Goal: Task Accomplishment & Management: Manage account settings

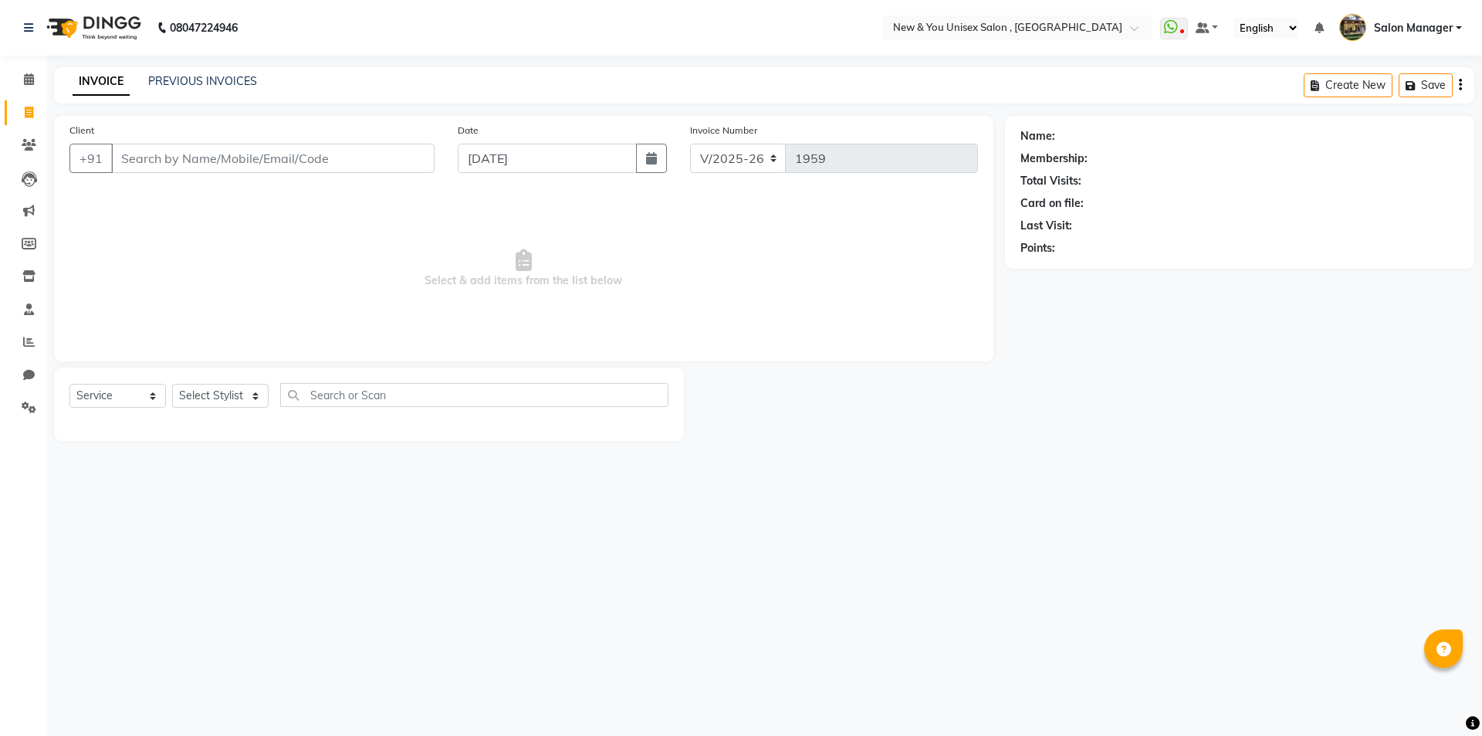
select select "31"
select select "service"
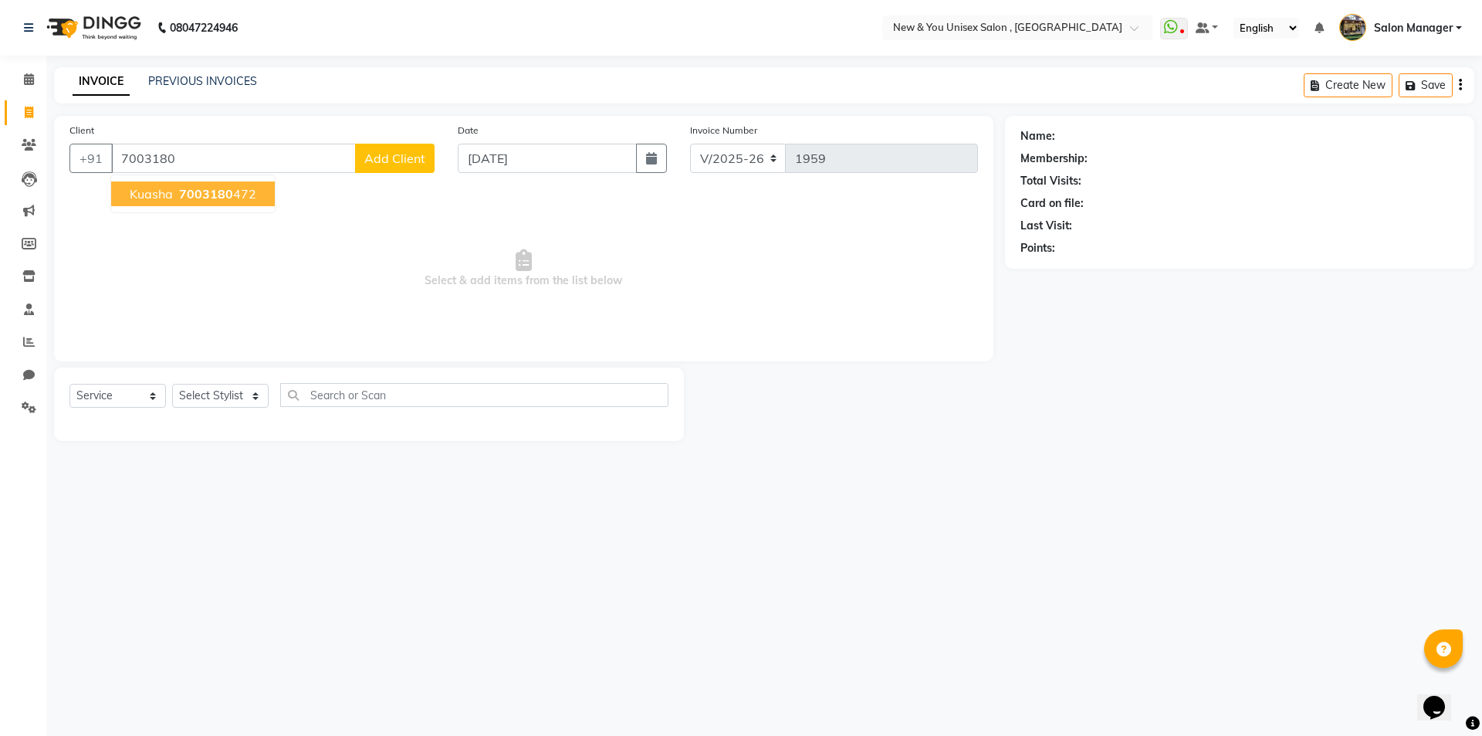
click at [185, 194] on span "7003180" at bounding box center [206, 193] width 54 height 15
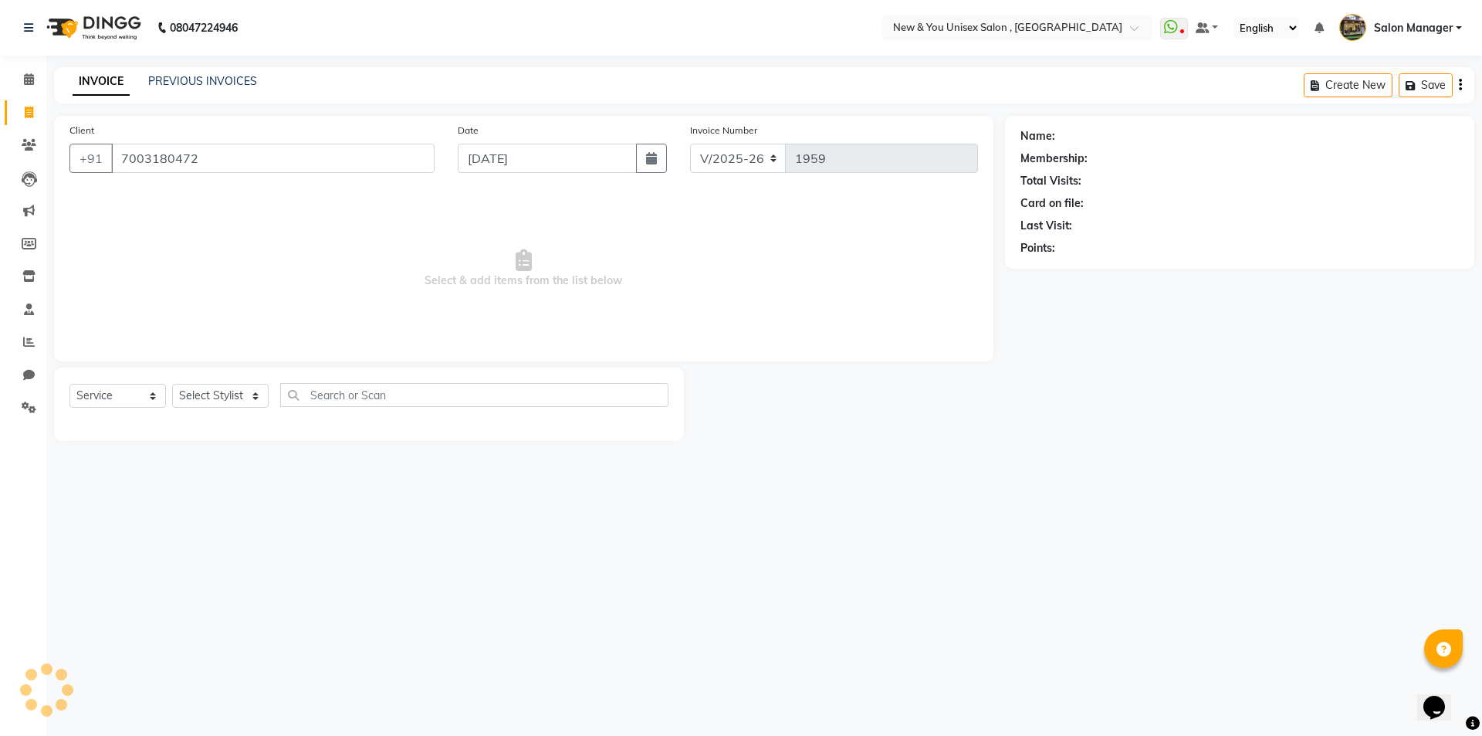
type input "7003180472"
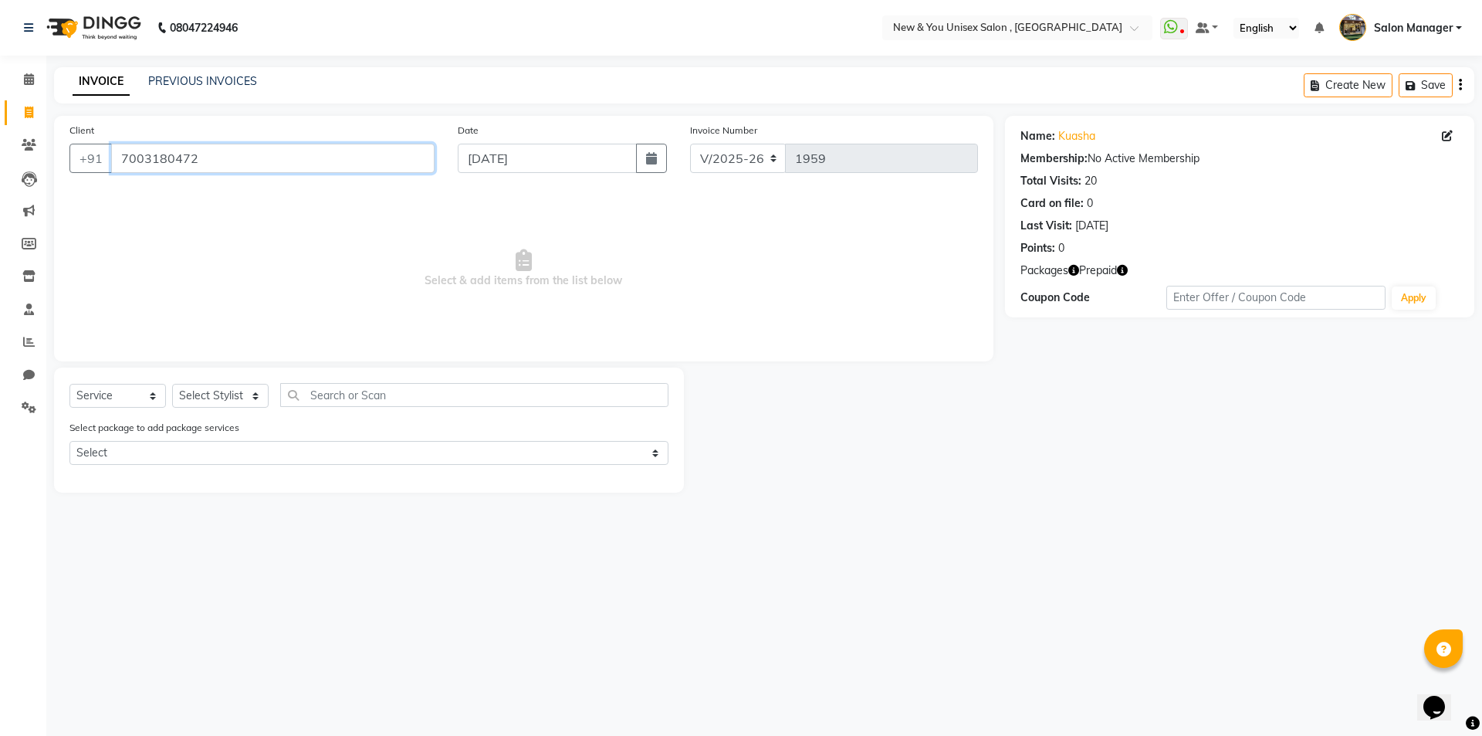
drag, startPoint x: 218, startPoint y: 160, endPoint x: 121, endPoint y: 177, distance: 98.7
click at [121, 177] on div "Client +91 7003180472" at bounding box center [252, 153] width 388 height 63
click at [207, 78] on link "PREVIOUS INVOICES" at bounding box center [202, 81] width 109 height 14
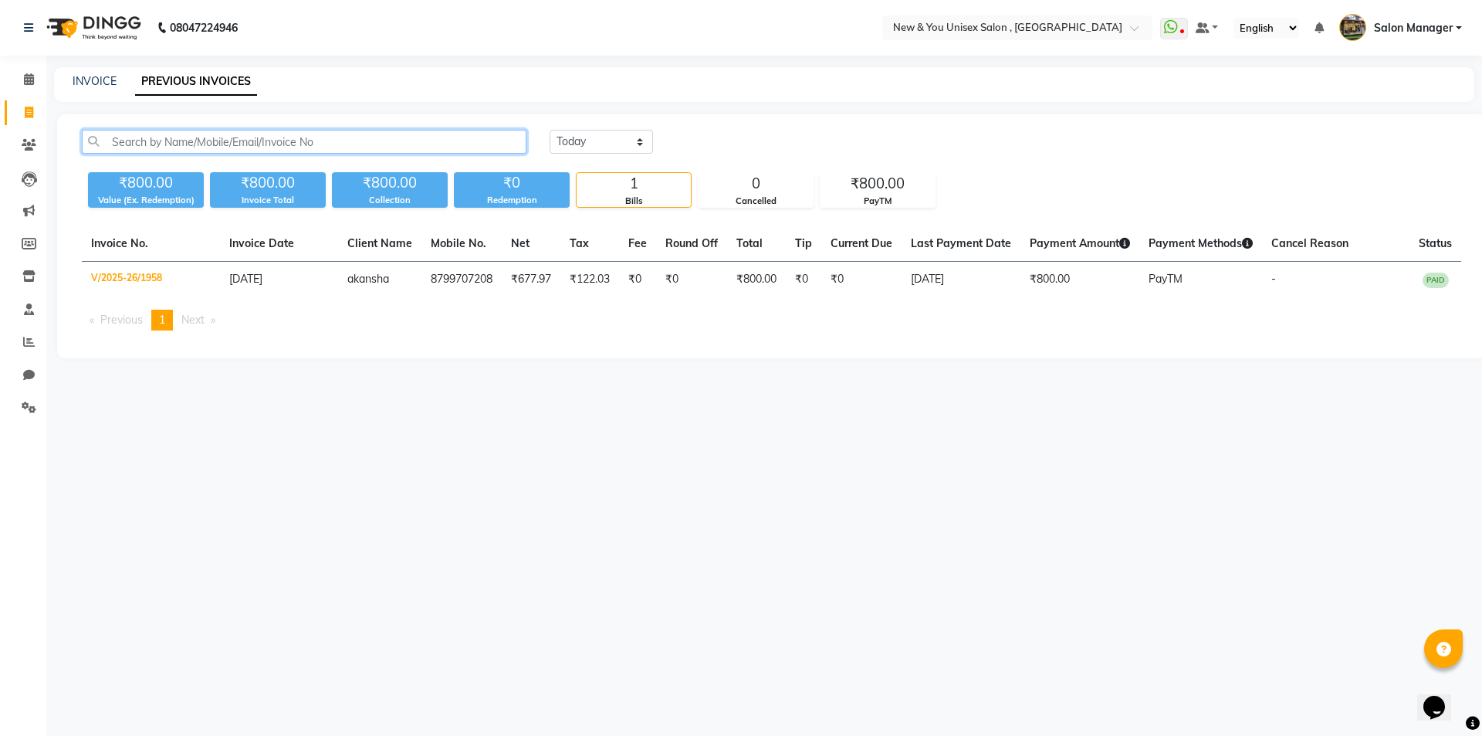
click at [179, 133] on input "text" at bounding box center [304, 142] width 445 height 24
paste input "7003180472"
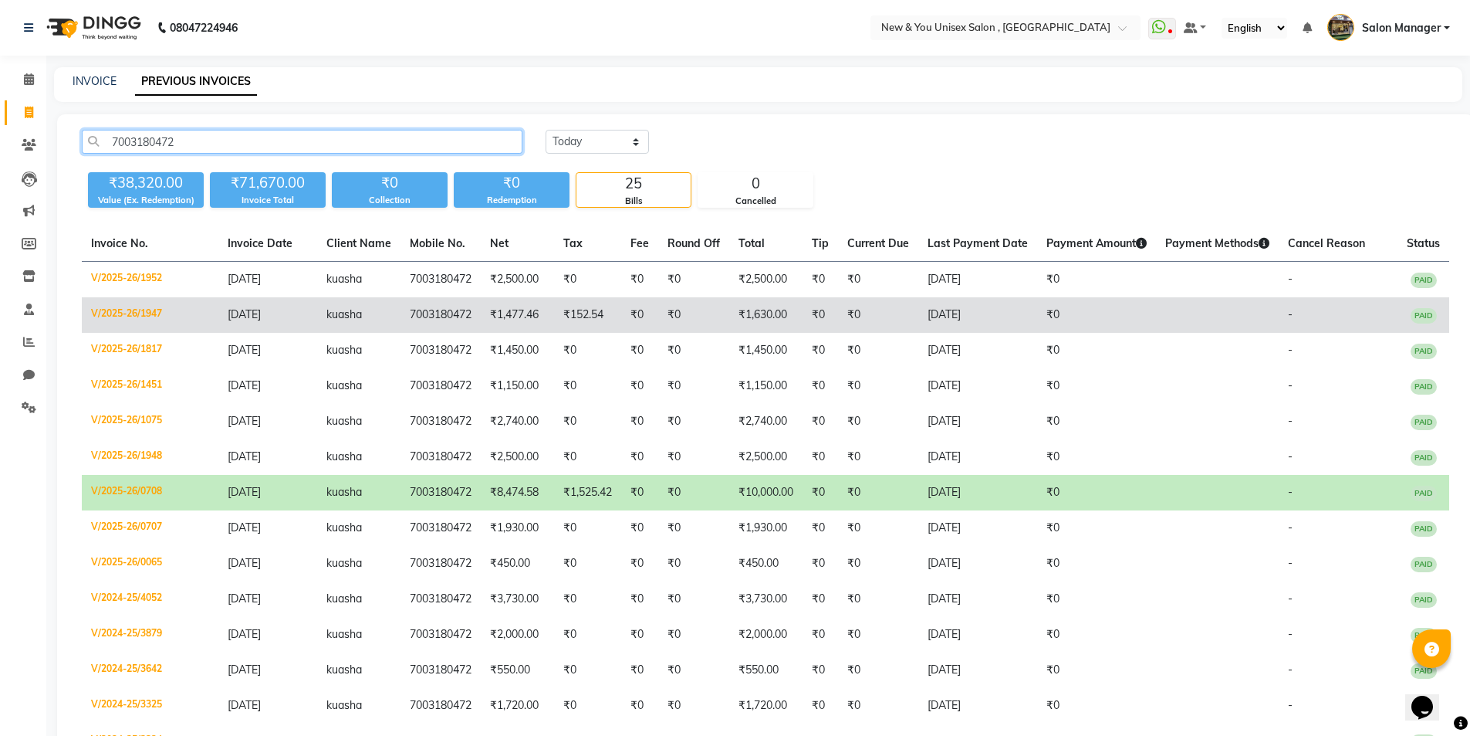
type input "7003180472"
click at [807, 316] on td "₹0" at bounding box center [821, 315] width 36 height 36
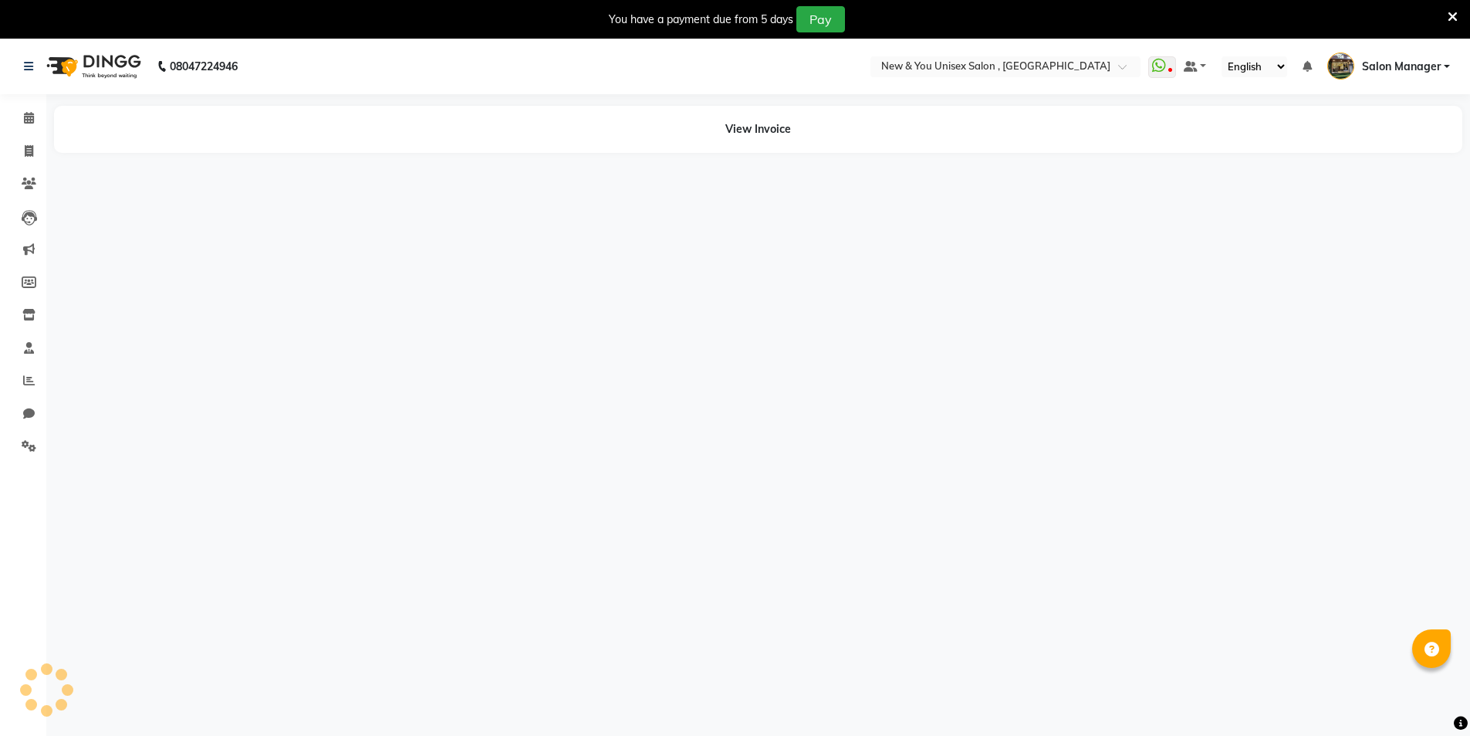
select select "en"
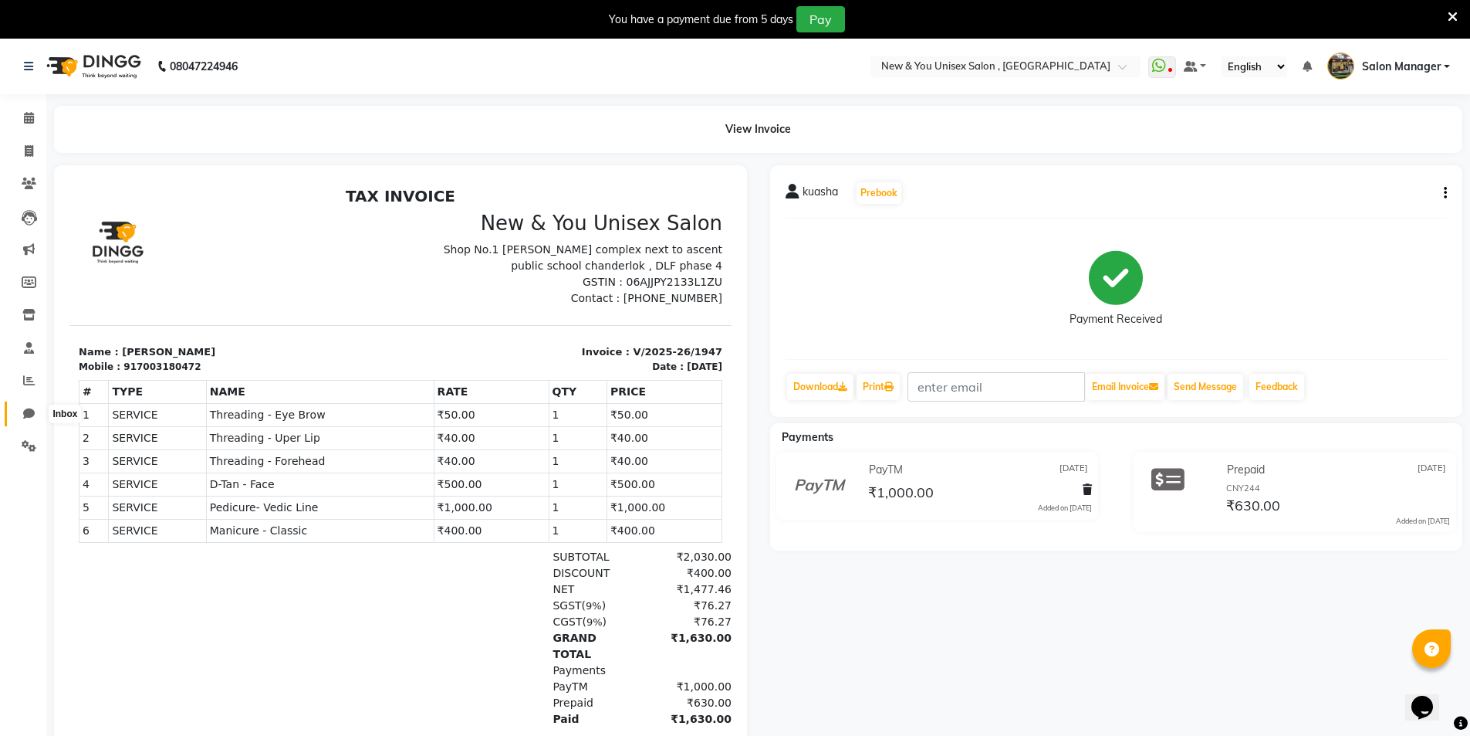
click at [28, 414] on icon at bounding box center [29, 414] width 12 height 12
select select "100"
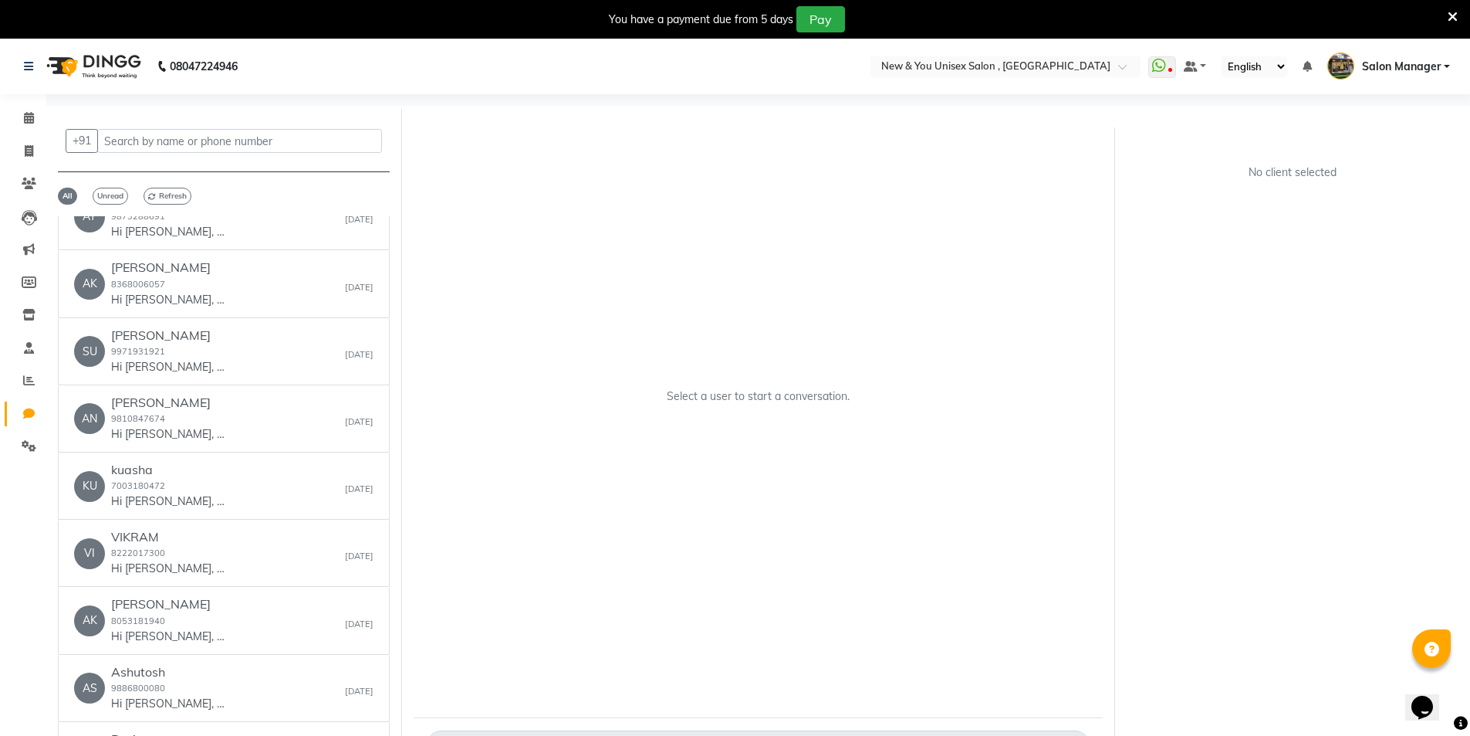
scroll to position [210, 0]
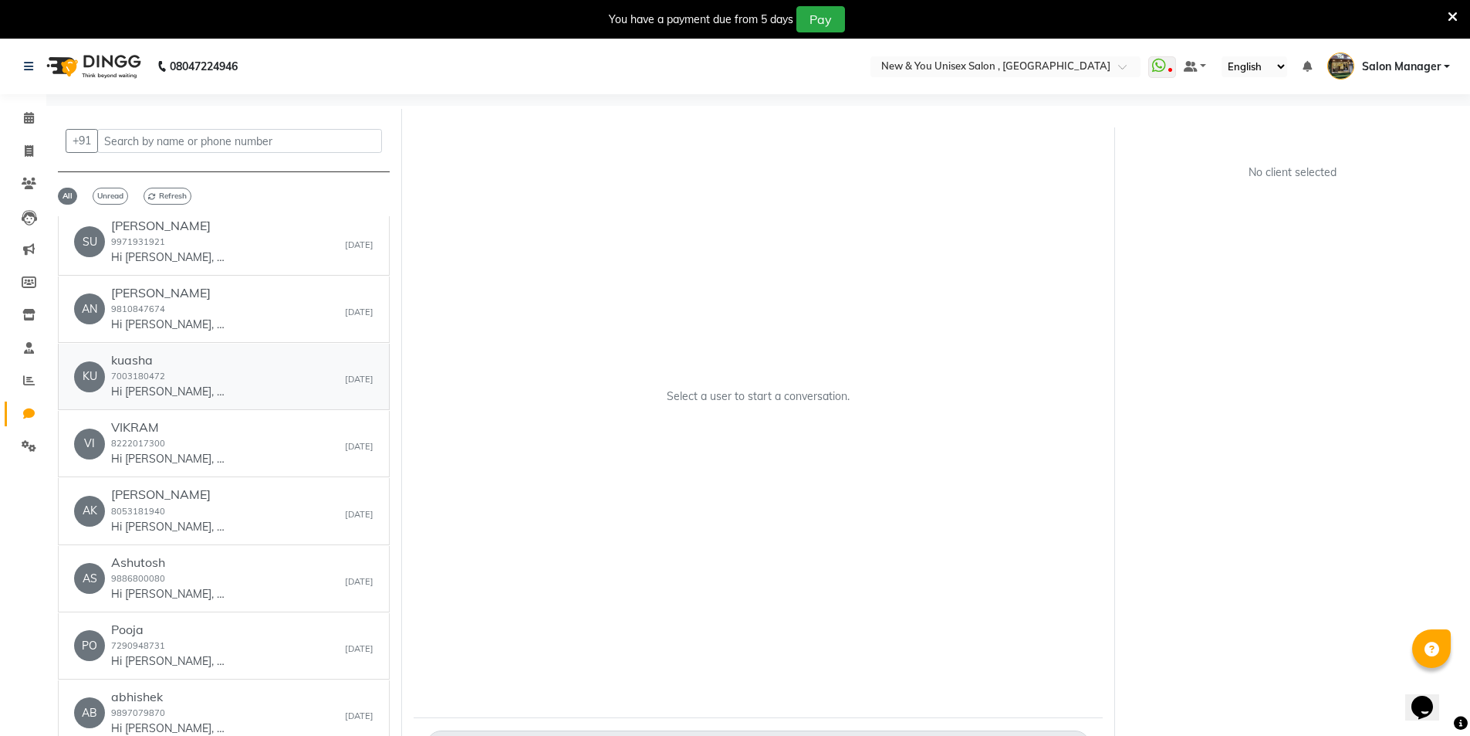
click at [182, 381] on div "kuasha 7003180472 Hi kuasha, 👋 Thank you for visiting New & You Unisex Salon ! …" at bounding box center [169, 376] width 116 height 47
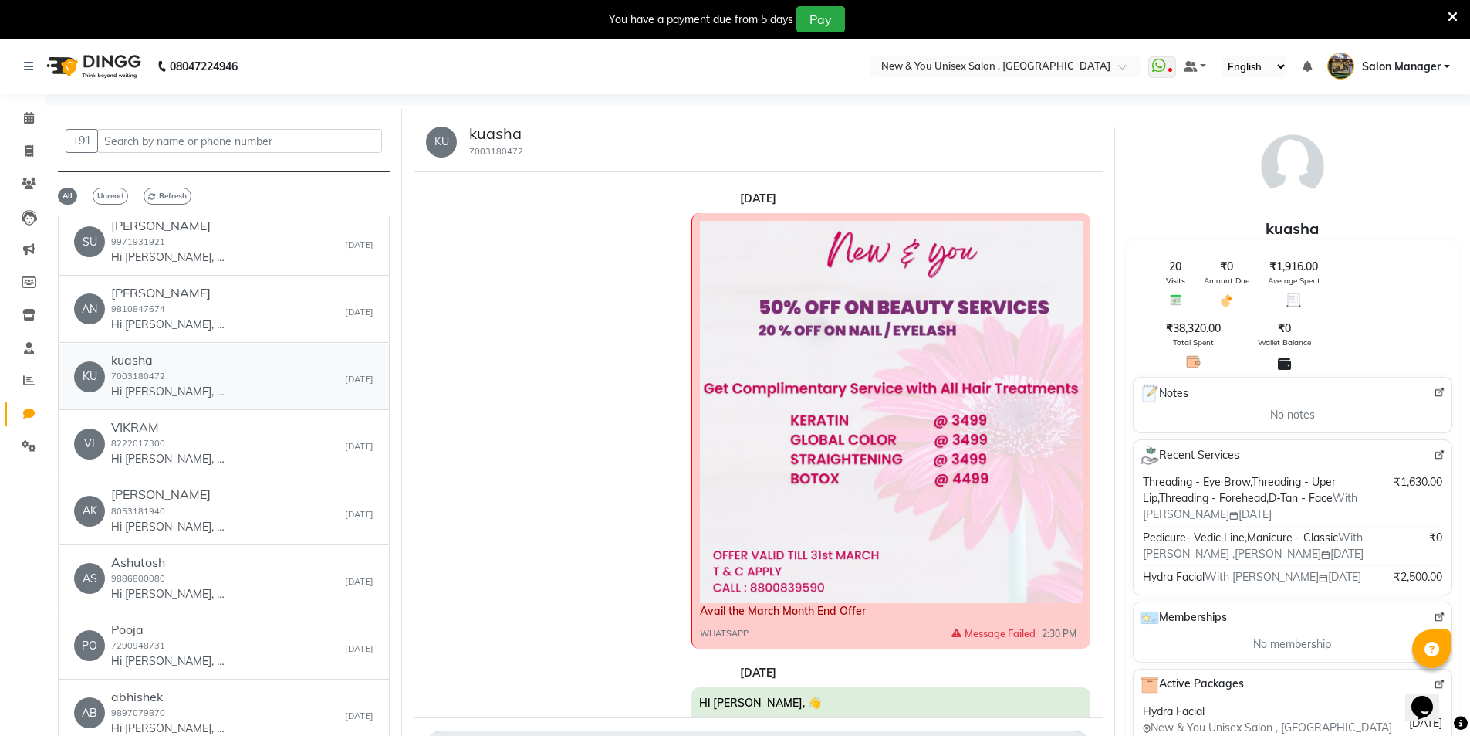
scroll to position [3562, 0]
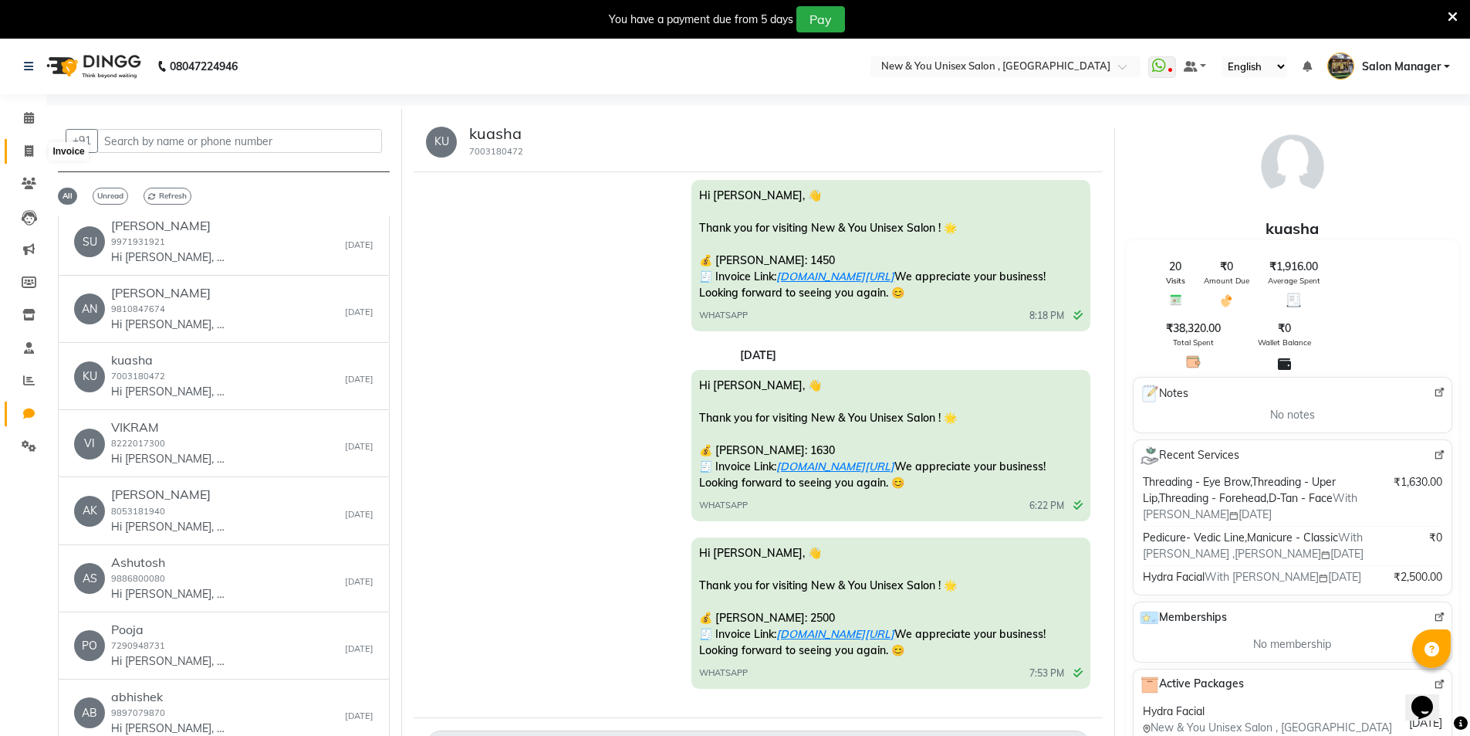
click at [30, 159] on span at bounding box center [28, 152] width 27 height 18
select select "service"
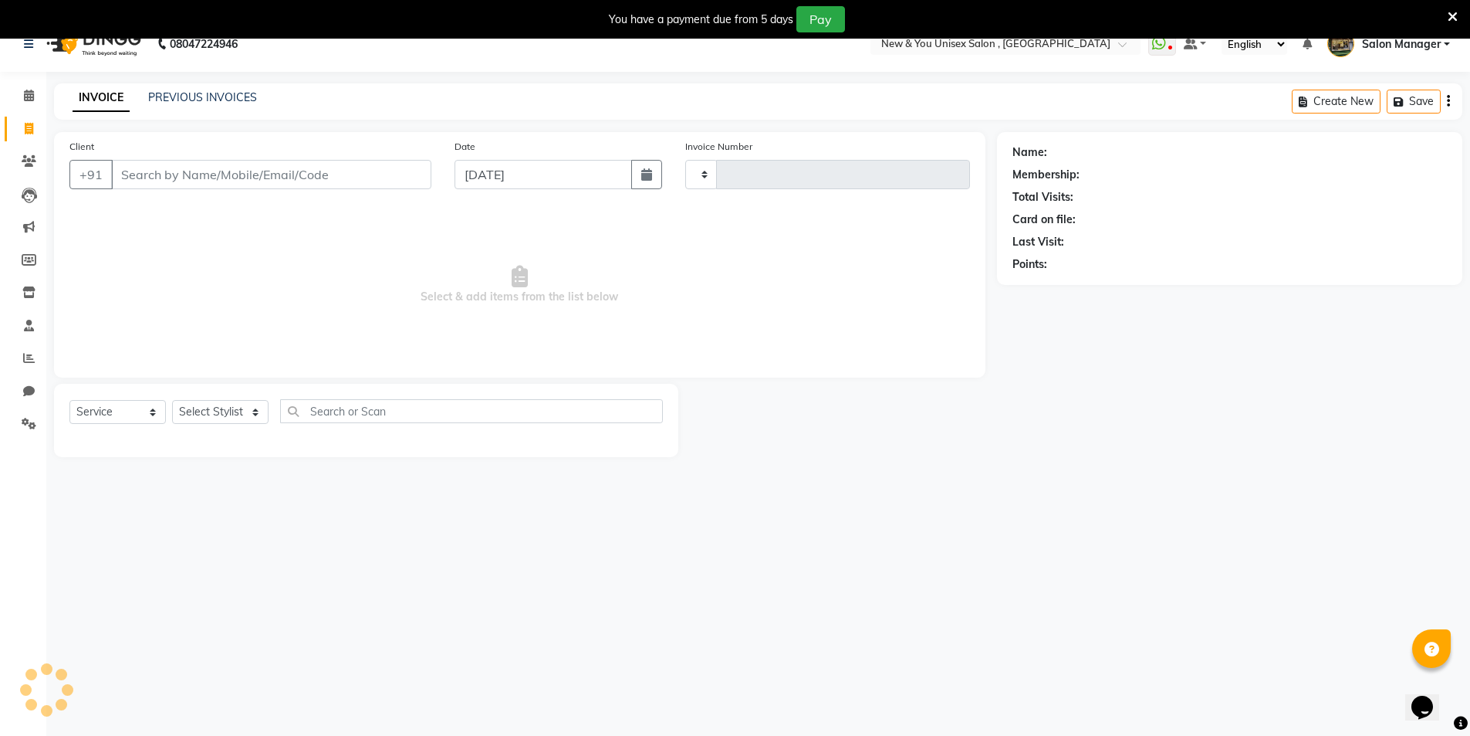
scroll to position [39, 0]
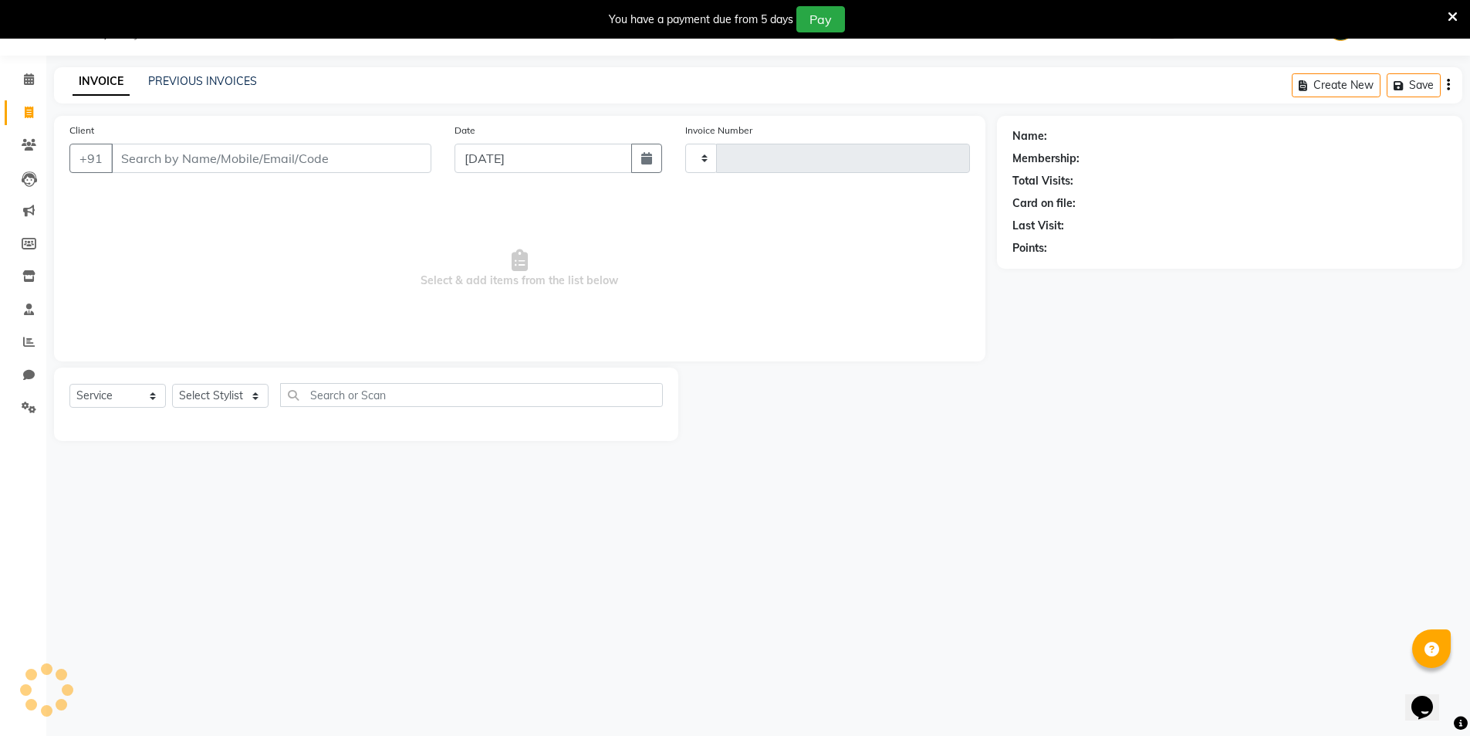
type input "1959"
select select "31"
click at [208, 85] on link "PREVIOUS INVOICES" at bounding box center [202, 81] width 109 height 14
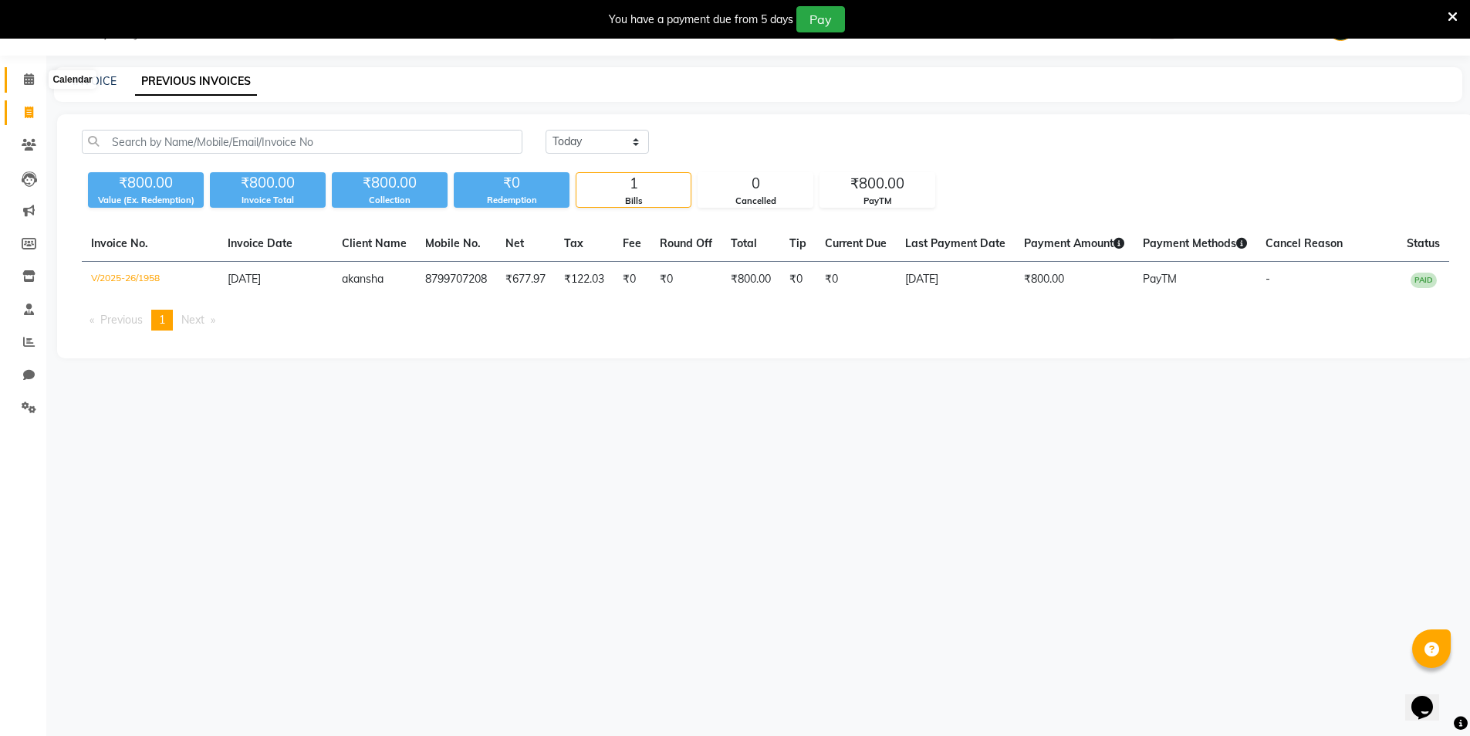
click at [29, 83] on icon at bounding box center [29, 79] width 10 height 12
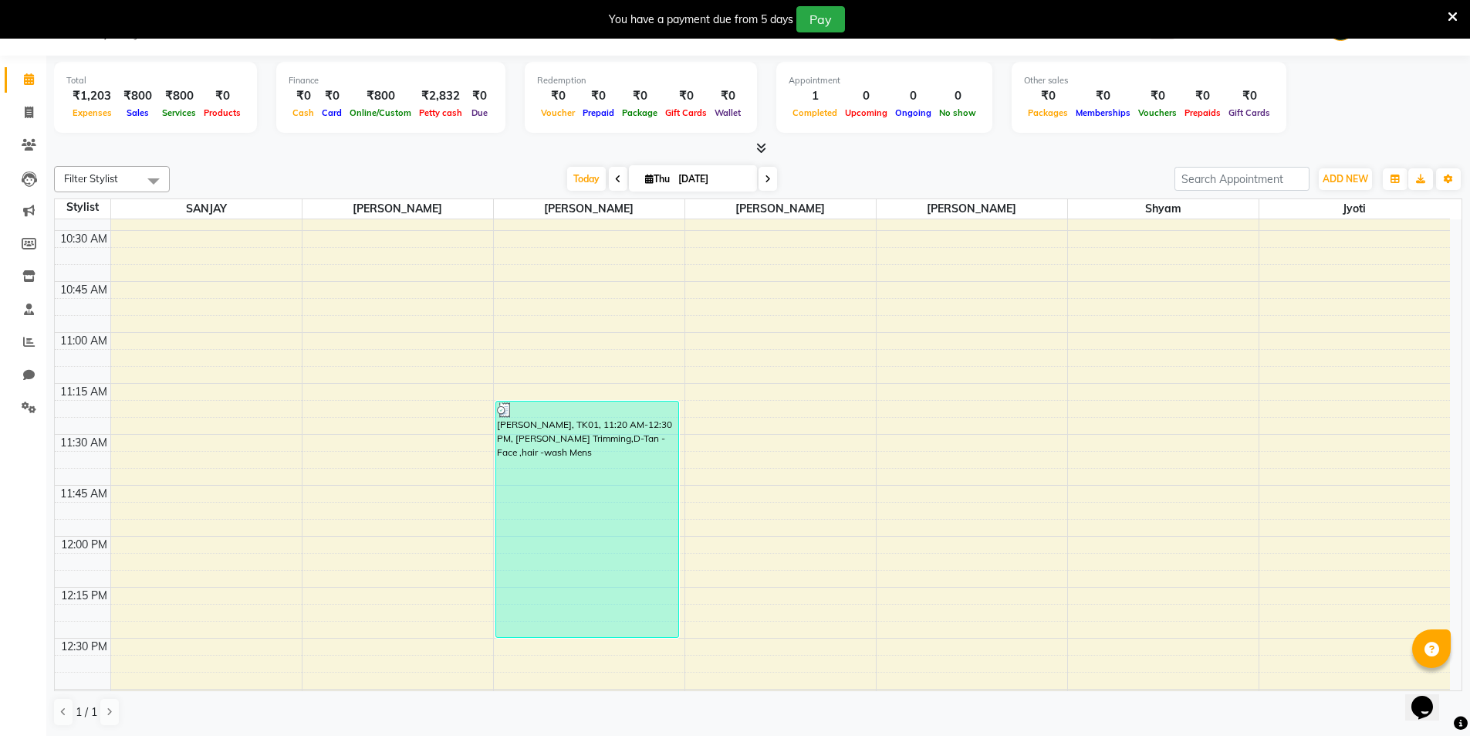
scroll to position [502, 0]
click at [20, 113] on span at bounding box center [28, 113] width 27 height 18
select select "service"
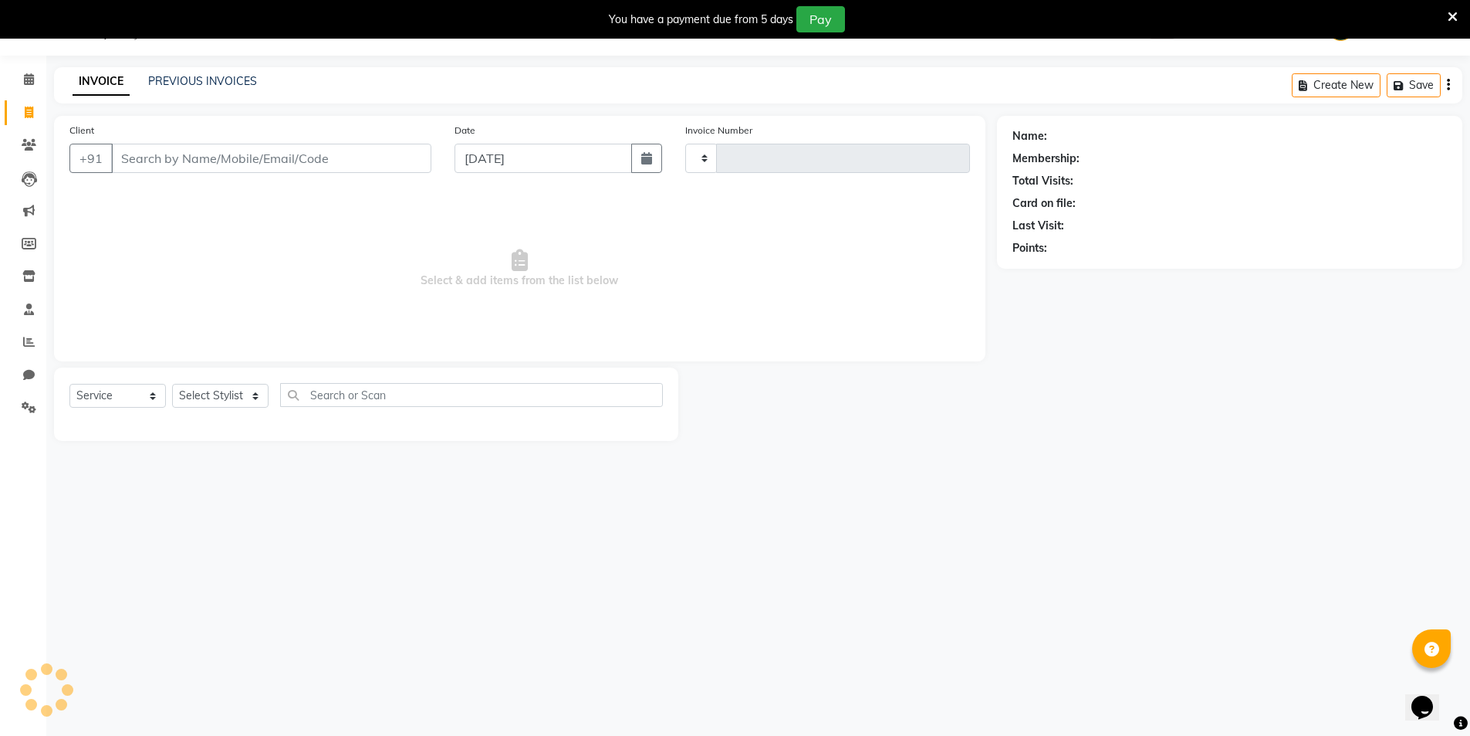
type input "1959"
select select "31"
click at [33, 279] on icon at bounding box center [28, 276] width 13 height 12
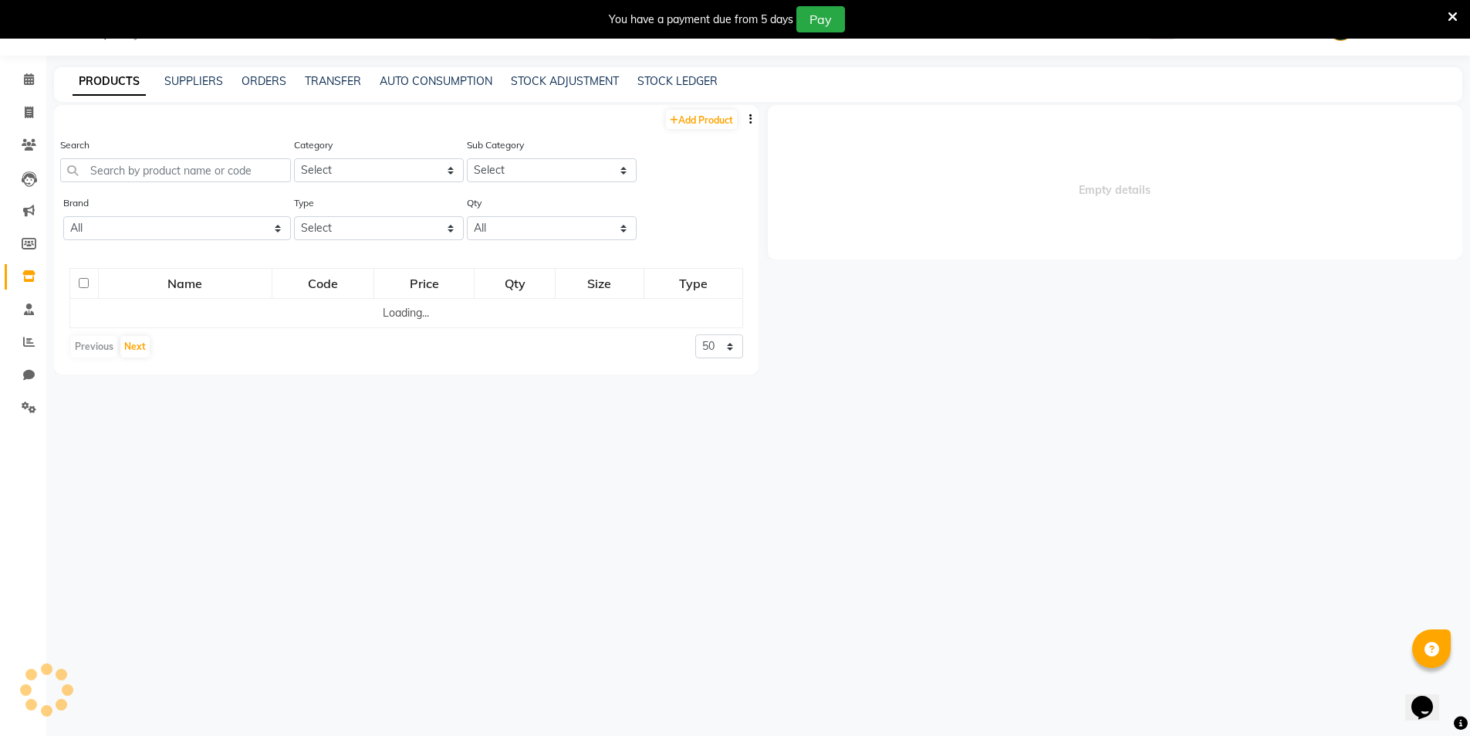
select select
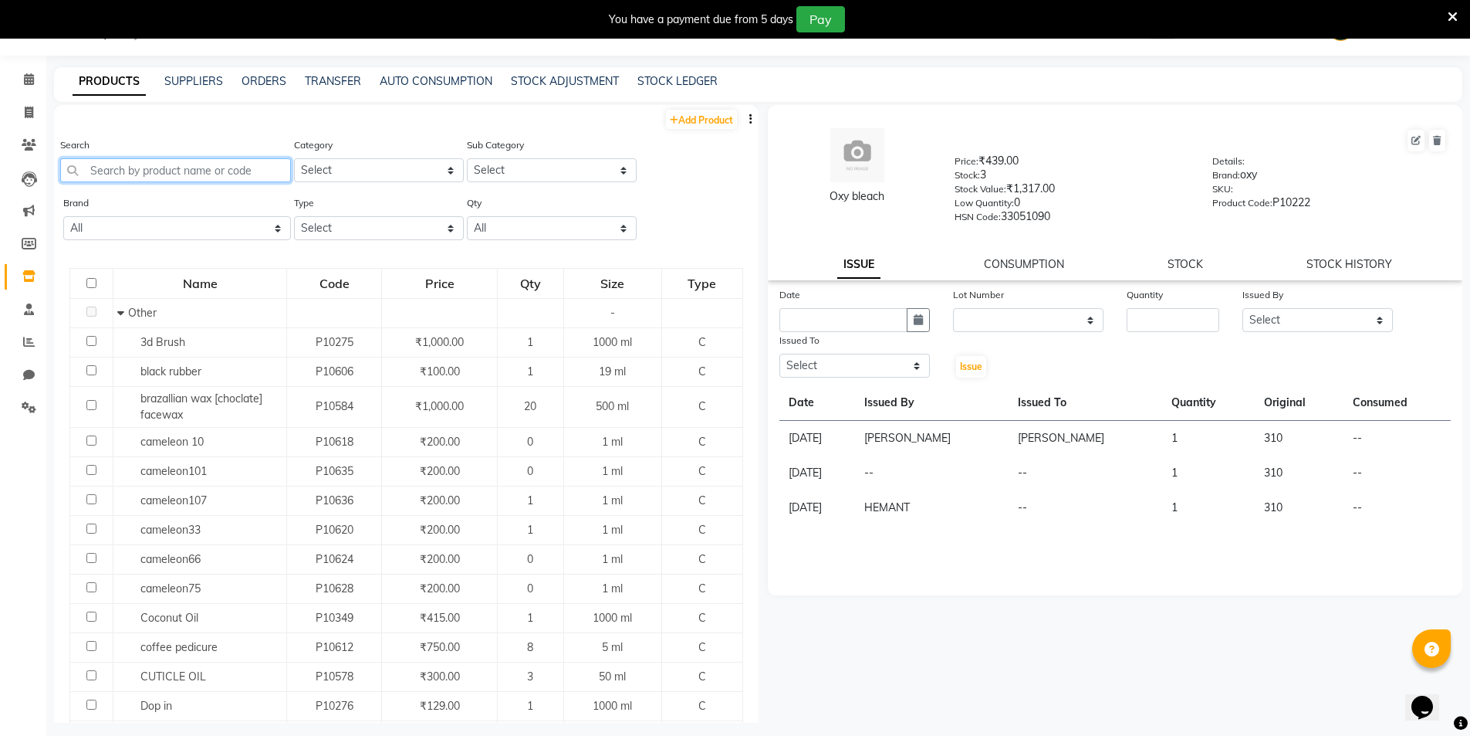
click at [148, 173] on input "text" at bounding box center [175, 170] width 231 height 24
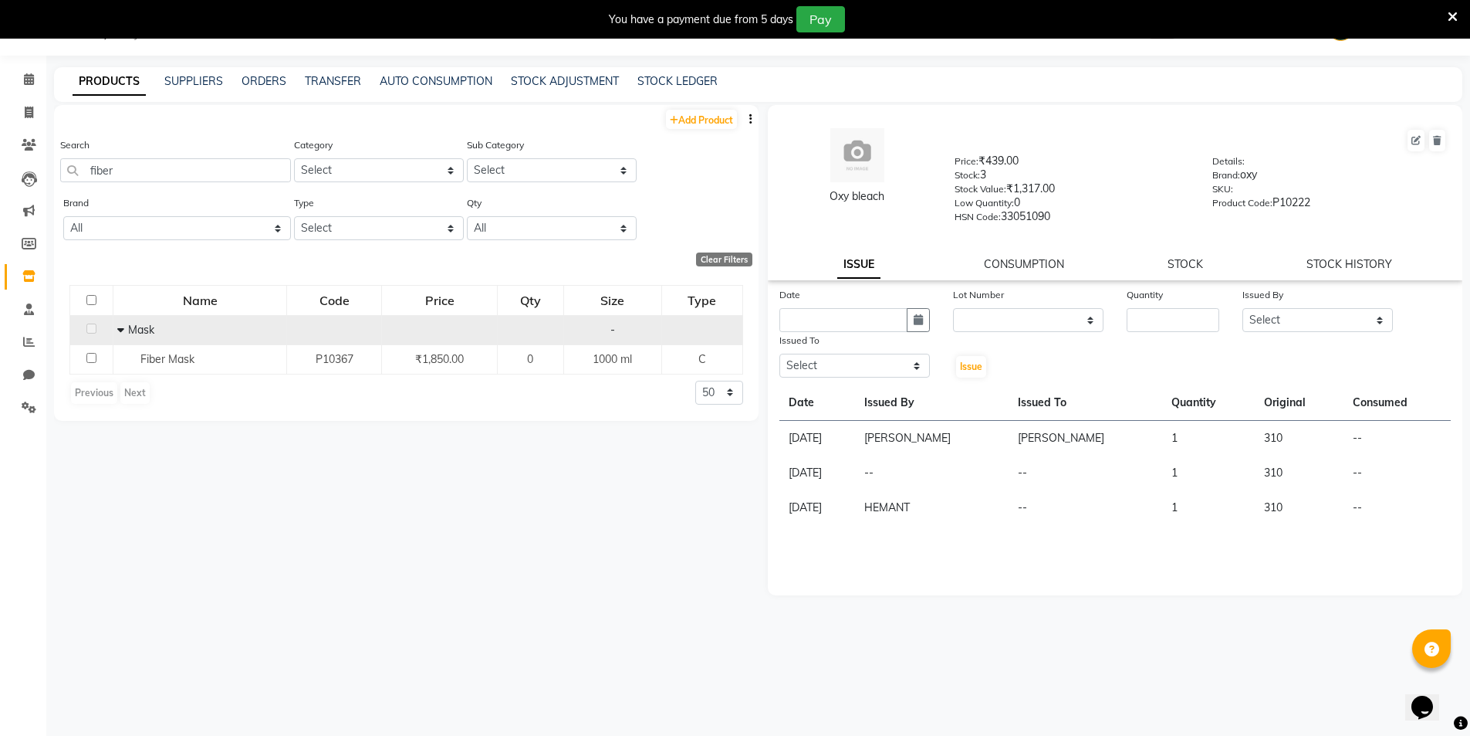
click at [116, 328] on td "Mask" at bounding box center [200, 329] width 174 height 29
click at [121, 331] on icon at bounding box center [120, 329] width 7 height 11
click at [121, 331] on td "Mask" at bounding box center [207, 329] width 174 height 29
click at [129, 336] on span at bounding box center [126, 330] width 5 height 14
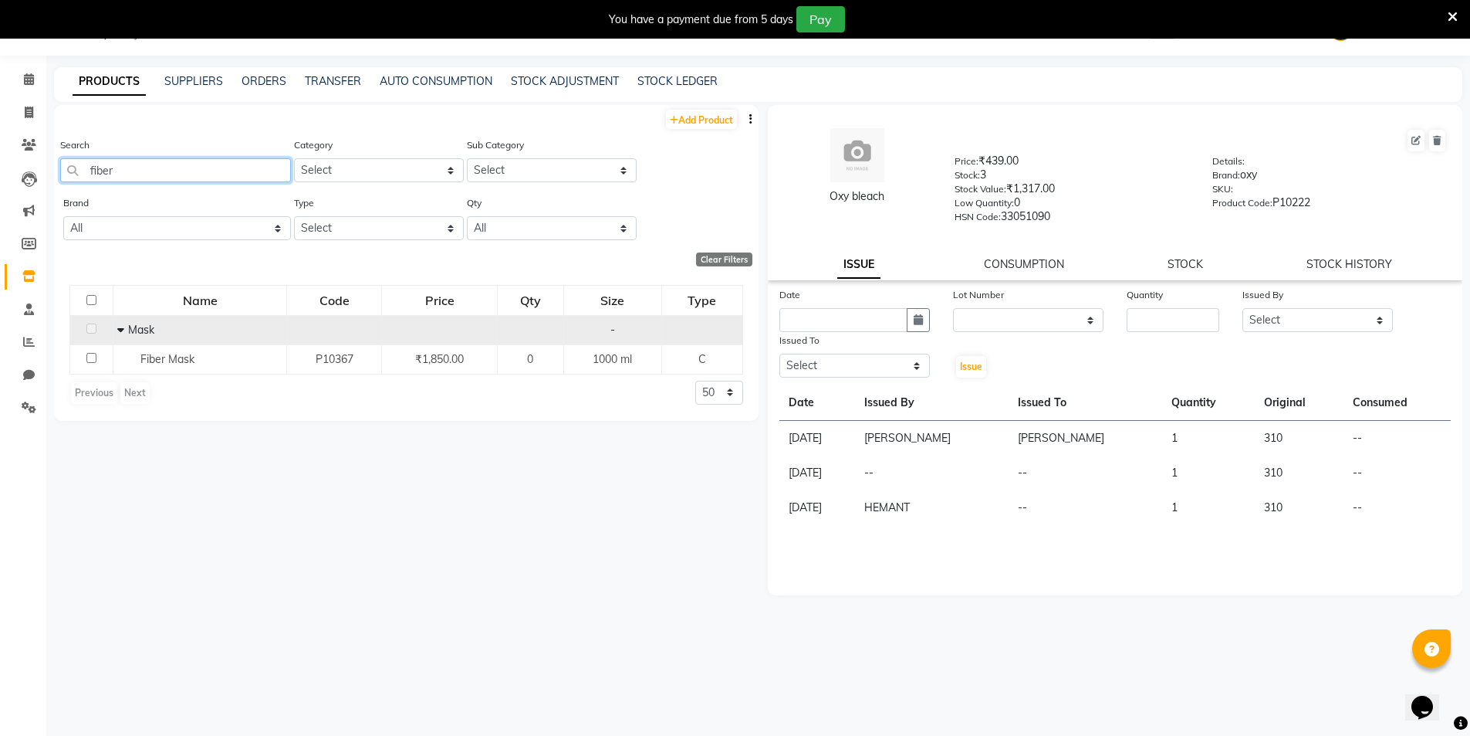
drag, startPoint x: 151, startPoint y: 174, endPoint x: 82, endPoint y: 193, distance: 72.1
click at [82, 193] on div "Search fiber" at bounding box center [175, 166] width 231 height 58
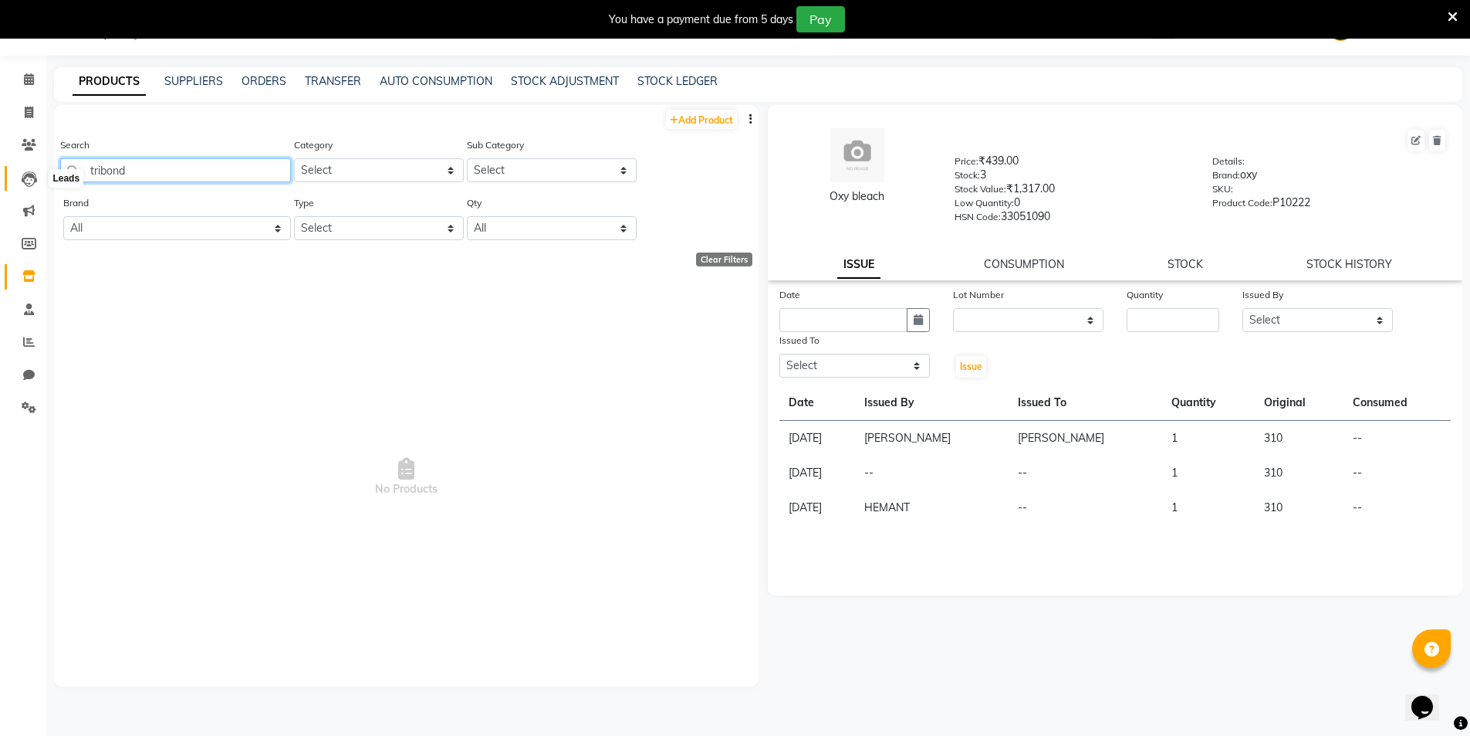
drag, startPoint x: 146, startPoint y: 175, endPoint x: 39, endPoint y: 181, distance: 106.7
click at [39, 181] on app-home "08047224946 Select Location × New & You Unisex Salon , Gurugram WhatsApp Status…" at bounding box center [735, 373] width 1470 height 746
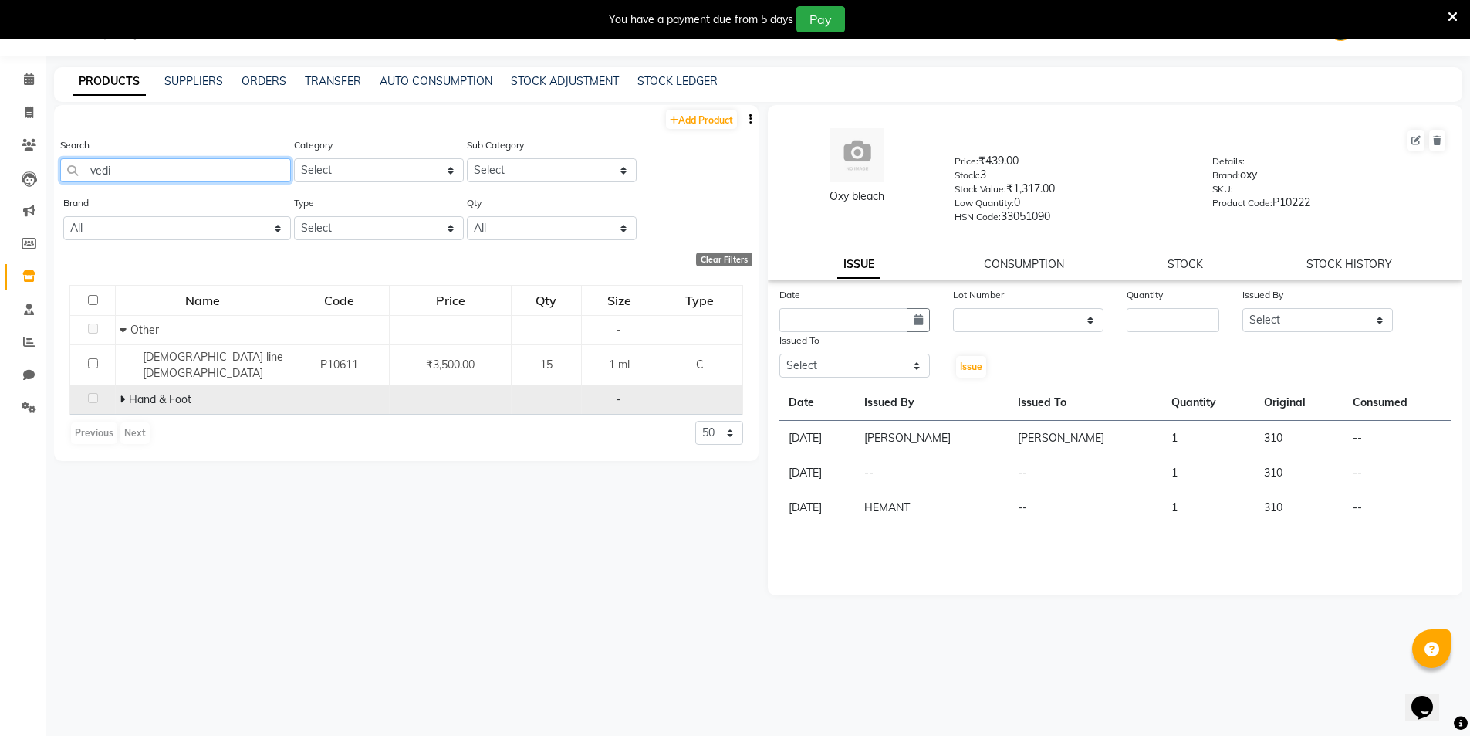
type input "vedi"
click at [125, 392] on span at bounding box center [124, 399] width 9 height 14
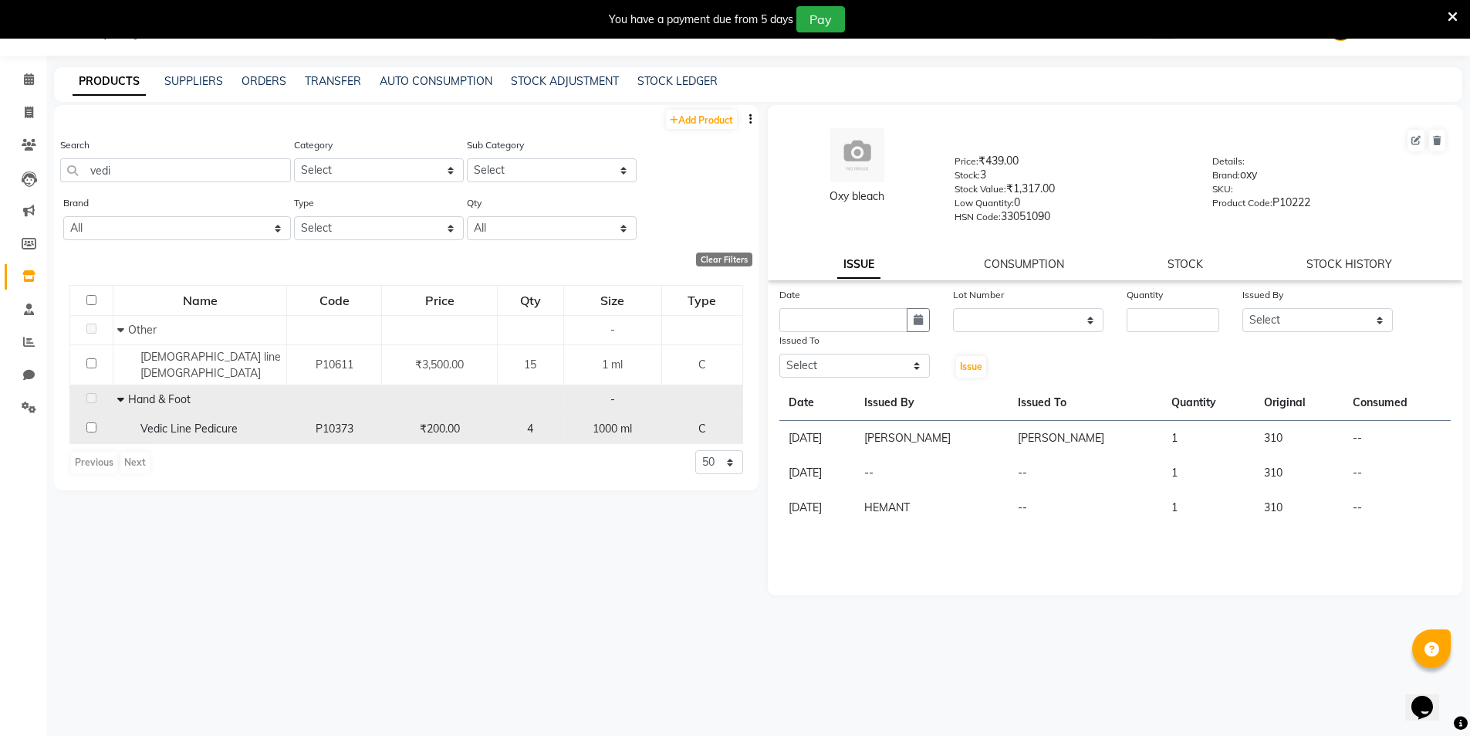
click at [89, 422] on input "checkbox" at bounding box center [91, 427] width 10 height 10
checkbox input "true"
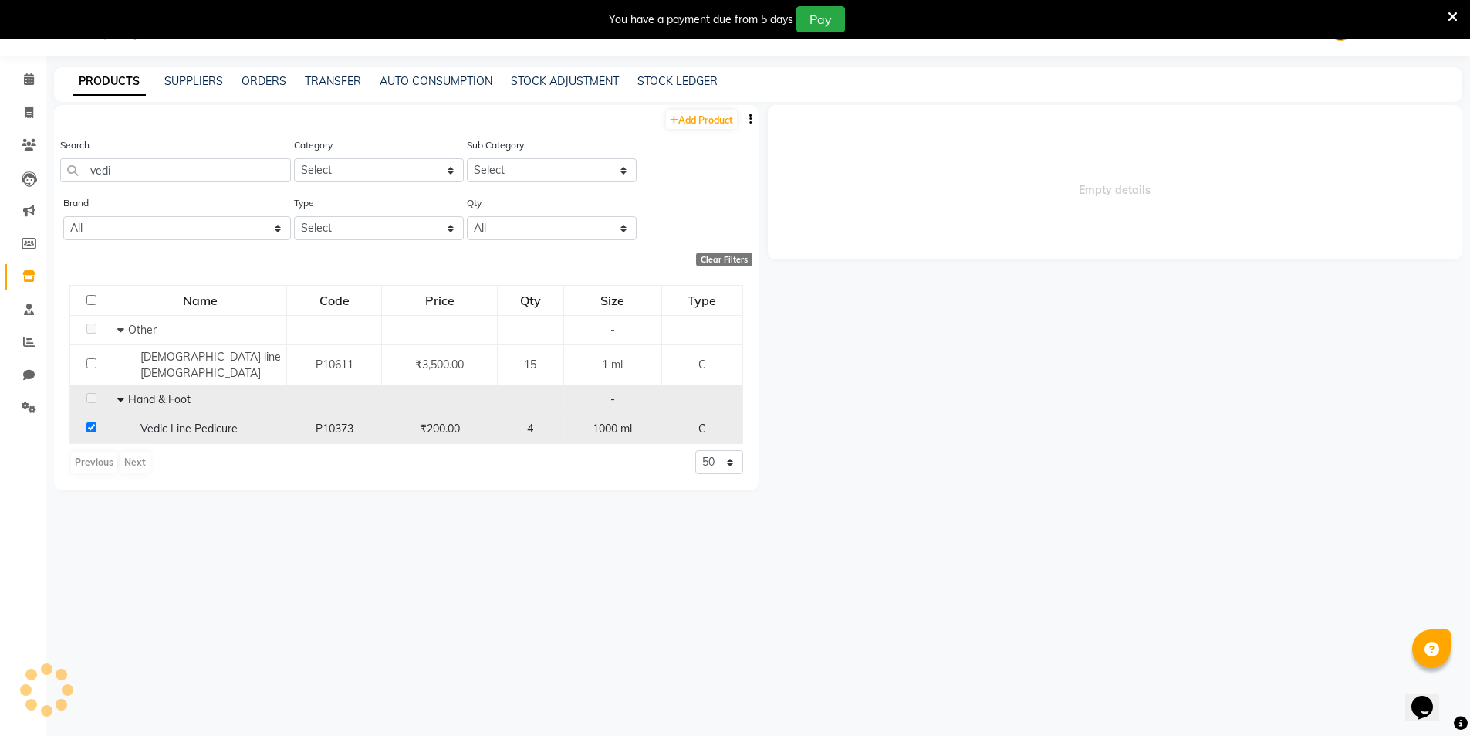
select select
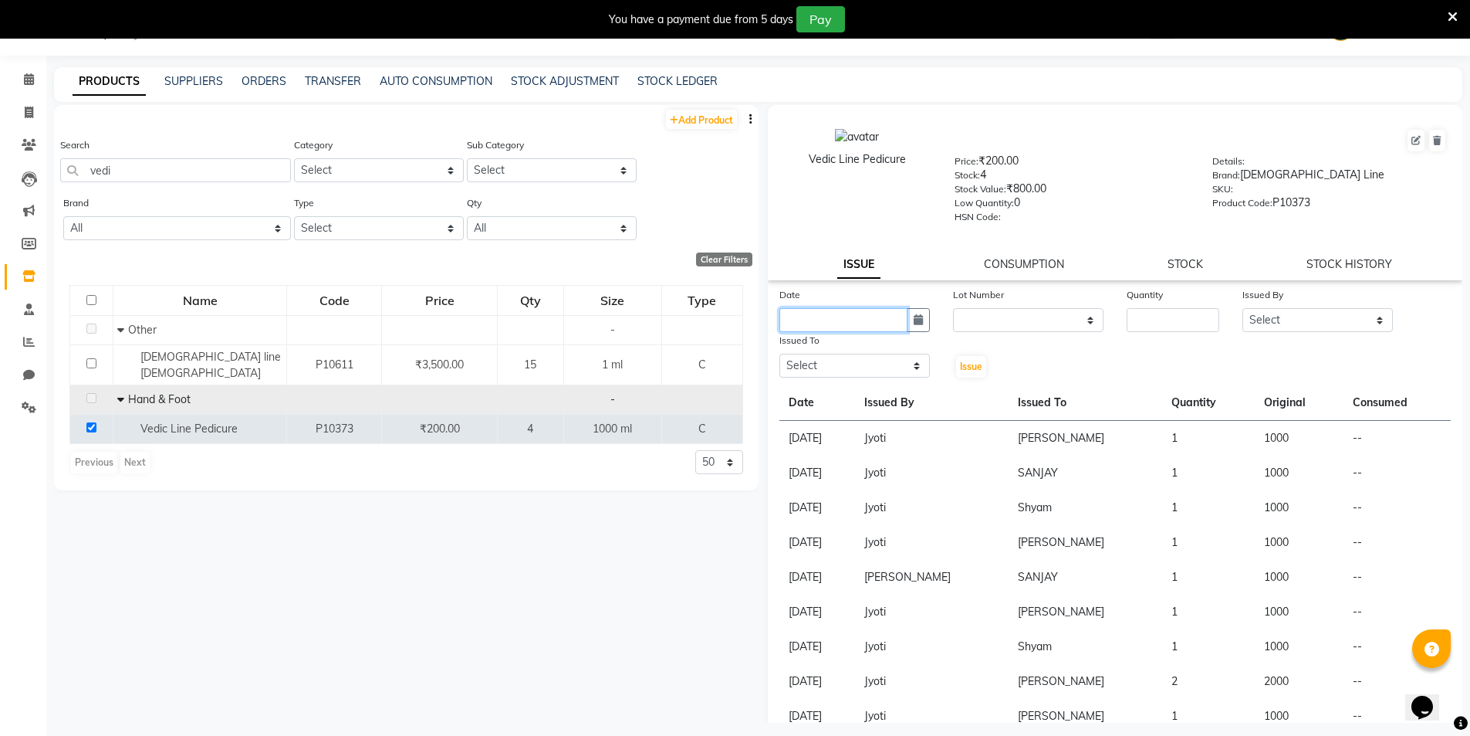
click at [834, 311] on input "text" at bounding box center [844, 320] width 128 height 24
select select "9"
select select "2025"
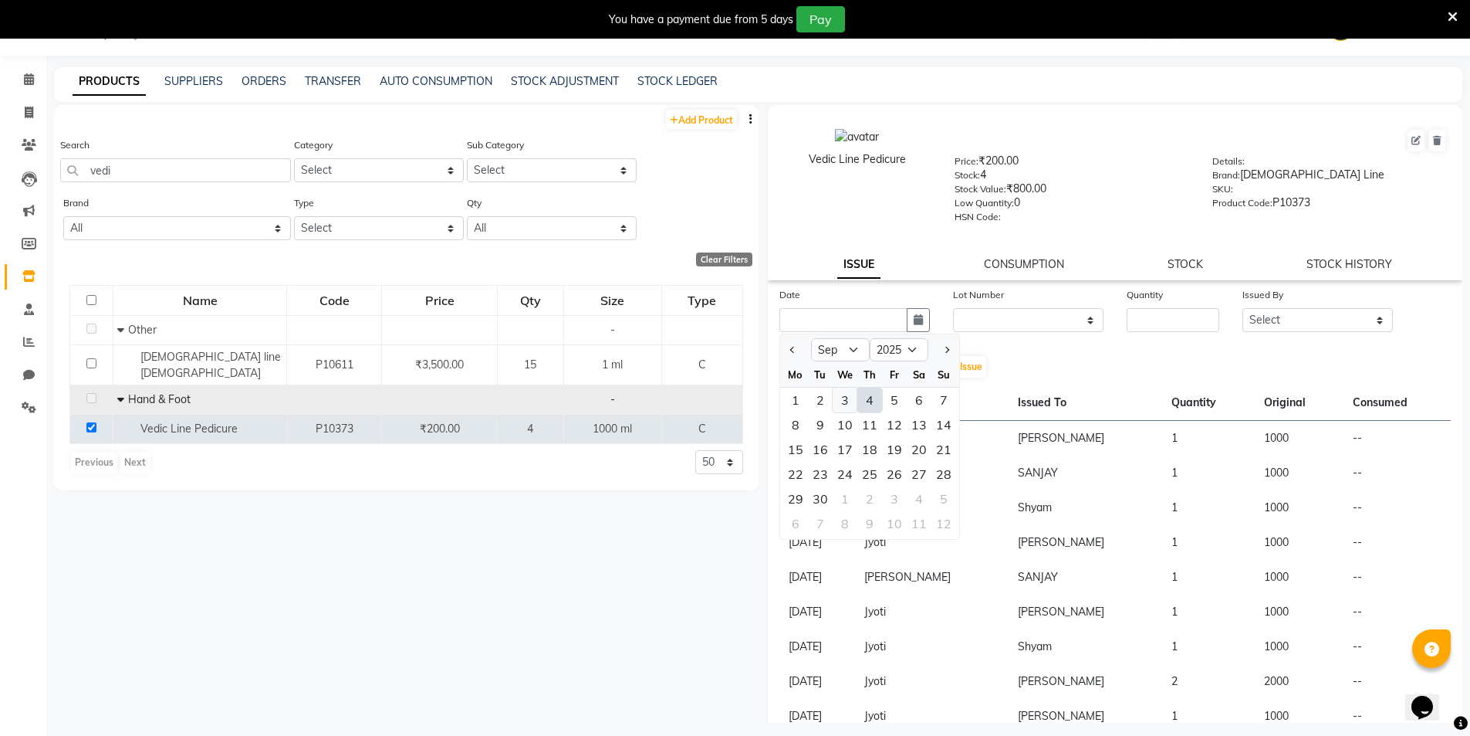
click at [851, 400] on div "3" at bounding box center [845, 399] width 25 height 25
type input "03-09-2025"
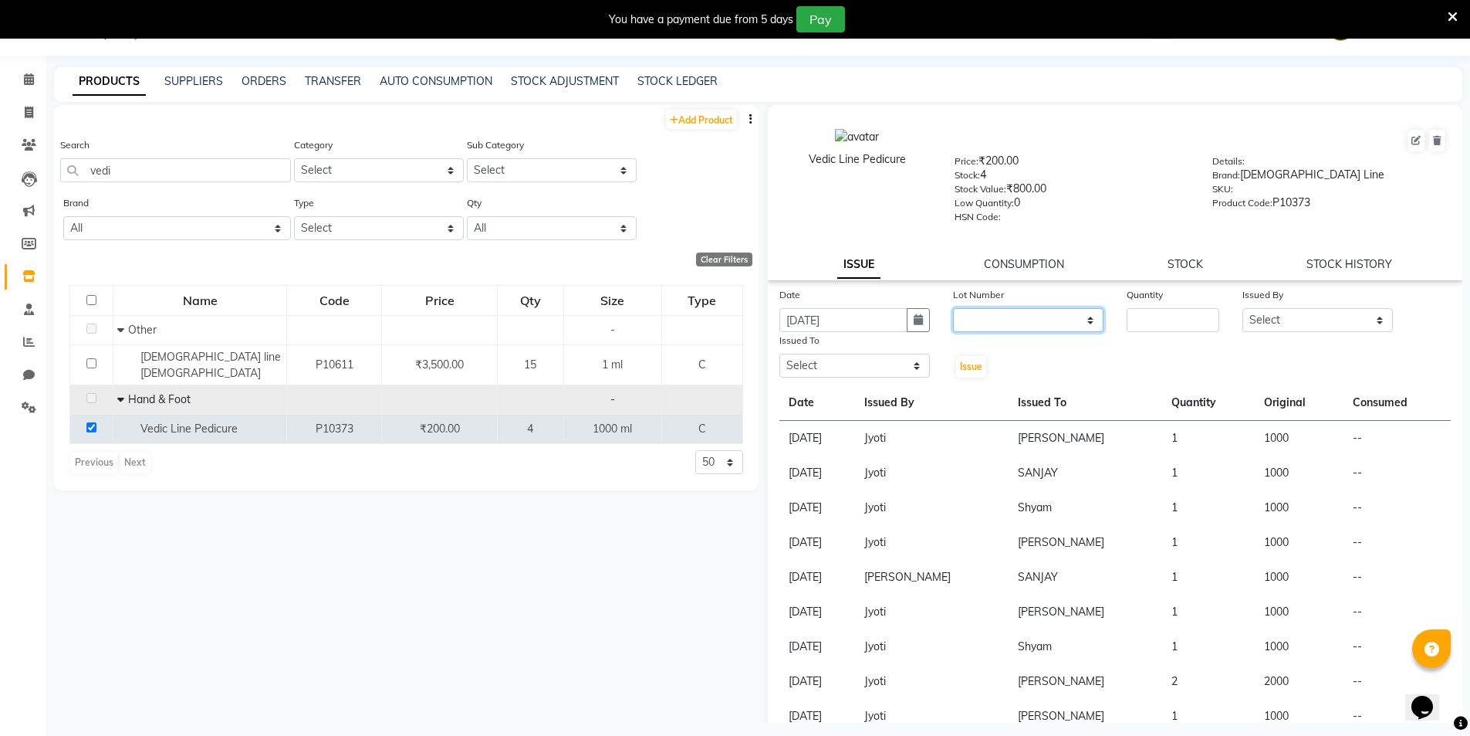
click at [1000, 312] on select "None" at bounding box center [1028, 320] width 151 height 24
select select "0: null"
click at [953, 308] on select "None" at bounding box center [1028, 320] width 151 height 24
click at [1164, 309] on input "number" at bounding box center [1173, 320] width 93 height 24
type input "1"
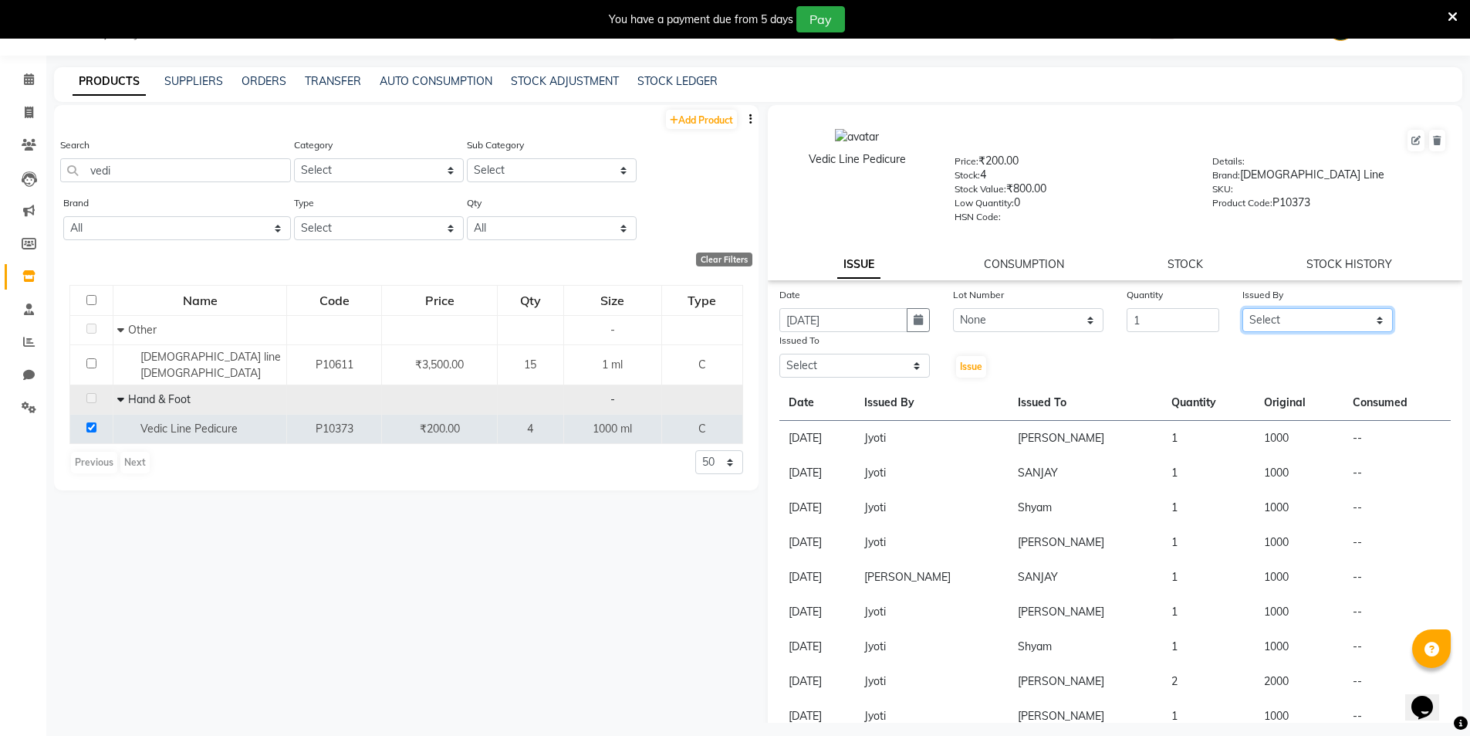
click at [1281, 309] on select "Select HEMANT Jyoti laxmi Neetu Salon Manager SANJAY shravan kumar Shyam Vivek" at bounding box center [1318, 320] width 151 height 24
select select "87881"
click at [1243, 308] on select "Select HEMANT Jyoti laxmi Neetu Salon Manager SANJAY shravan kumar Shyam Vivek" at bounding box center [1318, 320] width 151 height 24
click at [876, 372] on select "Select HEMANT Jyoti laxmi Neetu Salon Manager SANJAY shravan kumar Shyam Vivek" at bounding box center [855, 366] width 151 height 24
select select "19104"
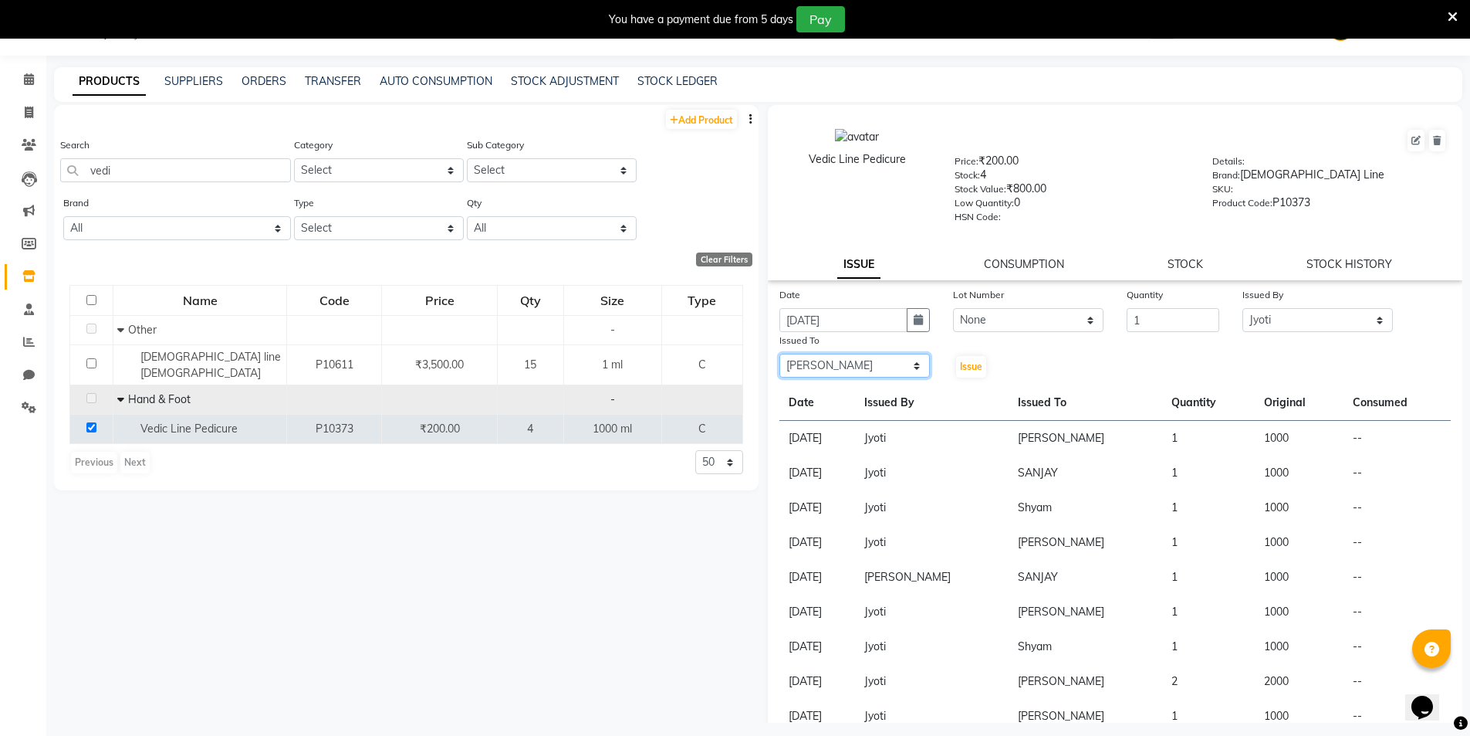
click at [780, 354] on select "Select HEMANT Jyoti laxmi Neetu Salon Manager SANJAY shravan kumar Shyam Vivek" at bounding box center [855, 366] width 151 height 24
click at [975, 374] on button "Issue" at bounding box center [971, 367] width 30 height 22
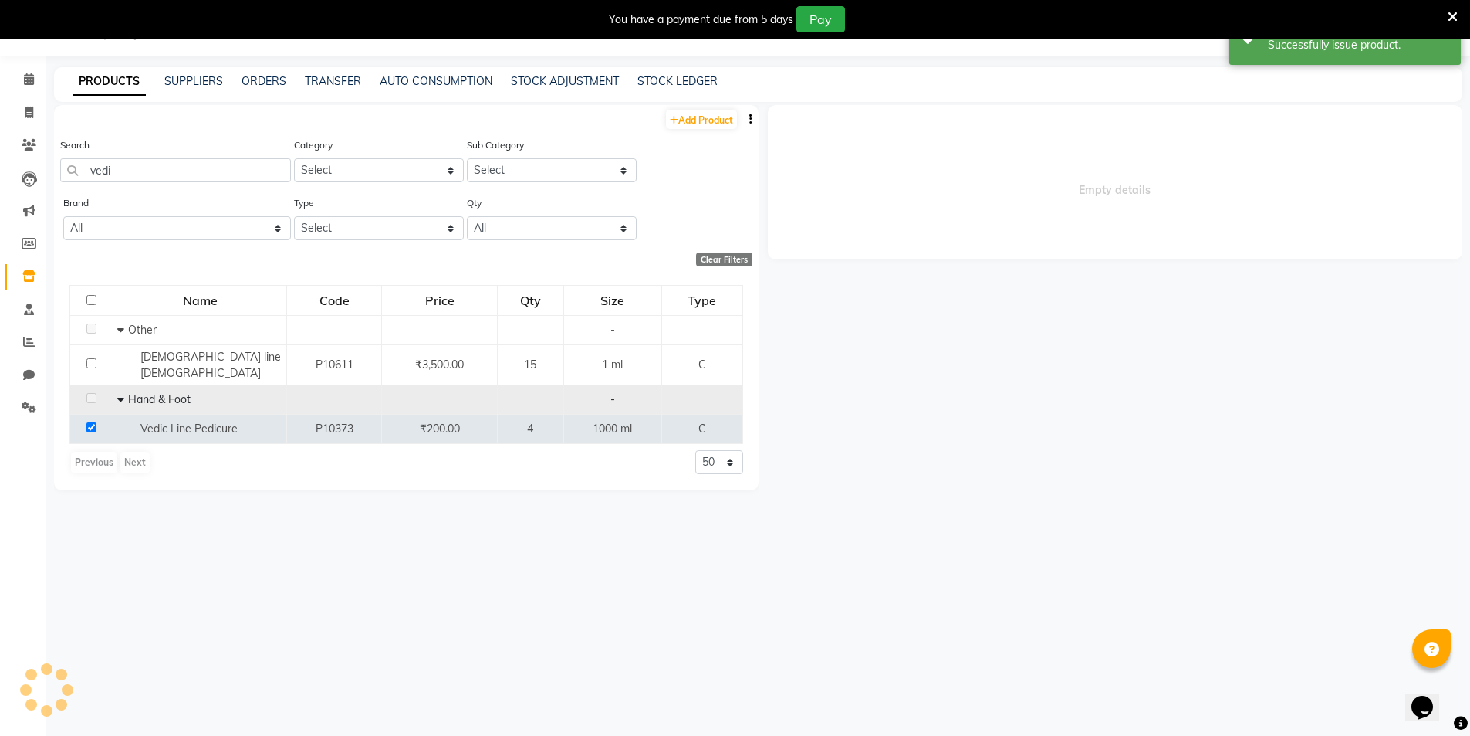
select select
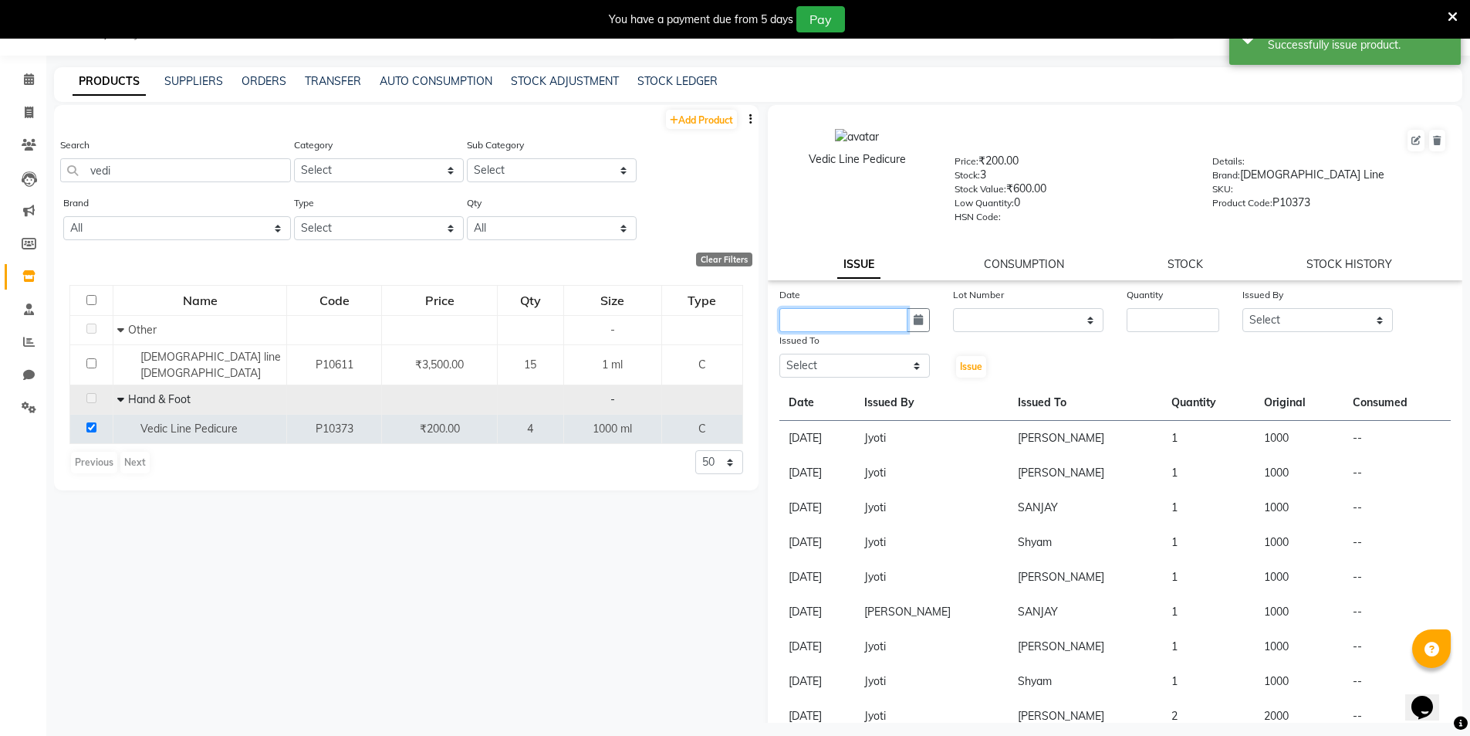
click at [834, 325] on input "text" at bounding box center [844, 320] width 128 height 24
select select "9"
select select "2025"
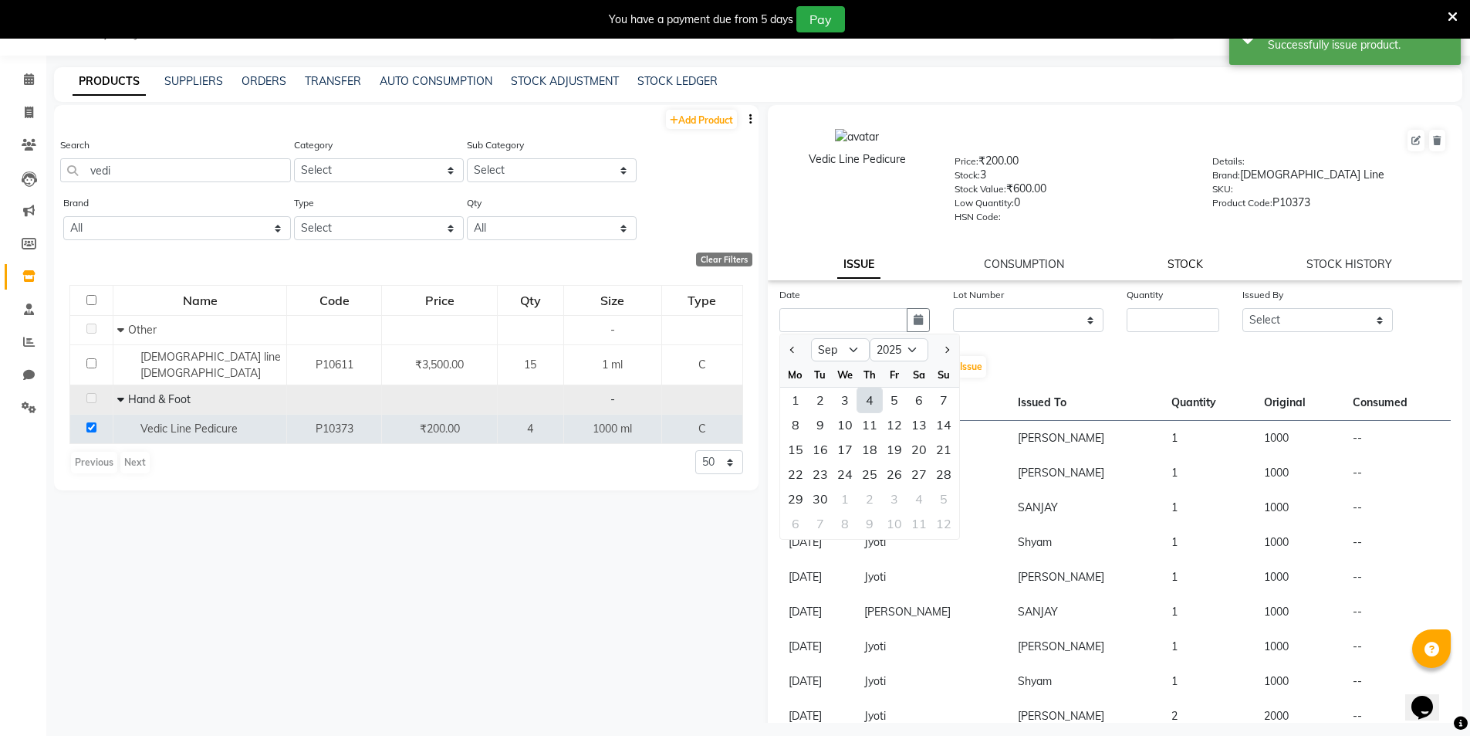
click at [1186, 257] on link "STOCK" at bounding box center [1186, 264] width 36 height 14
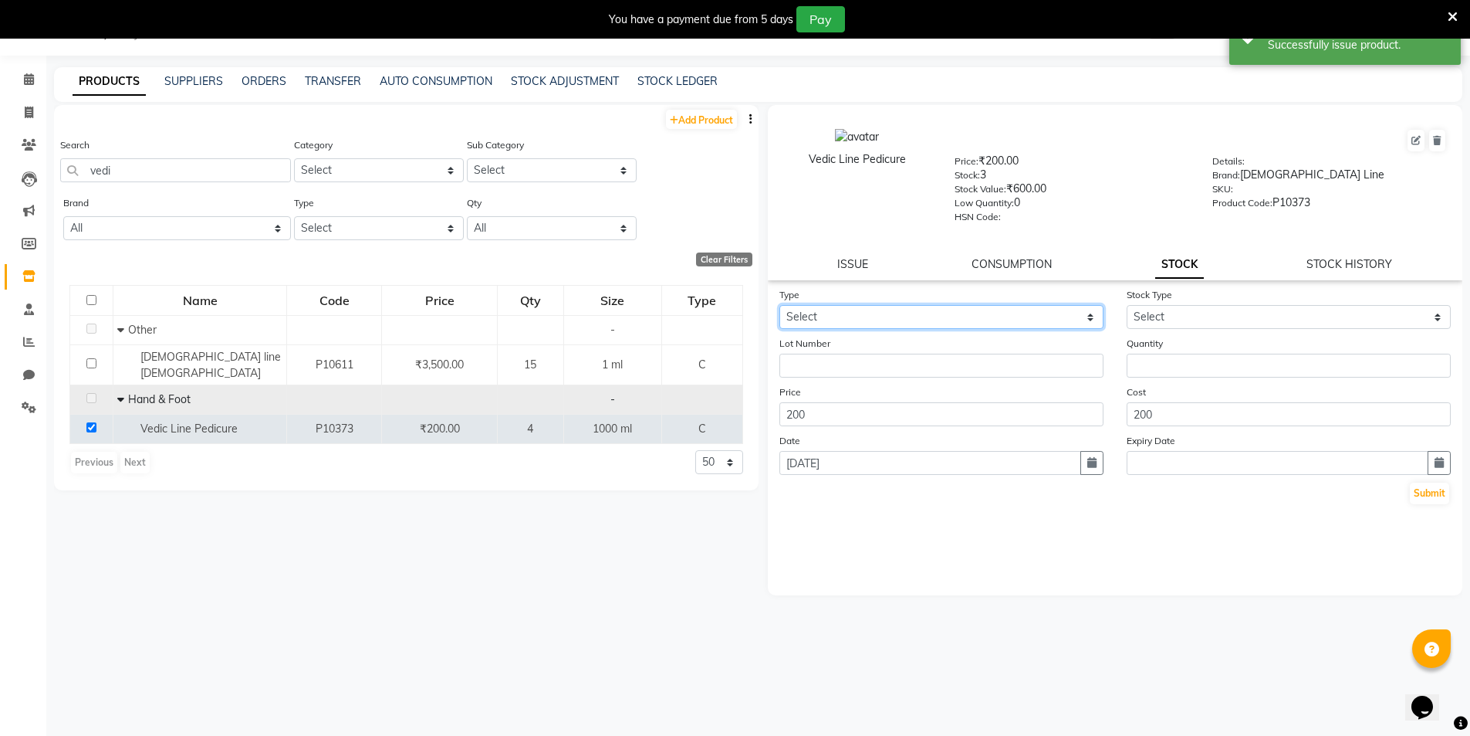
click at [986, 319] on select "Select In Out" at bounding box center [942, 317] width 324 height 24
select select "in"
click at [780, 305] on select "Select In Out" at bounding box center [942, 317] width 324 height 24
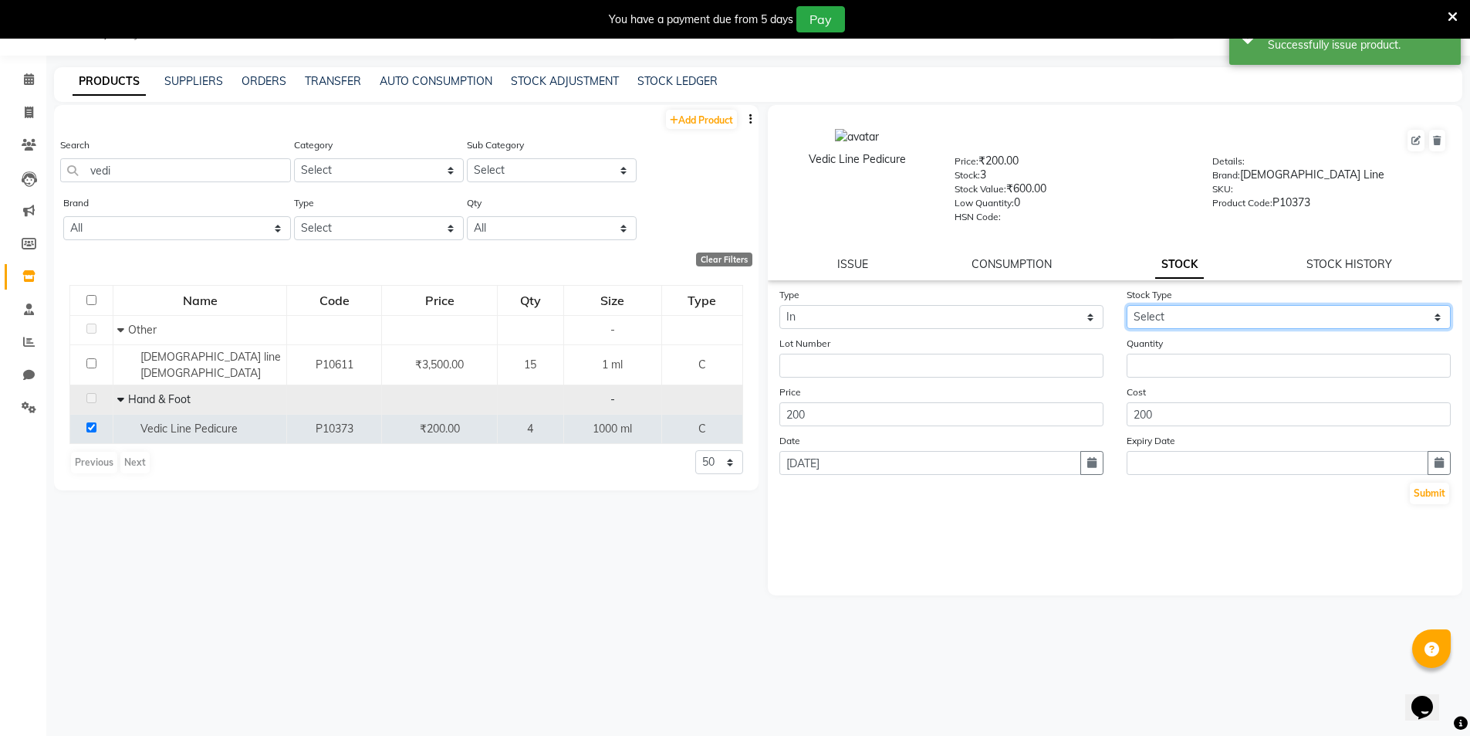
click at [1223, 305] on select "Select New Stock Adjustment Return Other" at bounding box center [1289, 317] width 324 height 24
select select "new stock"
click at [1127, 305] on select "Select New Stock Adjustment Return Other" at bounding box center [1289, 317] width 324 height 24
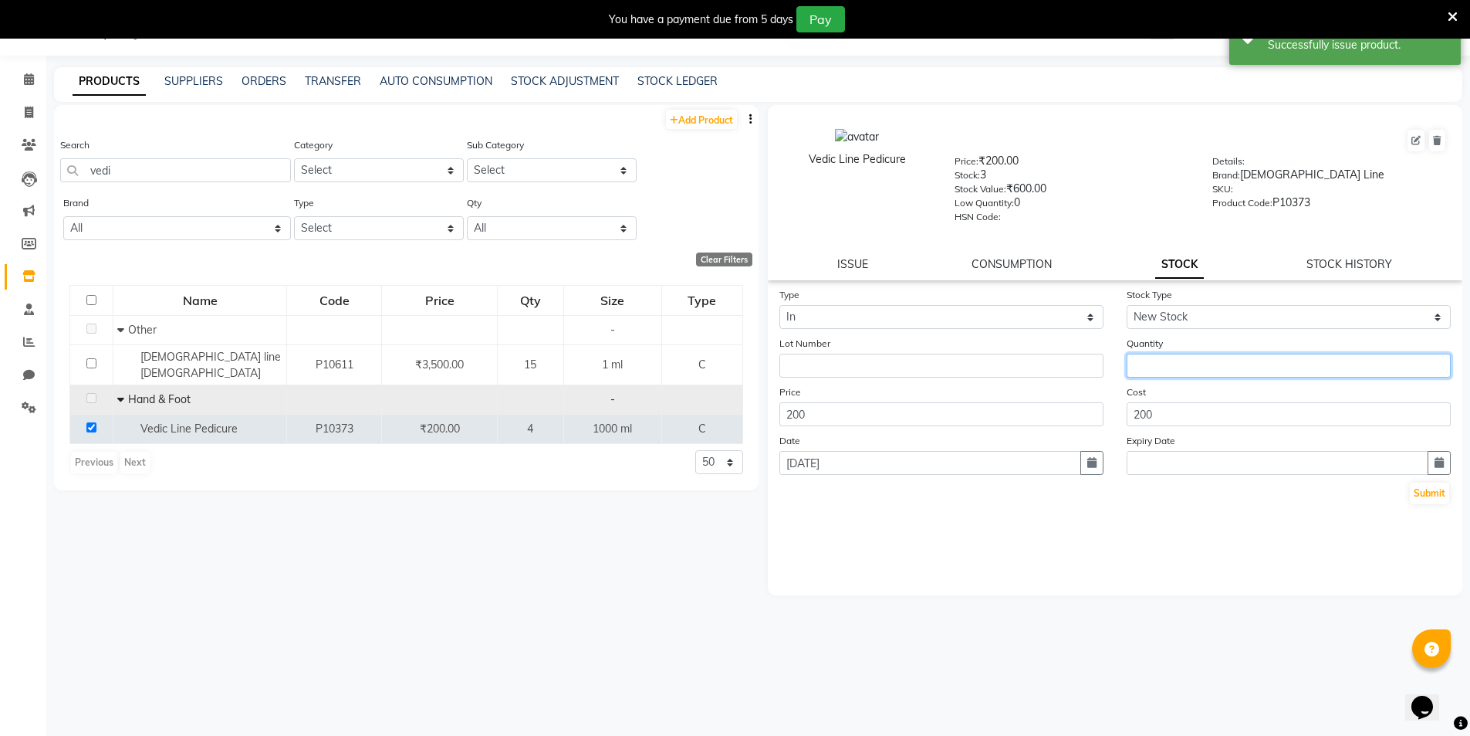
click at [1165, 368] on input "number" at bounding box center [1289, 366] width 324 height 24
type input "6"
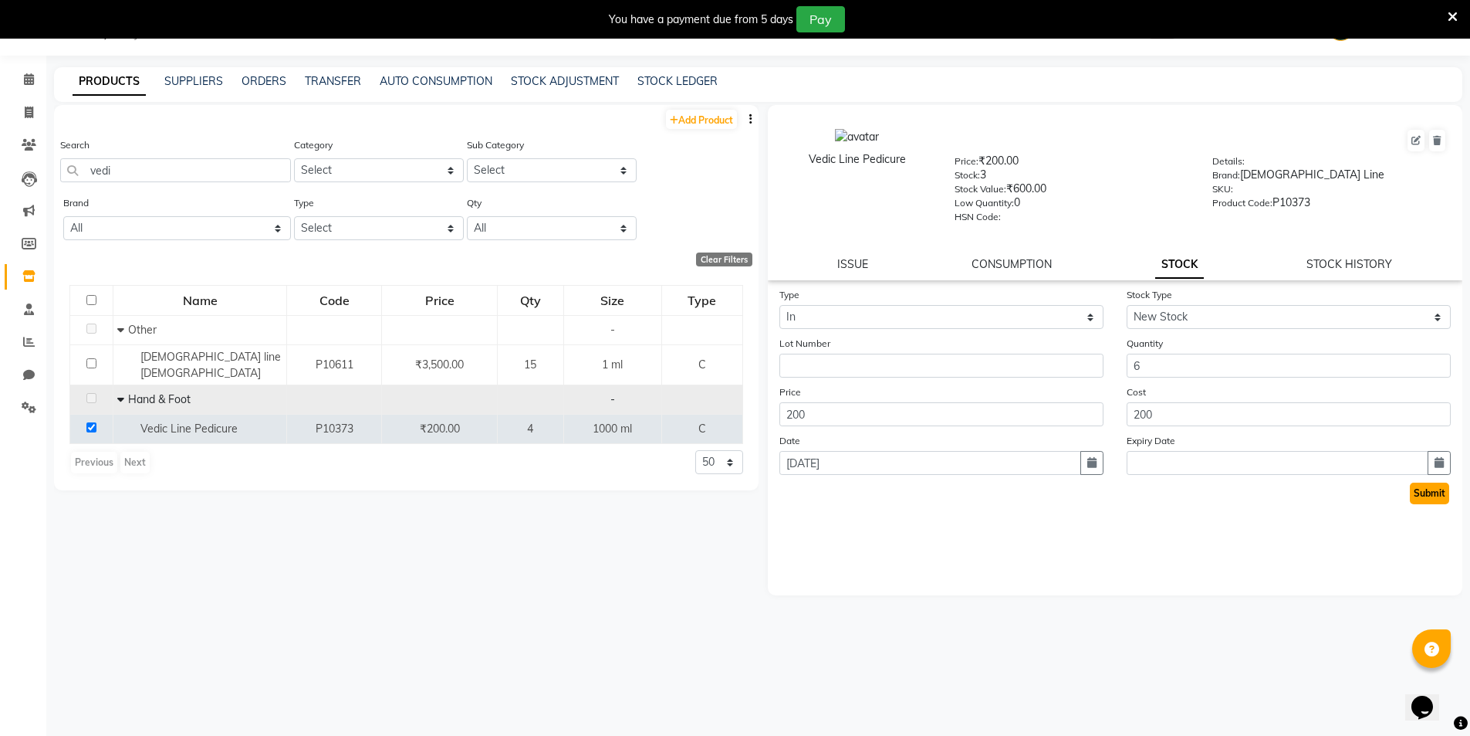
click at [1434, 493] on button "Submit" at bounding box center [1429, 493] width 39 height 22
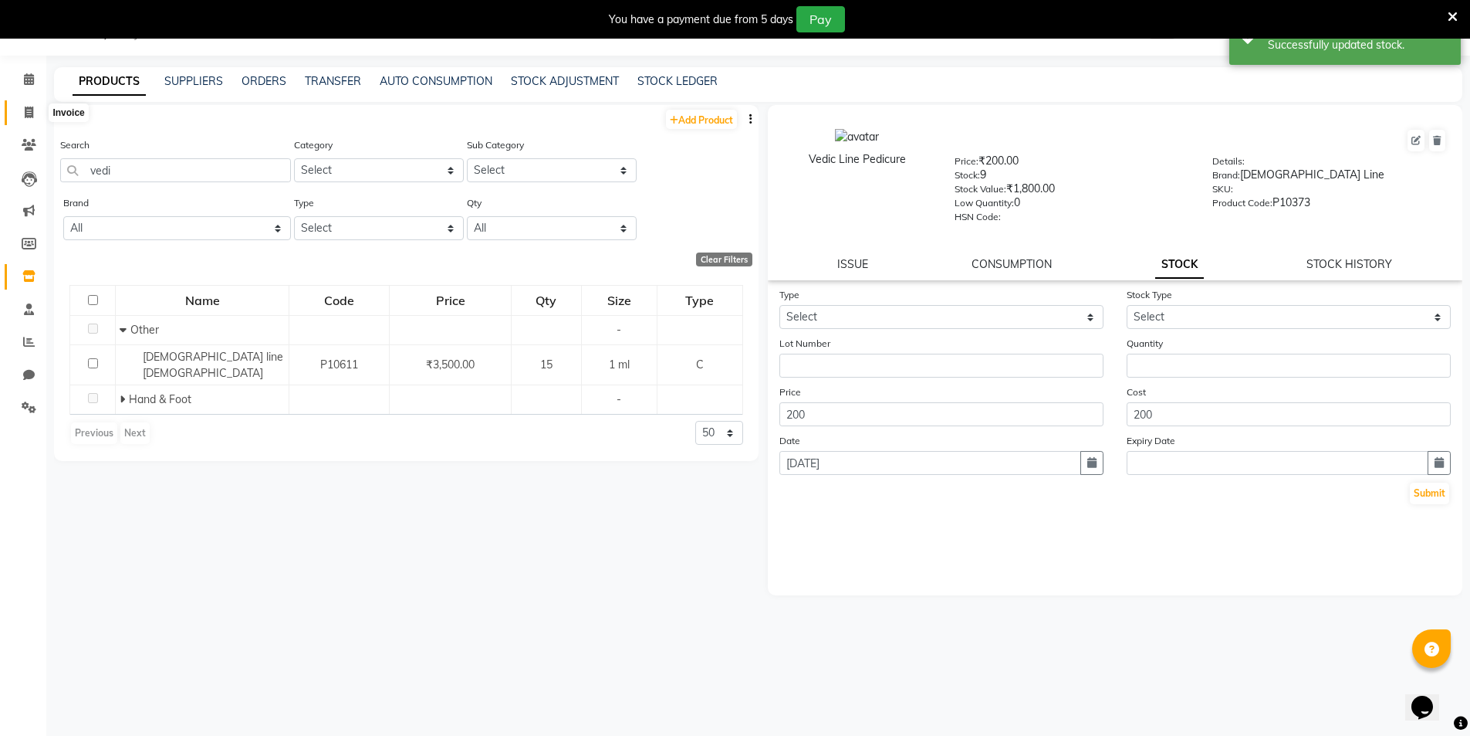
click at [38, 117] on span at bounding box center [28, 113] width 27 height 18
select select "service"
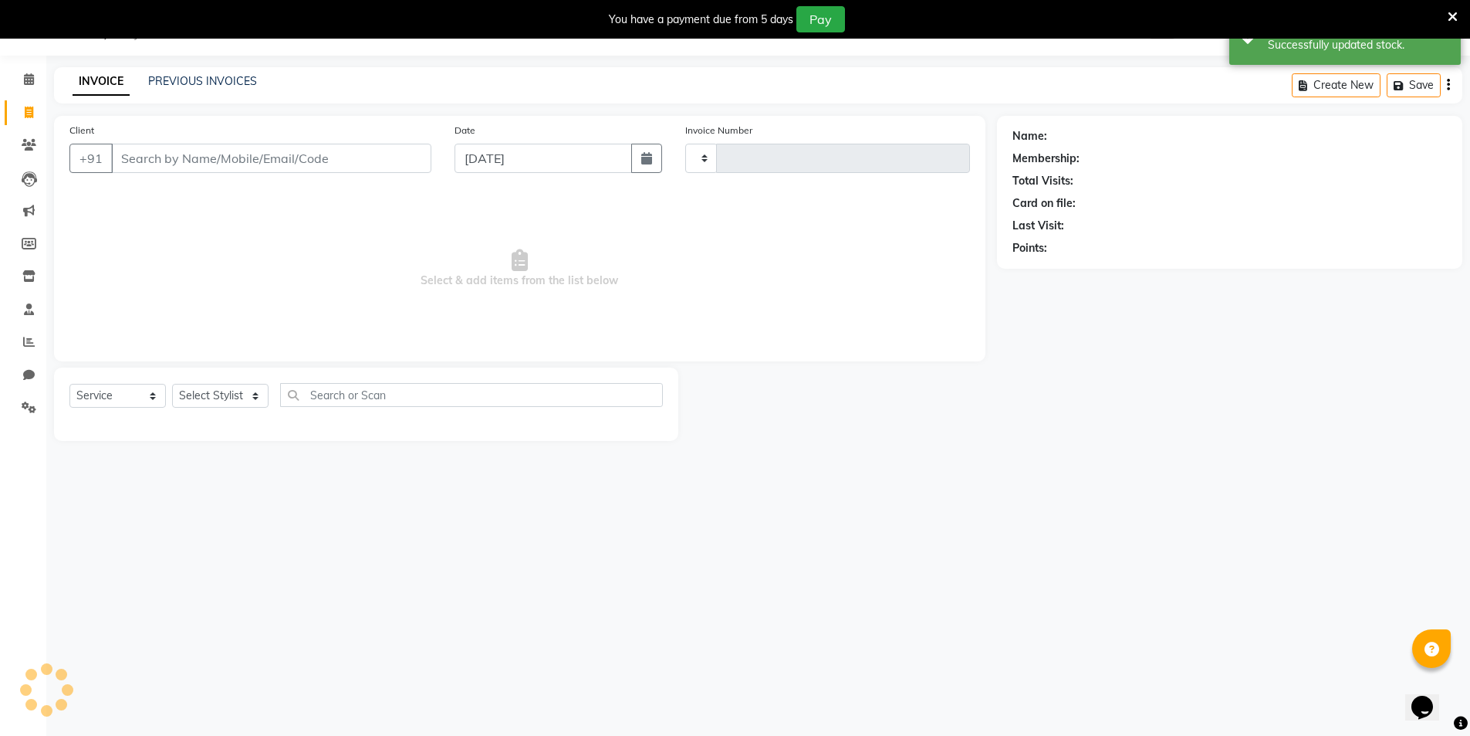
type input "1959"
select select "31"
click at [30, 272] on icon at bounding box center [28, 276] width 13 height 12
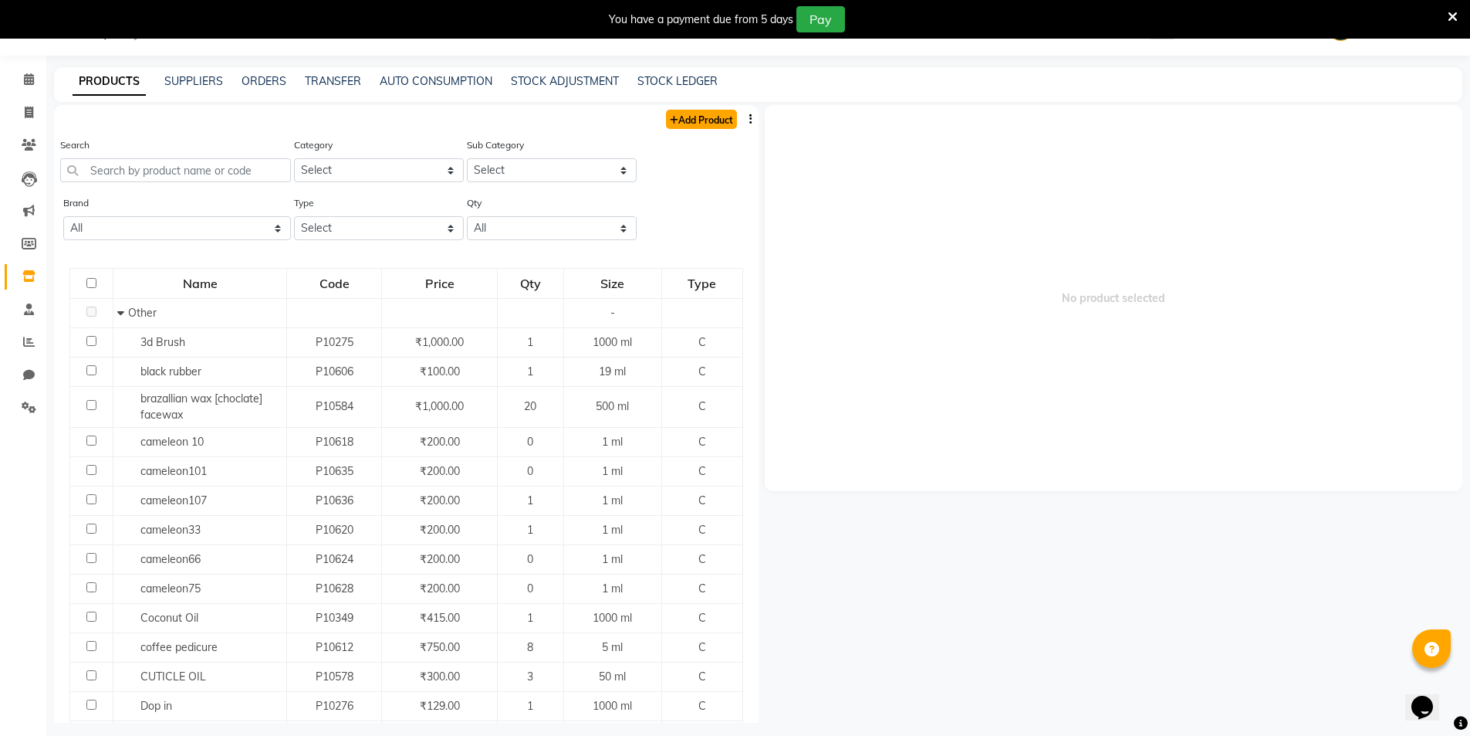
click at [671, 127] on link "Add Product" at bounding box center [701, 119] width 71 height 19
select select "true"
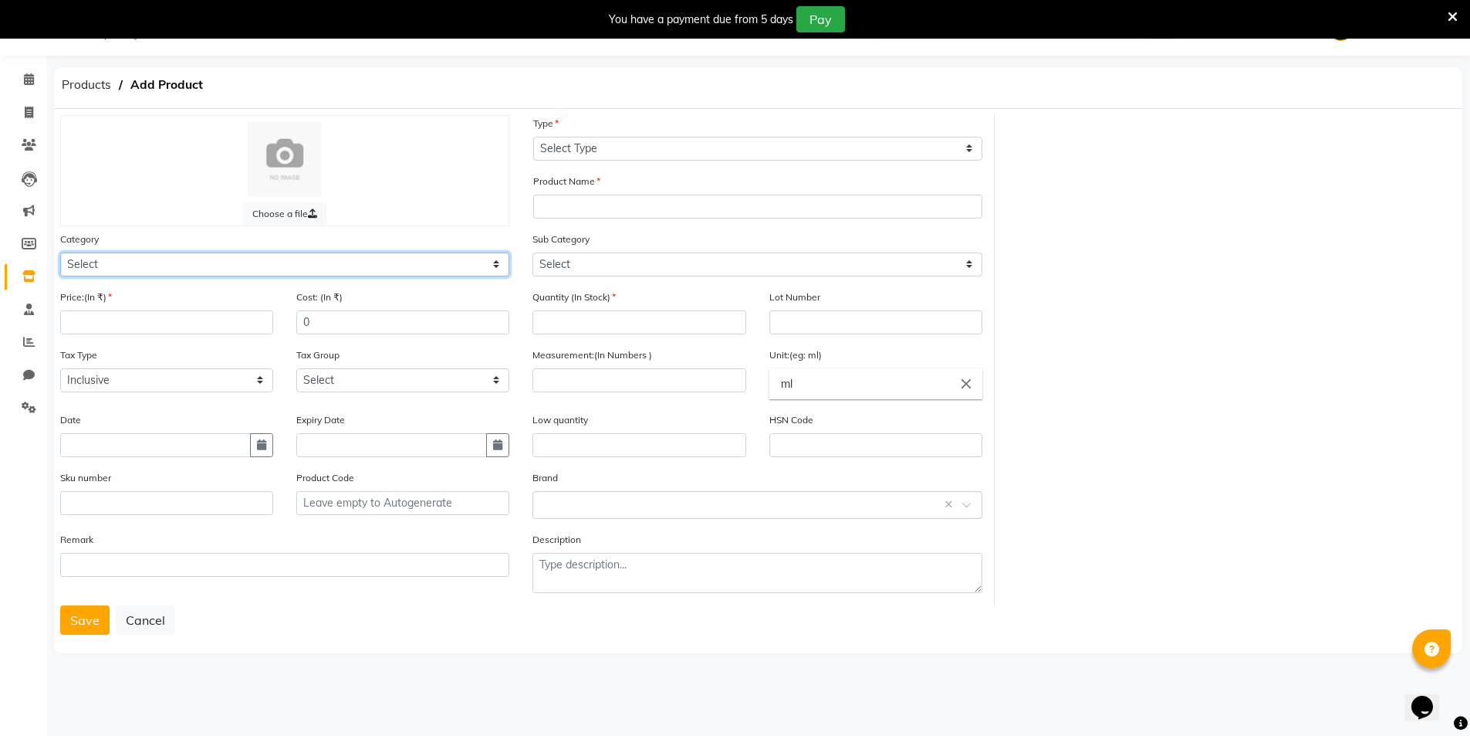
click at [462, 253] on select "Select Hair Skin Makeup Personal Care Appliances Beard Waxing Disposable Thread…" at bounding box center [284, 264] width 449 height 24
select select "1100"
click at [60, 252] on select "Select Hair Skin Makeup Personal Care Appliances Beard Waxing Disposable Thread…" at bounding box center [284, 264] width 449 height 24
click at [180, 320] on input "number" at bounding box center [166, 322] width 213 height 24
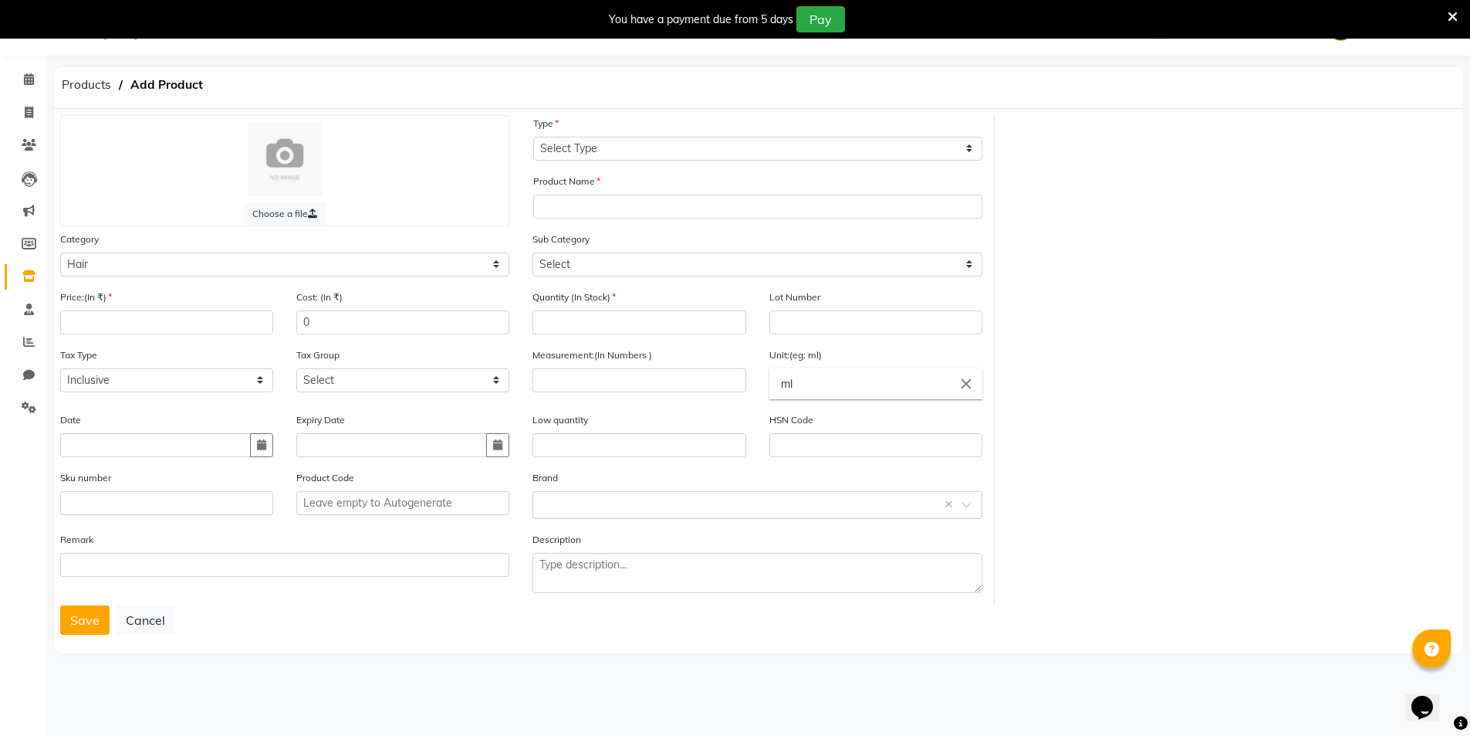
click at [416, 334] on div "Cost: (In ₹) 0" at bounding box center [403, 318] width 236 height 58
click at [218, 387] on select "Select Inclusive Exclusive" at bounding box center [166, 380] width 213 height 24
click at [216, 378] on select "Select Inclusive Exclusive" at bounding box center [166, 380] width 213 height 24
click at [644, 156] on select "Select Type Both Retail Consumable" at bounding box center [757, 149] width 449 height 24
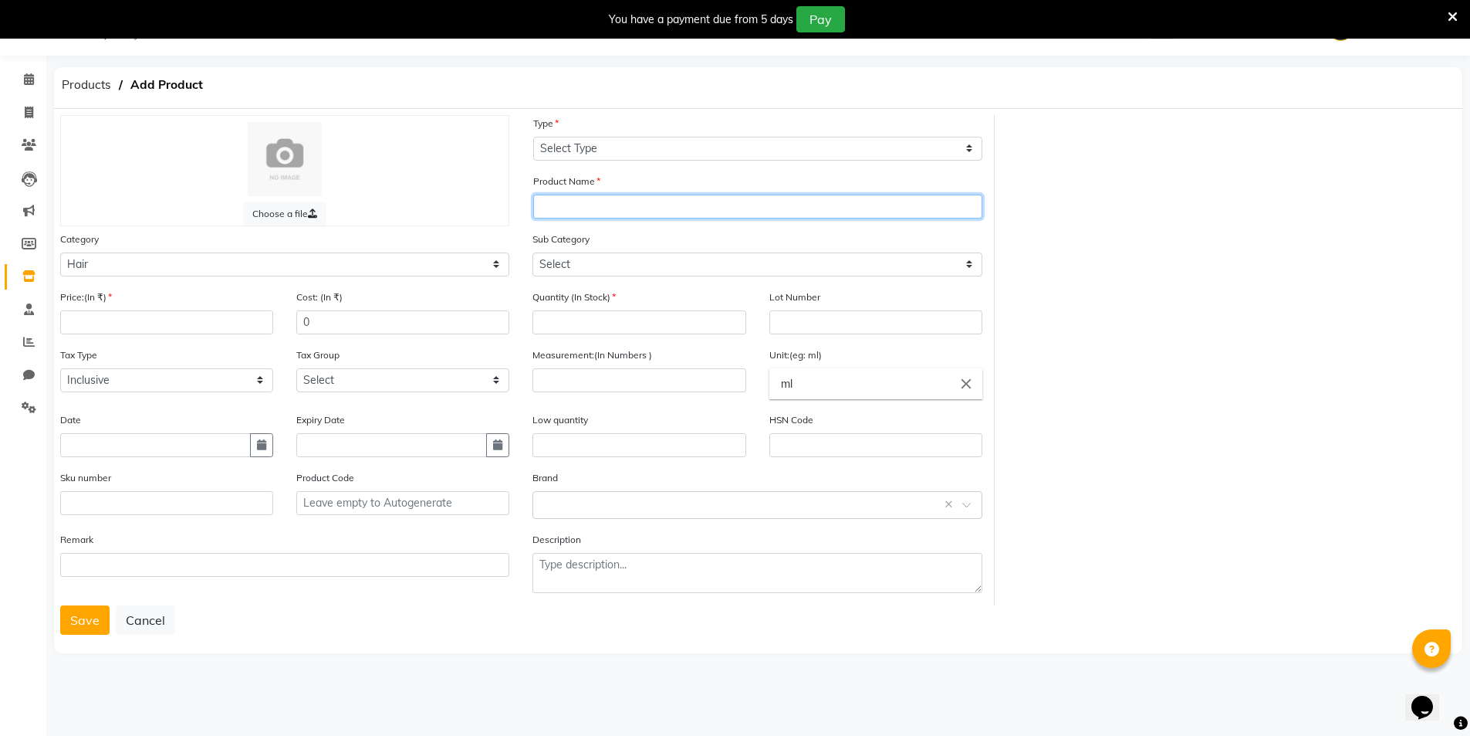
click at [640, 202] on input "text" at bounding box center [757, 207] width 449 height 24
click at [25, 107] on icon at bounding box center [29, 113] width 8 height 12
select select "service"
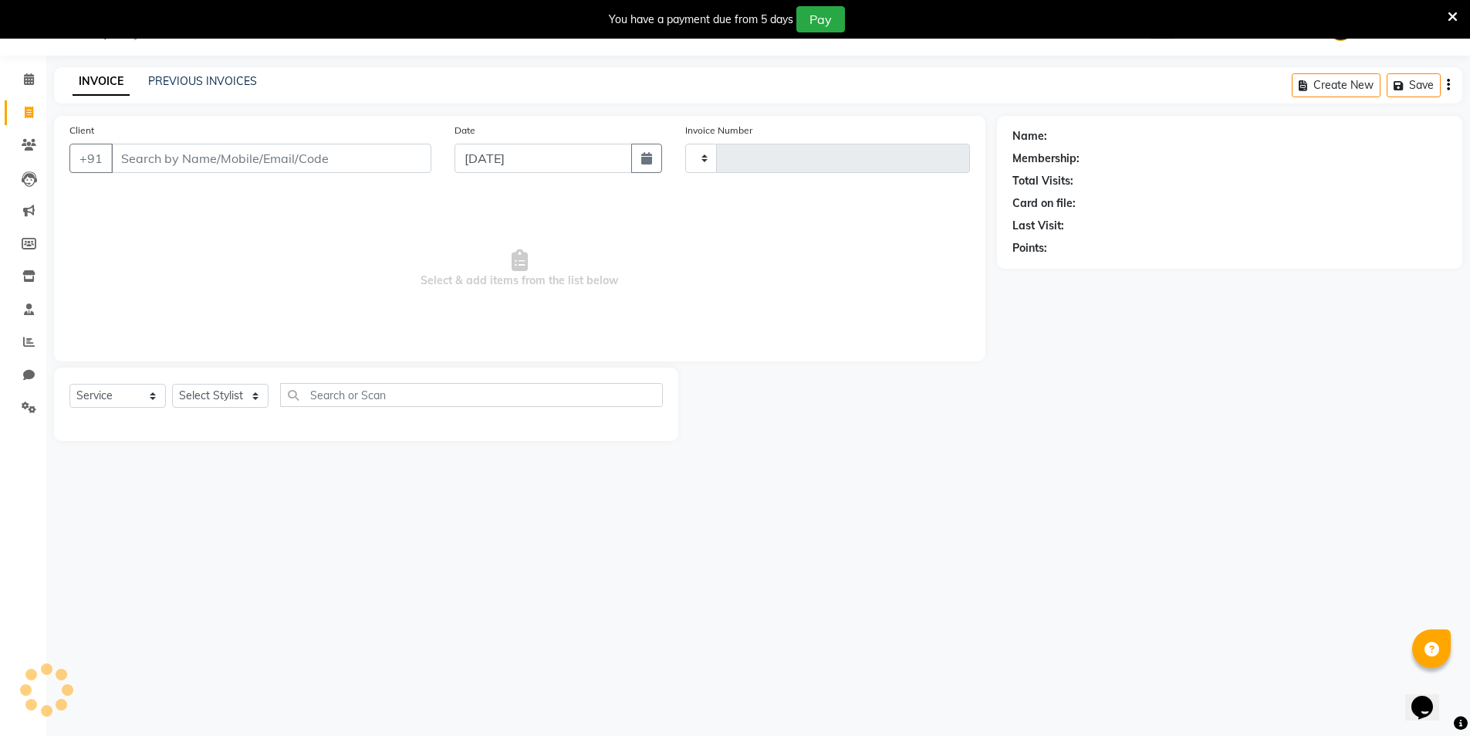
type input "1959"
select select "31"
click at [32, 86] on span at bounding box center [28, 80] width 27 height 18
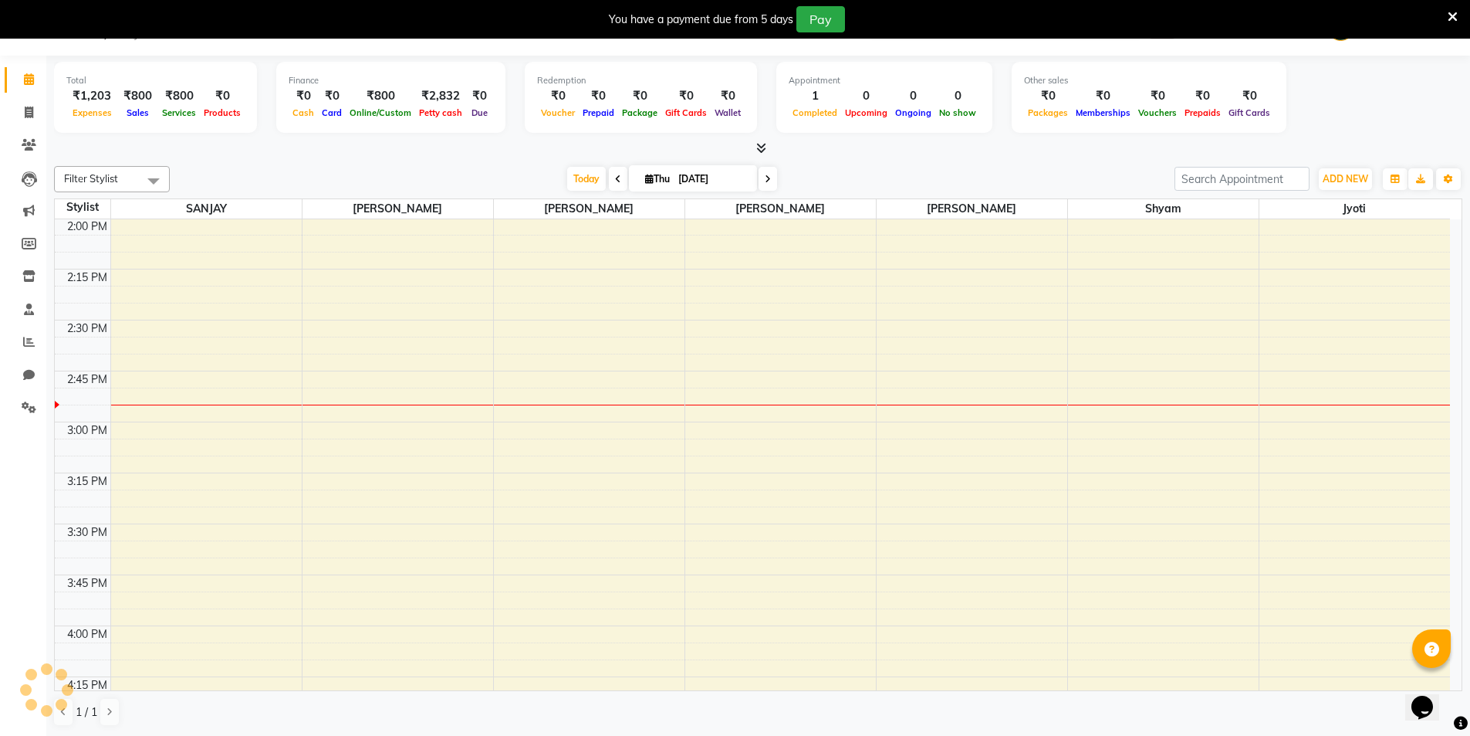
scroll to position [1146, 0]
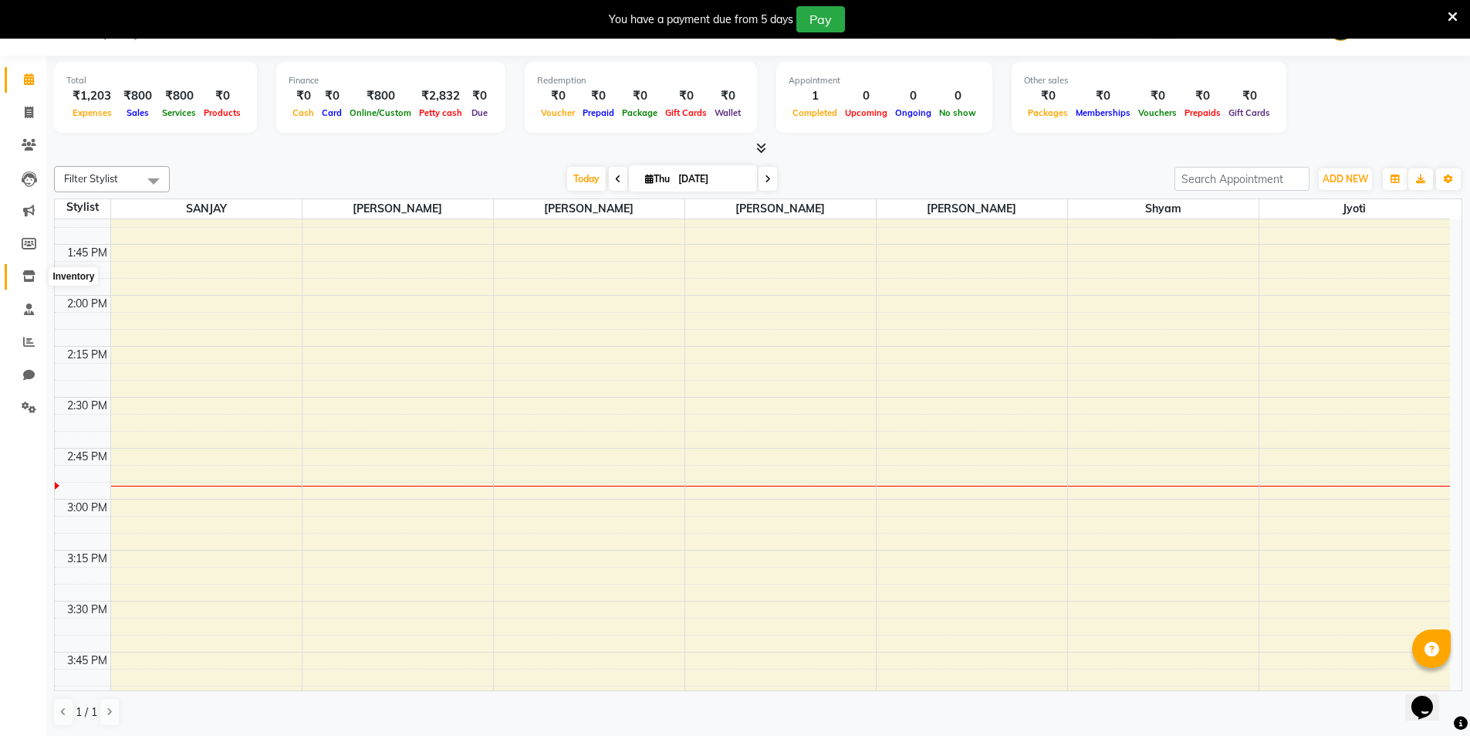
click at [25, 279] on icon at bounding box center [28, 276] width 13 height 12
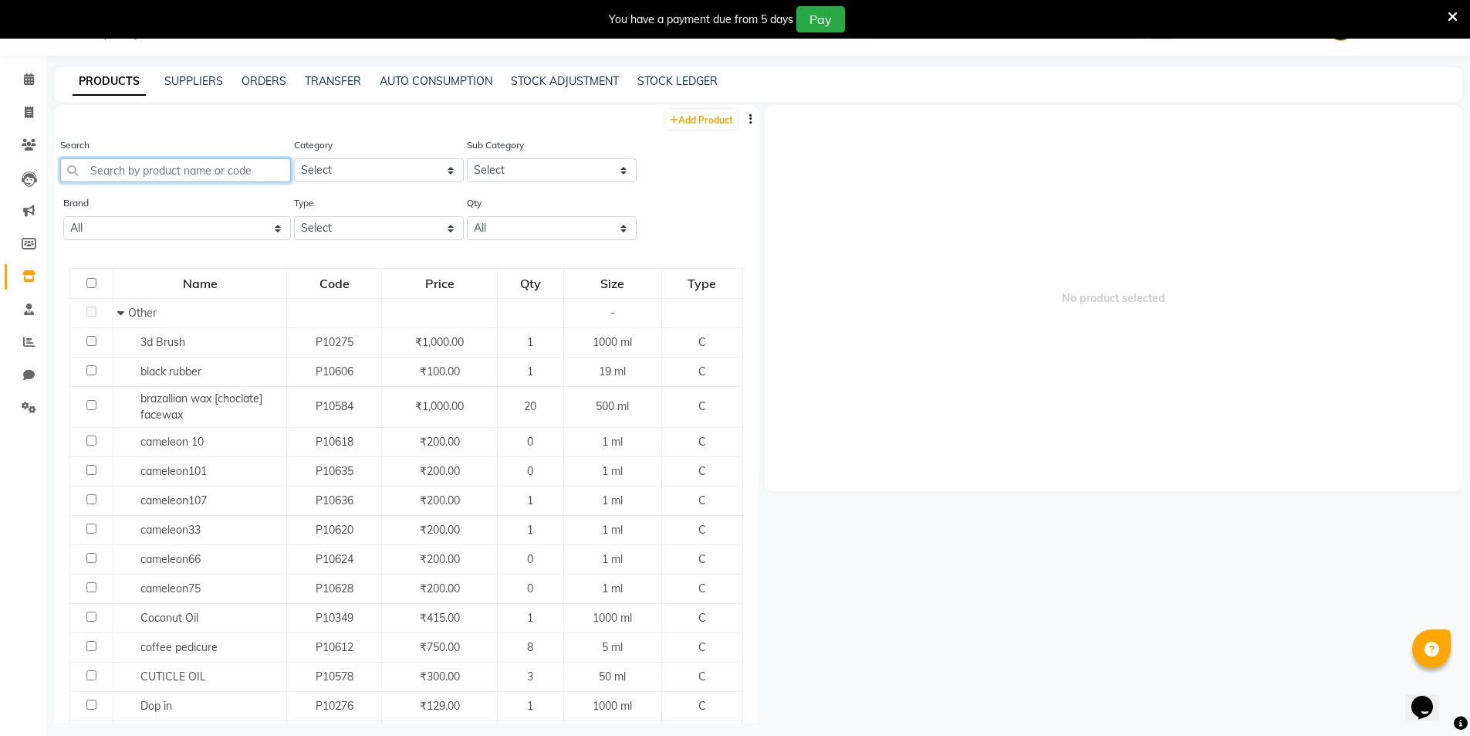
click at [201, 173] on input "text" at bounding box center [175, 170] width 231 height 24
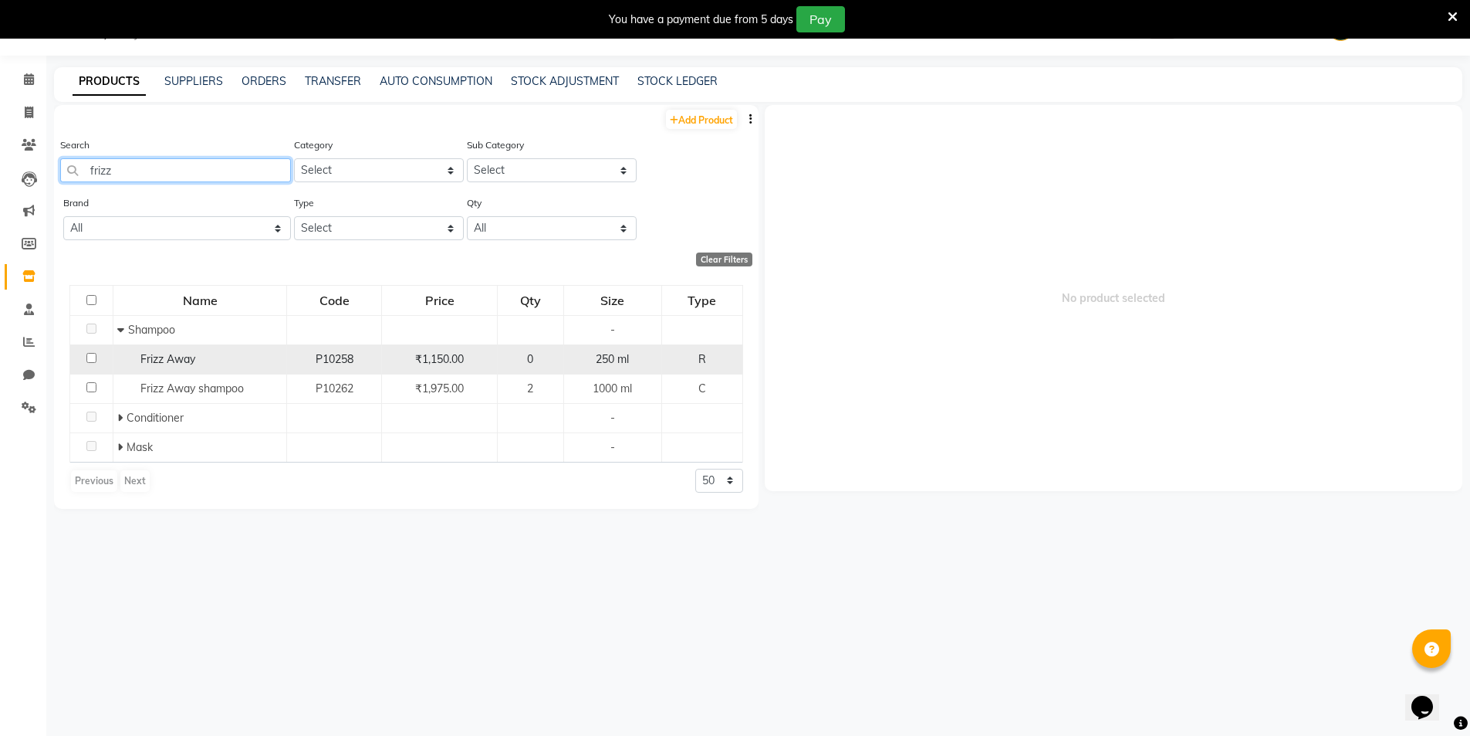
type input "frizz"
click at [143, 359] on span "Frizz Away" at bounding box center [167, 359] width 55 height 14
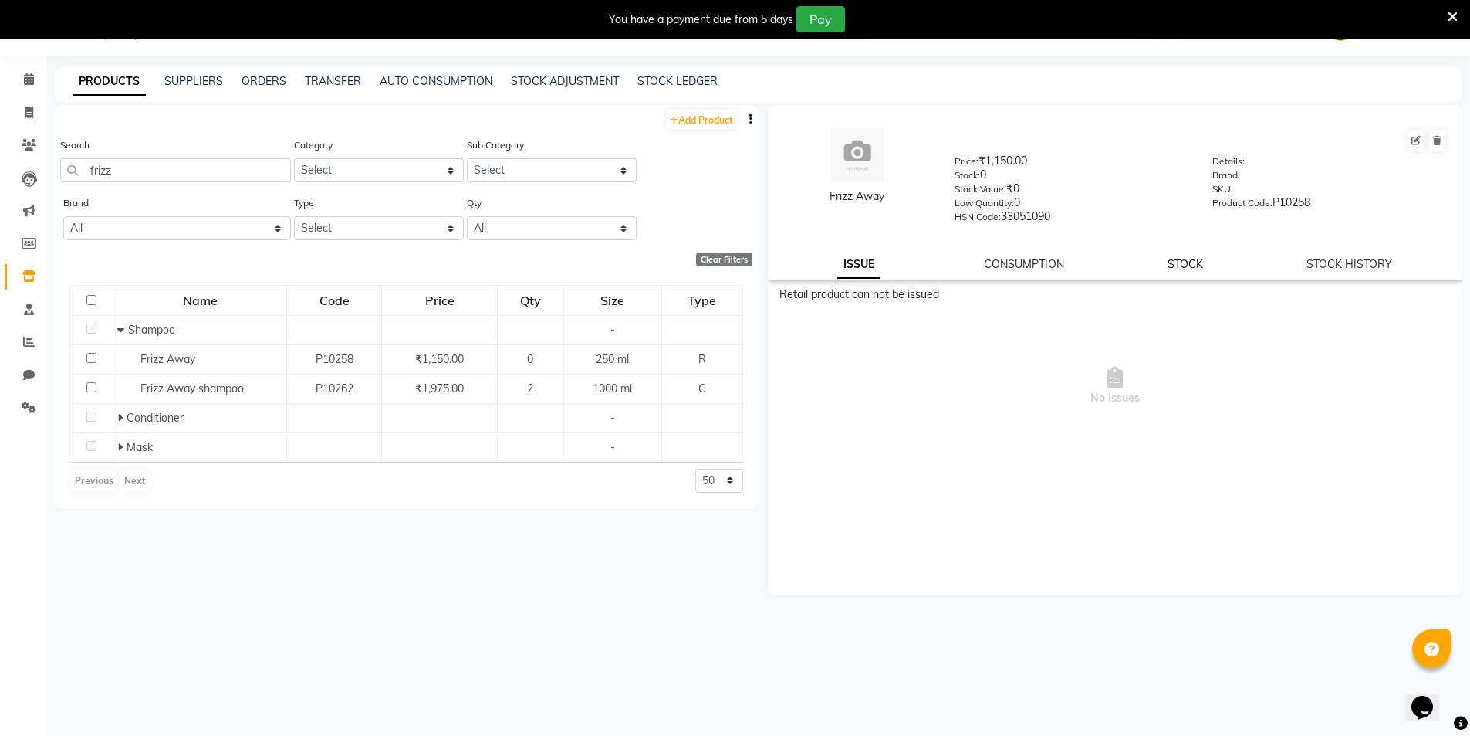
click at [1203, 259] on link "STOCK" at bounding box center [1186, 264] width 36 height 14
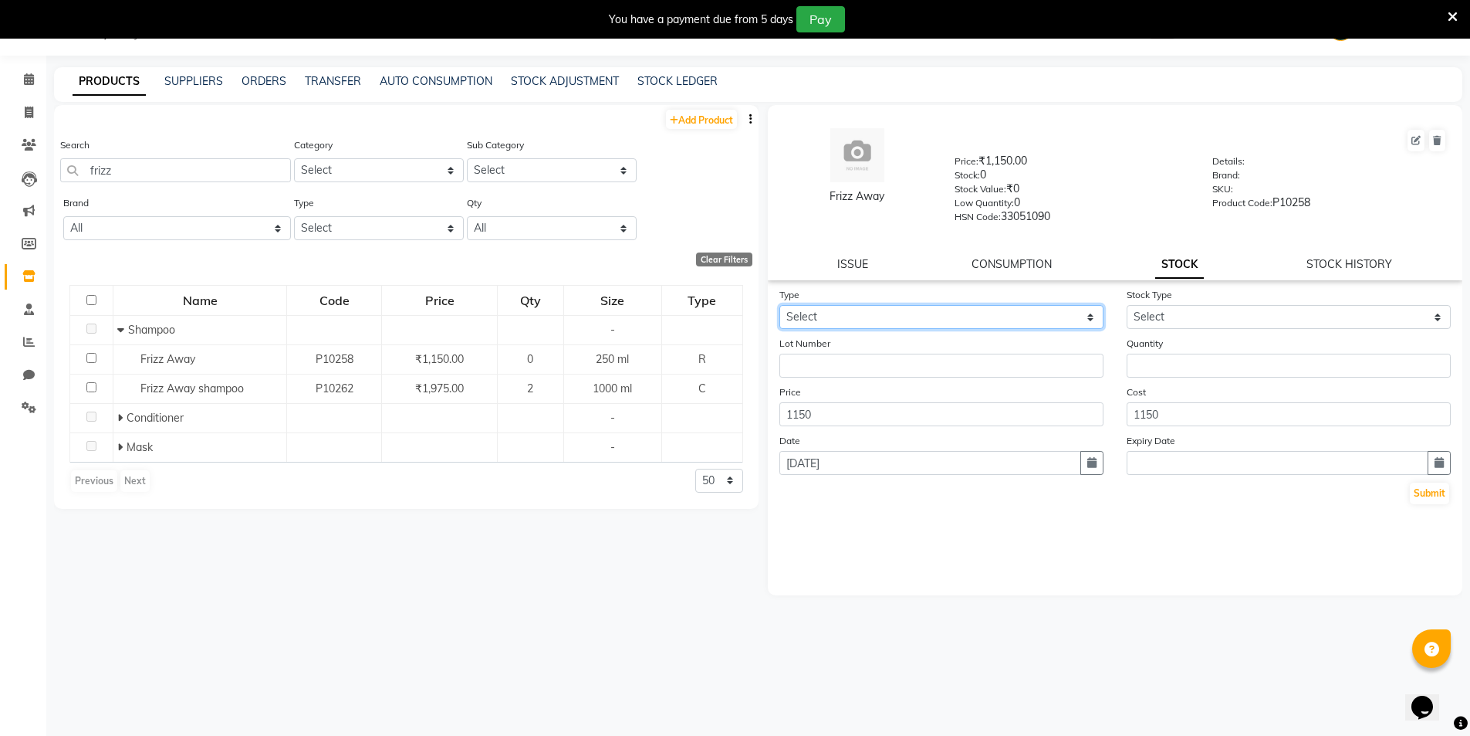
click at [902, 315] on select "Select In Out" at bounding box center [942, 317] width 324 height 24
select select "in"
click at [780, 305] on select "Select In Out" at bounding box center [942, 317] width 324 height 24
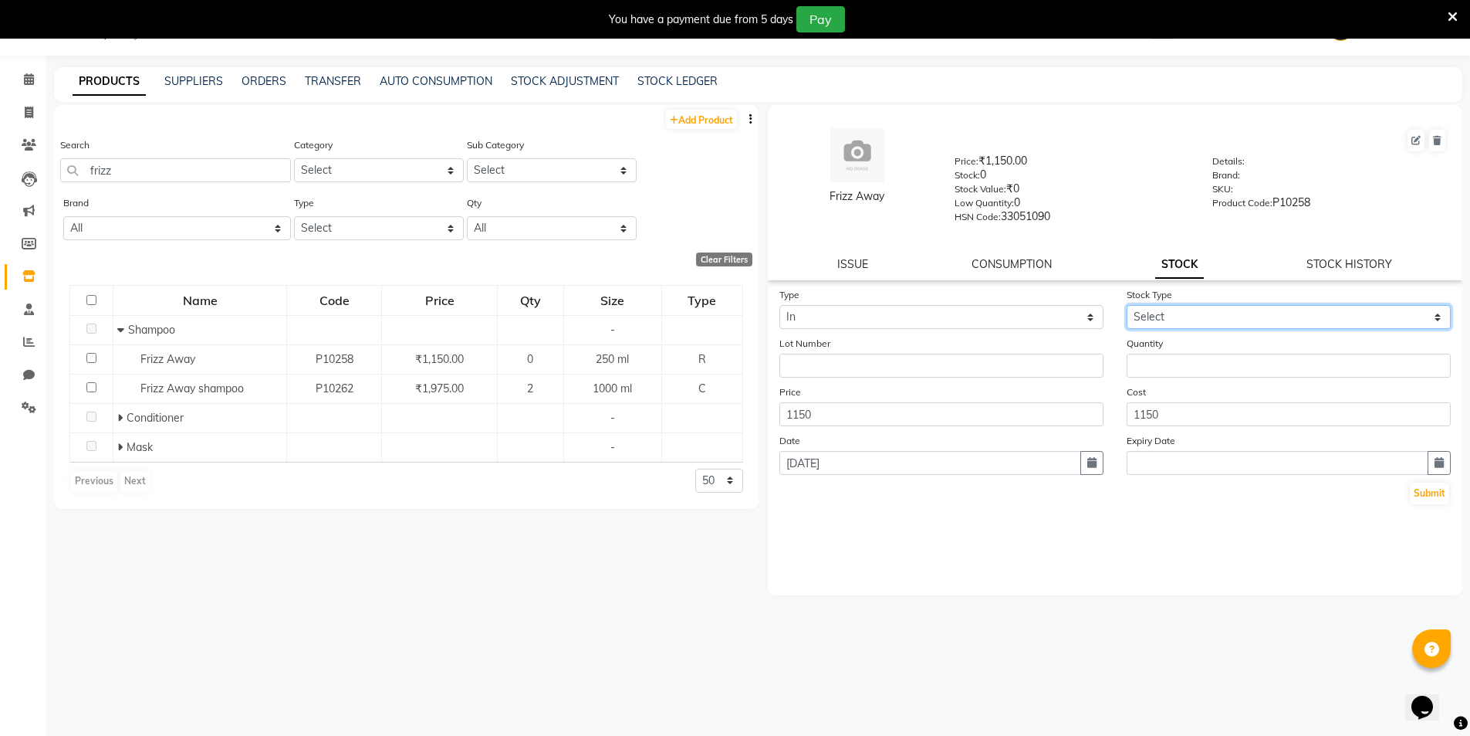
click at [1193, 306] on select "Select New Stock Adjustment Return Other" at bounding box center [1289, 317] width 324 height 24
select select "new stock"
click at [1127, 305] on select "Select New Stock Adjustment Return Other" at bounding box center [1289, 317] width 324 height 24
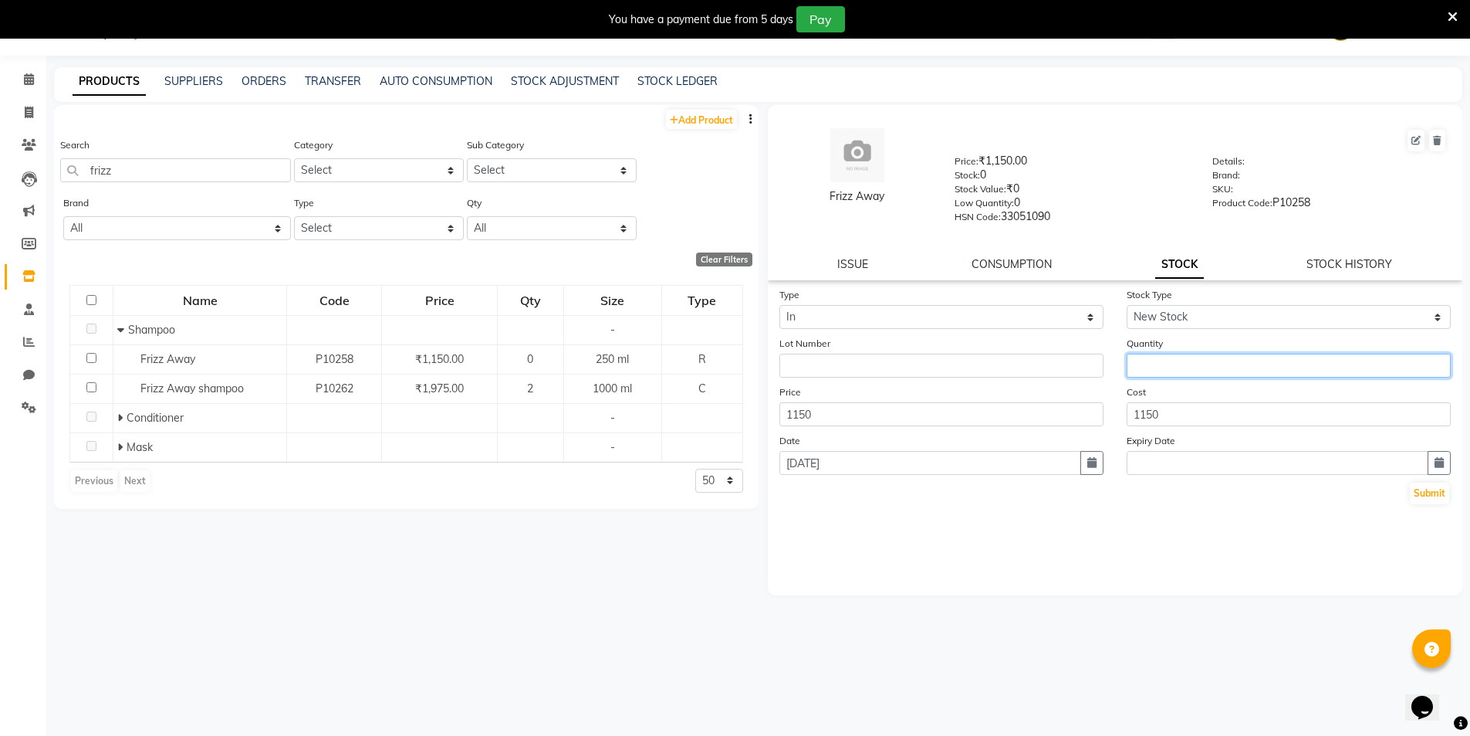
click at [1166, 363] on input "number" at bounding box center [1289, 366] width 324 height 24
type input "2"
click at [1440, 494] on button "Submit" at bounding box center [1429, 493] width 39 height 22
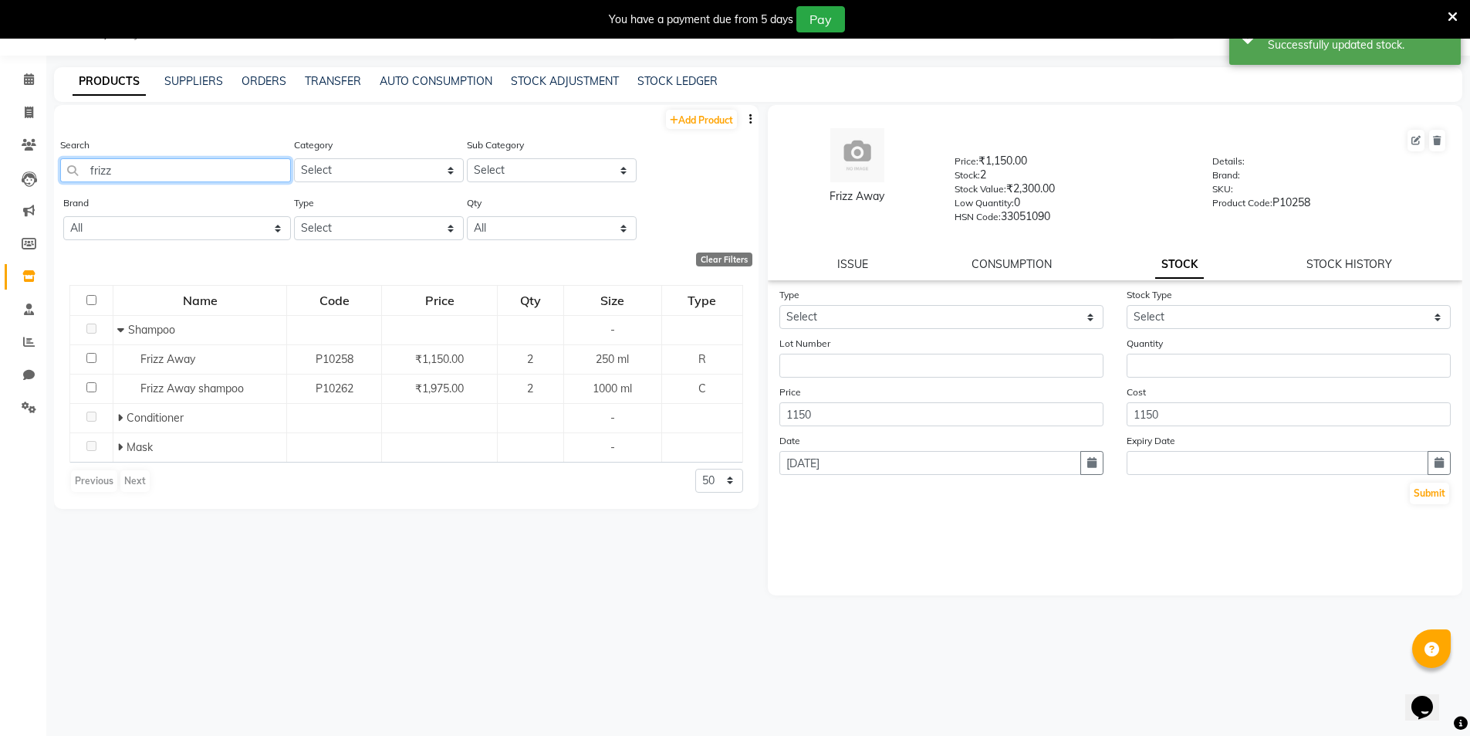
drag, startPoint x: 200, startPoint y: 177, endPoint x: 77, endPoint y: 205, distance: 126.0
click at [77, 205] on div "Add Product Search frizz Category Select Hair Skin Makeup Personal Care Applian…" at bounding box center [406, 307] width 705 height 404
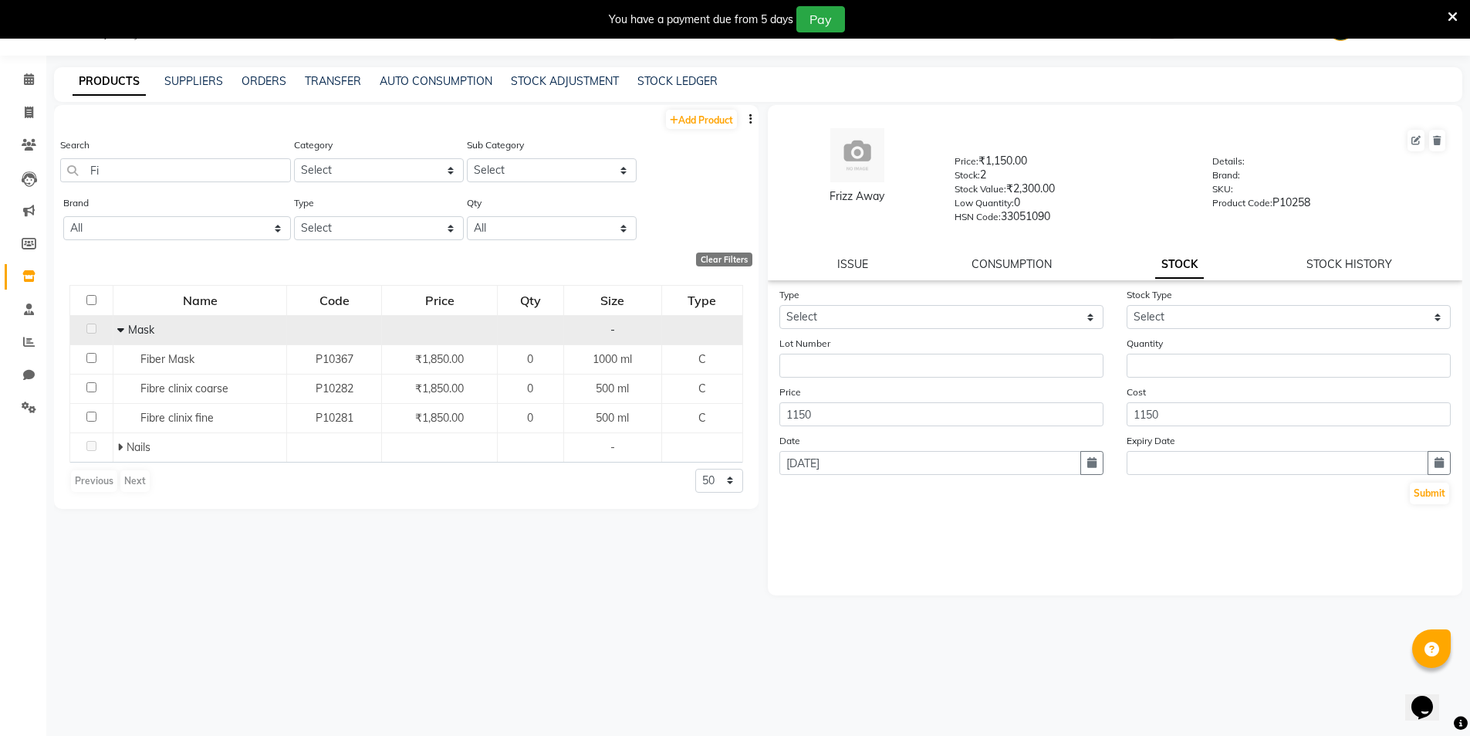
click at [119, 330] on icon at bounding box center [120, 329] width 7 height 11
click at [130, 334] on icon at bounding box center [126, 329] width 5 height 11
click at [112, 168] on input "Fi" at bounding box center [175, 170] width 231 height 24
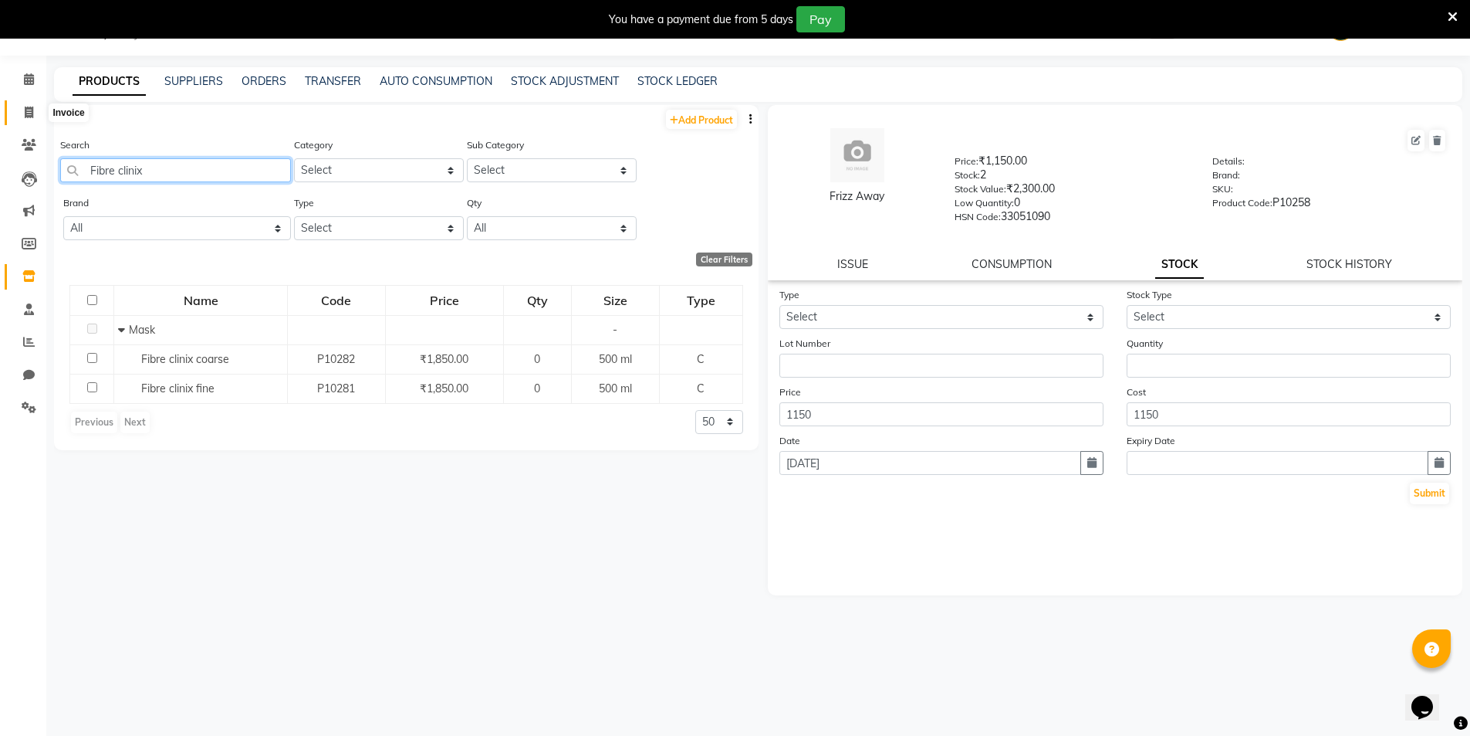
type input "Fibre clinix"
click at [23, 111] on span at bounding box center [28, 113] width 27 height 18
select select "service"
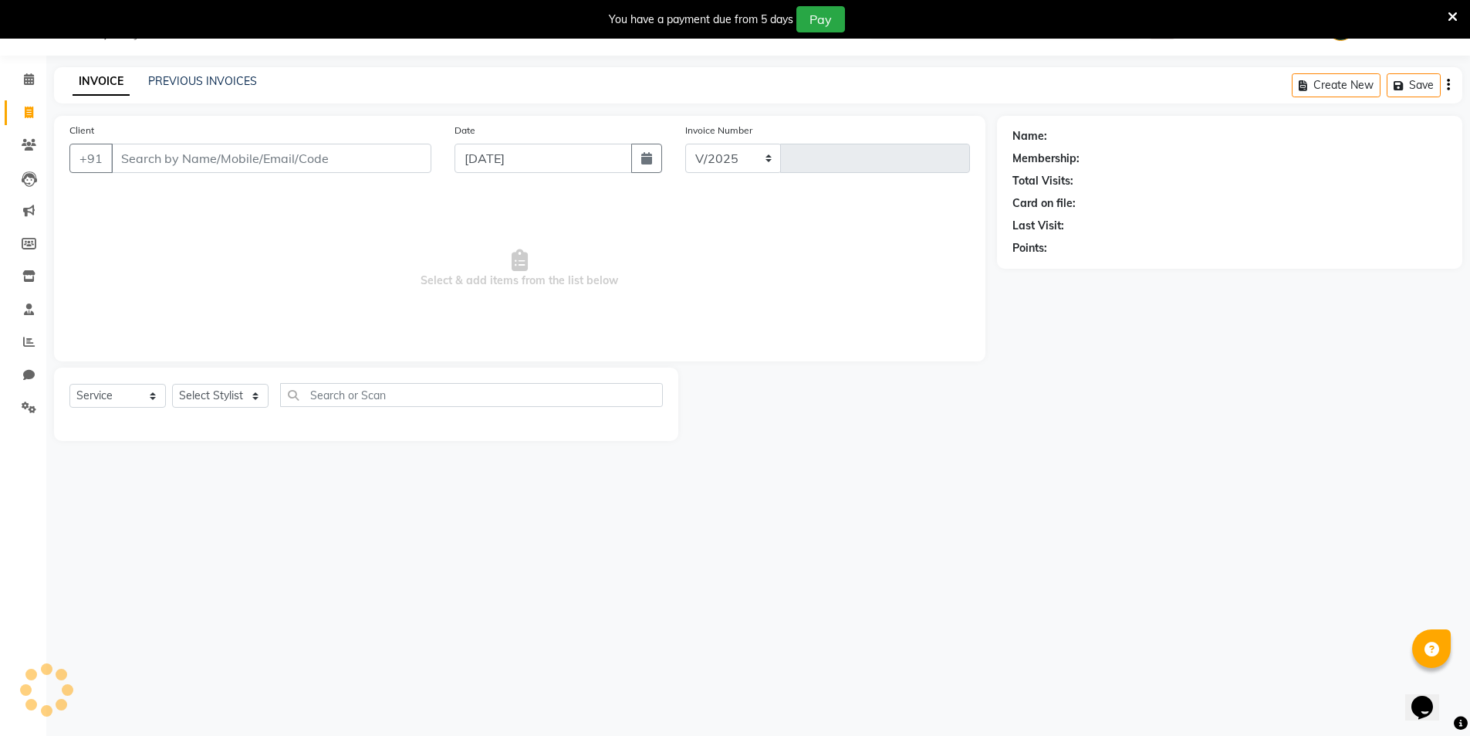
select select "31"
type input "1959"
click at [174, 78] on link "PREVIOUS INVOICES" at bounding box center [202, 81] width 109 height 14
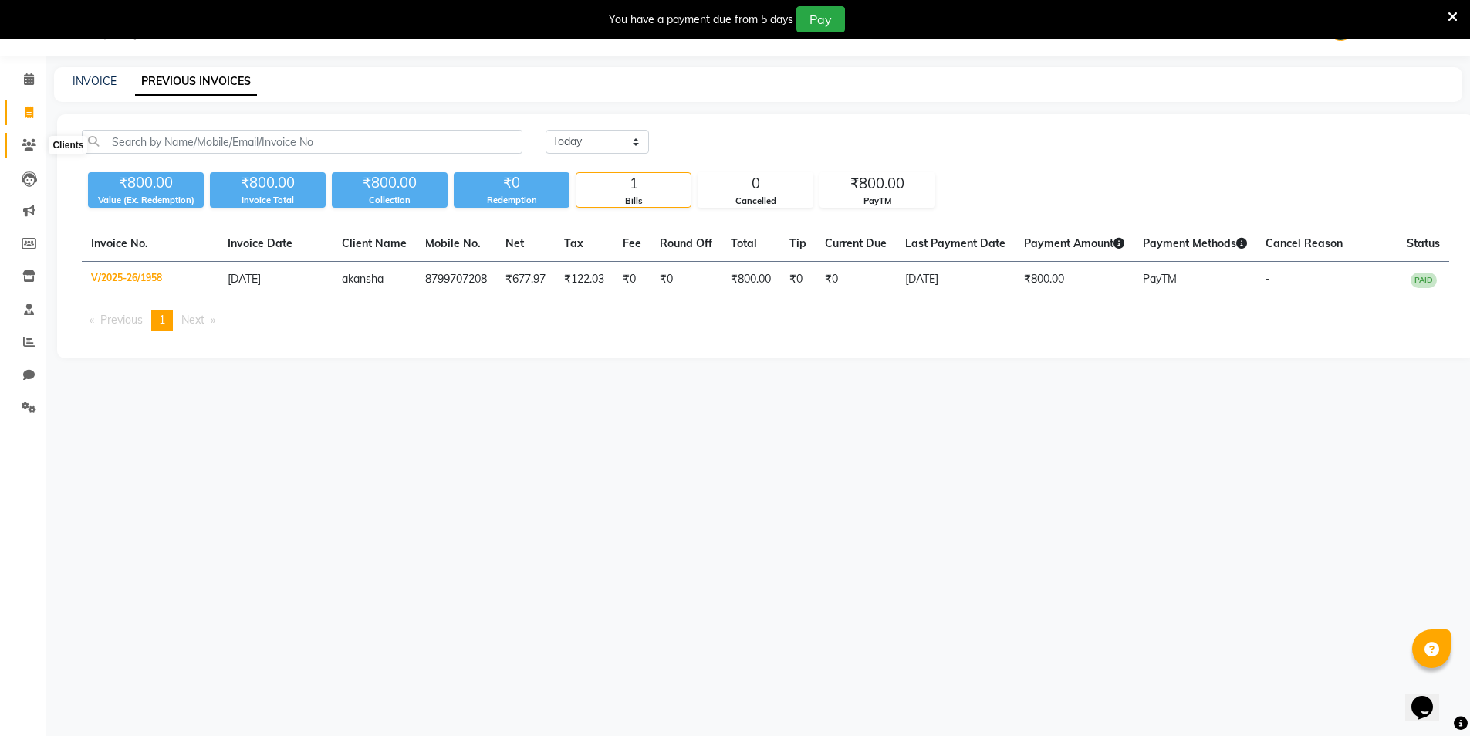
click at [26, 144] on icon at bounding box center [29, 145] width 15 height 12
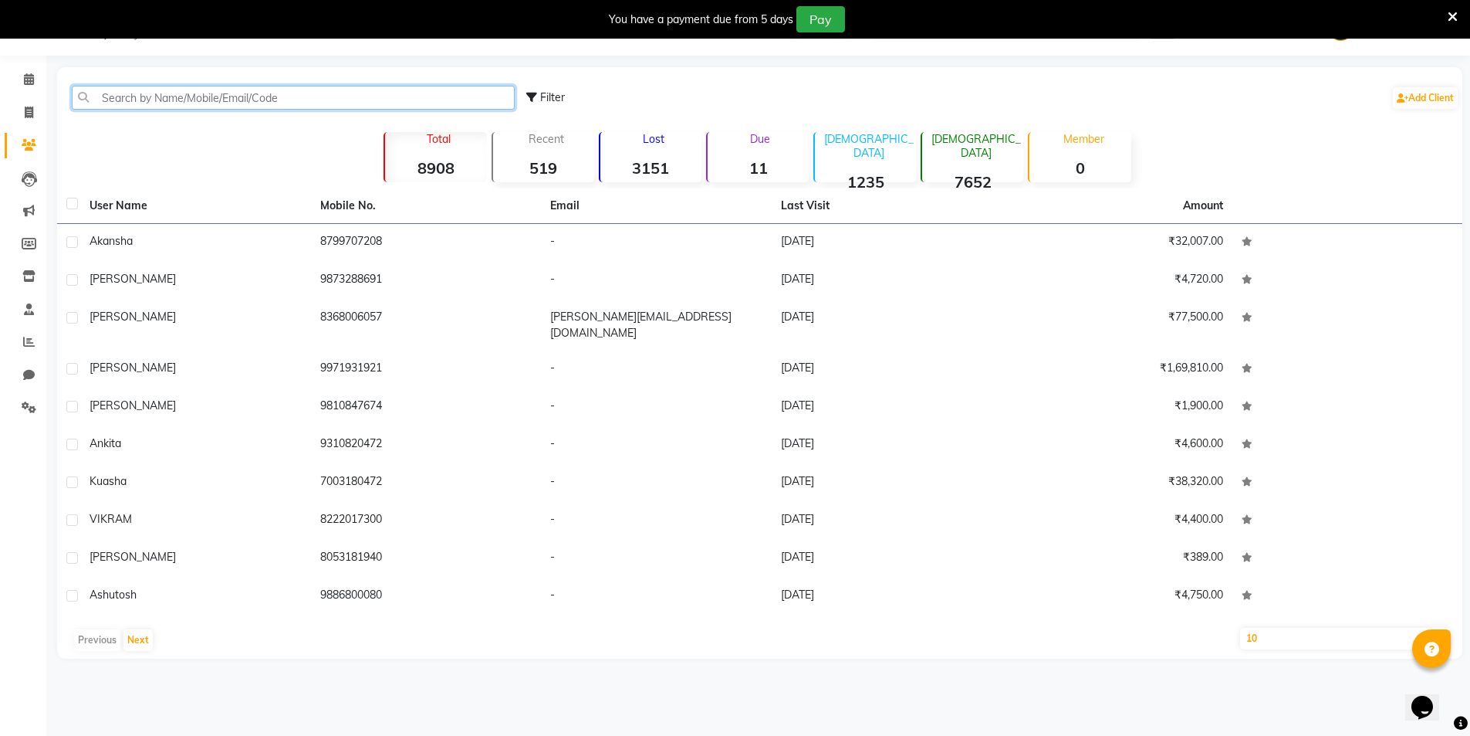
click at [206, 99] on input "text" at bounding box center [293, 98] width 443 height 24
paste input "7003180472"
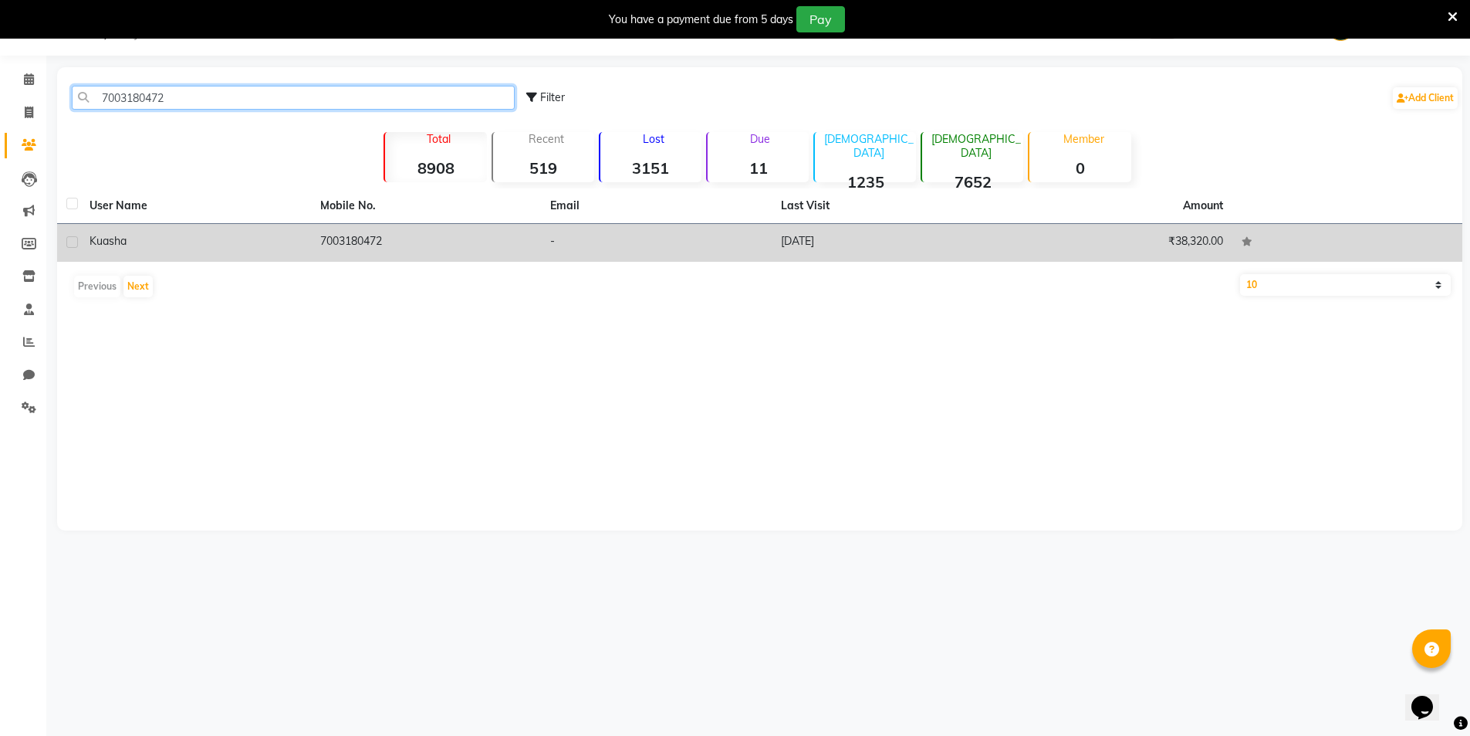
type input "7003180472"
click at [368, 229] on td "7003180472" at bounding box center [426, 243] width 231 height 38
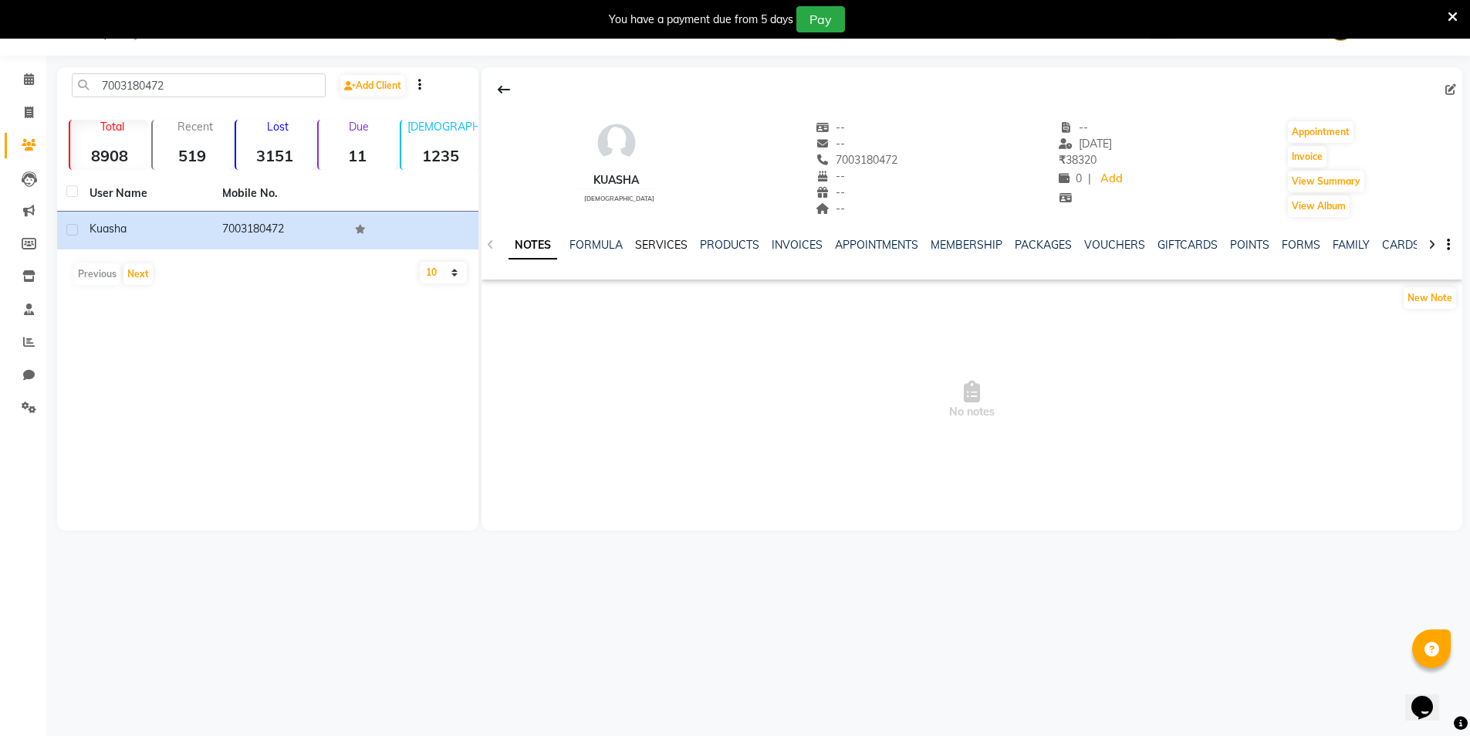
click at [637, 249] on link "SERVICES" at bounding box center [661, 245] width 52 height 14
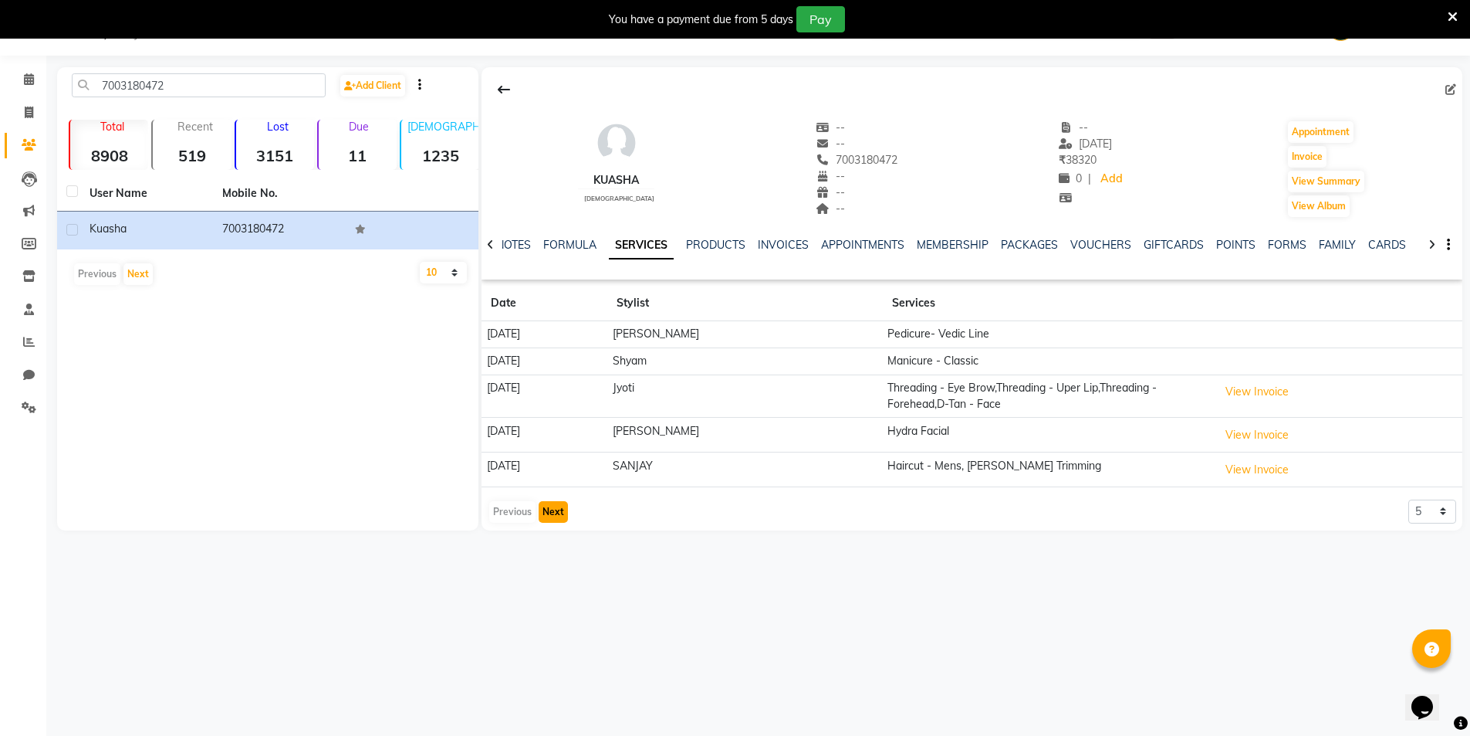
click at [550, 511] on button "Next" at bounding box center [553, 512] width 29 height 22
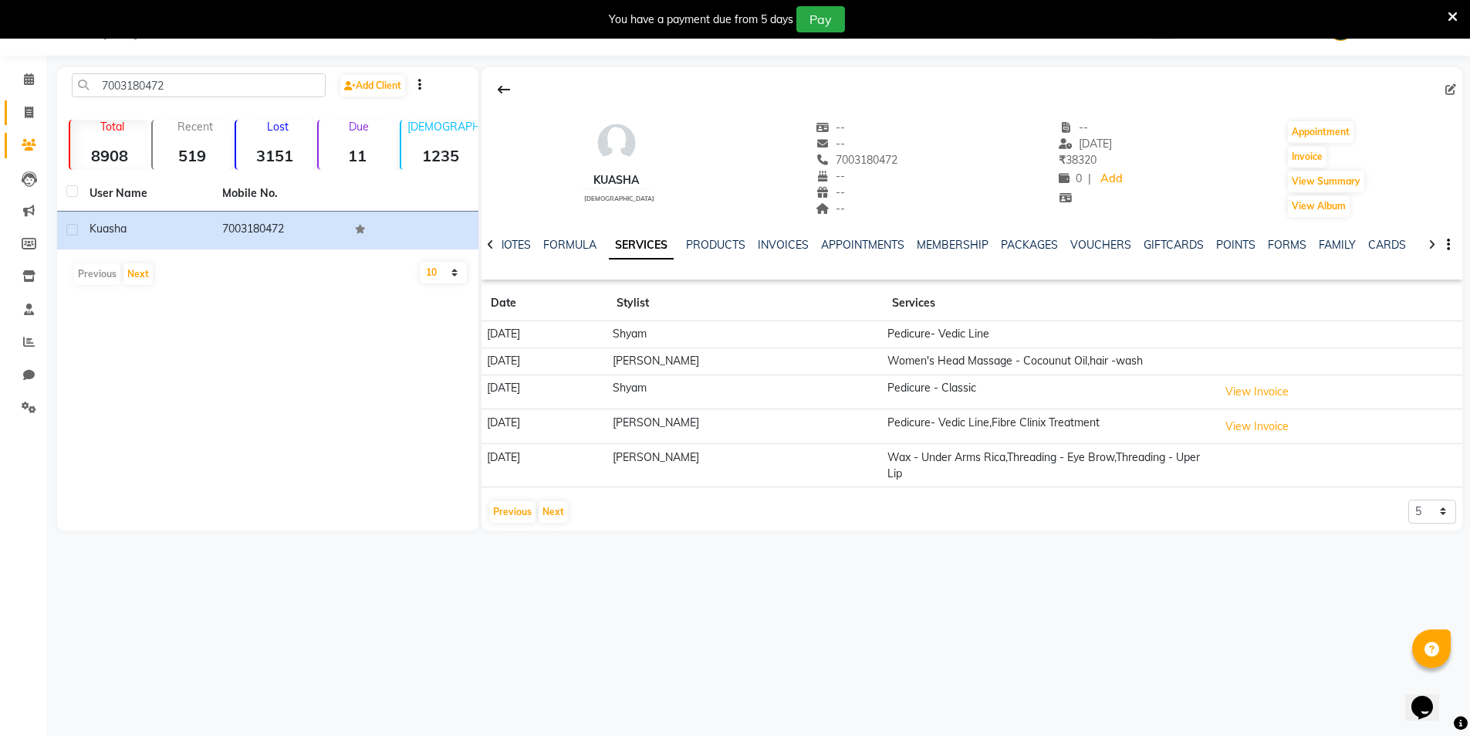
click at [36, 124] on link "Invoice" at bounding box center [23, 112] width 37 height 25
select select "service"
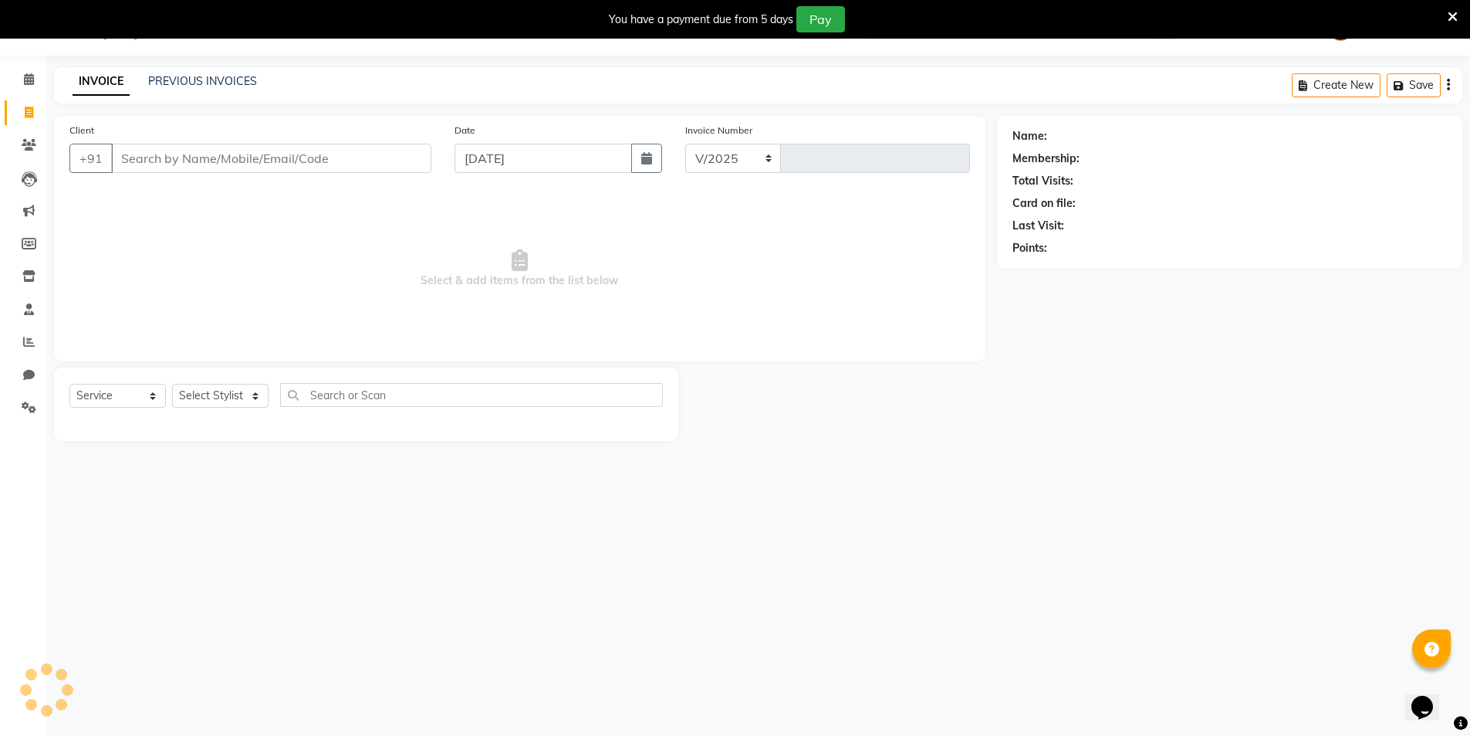
select select "31"
type input "1959"
click at [213, 152] on input "Client" at bounding box center [271, 158] width 320 height 29
type input "7003180472"
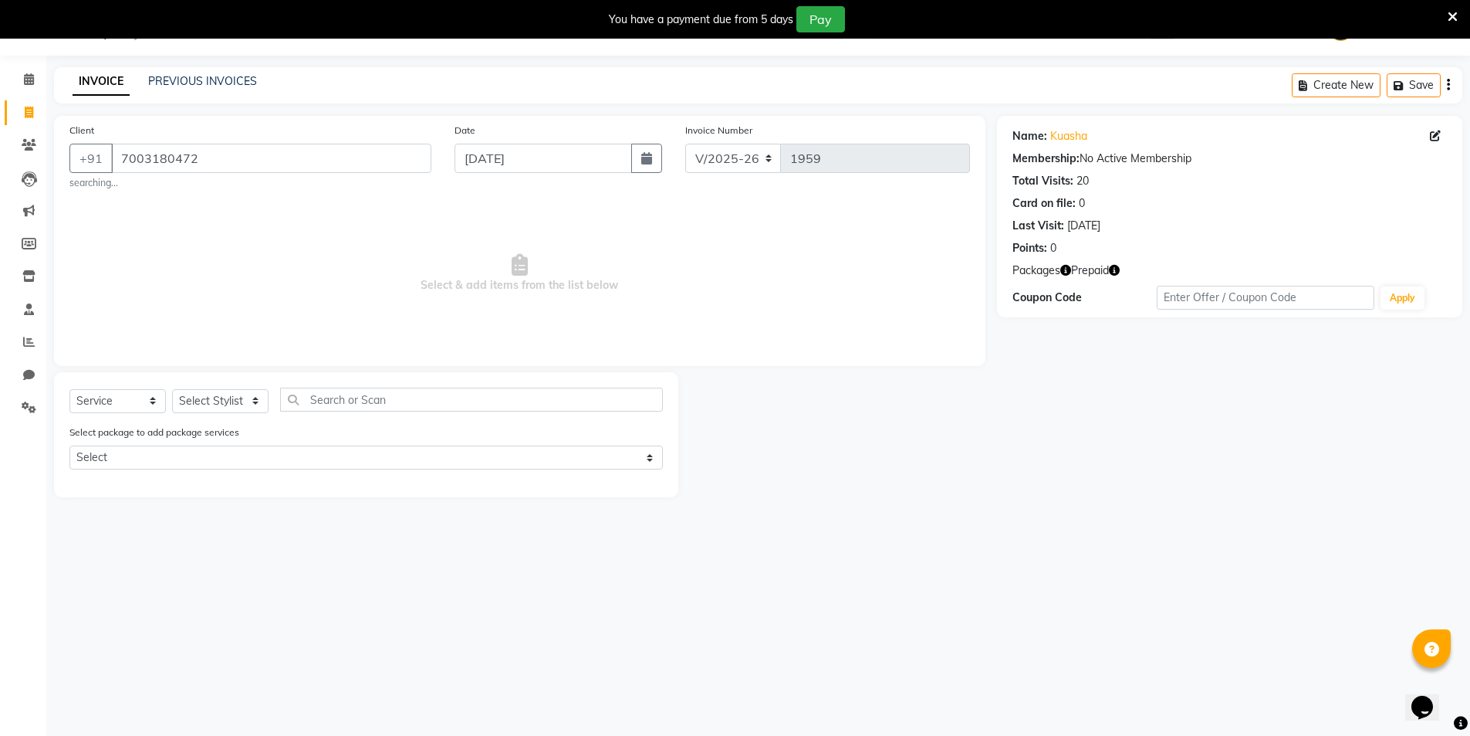
click at [1112, 268] on icon "button" at bounding box center [1114, 270] width 11 height 11
click at [218, 401] on select "Select Stylist HEMANT Jyoti laxmi Neetu Salon Manager SANJAY shravan kumar Shya…" at bounding box center [220, 401] width 96 height 24
select select "40116"
click at [172, 389] on select "Select Stylist HEMANT Jyoti laxmi Neetu Salon Manager SANJAY shravan kumar Shya…" at bounding box center [220, 401] width 96 height 24
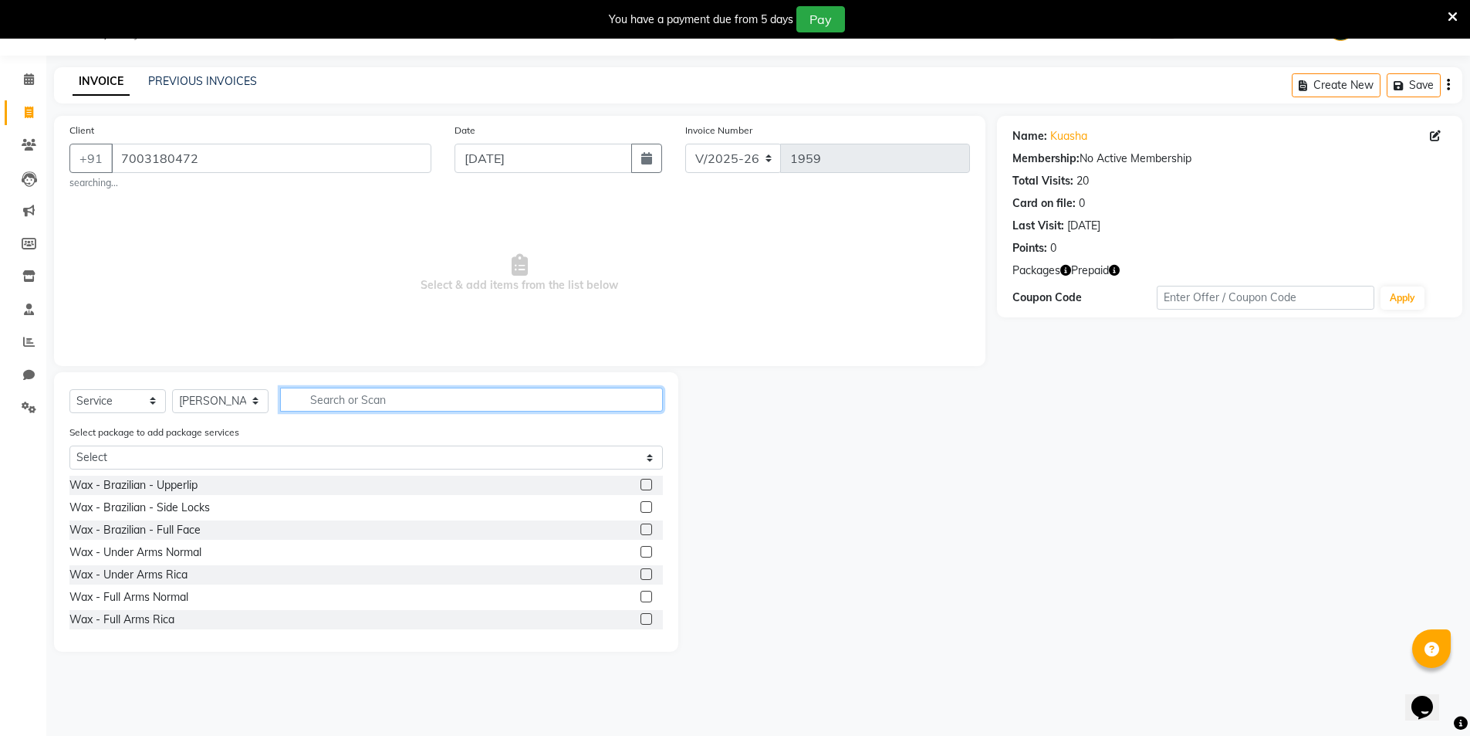
click at [355, 401] on input "text" at bounding box center [471, 399] width 383 height 24
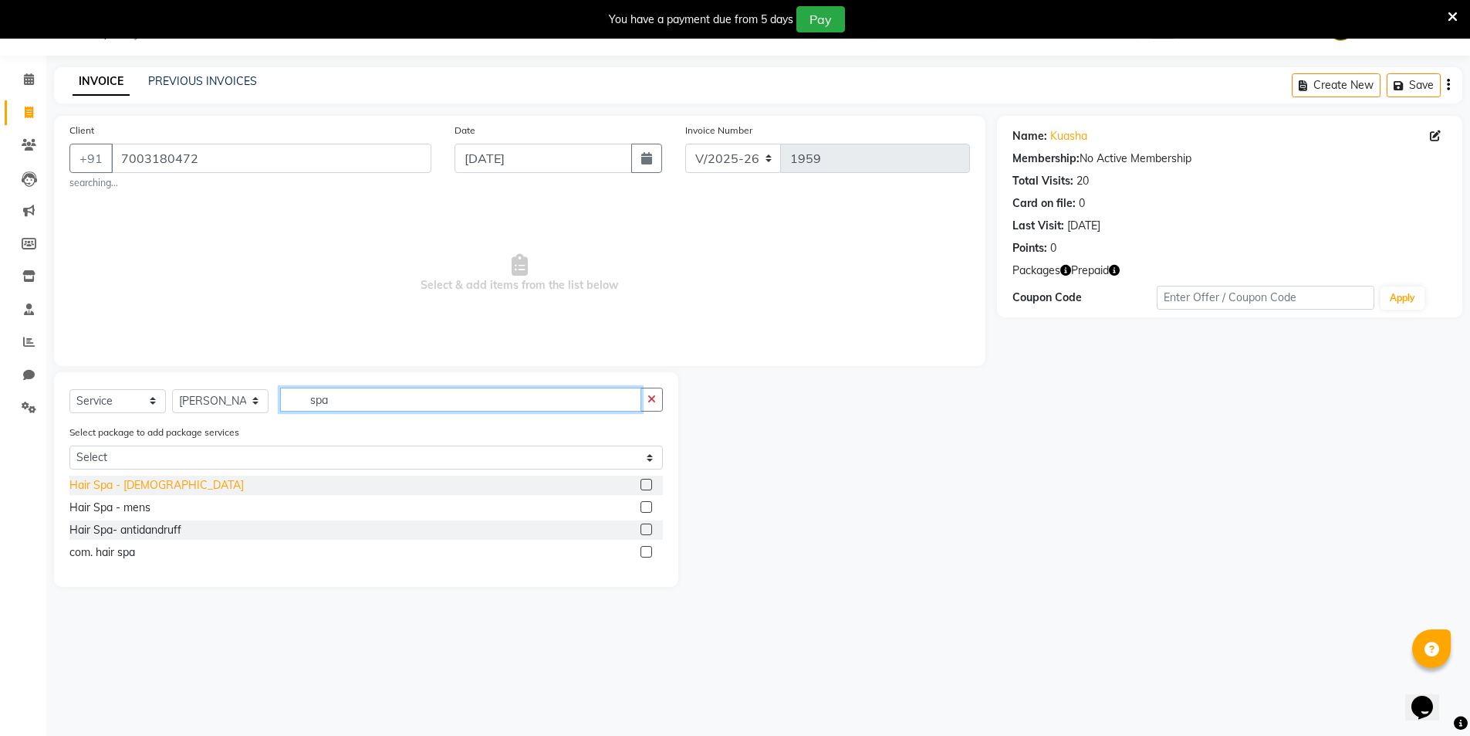
type input "spa"
click at [137, 484] on div "Hair Spa - ladies" at bounding box center [156, 485] width 174 height 16
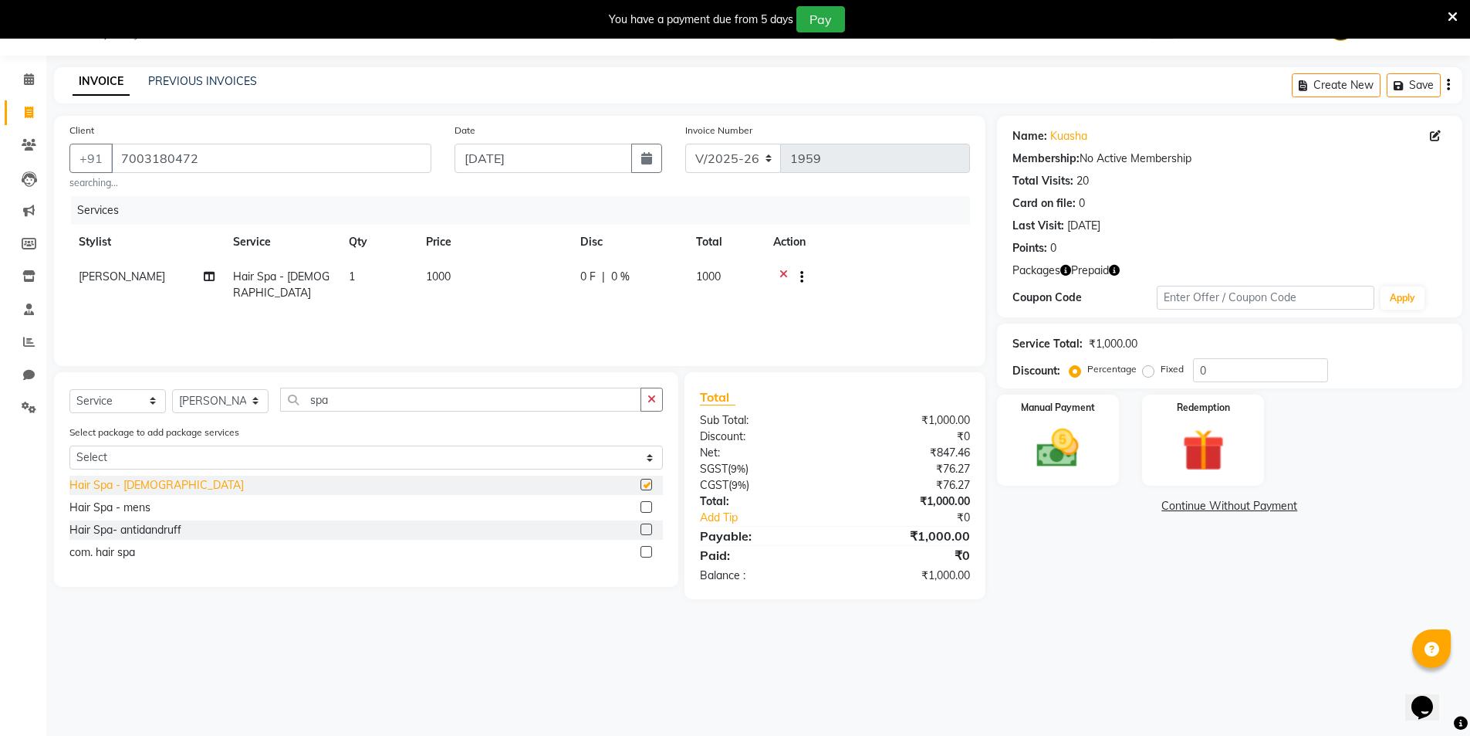
checkbox input "false"
click at [450, 258] on th "Price" at bounding box center [494, 242] width 154 height 35
click at [446, 279] on span "1000" at bounding box center [438, 276] width 25 height 14
select select "40116"
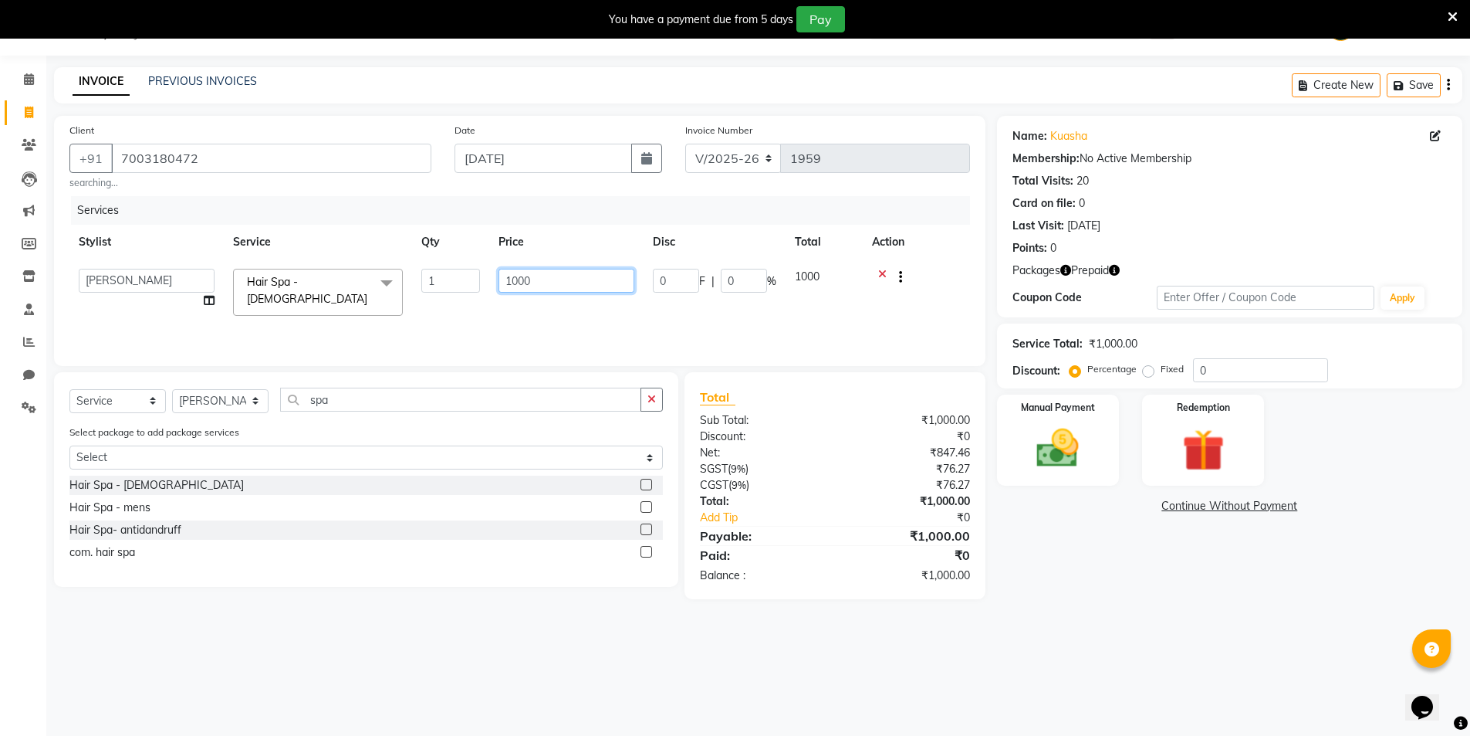
click at [519, 276] on input "1000" at bounding box center [567, 281] width 136 height 24
type input "1300"
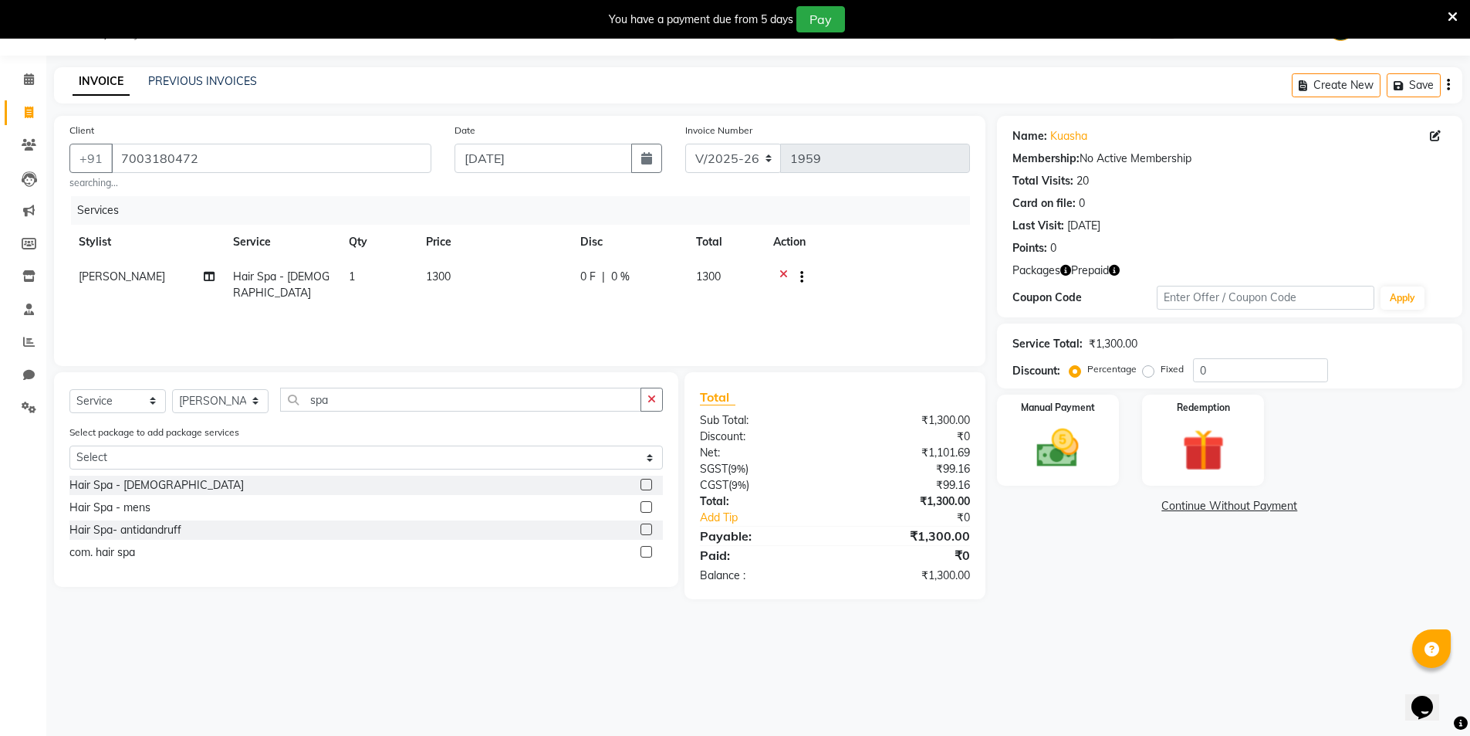
click at [1179, 658] on div "08047224946 Select Location × New & You Unisex Salon , Gurugram WhatsApp Status…" at bounding box center [735, 368] width 1470 height 736
click at [1413, 84] on button "Save" at bounding box center [1414, 85] width 54 height 24
click at [1452, 22] on icon at bounding box center [1453, 17] width 10 height 14
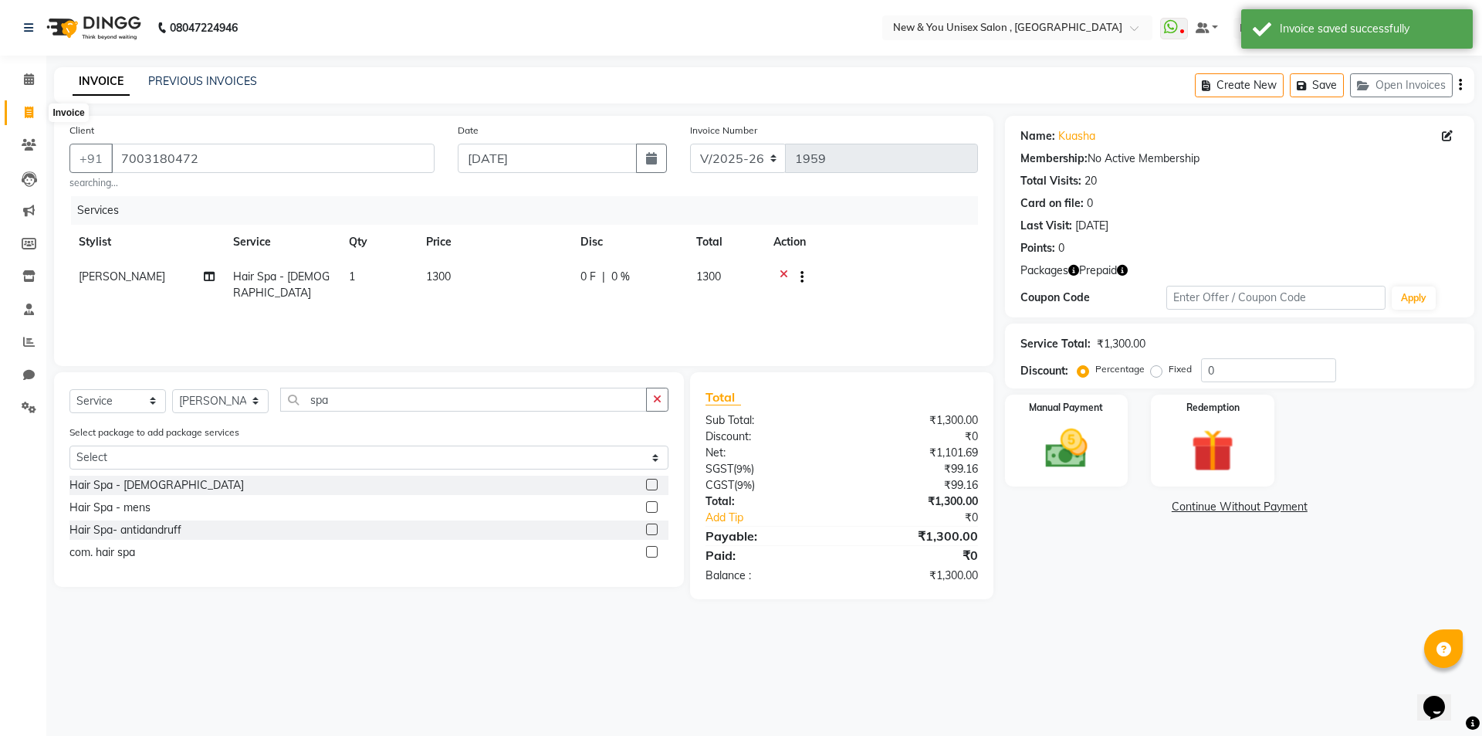
click at [27, 107] on icon at bounding box center [29, 113] width 8 height 12
select select "service"
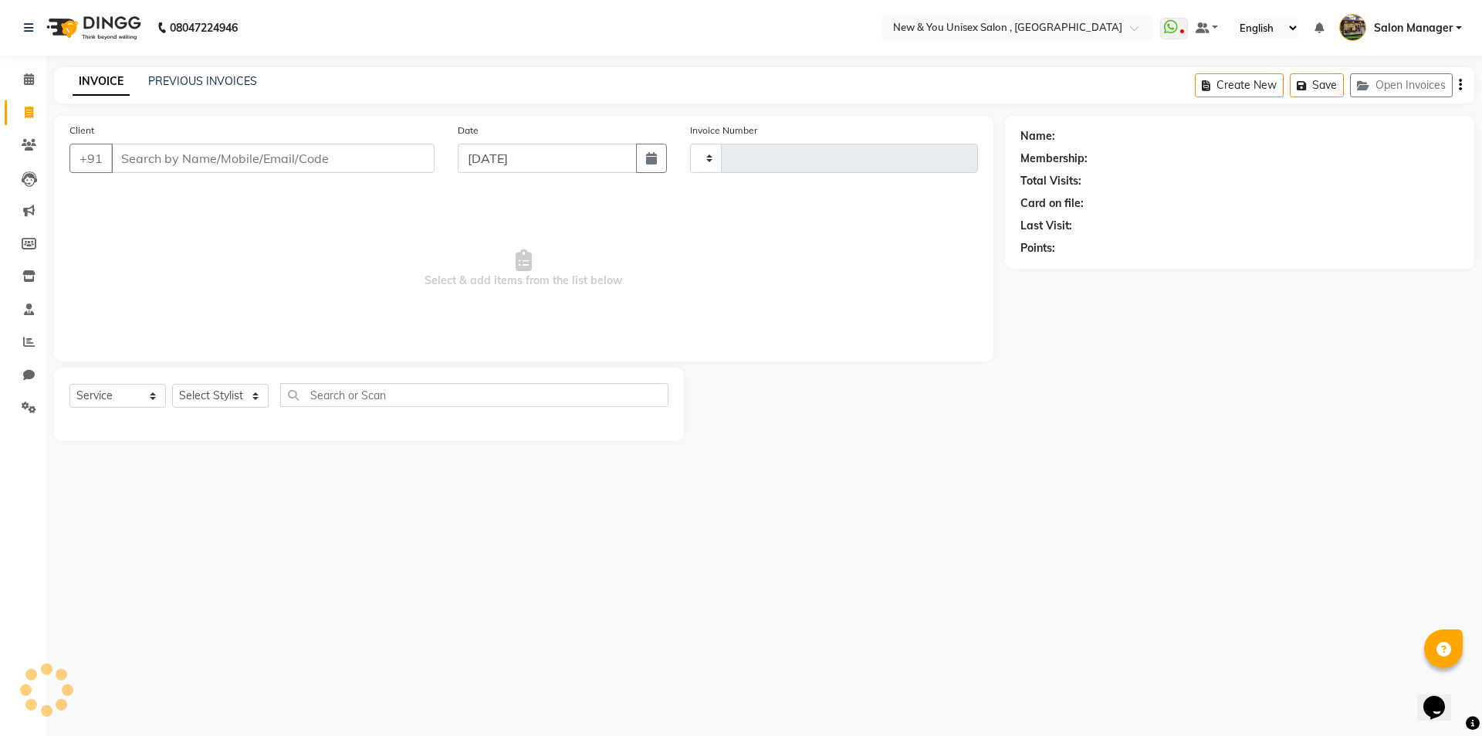
type input "1959"
select select "31"
click at [29, 275] on icon at bounding box center [28, 276] width 13 height 12
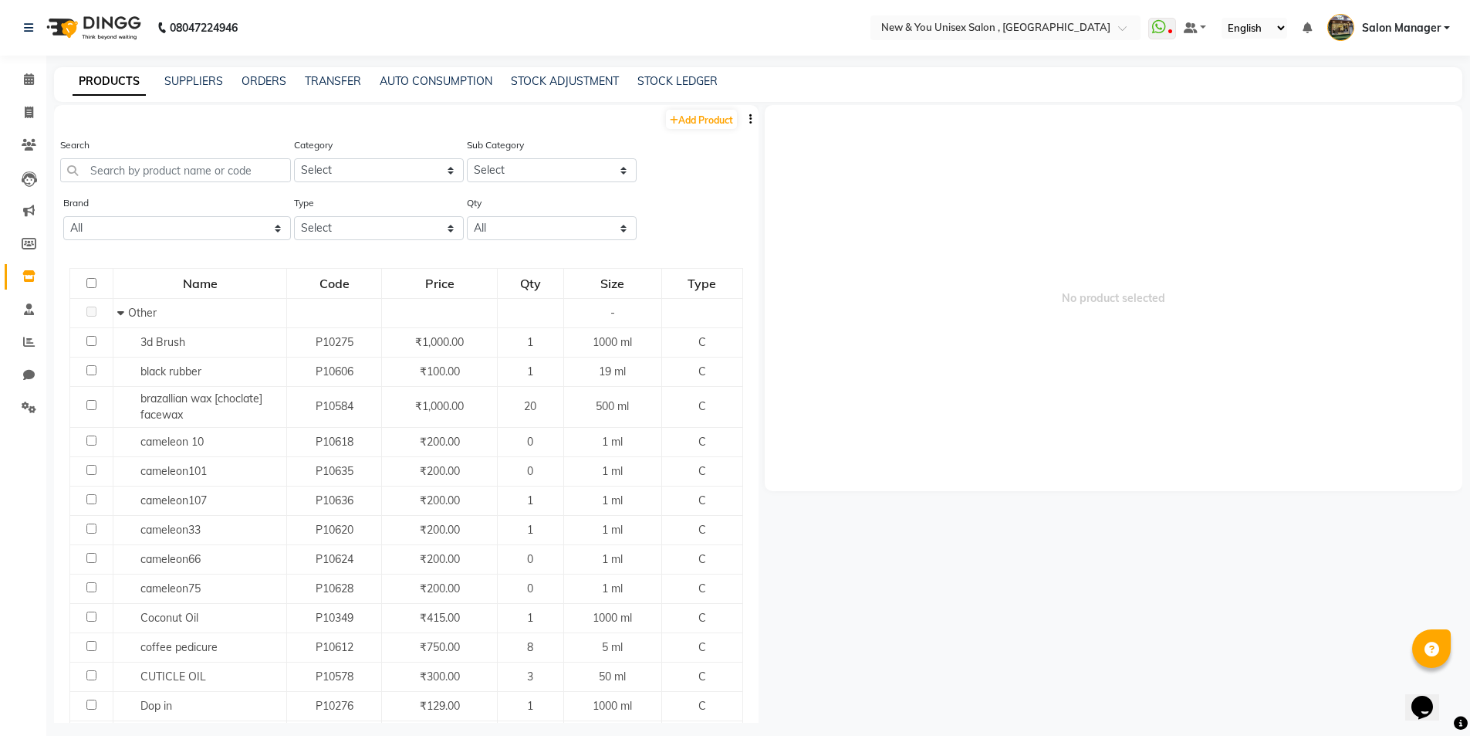
click at [262, 73] on div "ORDERS" at bounding box center [264, 81] width 45 height 16
click at [265, 79] on link "ORDERS" at bounding box center [264, 81] width 45 height 14
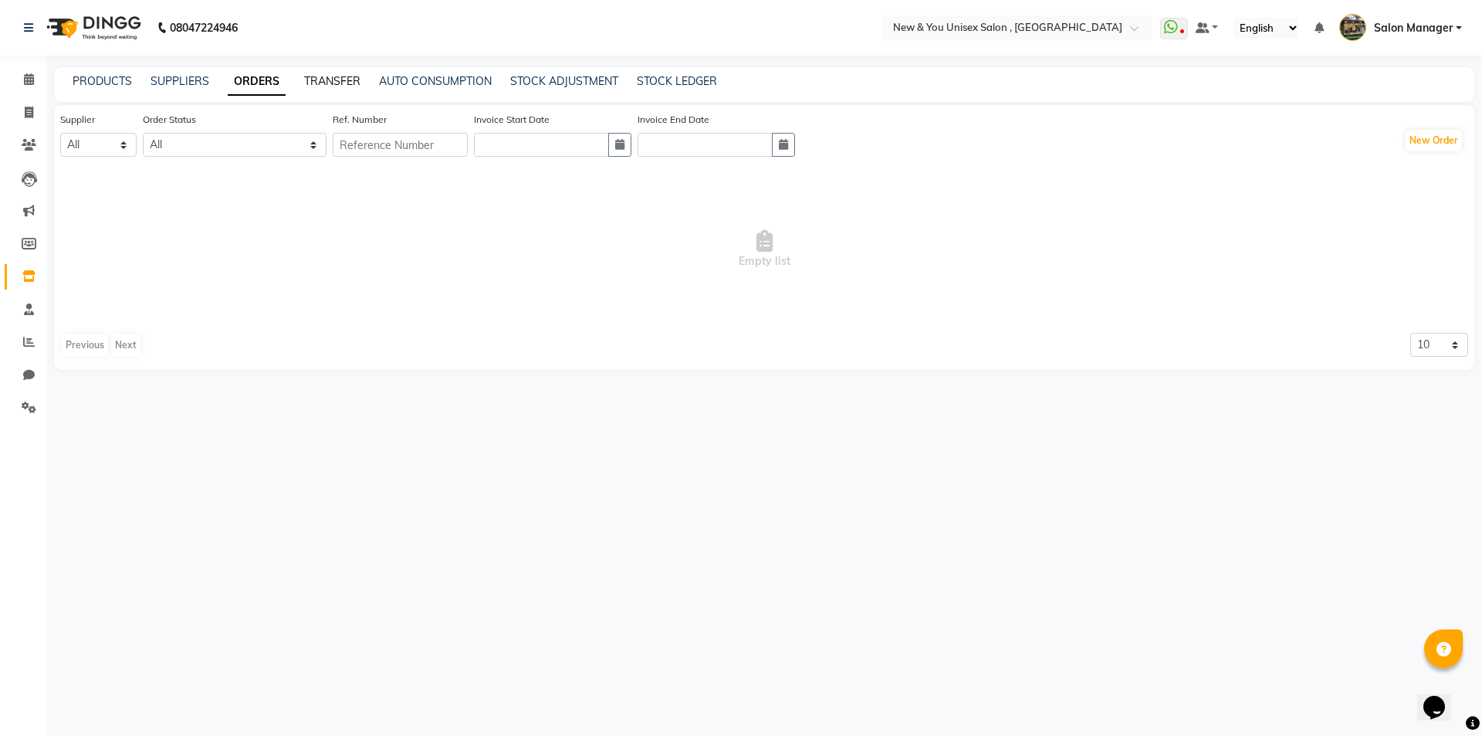
click at [330, 76] on link "TRANSFER" at bounding box center [332, 81] width 56 height 14
select select "sender"
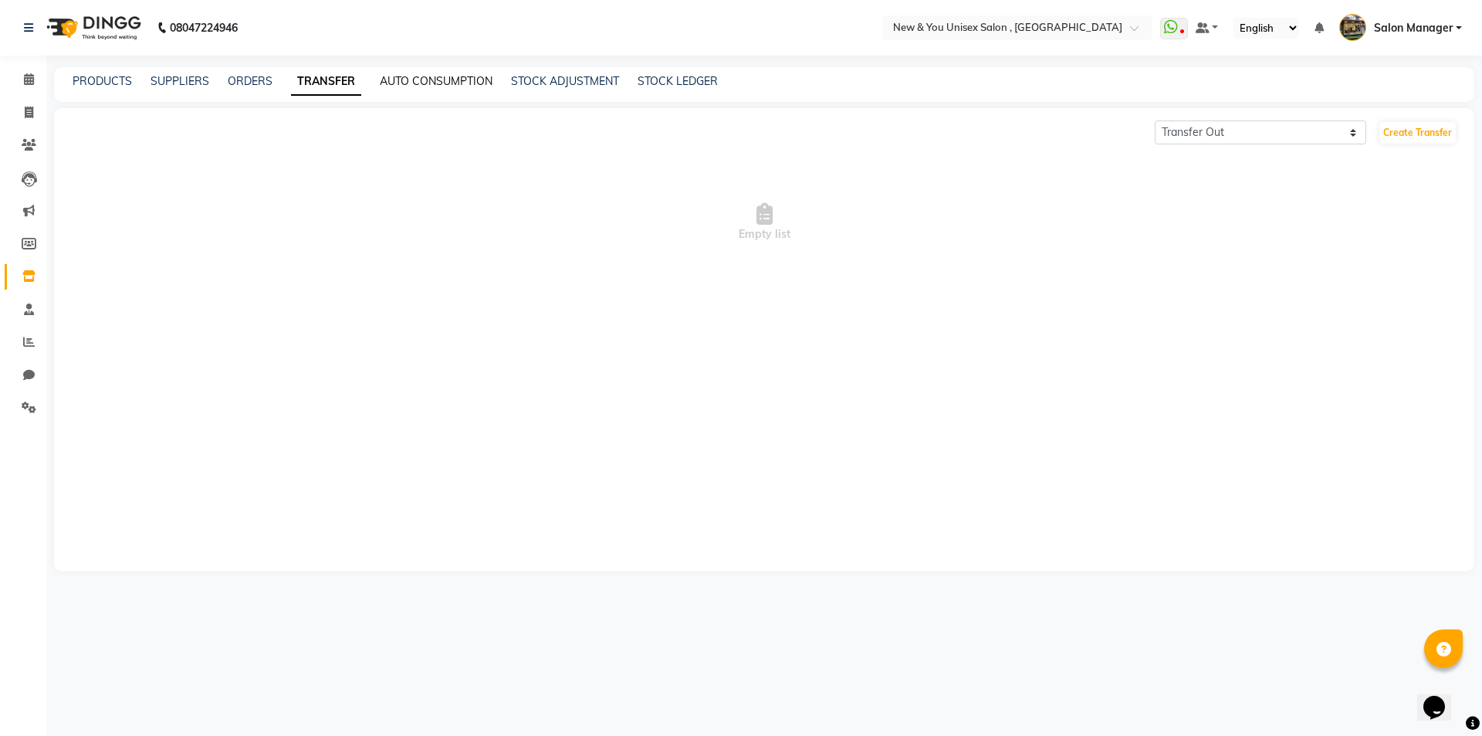
click at [418, 80] on link "AUTO CONSUMPTION" at bounding box center [436, 81] width 113 height 14
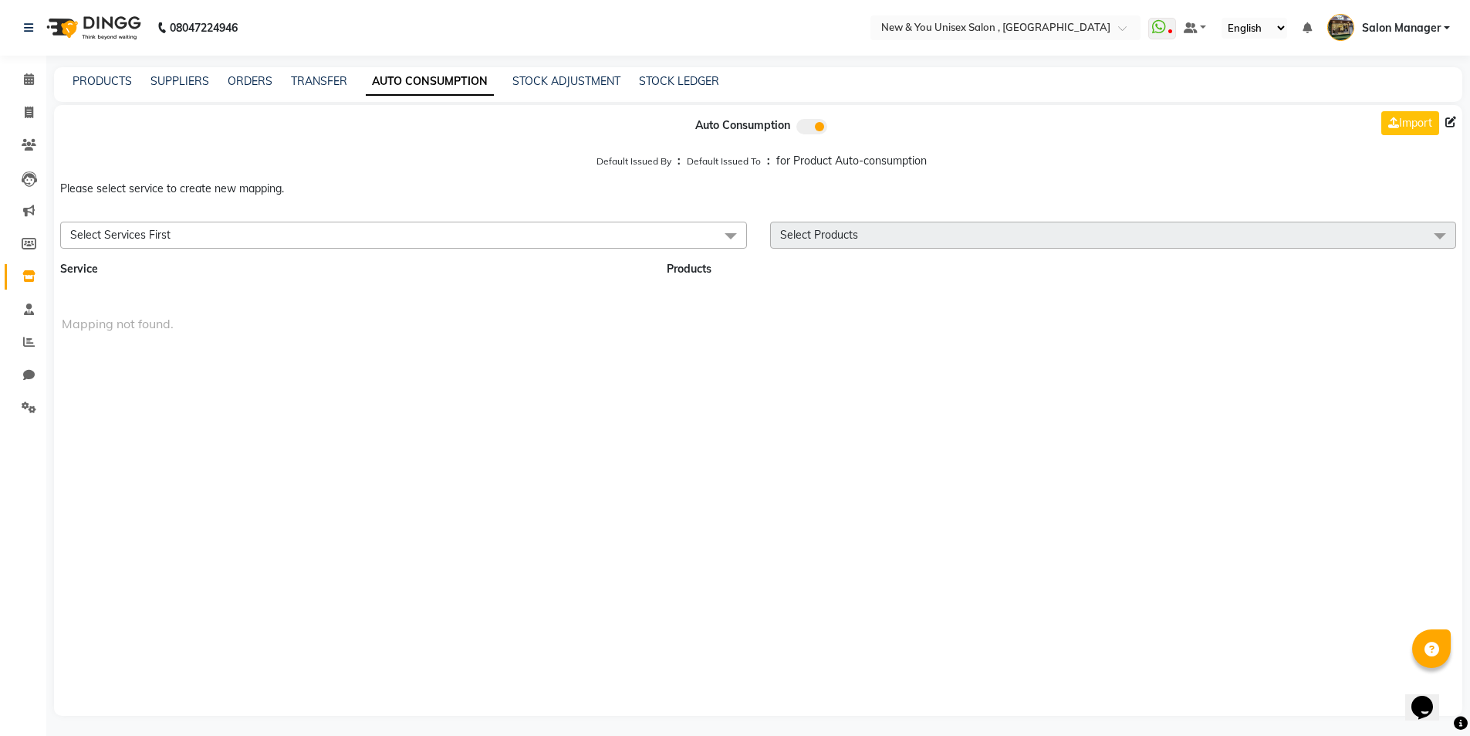
click at [555, 73] on div "STOCK ADJUSTMENT" at bounding box center [567, 81] width 108 height 16
click at [577, 76] on link "STOCK ADJUSTMENT" at bounding box center [567, 81] width 108 height 14
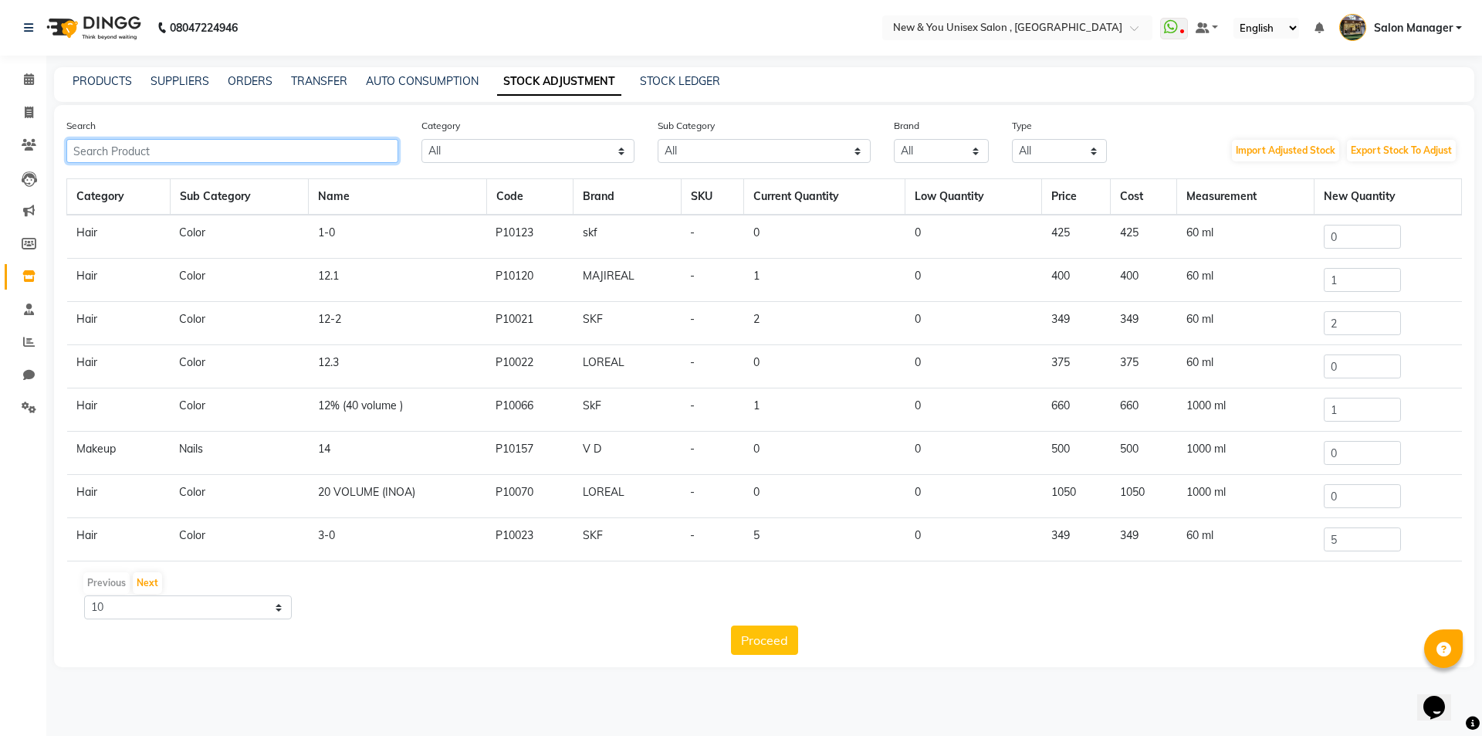
click at [283, 153] on input "text" at bounding box center [232, 151] width 332 height 24
click at [771, 227] on td "0" at bounding box center [824, 237] width 161 height 44
click at [763, 227] on td "0" at bounding box center [824, 237] width 161 height 44
click at [696, 83] on link "STOCK LEDGER" at bounding box center [680, 81] width 80 height 14
select select "all"
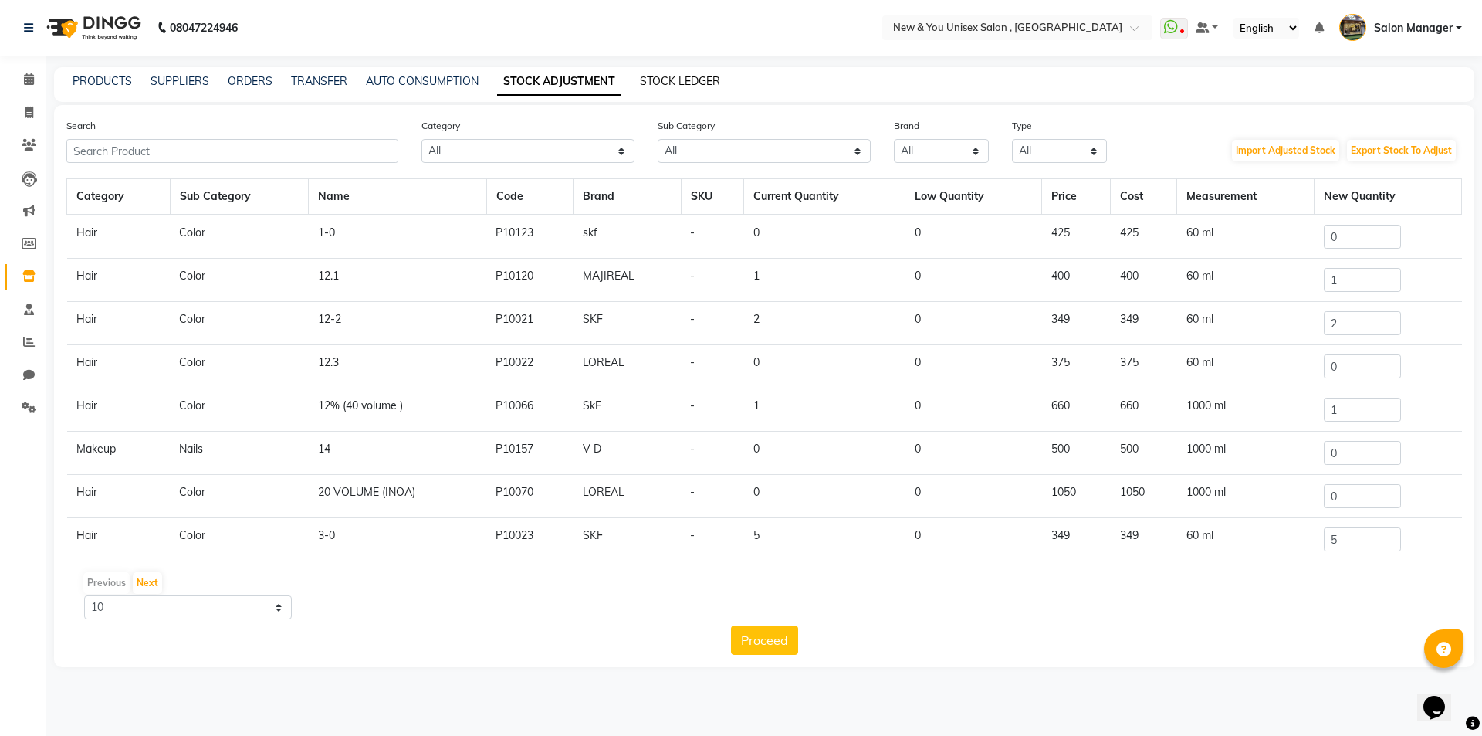
select select "all"
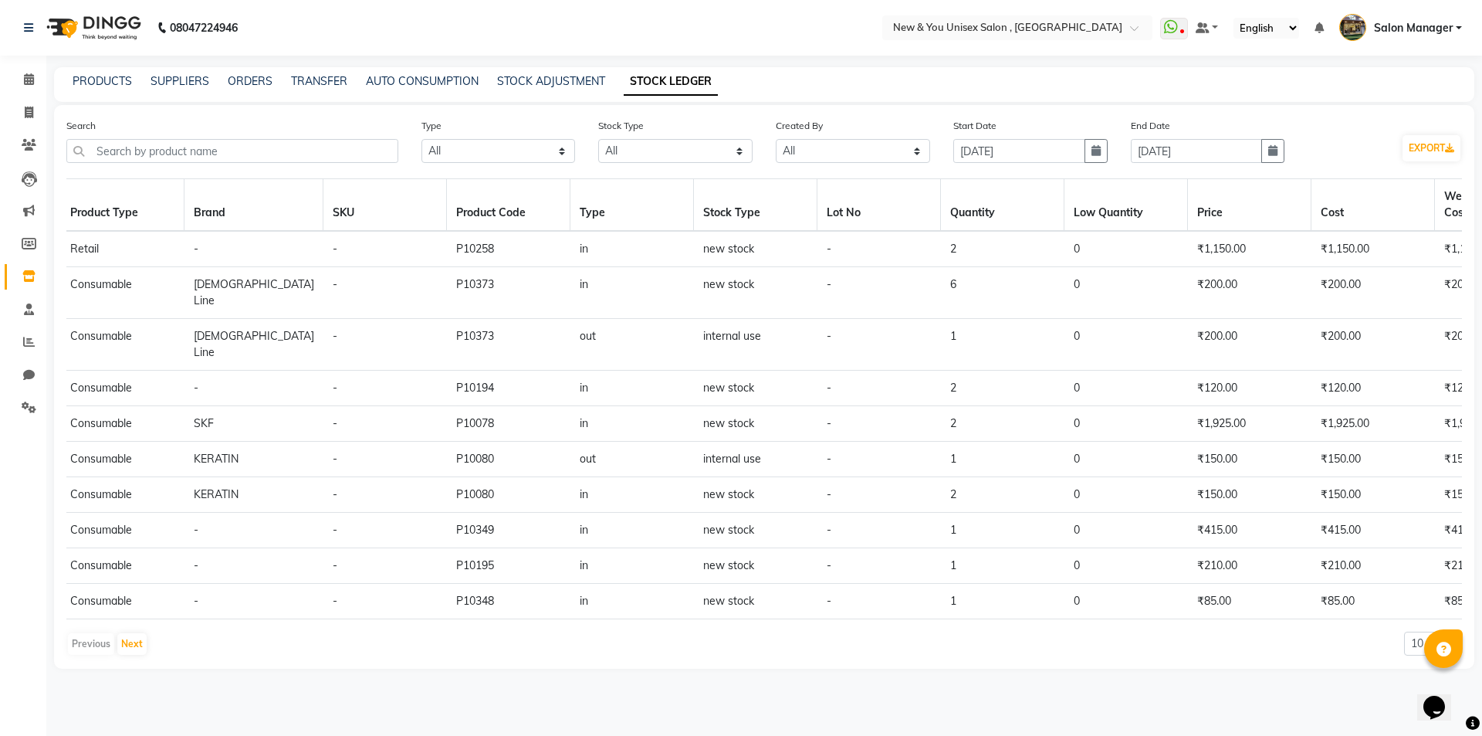
scroll to position [0, 484]
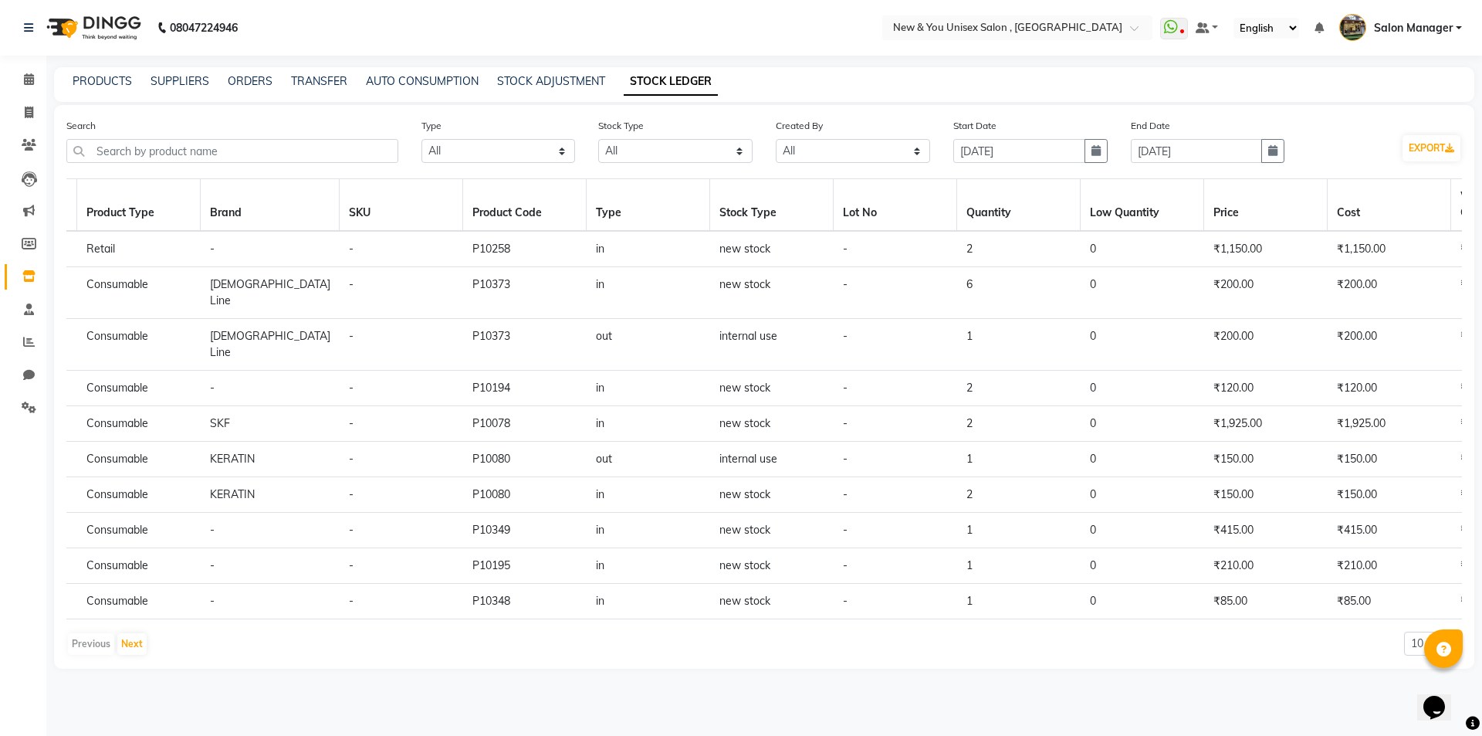
click at [740, 442] on td "internal use" at bounding box center [771, 460] width 123 height 36
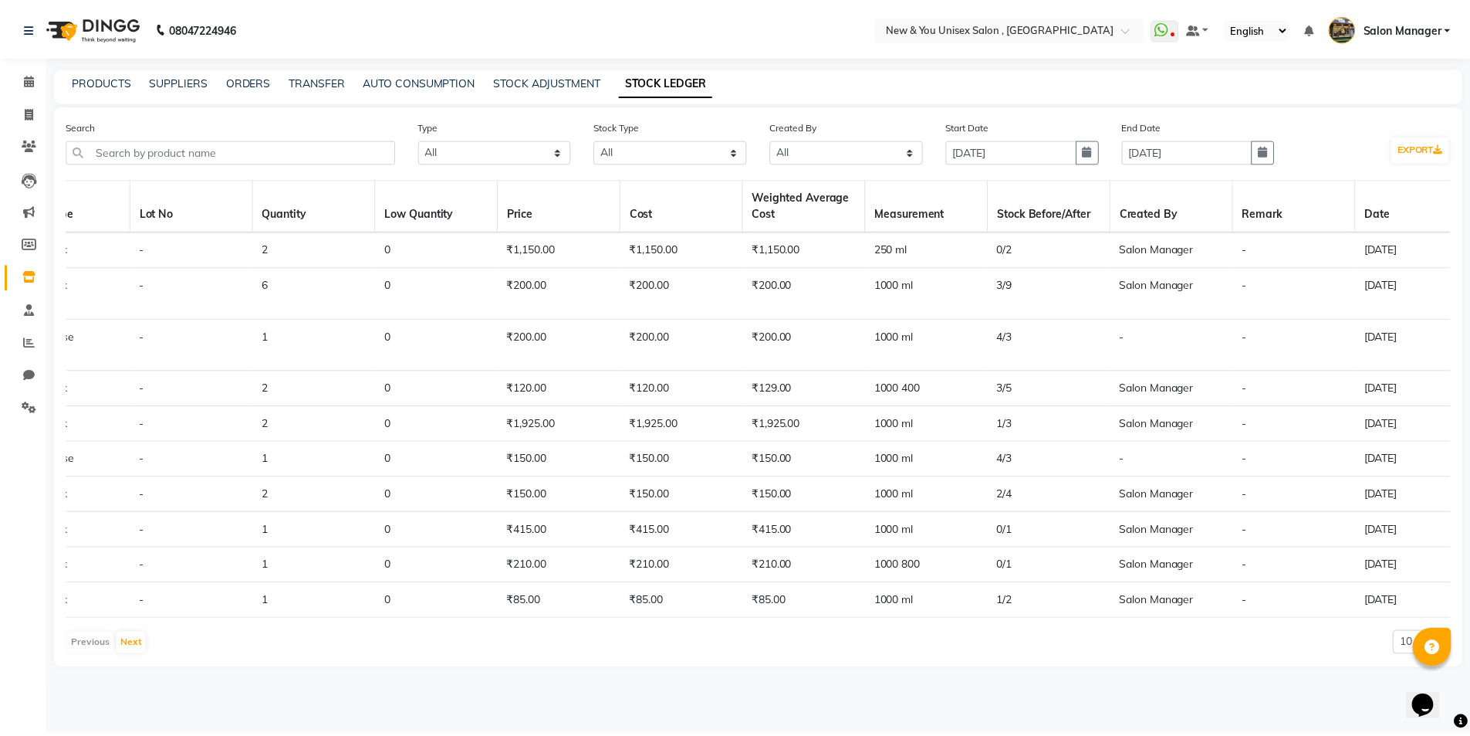
scroll to position [0, 1199]
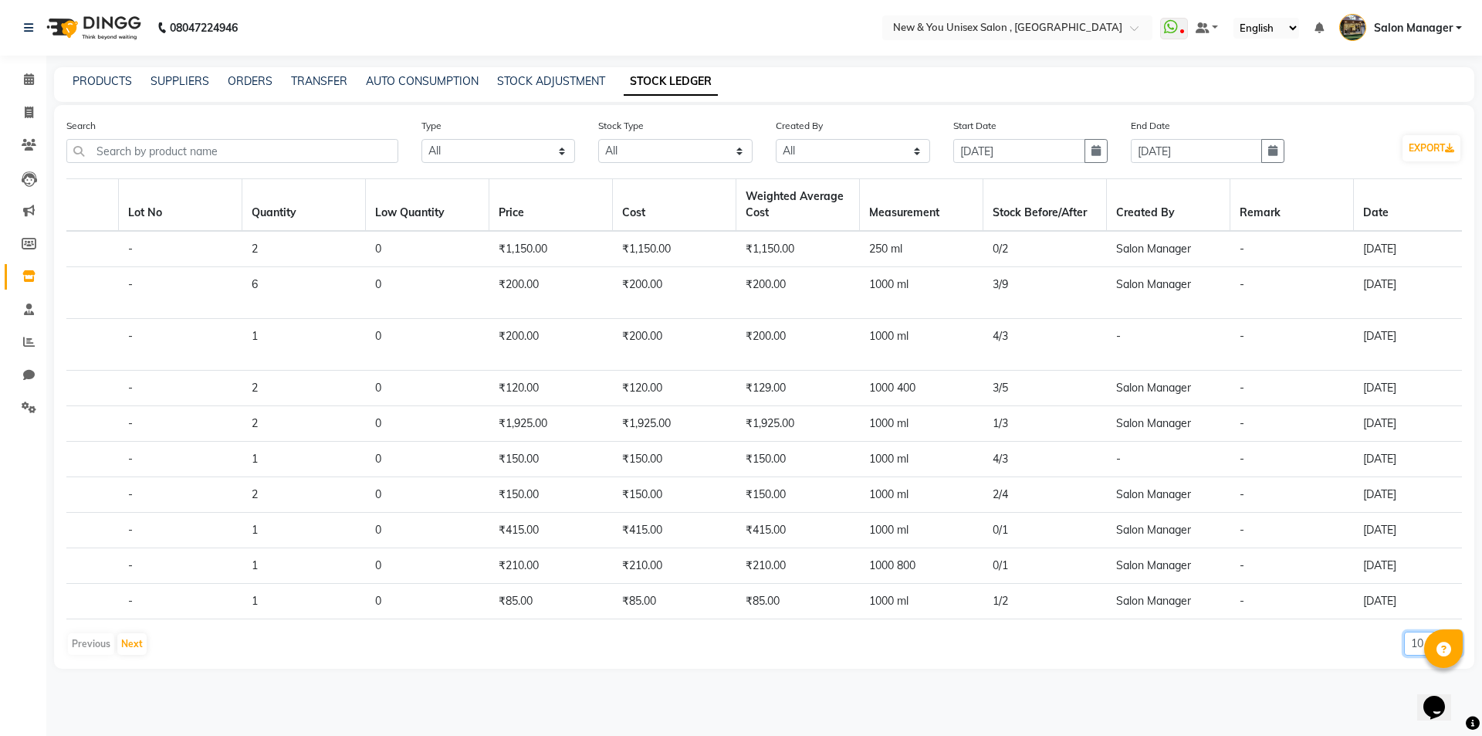
click at [1449, 631] on select "10 20 50" at bounding box center [1433, 643] width 58 height 24
select select "20"
click at [1404, 631] on select "10 20 50" at bounding box center [1433, 643] width 58 height 24
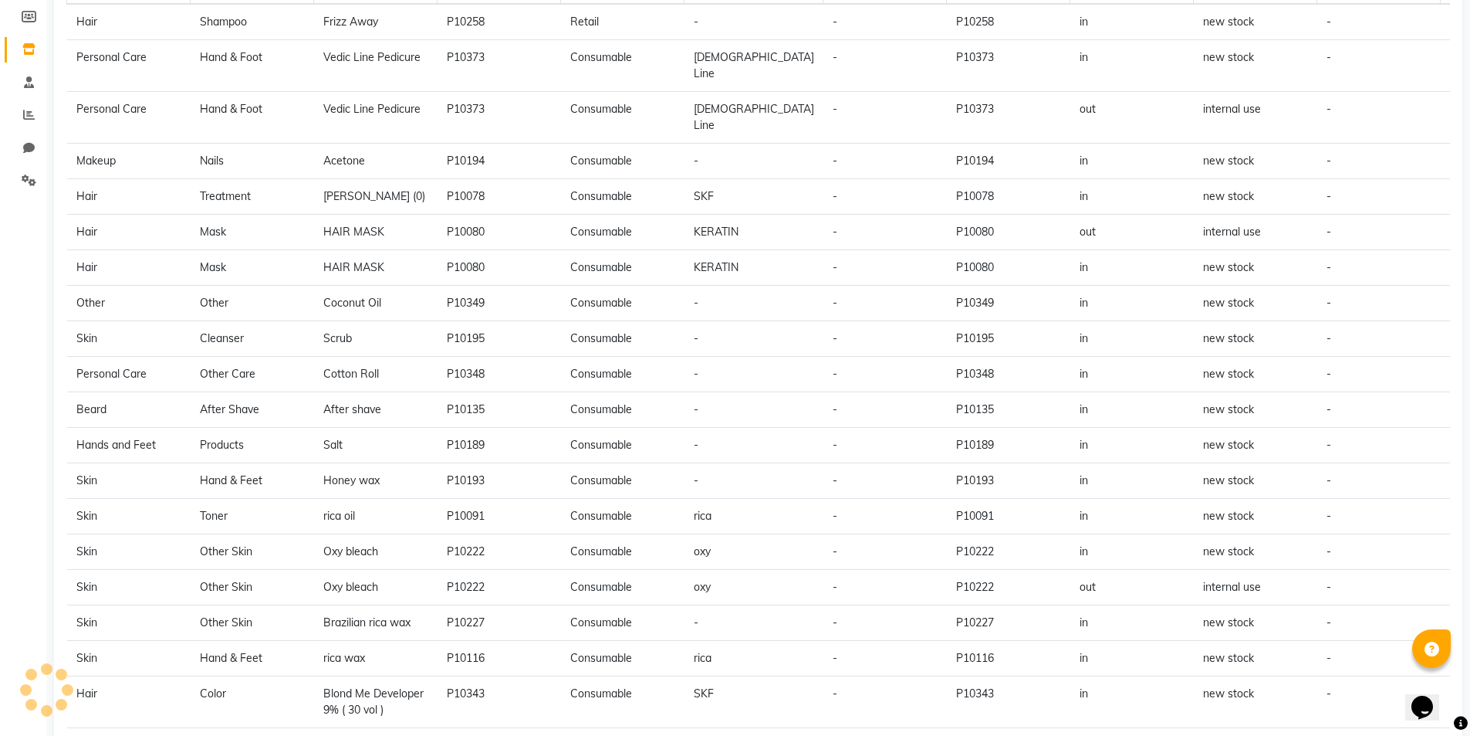
scroll to position [306, 0]
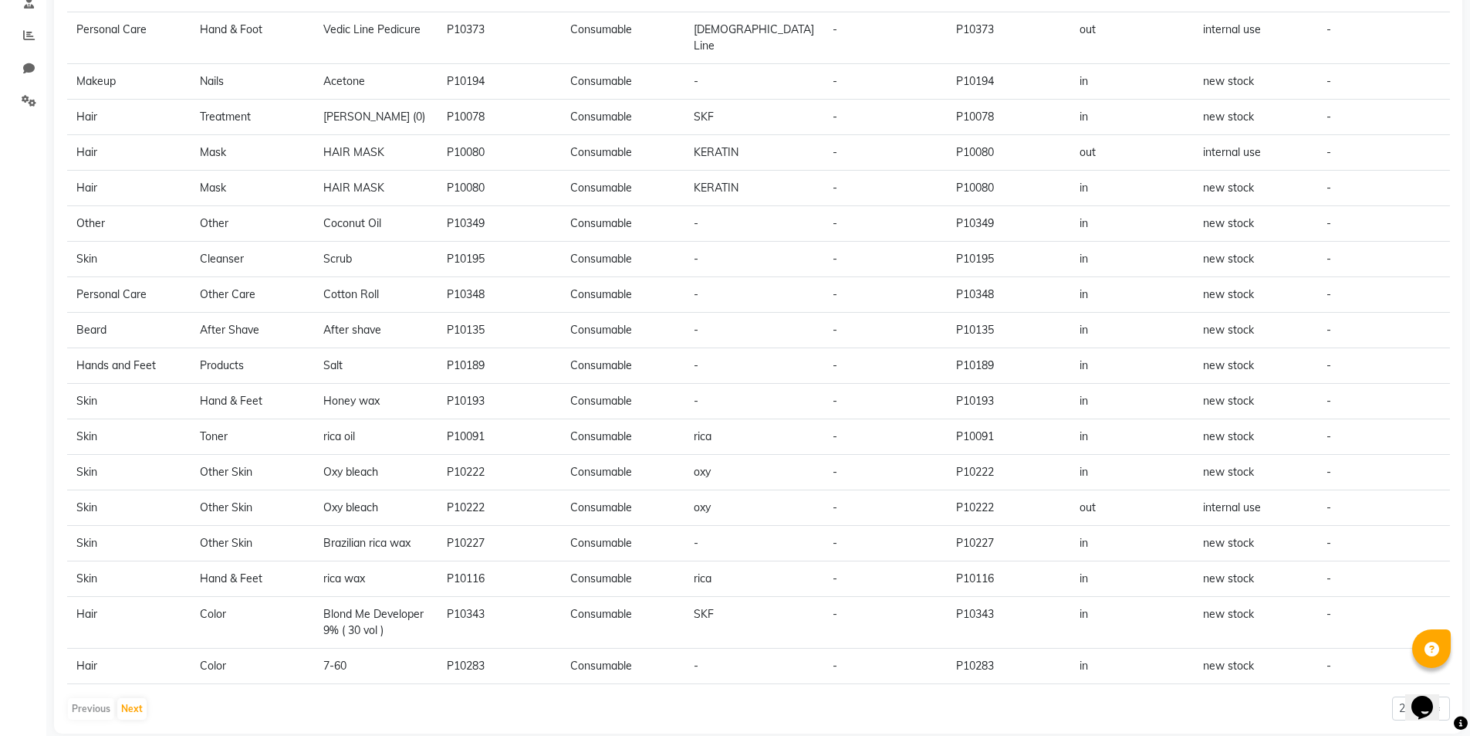
click at [1449, 680] on div "Opens Chat This icon Opens the chat window." at bounding box center [1430, 680] width 37 height 0
click at [1402, 696] on select "10 20 50" at bounding box center [1421, 708] width 58 height 24
click at [1263, 696] on div "Previous Next 10 20 50" at bounding box center [758, 708] width 1384 height 25
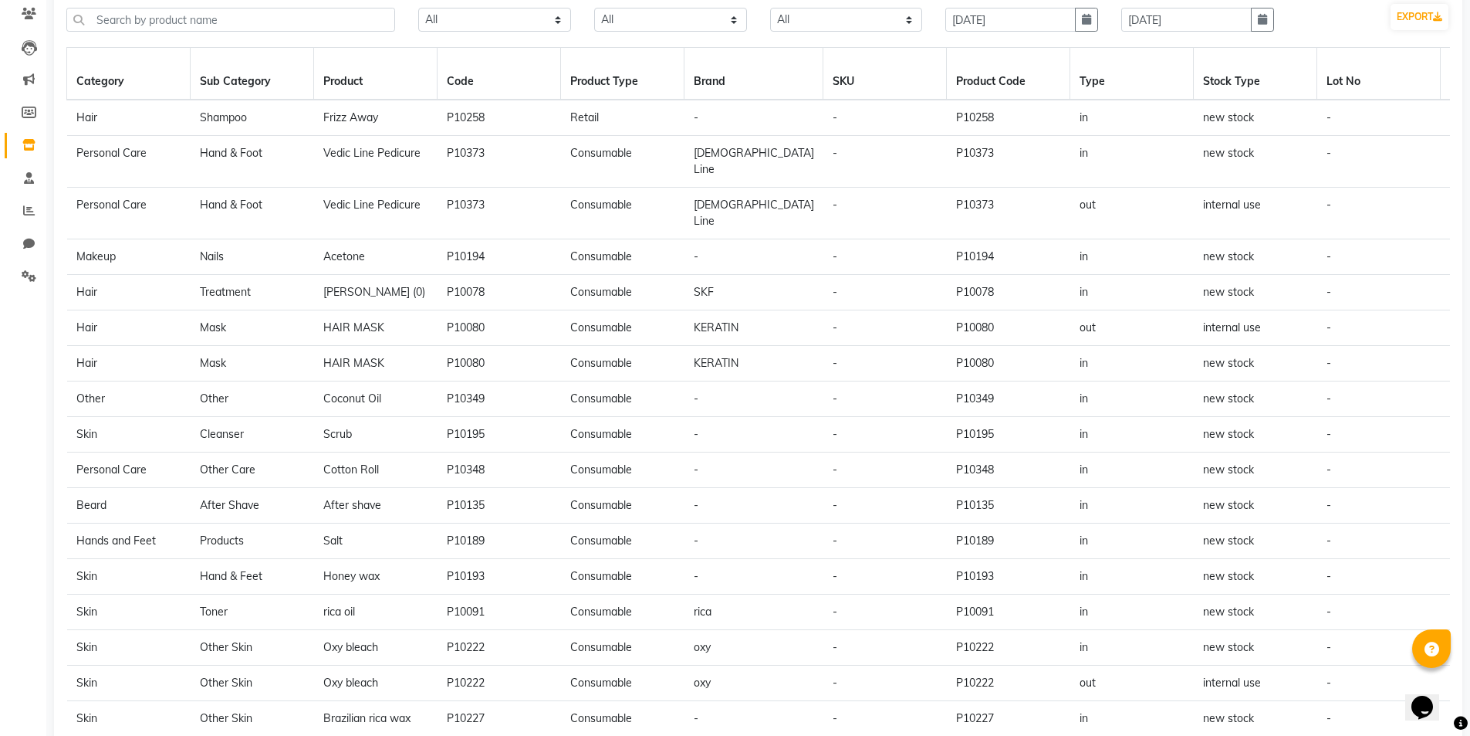
scroll to position [0, 0]
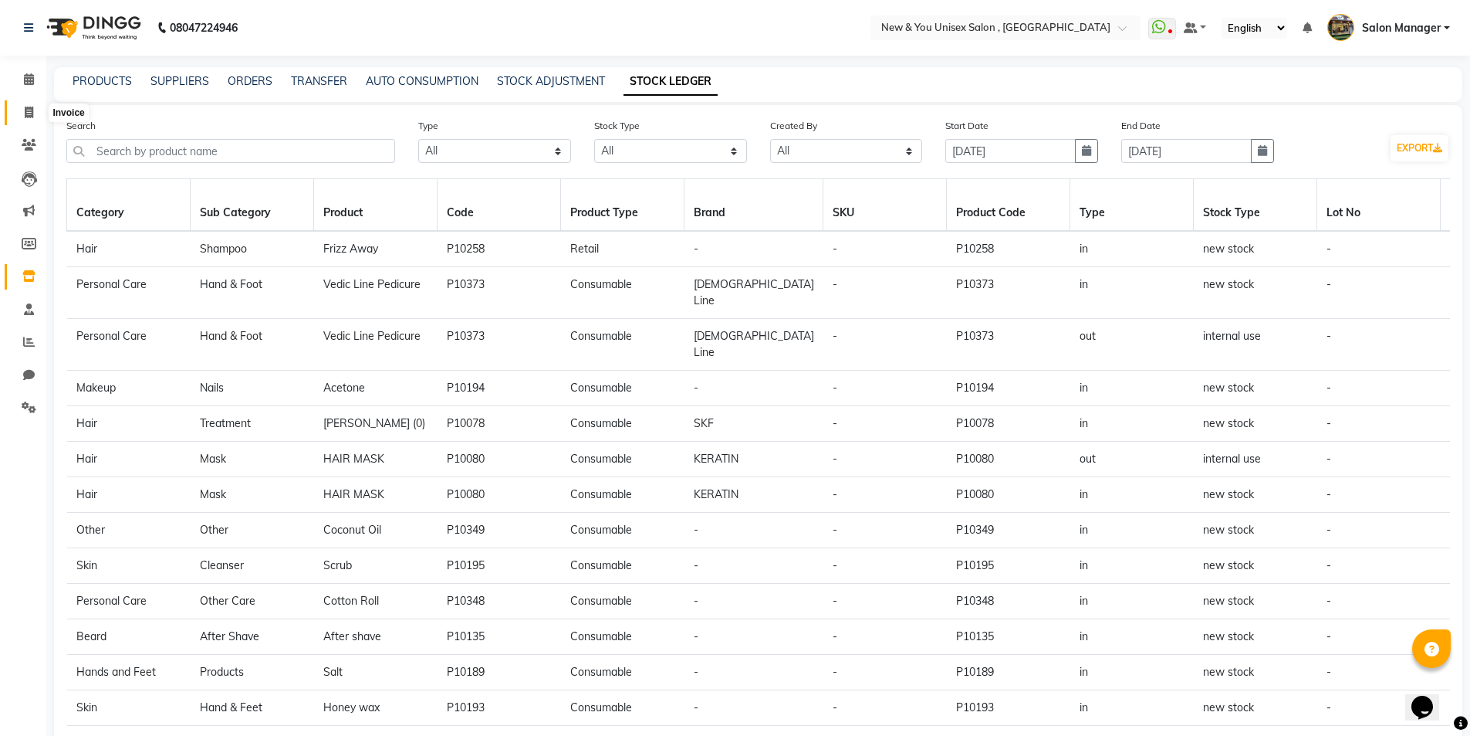
click at [16, 115] on span at bounding box center [28, 113] width 27 height 18
select select "service"
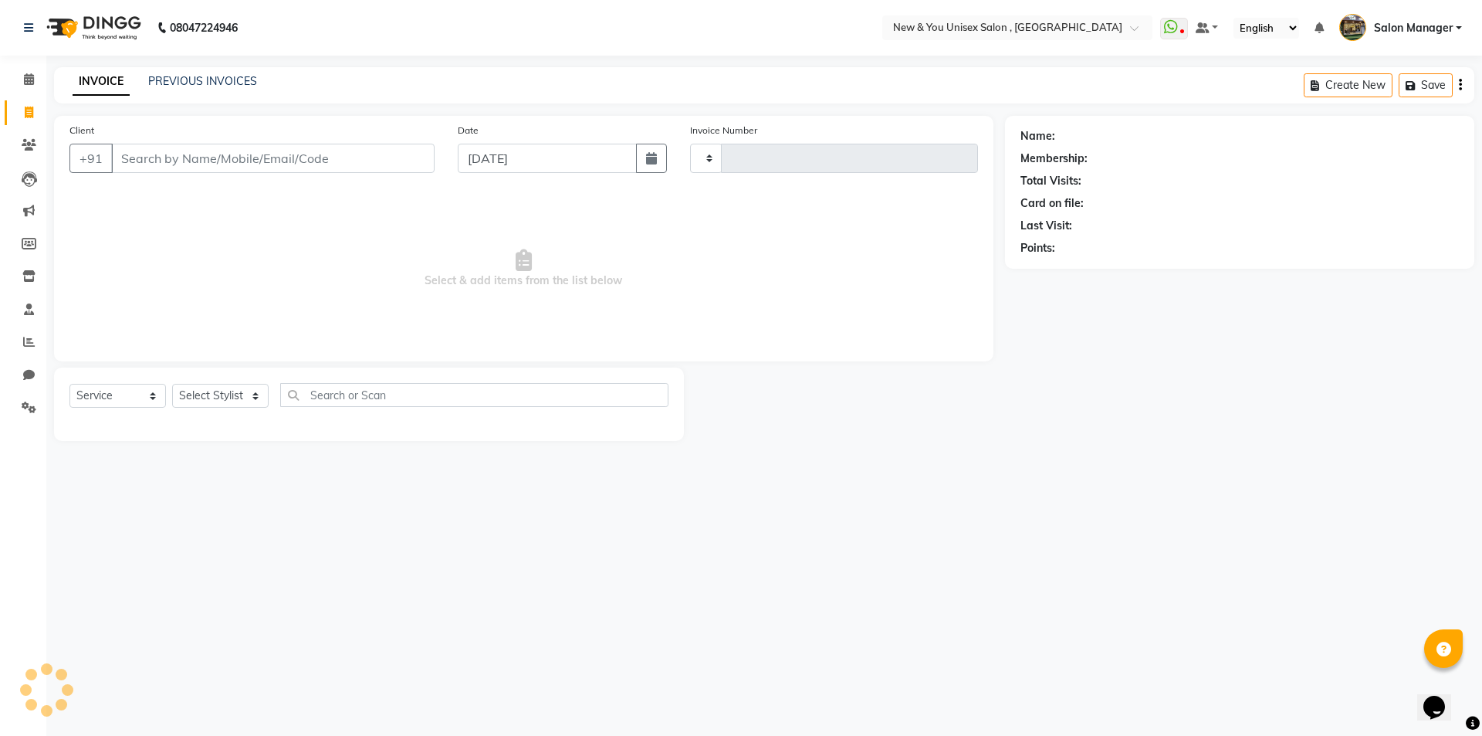
type input "1959"
select select "31"
click at [31, 340] on icon at bounding box center [29, 342] width 12 height 12
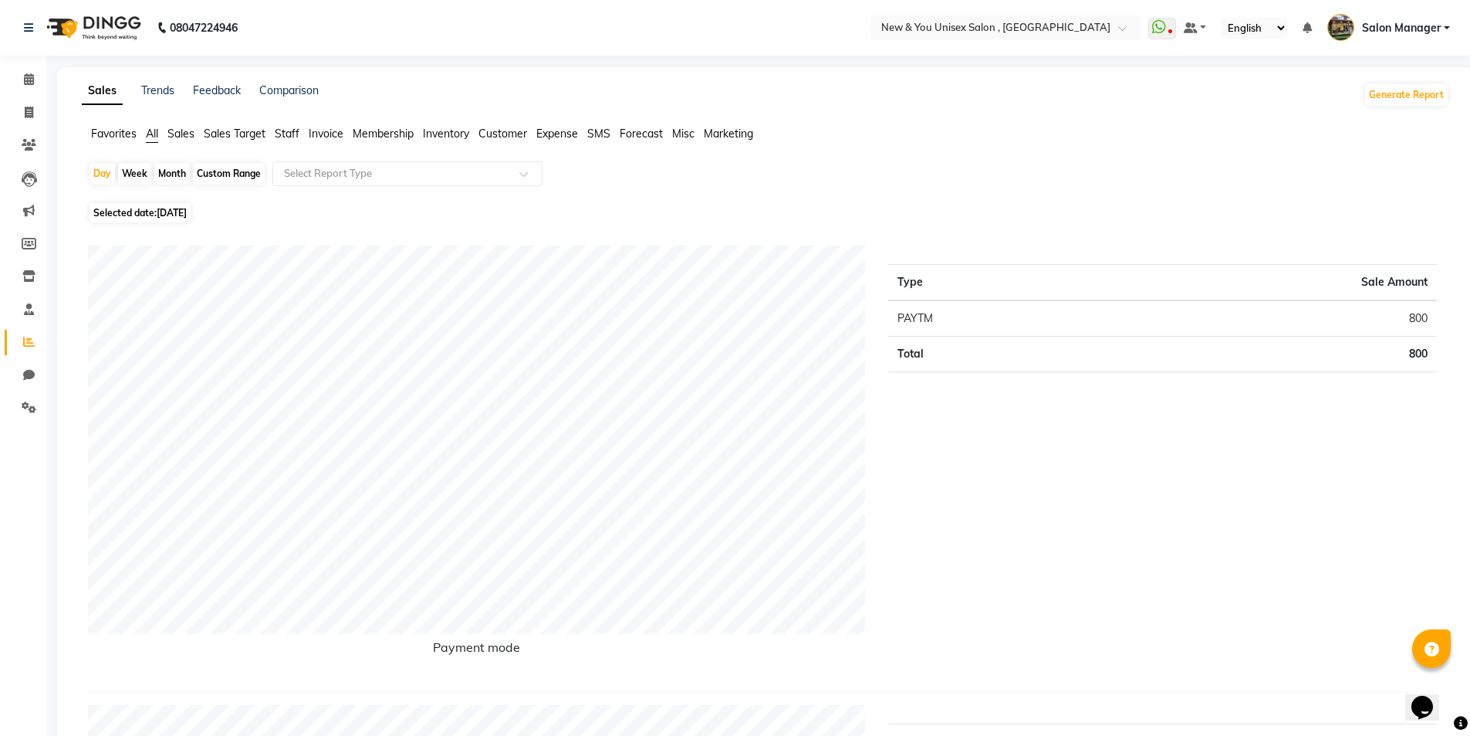
click at [172, 173] on div "Month" at bounding box center [172, 174] width 36 height 22
select select "9"
select select "2025"
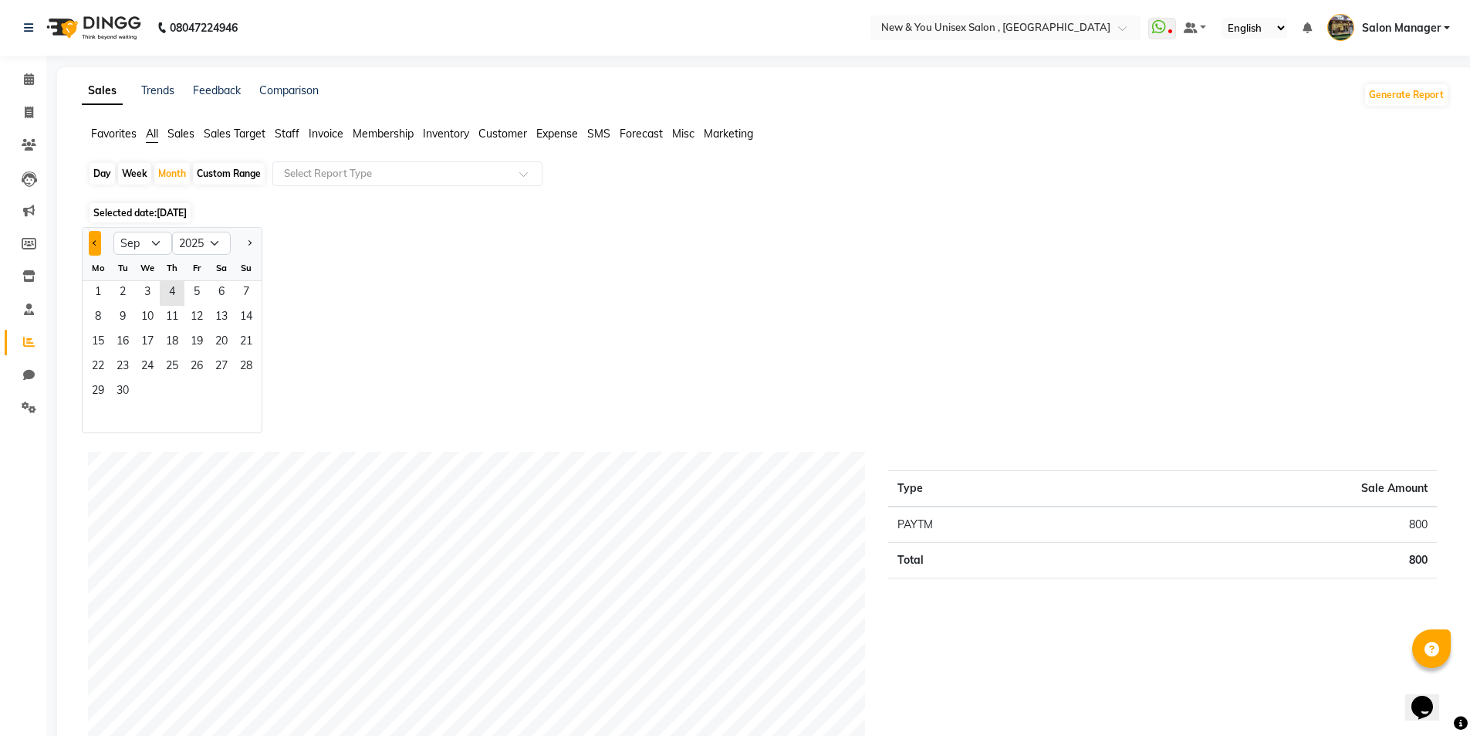
click at [93, 240] on button "Previous month" at bounding box center [95, 243] width 12 height 25
select select "8"
click at [203, 292] on span "1" at bounding box center [196, 293] width 25 height 25
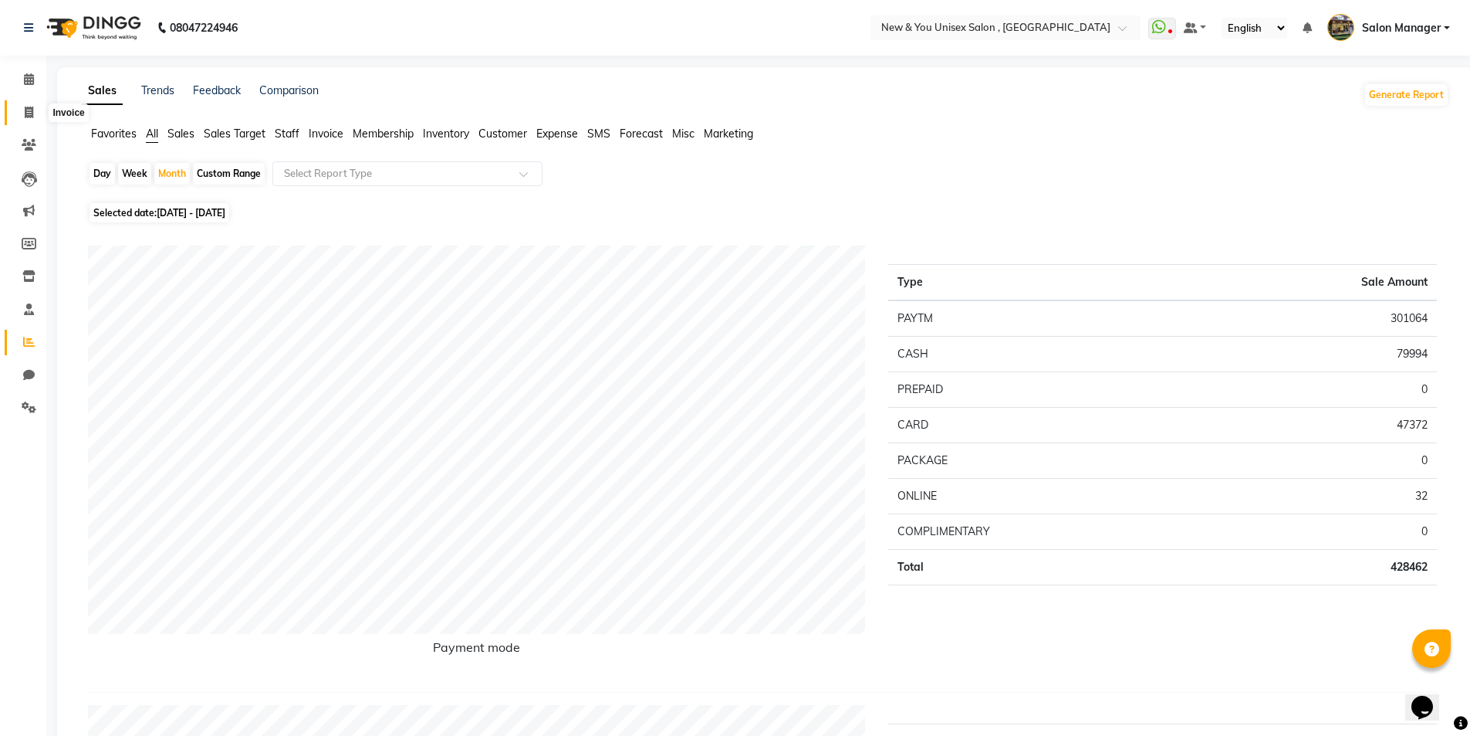
click at [31, 117] on icon at bounding box center [29, 113] width 8 height 12
select select "service"
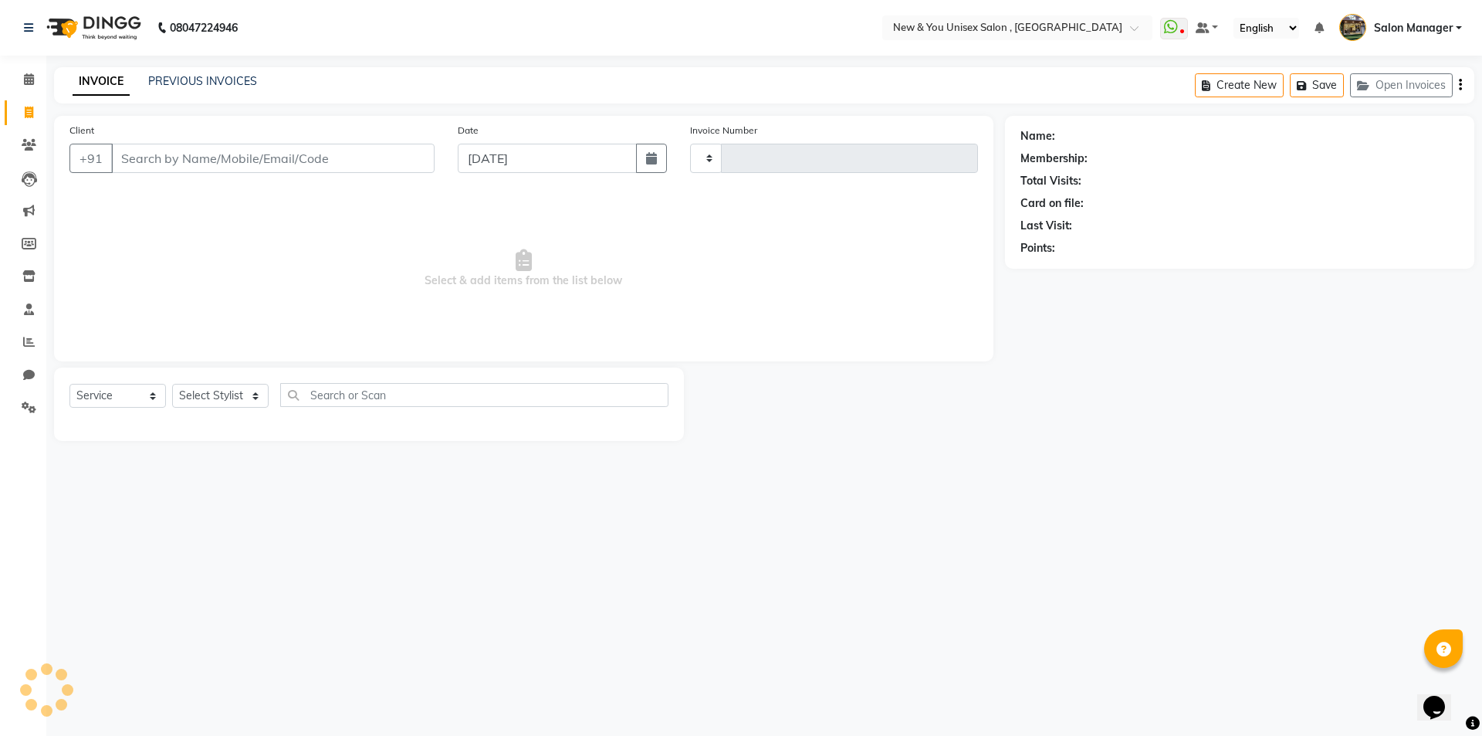
type input "1959"
select select "31"
click at [219, 80] on link "PREVIOUS INVOICES" at bounding box center [202, 81] width 109 height 14
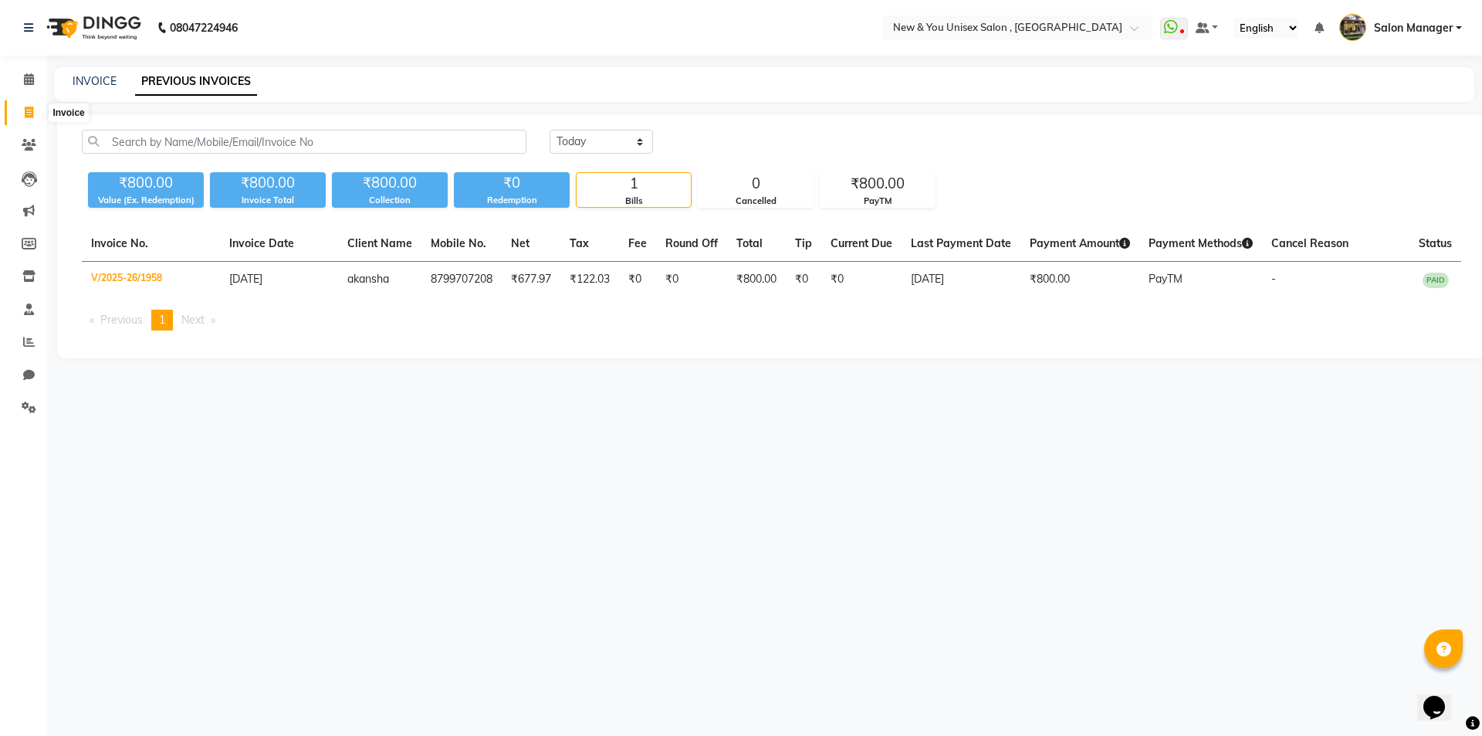
click at [34, 115] on span at bounding box center [28, 113] width 27 height 18
select select "service"
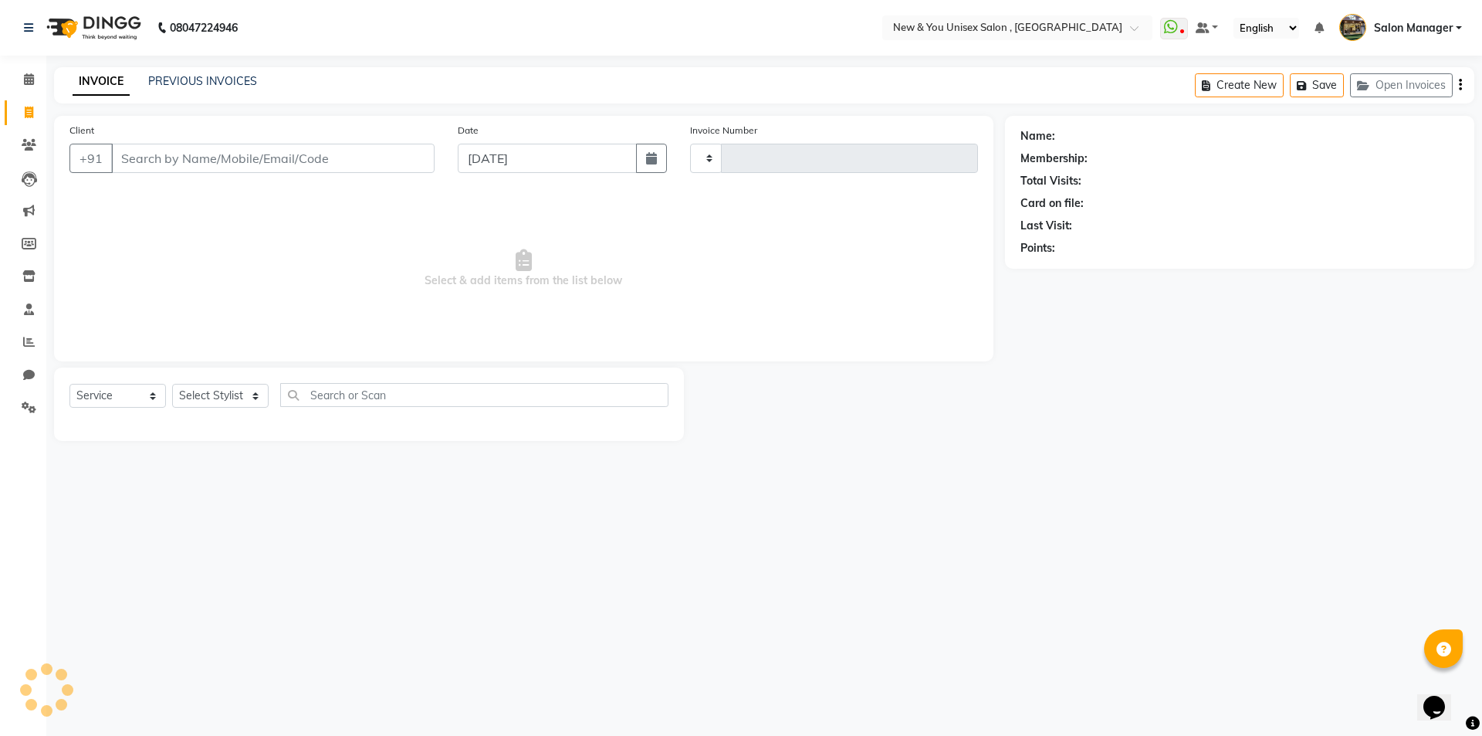
type input "1959"
select select "31"
click at [1414, 89] on button "Open Invoices" at bounding box center [1401, 85] width 103 height 24
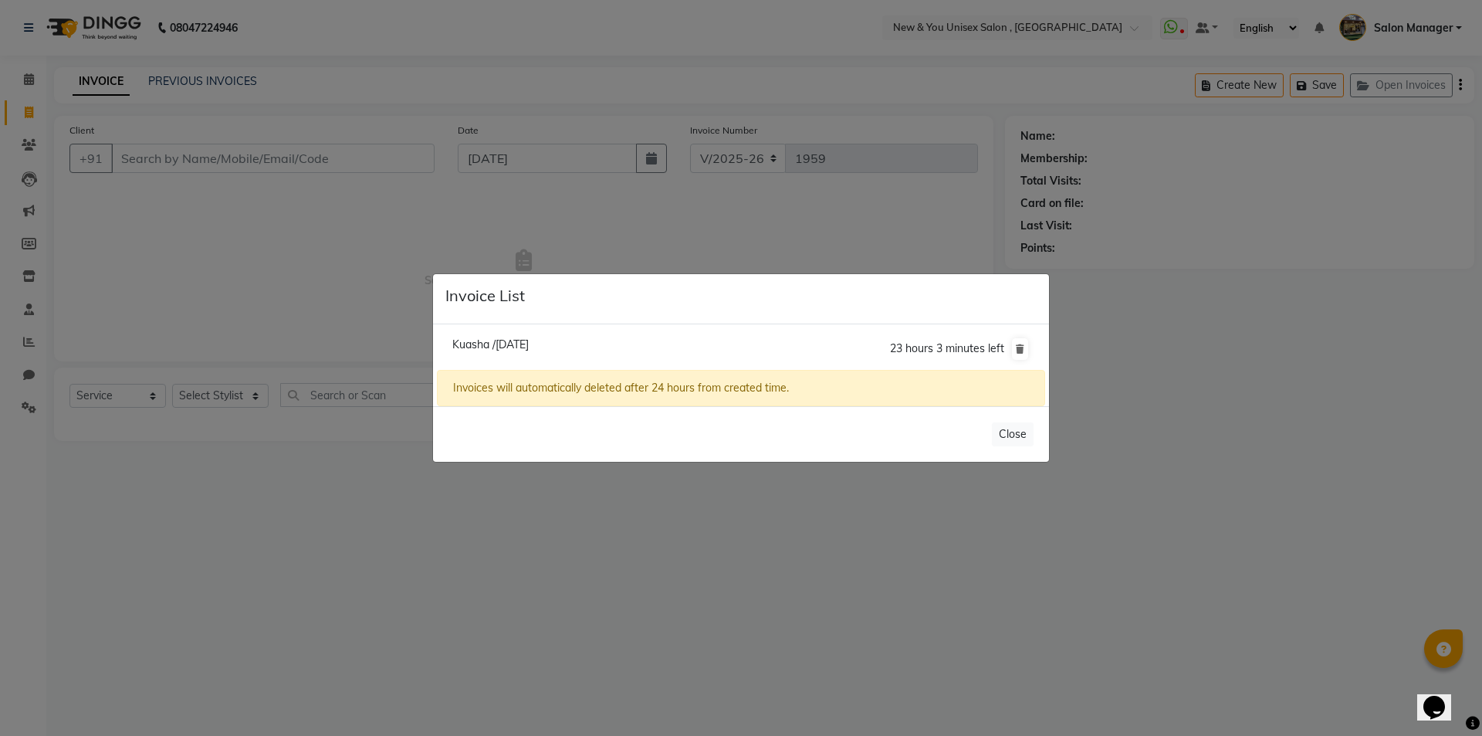
click at [513, 350] on span "Kuasha /04 September 2025" at bounding box center [490, 344] width 76 height 14
type input "7003180472"
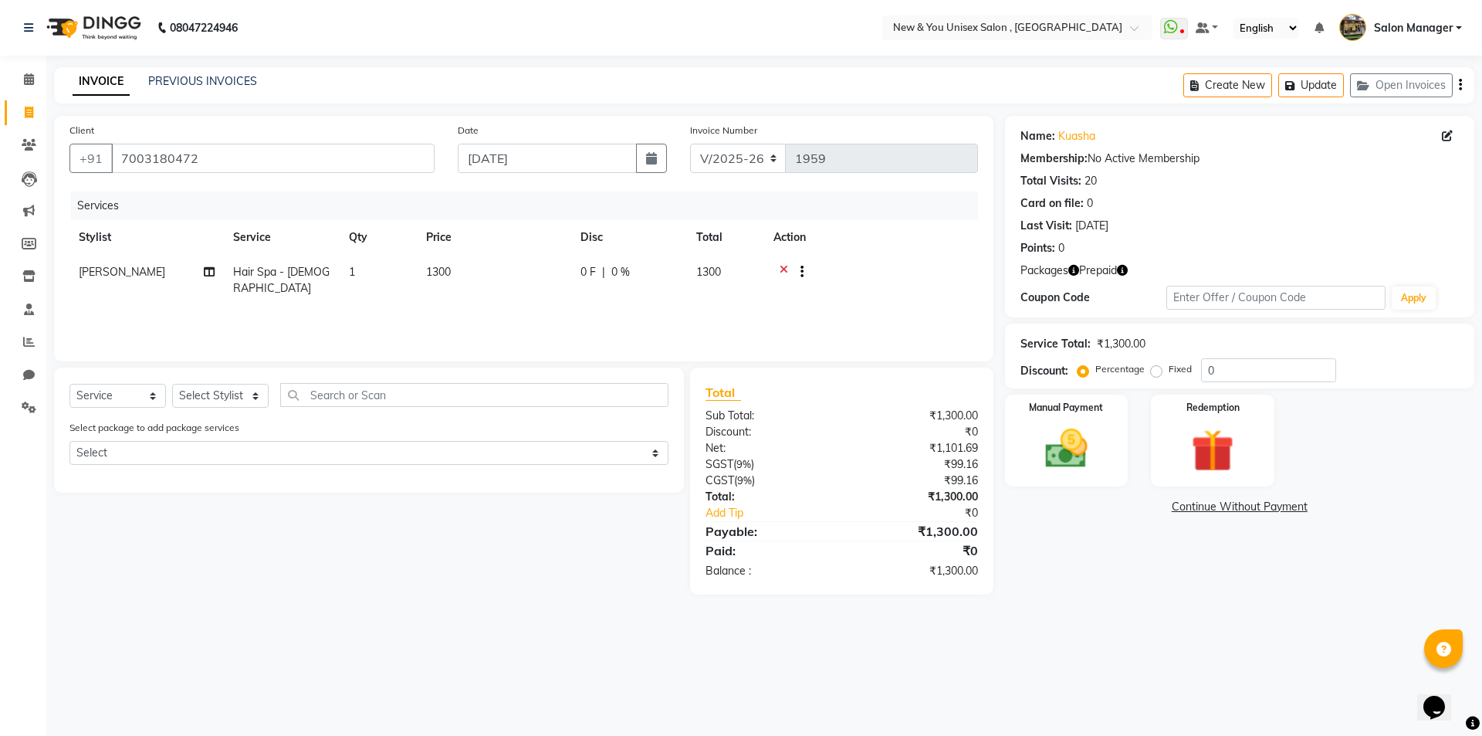
click at [442, 276] on span "1300" at bounding box center [438, 272] width 25 height 14
select select "40116"
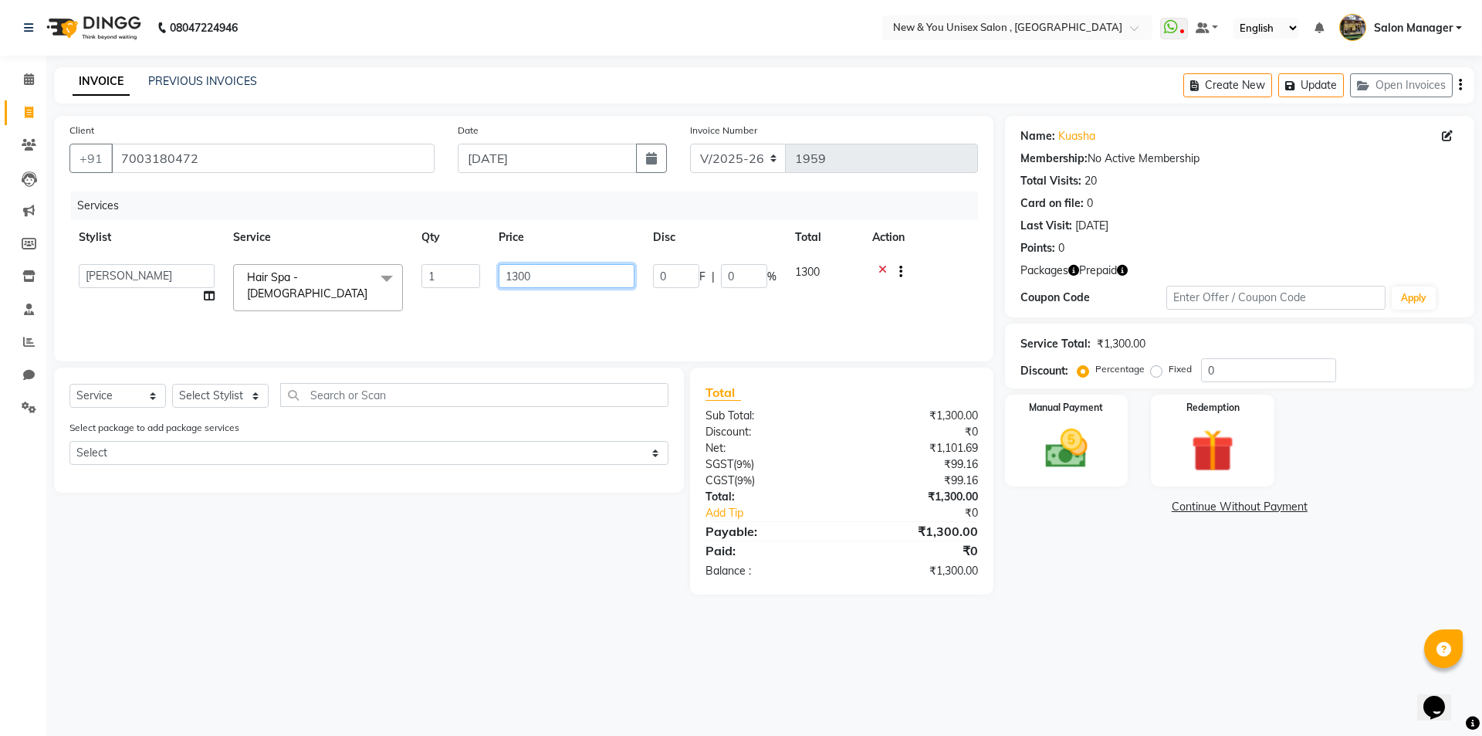
click at [519, 271] on input "1300" at bounding box center [567, 276] width 136 height 24
type input "1000"
click at [1253, 366] on input "0" at bounding box center [1268, 370] width 135 height 24
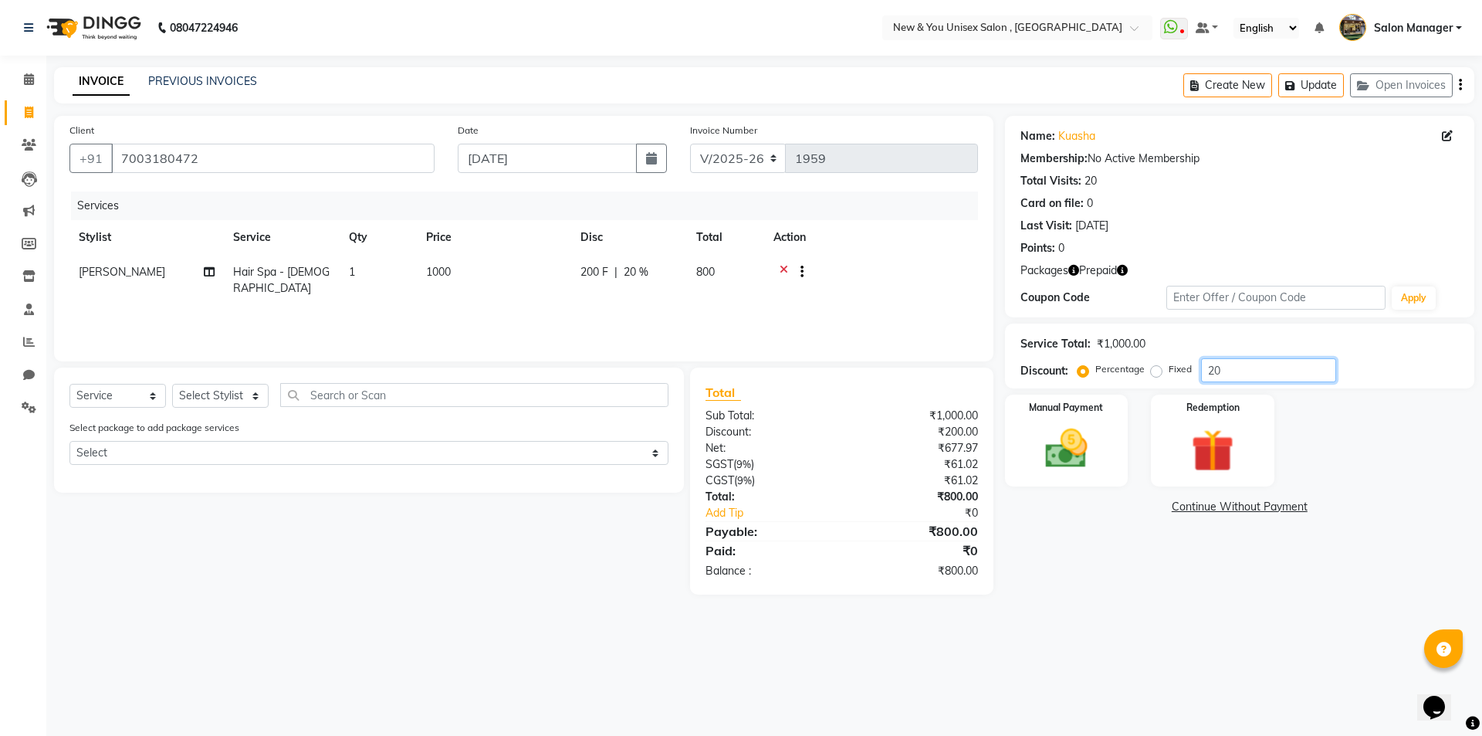
type input "20"
click at [1077, 601] on main "INVOICE PREVIOUS INVOICES Create New Update Open Invoices Client +91 7003180472…" at bounding box center [764, 342] width 1436 height 550
click at [1075, 447] on img at bounding box center [1066, 448] width 72 height 51
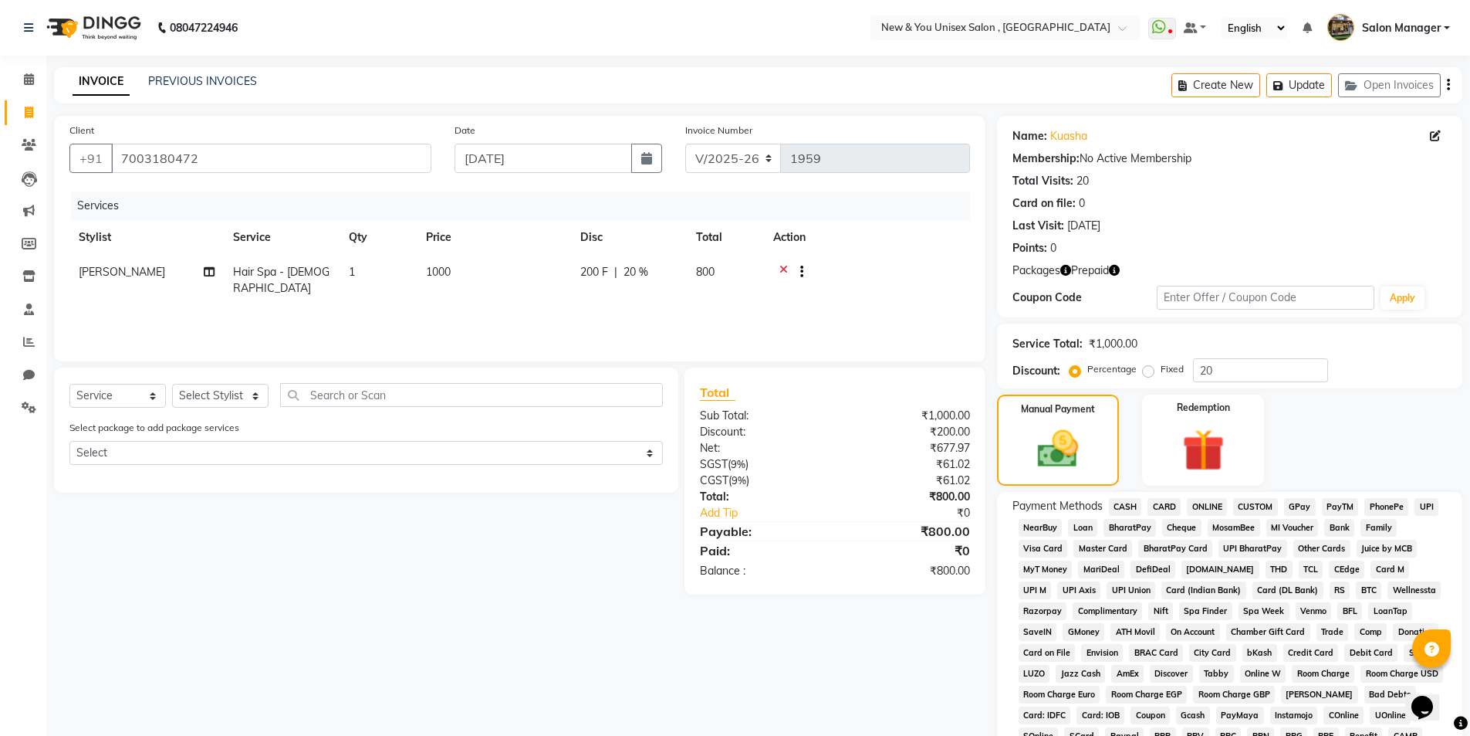
click at [1335, 509] on span "PayTM" at bounding box center [1340, 507] width 37 height 18
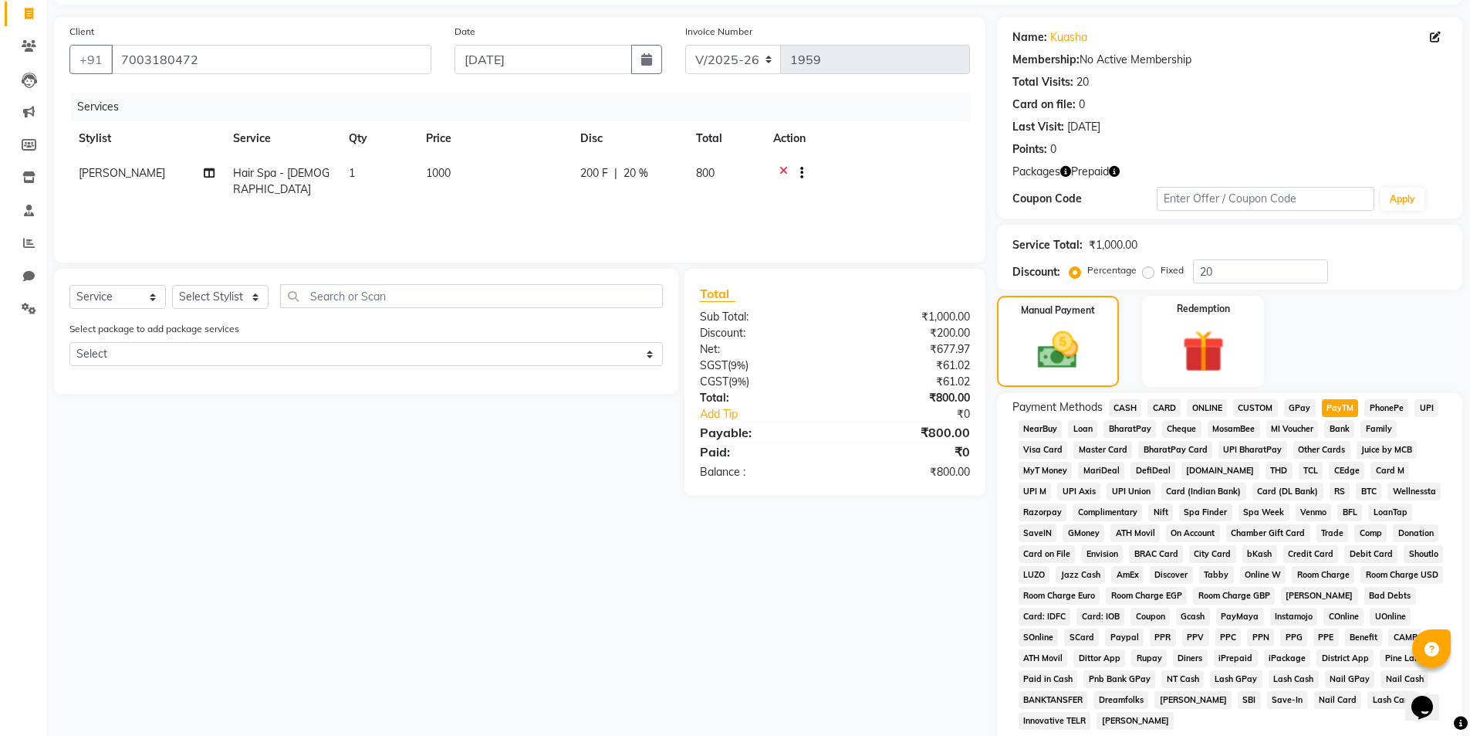
scroll to position [107, 0]
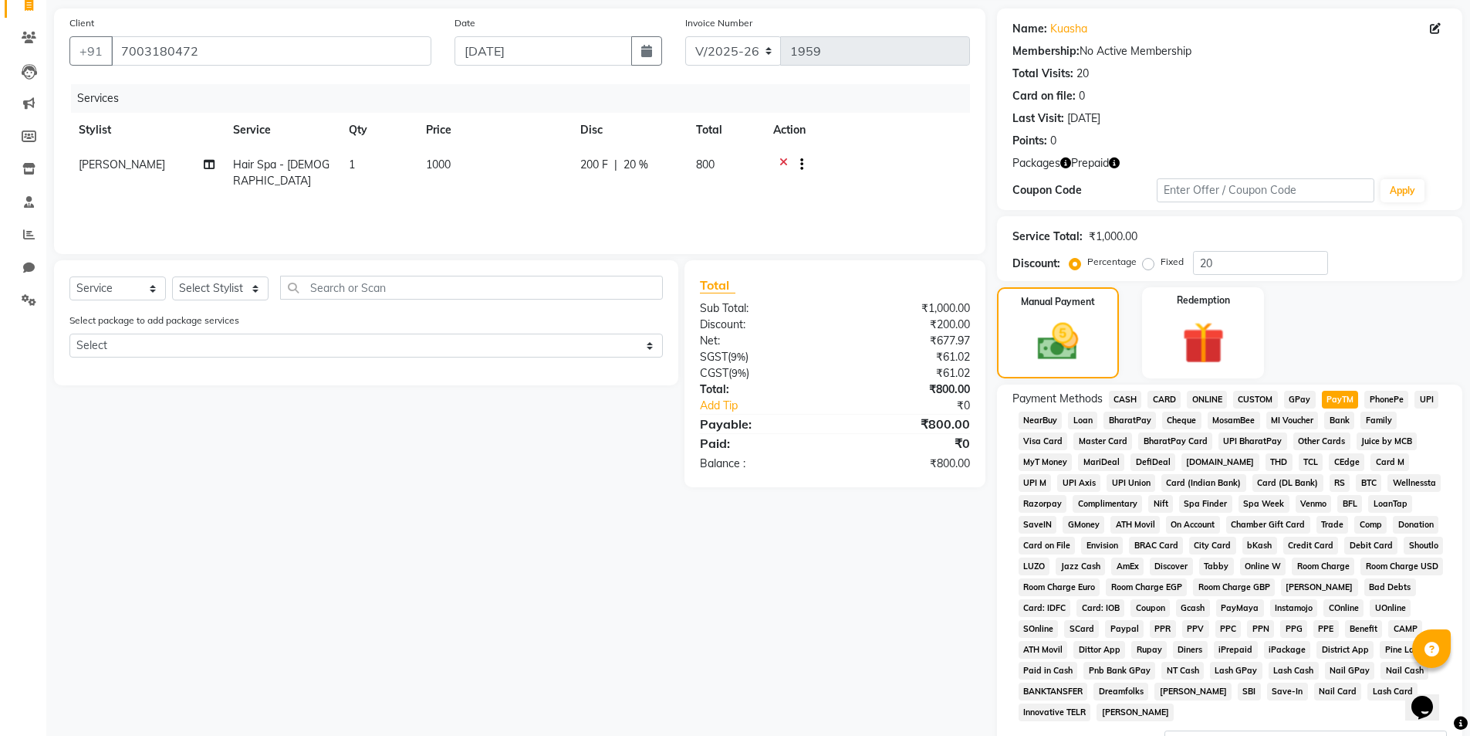
click at [1119, 157] on icon "button" at bounding box center [1114, 162] width 11 height 11
click at [1117, 163] on icon "button" at bounding box center [1114, 162] width 11 height 11
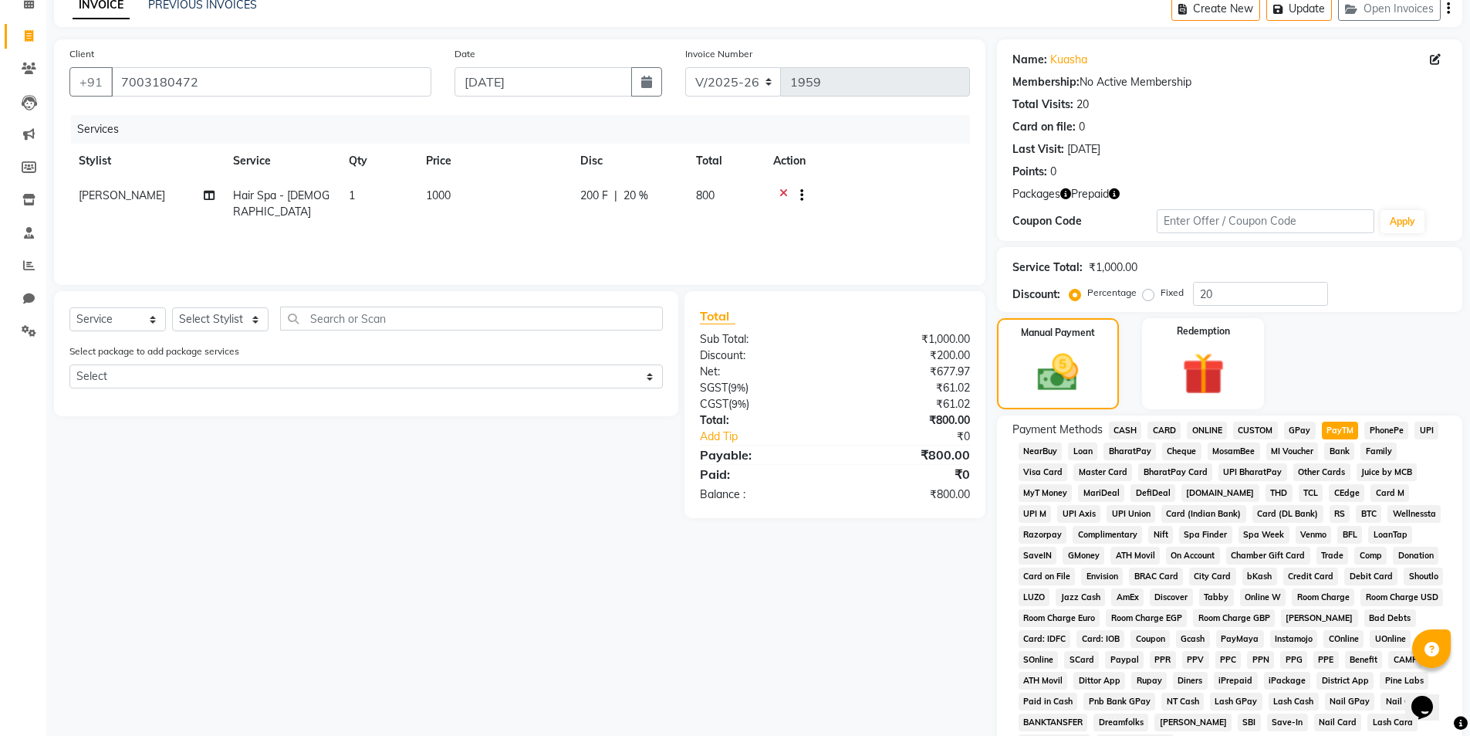
scroll to position [0, 0]
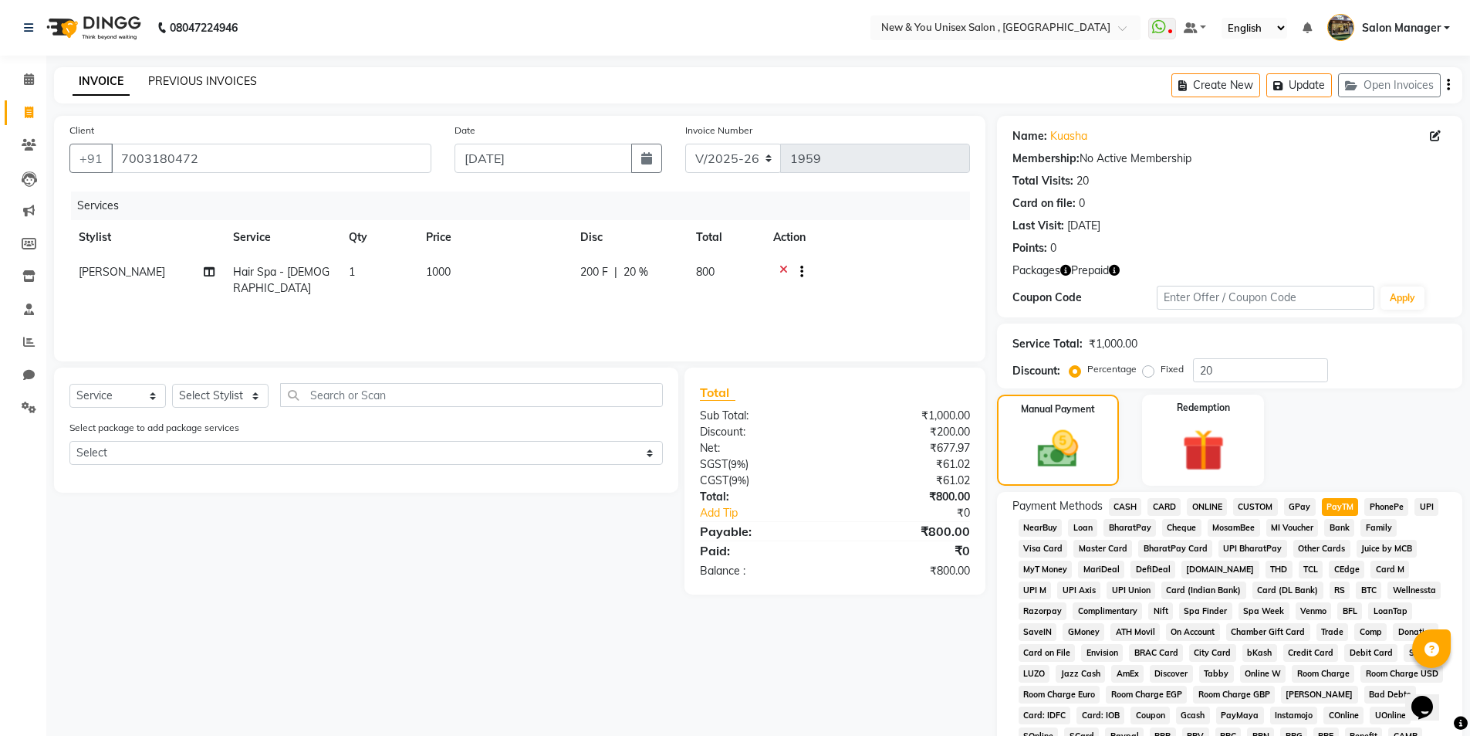
click at [212, 81] on link "PREVIOUS INVOICES" at bounding box center [202, 81] width 109 height 14
click at [229, 84] on link "PREVIOUS INVOICES" at bounding box center [202, 81] width 109 height 14
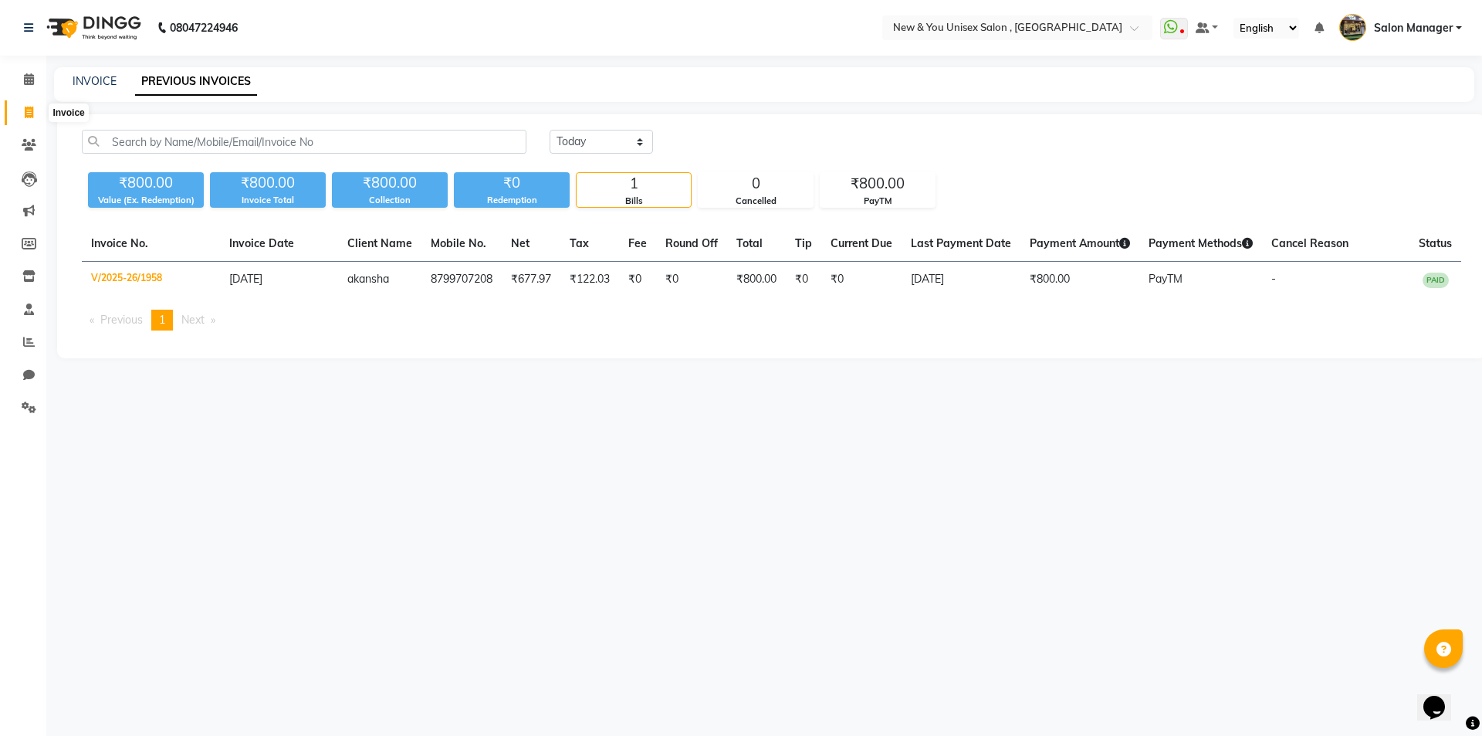
click at [32, 117] on icon at bounding box center [29, 113] width 8 height 12
select select "service"
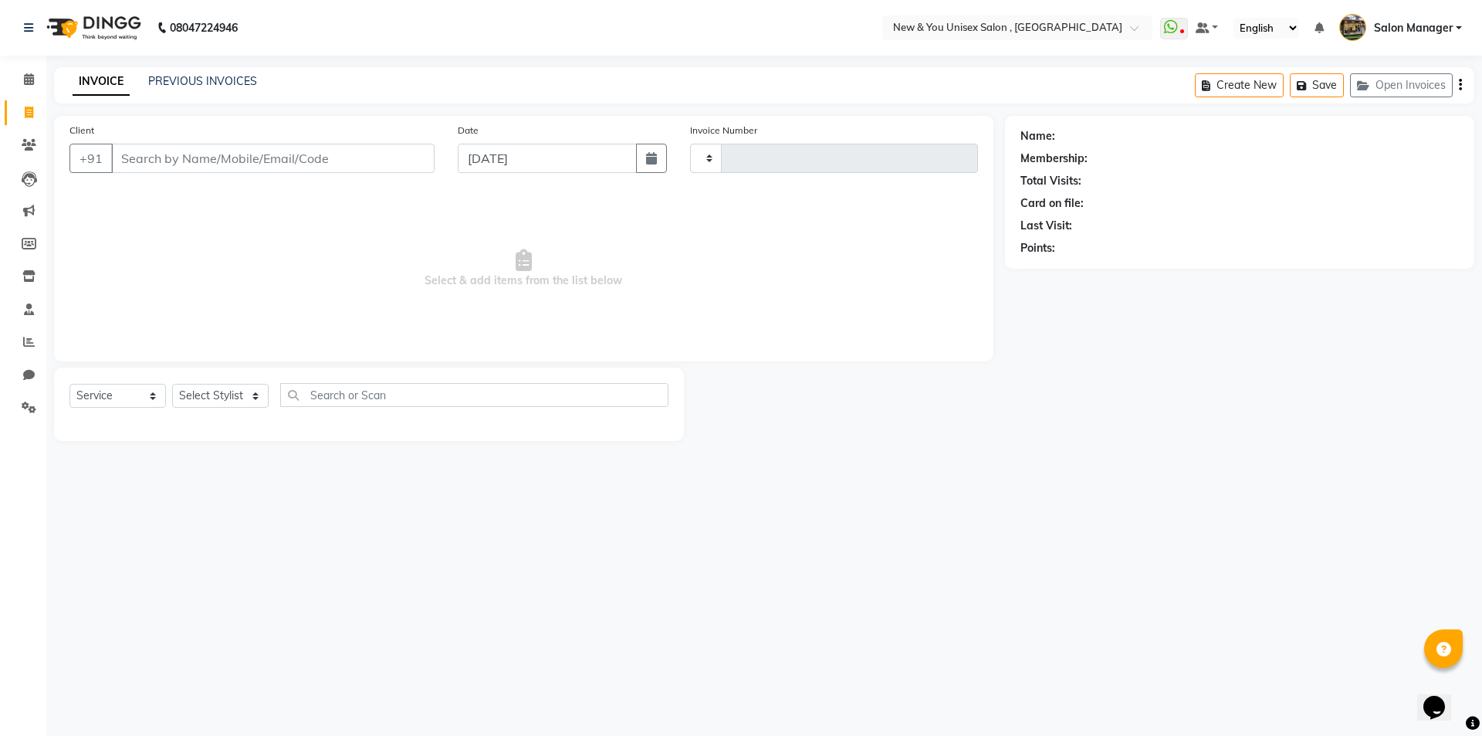
type input "1959"
select select "31"
click at [211, 77] on link "PREVIOUS INVOICES" at bounding box center [202, 81] width 109 height 14
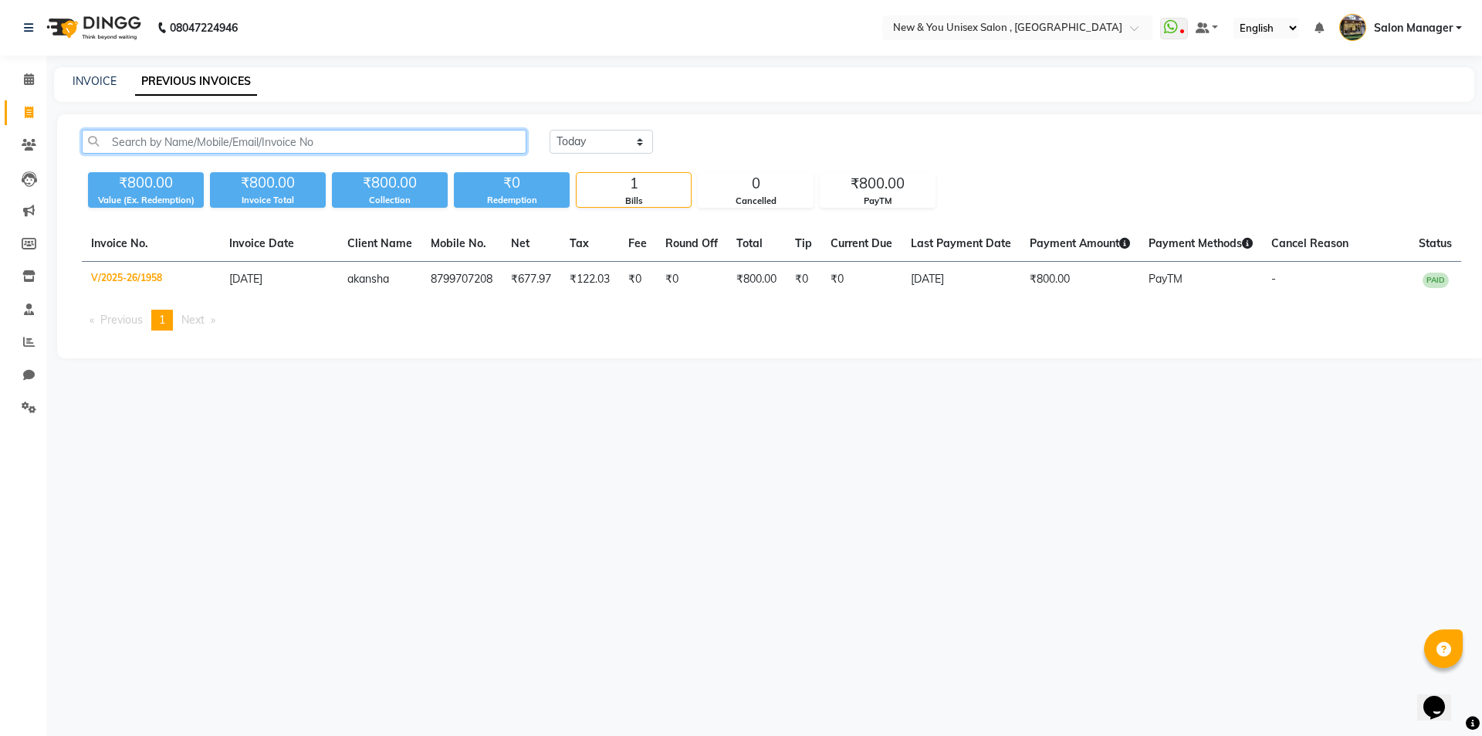
click at [205, 144] on input "text" at bounding box center [304, 142] width 445 height 24
paste input "7003180472"
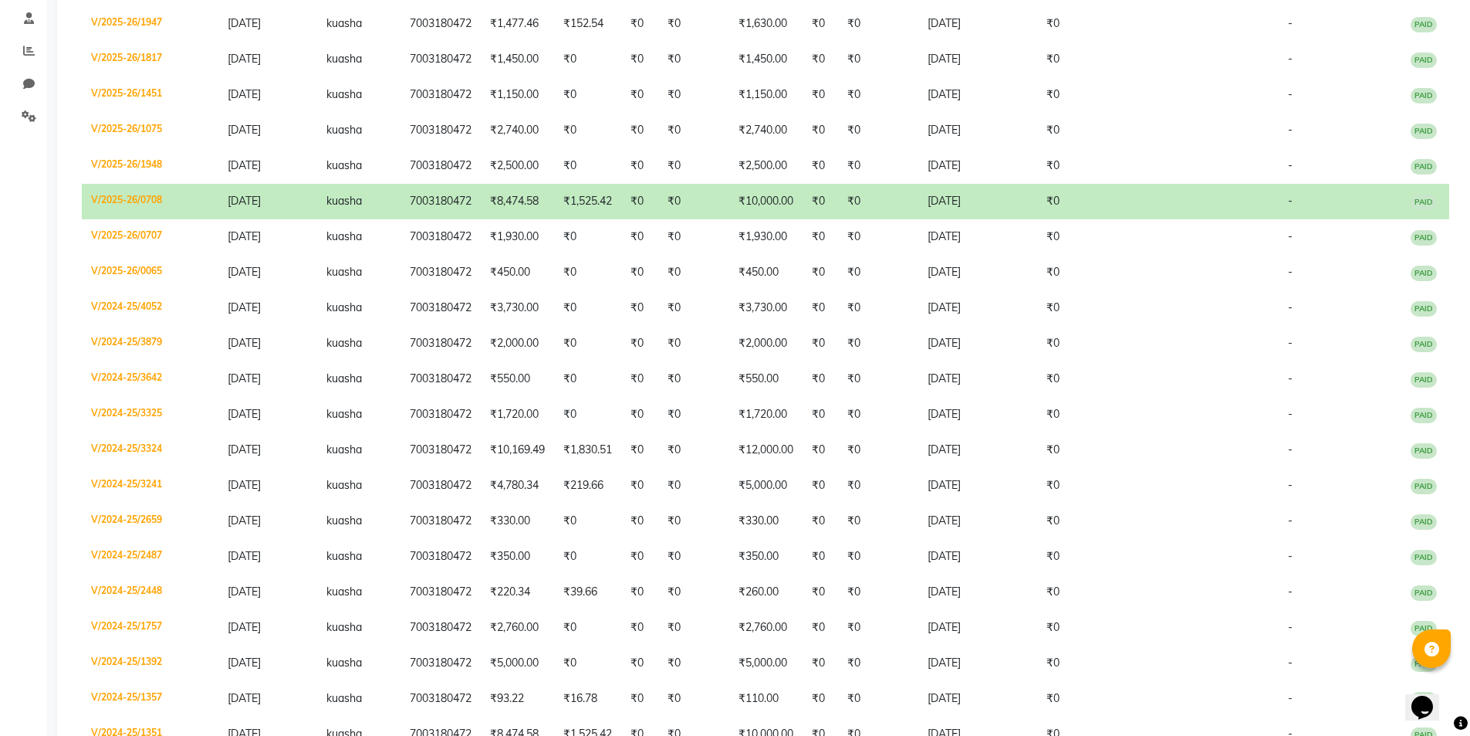
scroll to position [296, 0]
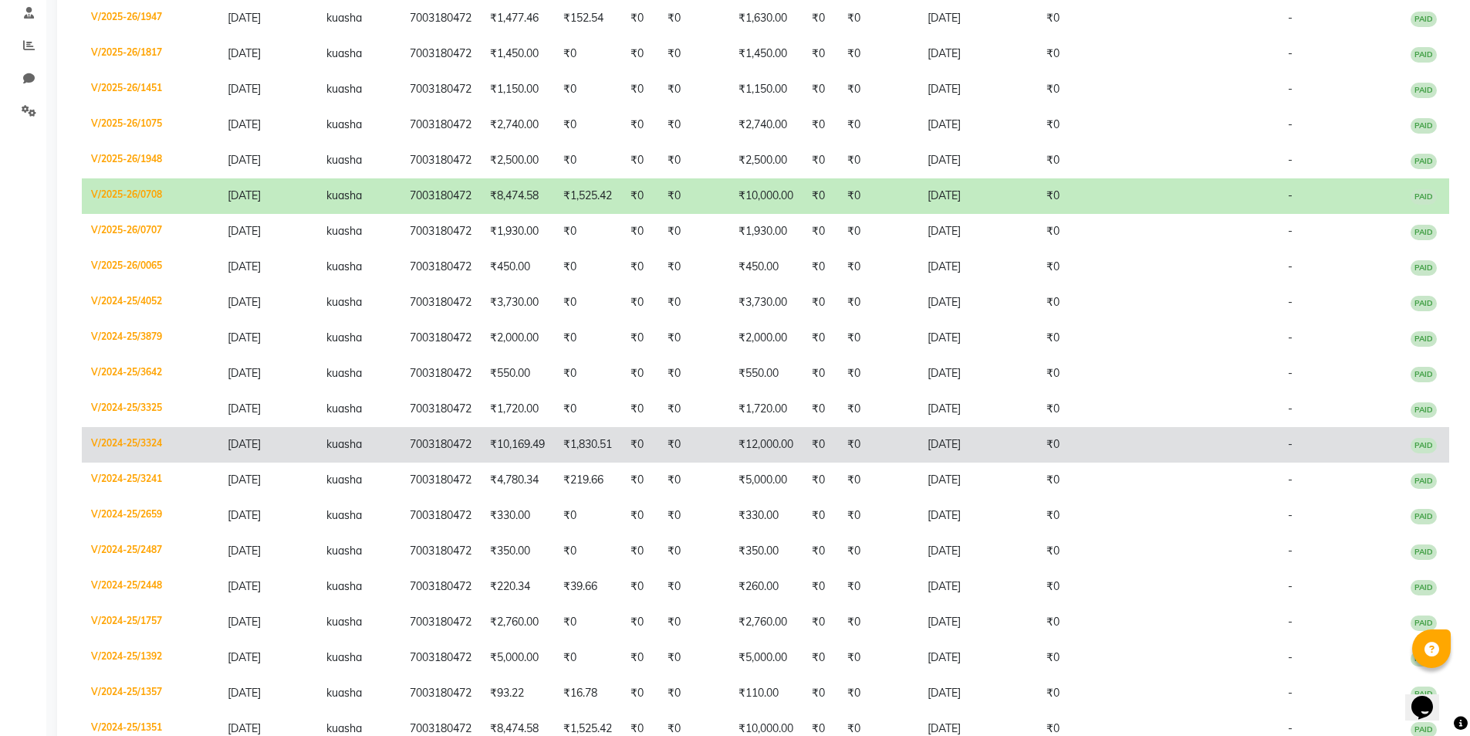
type input "7003180472"
click at [787, 442] on td "₹12,000.00" at bounding box center [765, 445] width 73 height 36
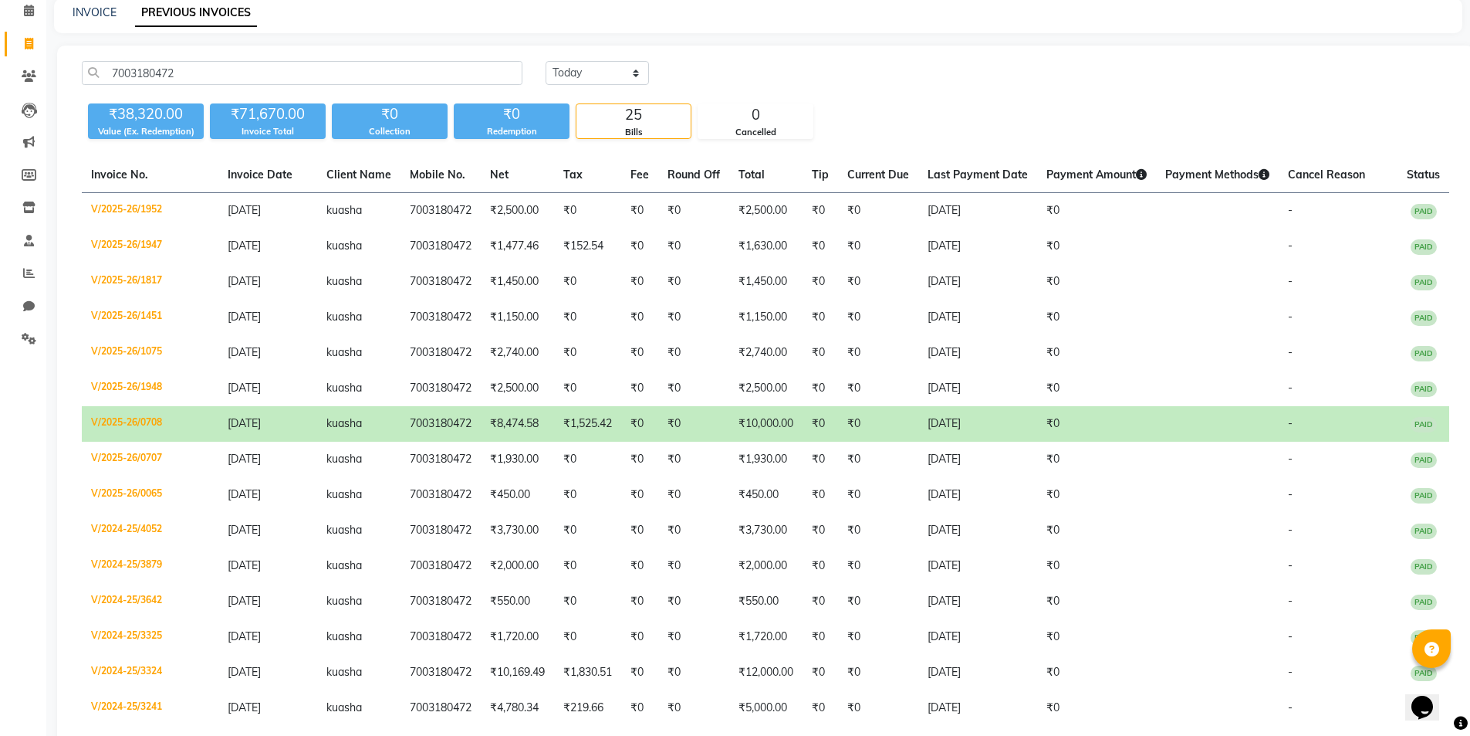
scroll to position [0, 0]
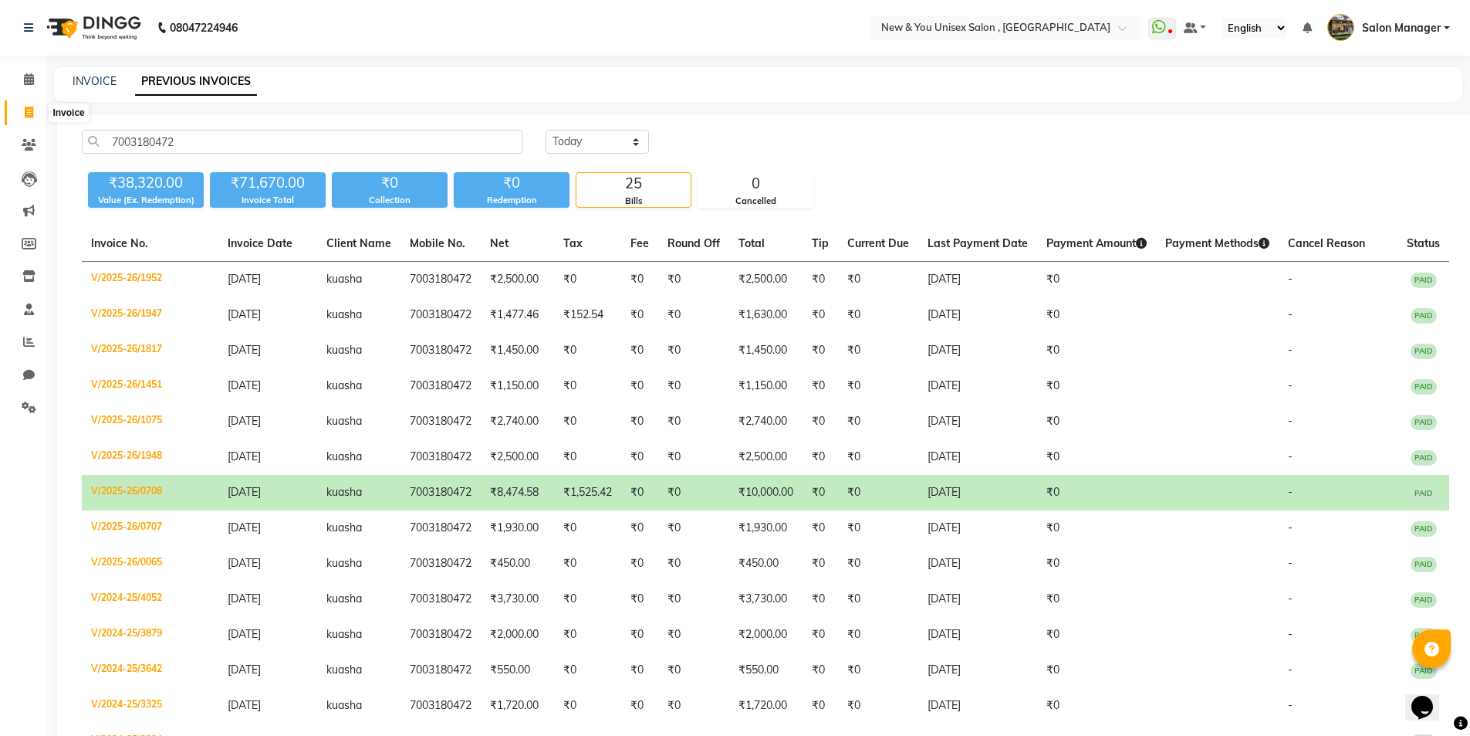
click at [22, 117] on span at bounding box center [28, 113] width 27 height 18
select select "service"
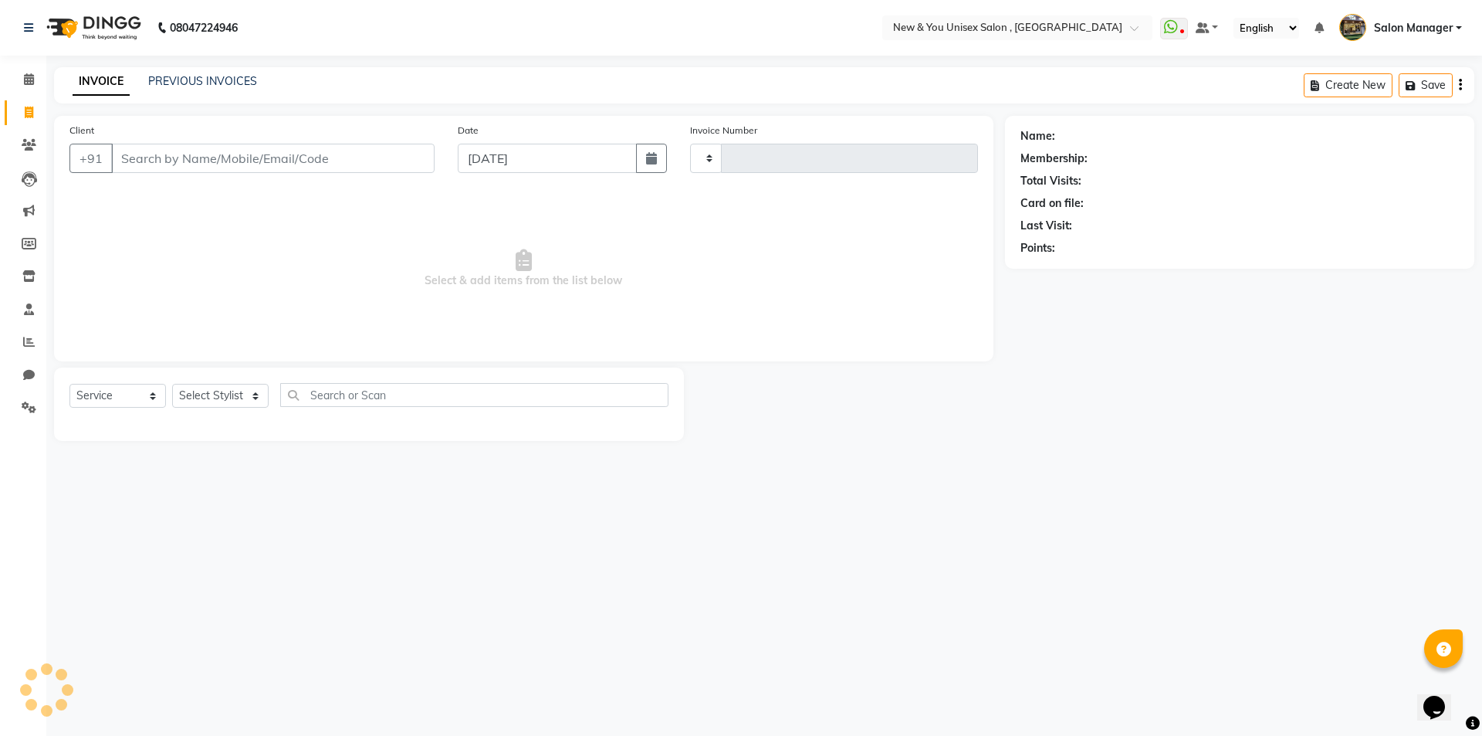
type input "1959"
select select "31"
click at [1422, 92] on button "Open Invoices" at bounding box center [1401, 85] width 103 height 24
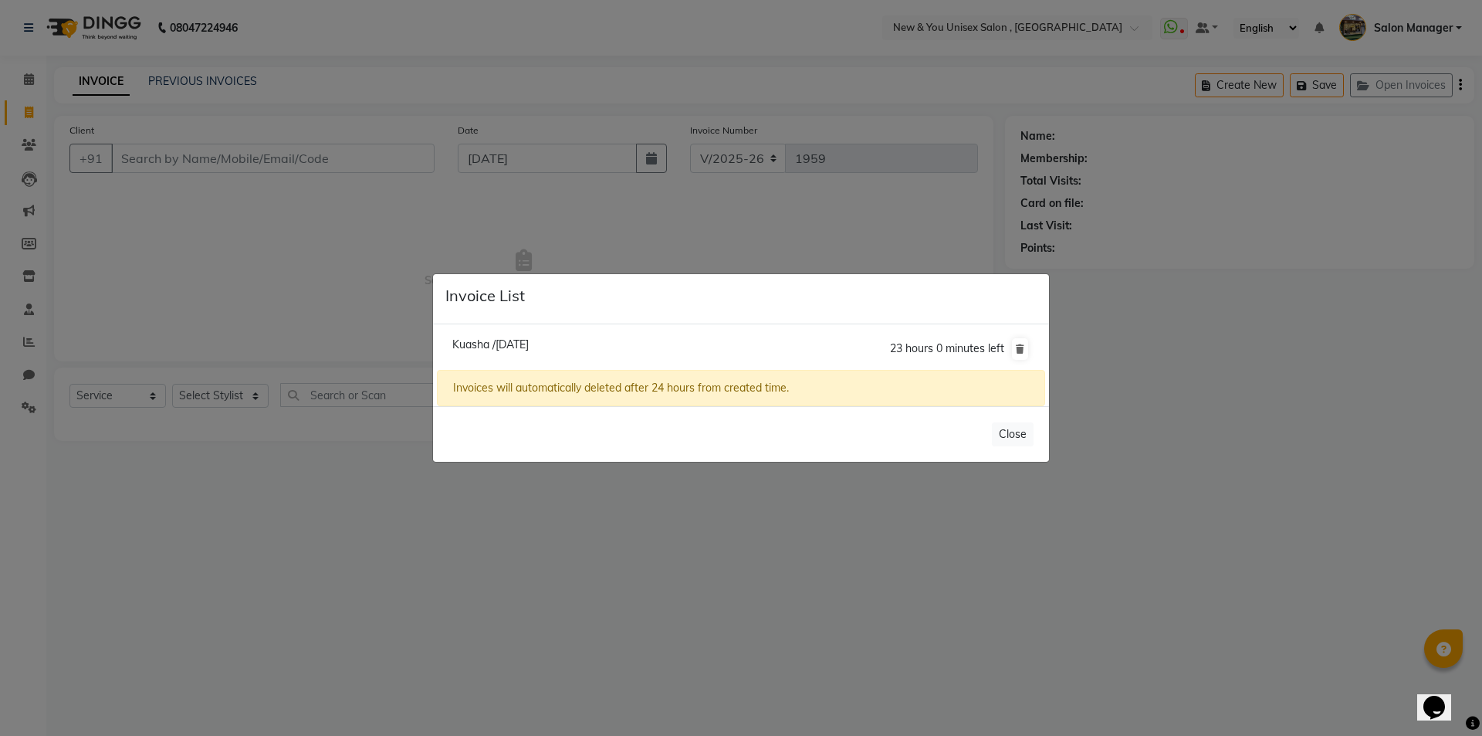
click at [529, 343] on span "Kuasha /04 September 2025" at bounding box center [490, 344] width 76 height 14
type input "7003180472"
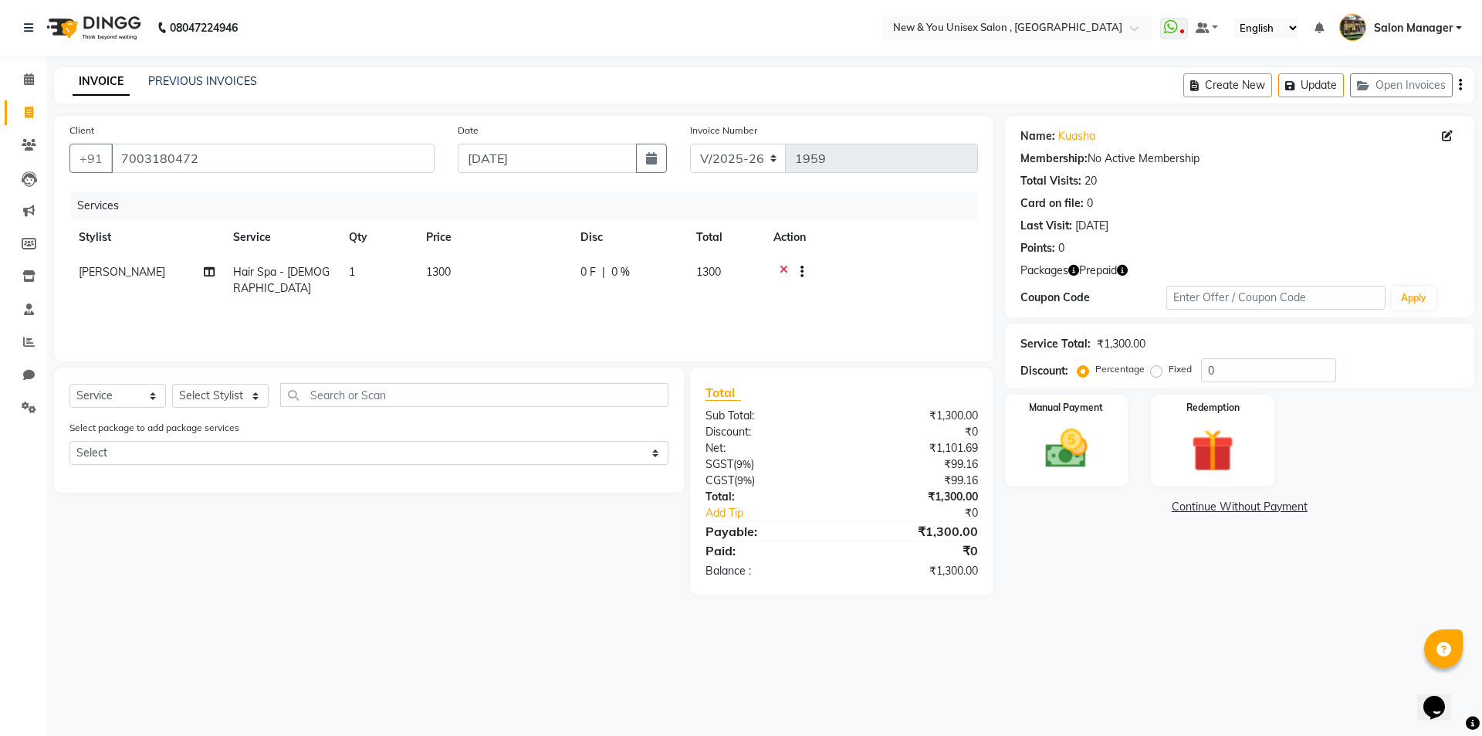
click at [438, 278] on span "1300" at bounding box center [438, 272] width 25 height 14
select select "40116"
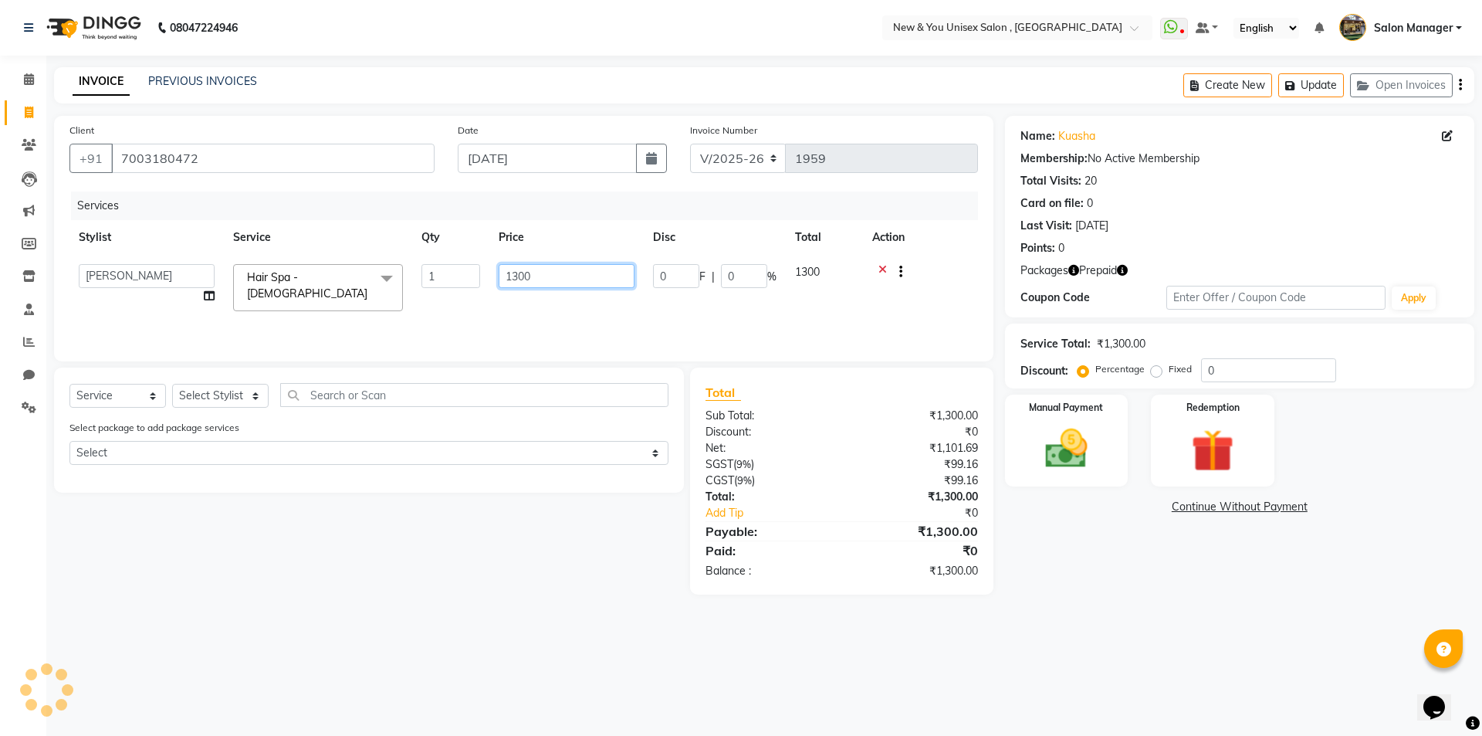
click at [519, 281] on input "1300" at bounding box center [567, 276] width 136 height 24
type input "1000"
click at [1322, 80] on button "Update" at bounding box center [1311, 85] width 66 height 24
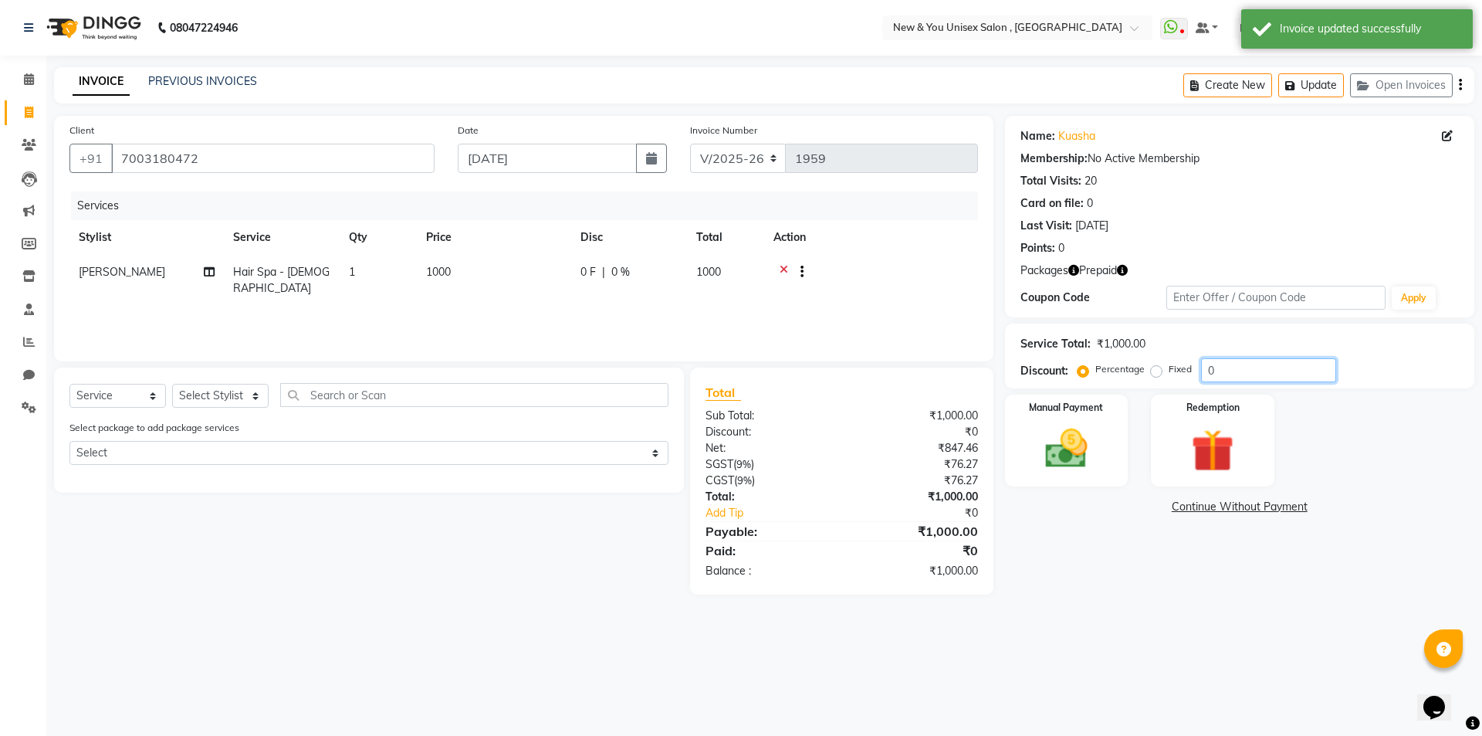
click at [1257, 370] on input "0" at bounding box center [1268, 370] width 135 height 24
type input "20"
click at [1272, 618] on div "08047224946 Select Location × New & You Unisex Salon , Gurugram WhatsApp Status…" at bounding box center [741, 368] width 1482 height 736
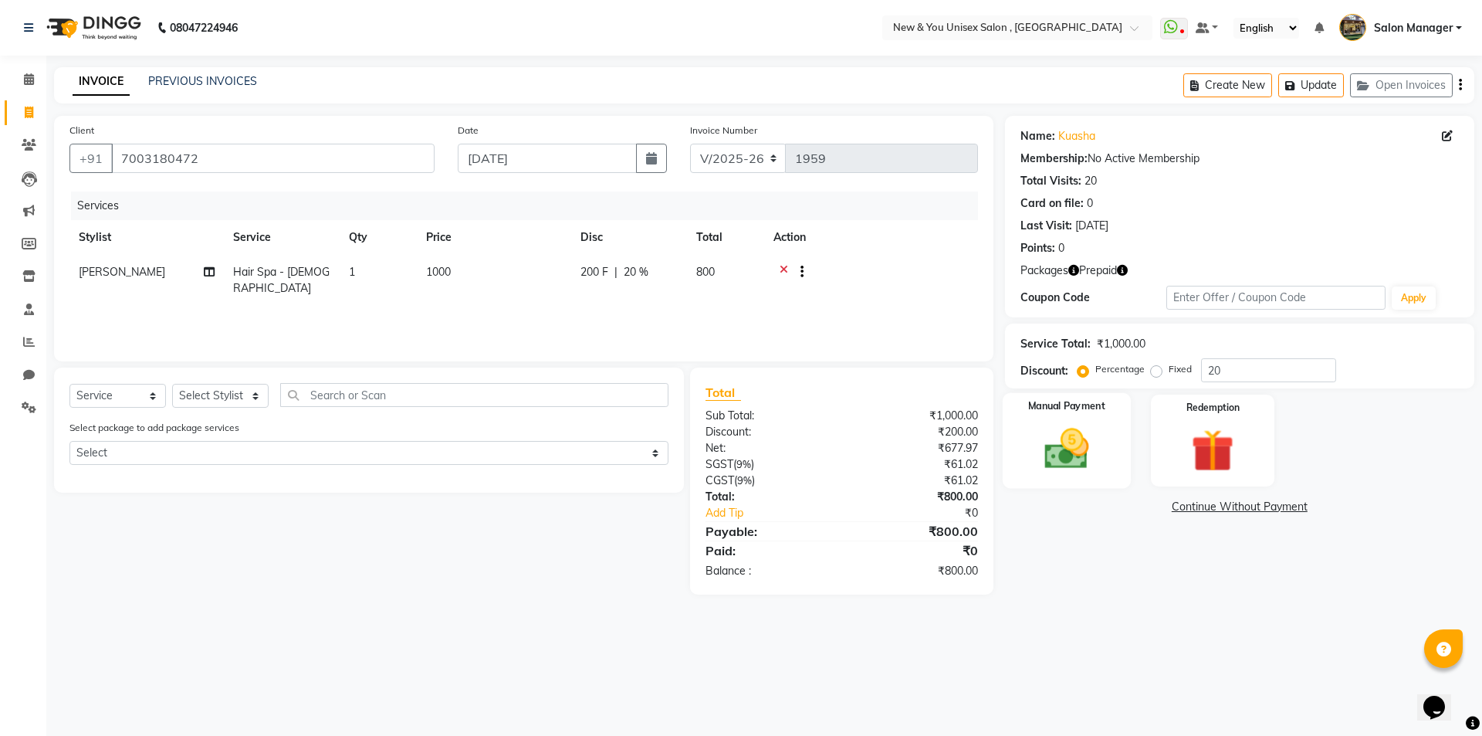
click at [1067, 433] on img at bounding box center [1066, 448] width 72 height 51
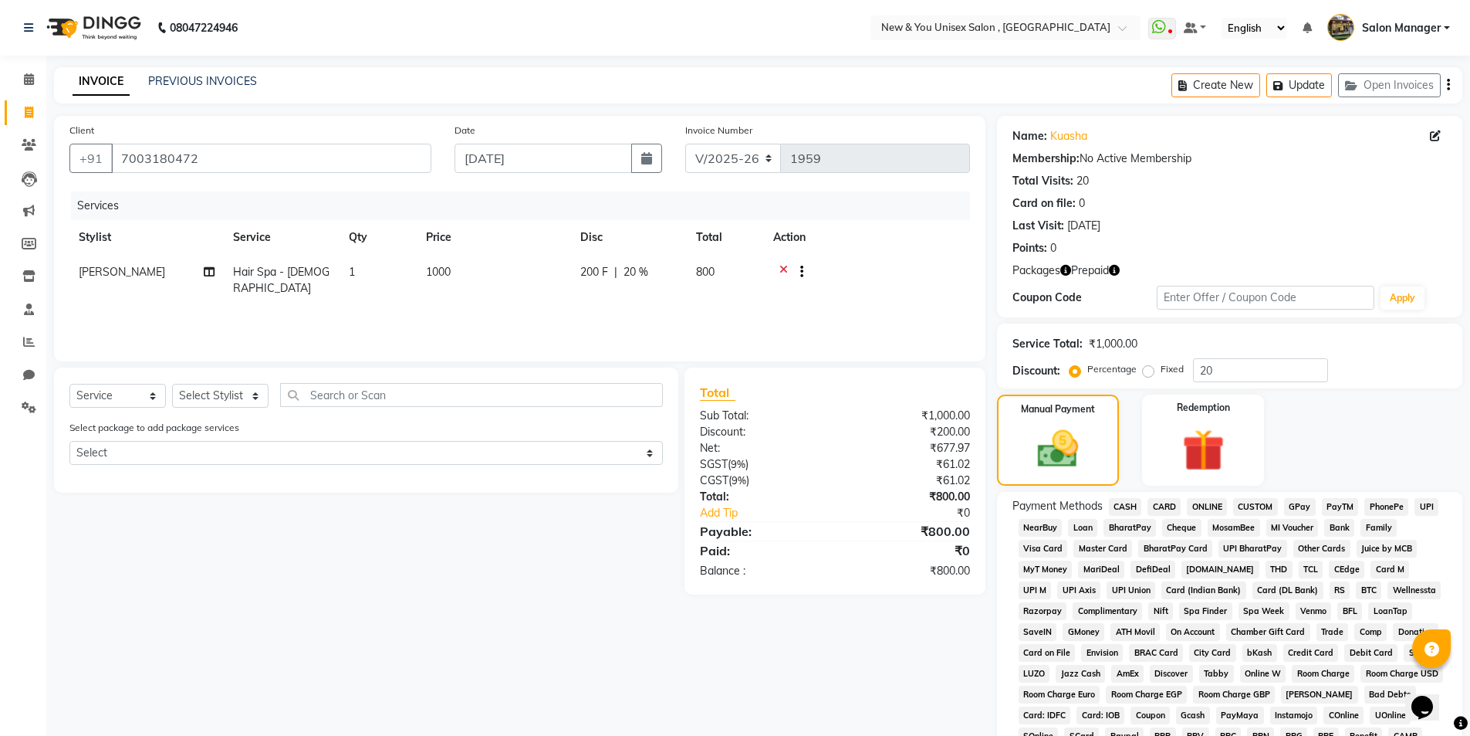
click at [1337, 503] on span "PayTM" at bounding box center [1340, 507] width 37 height 18
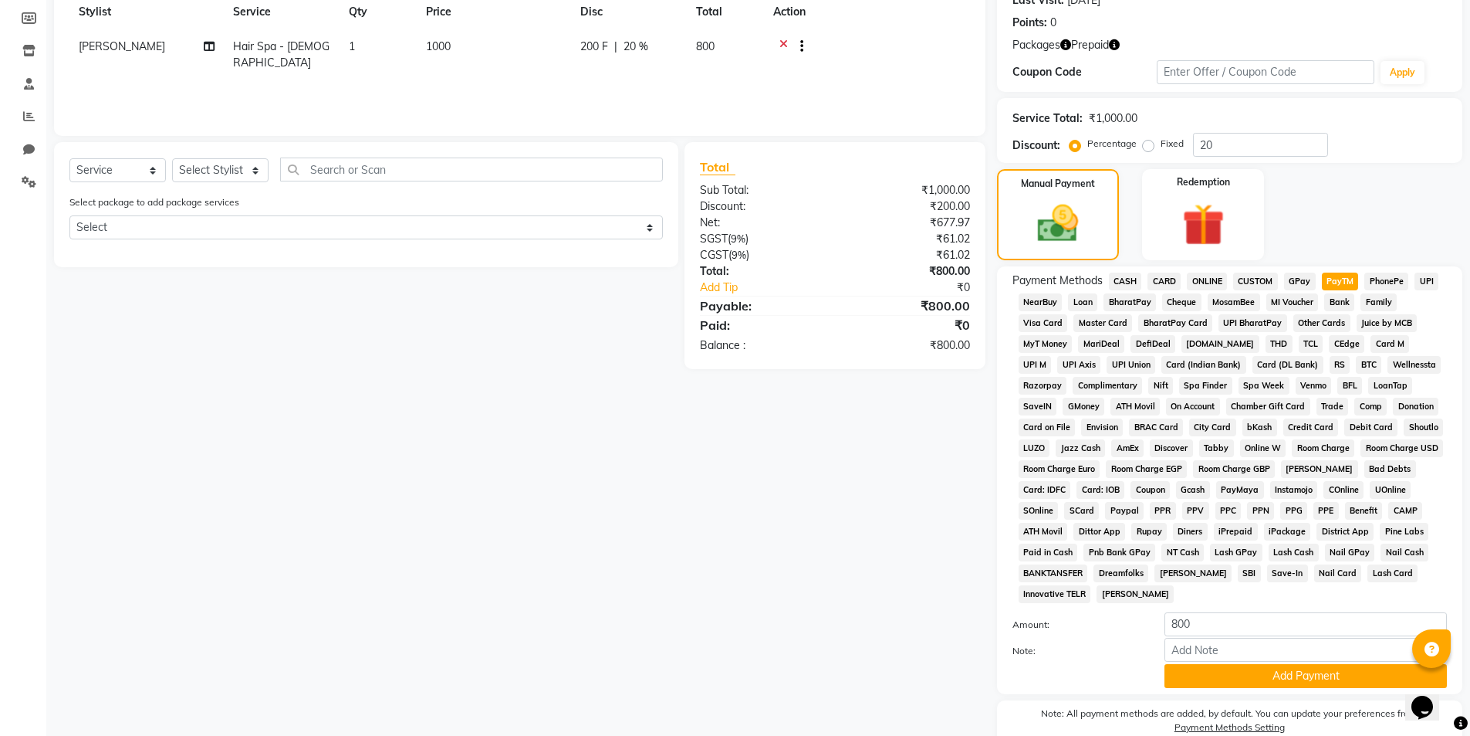
scroll to position [297, 0]
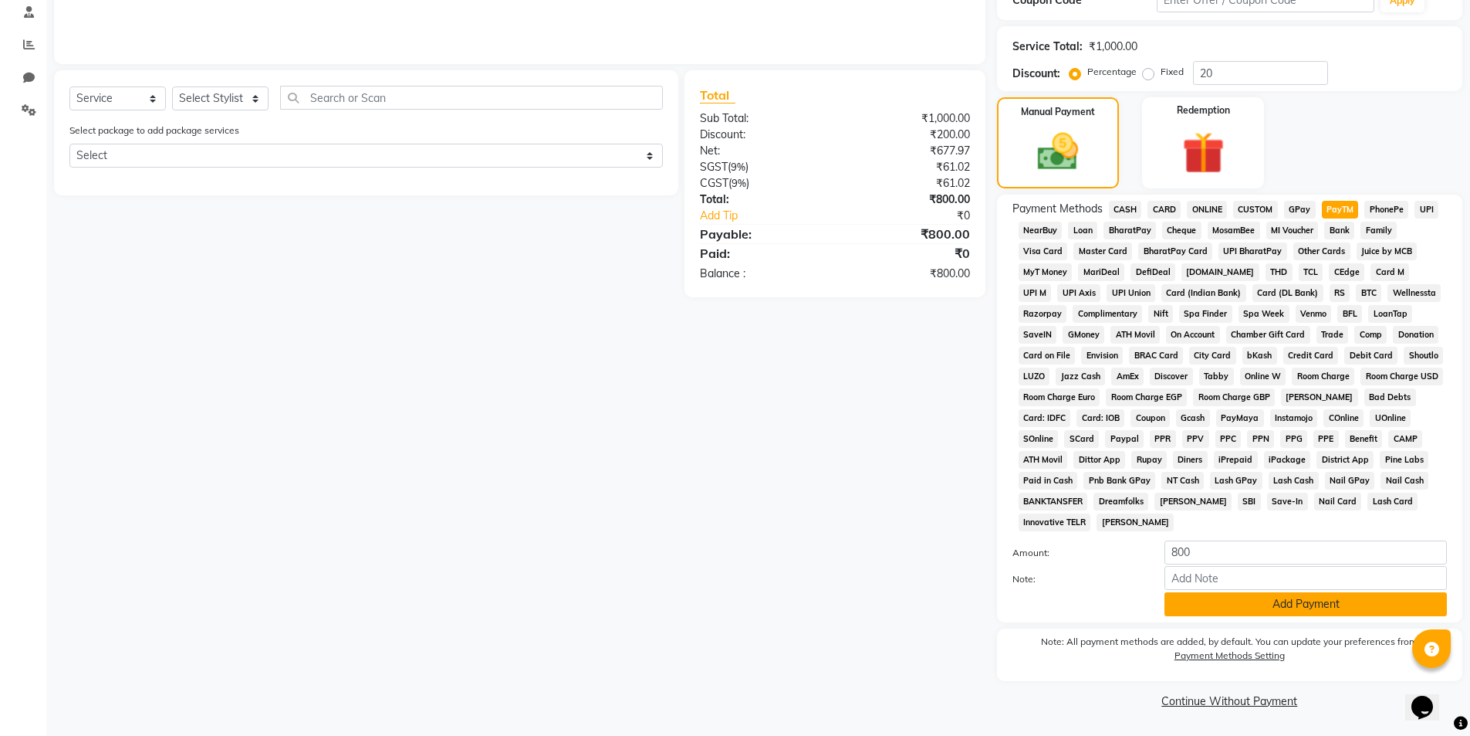
click at [1322, 601] on button "Add Payment" at bounding box center [1306, 604] width 283 height 24
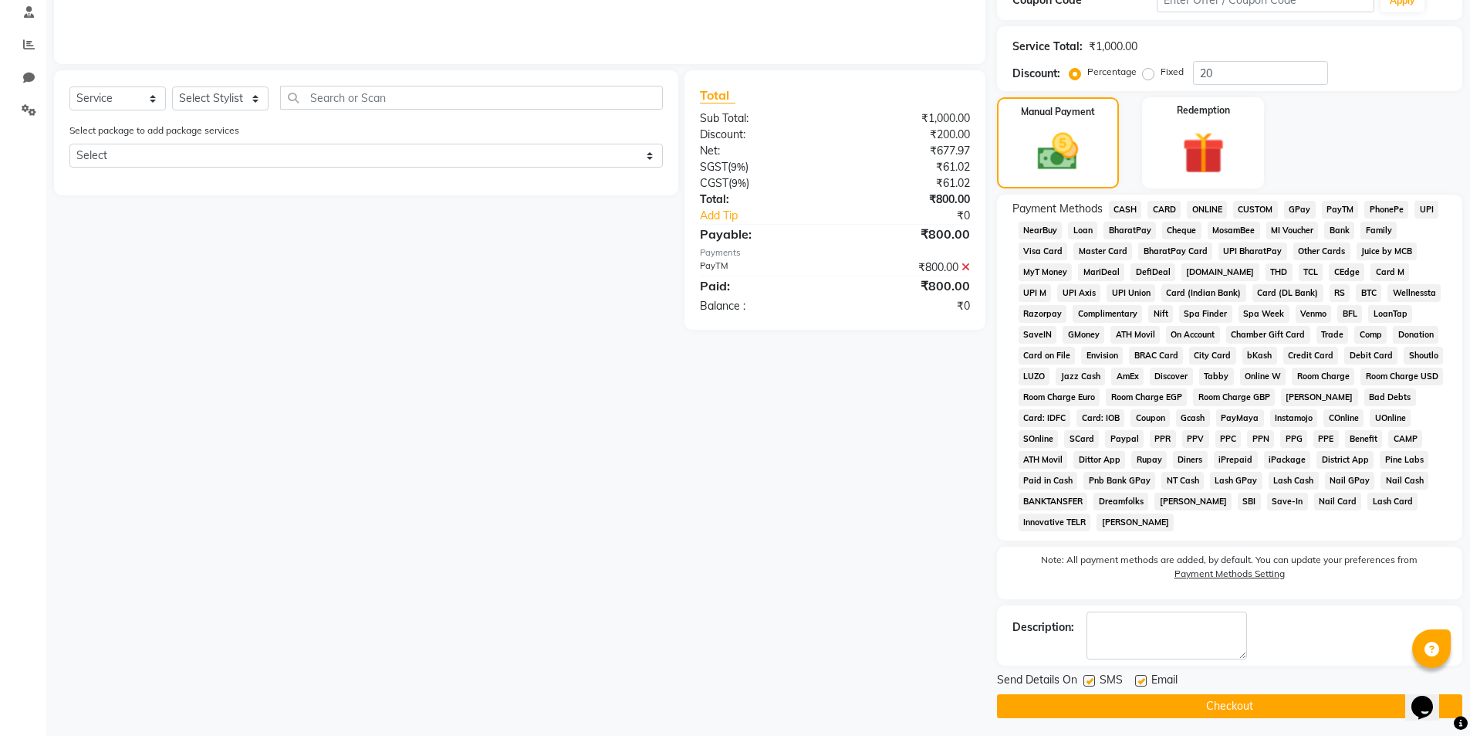
click at [1289, 694] on button "Checkout" at bounding box center [1229, 706] width 465 height 24
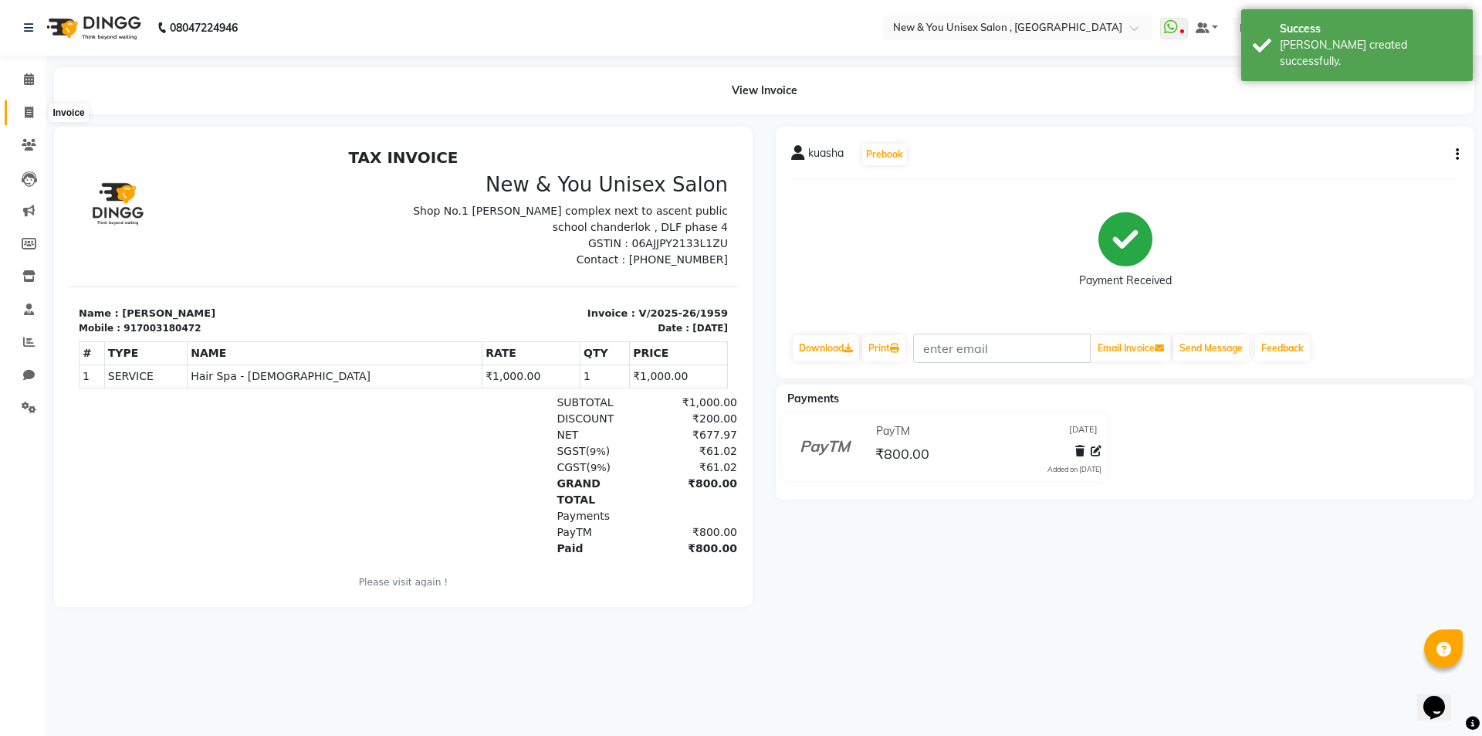
click at [25, 116] on icon at bounding box center [29, 113] width 8 height 12
select select "service"
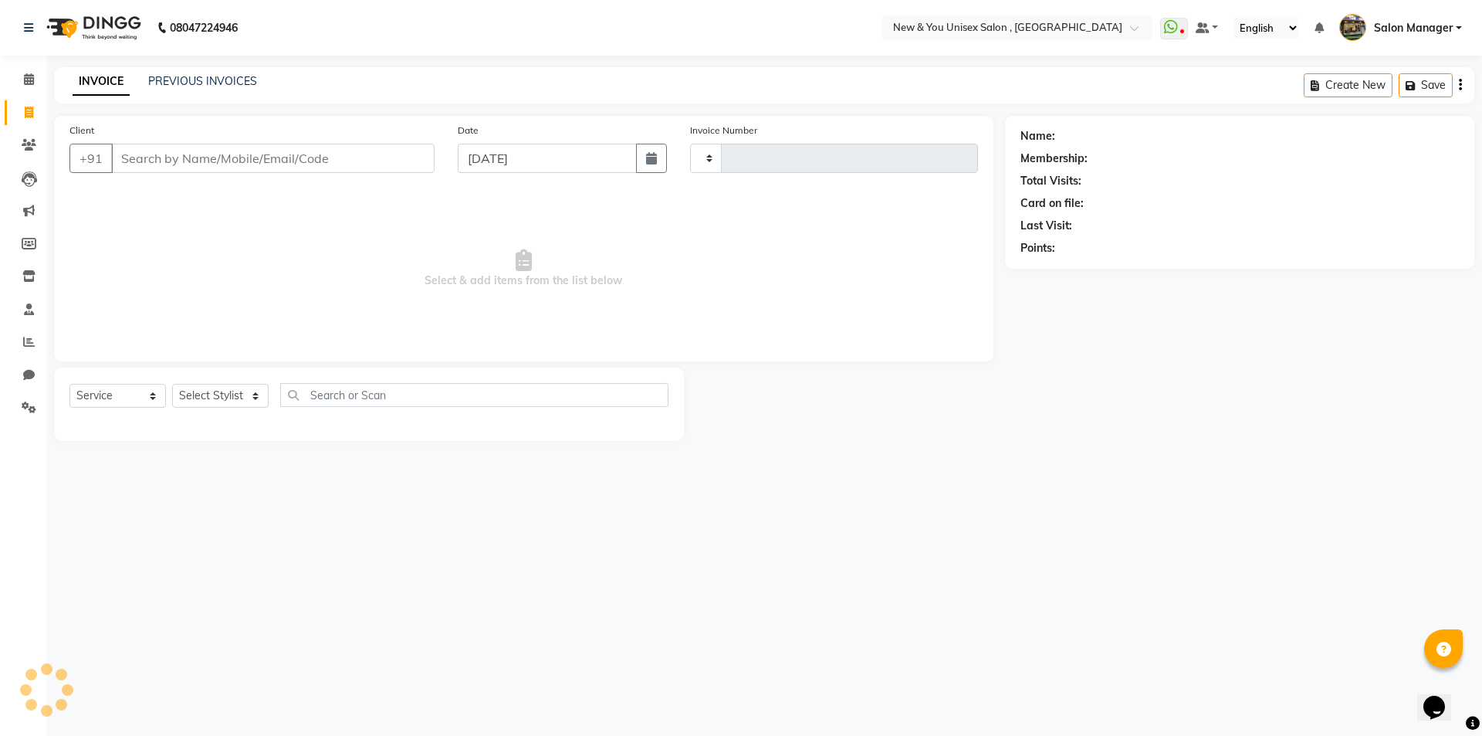
type input "1960"
select select "31"
click at [32, 85] on span at bounding box center [28, 80] width 27 height 18
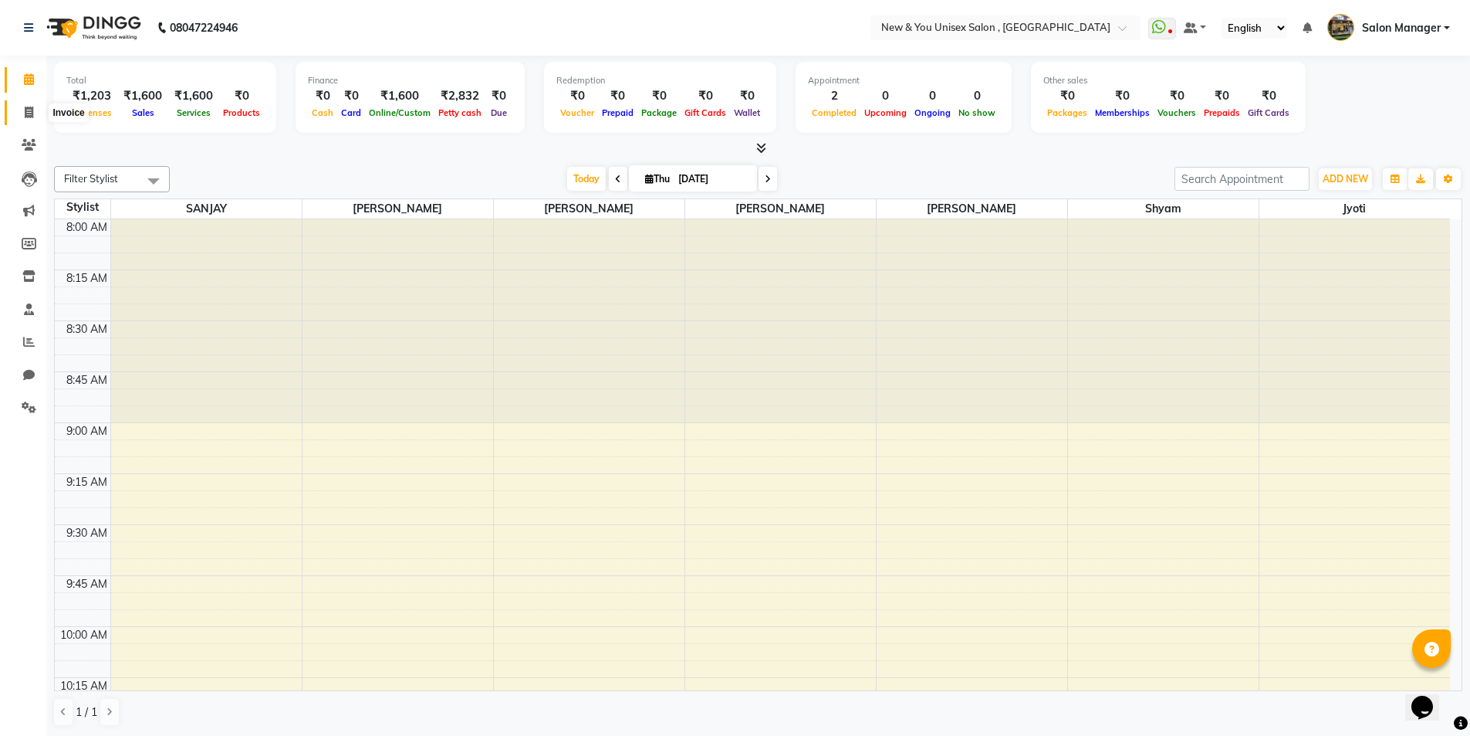
click at [39, 116] on span at bounding box center [28, 113] width 27 height 18
select select "service"
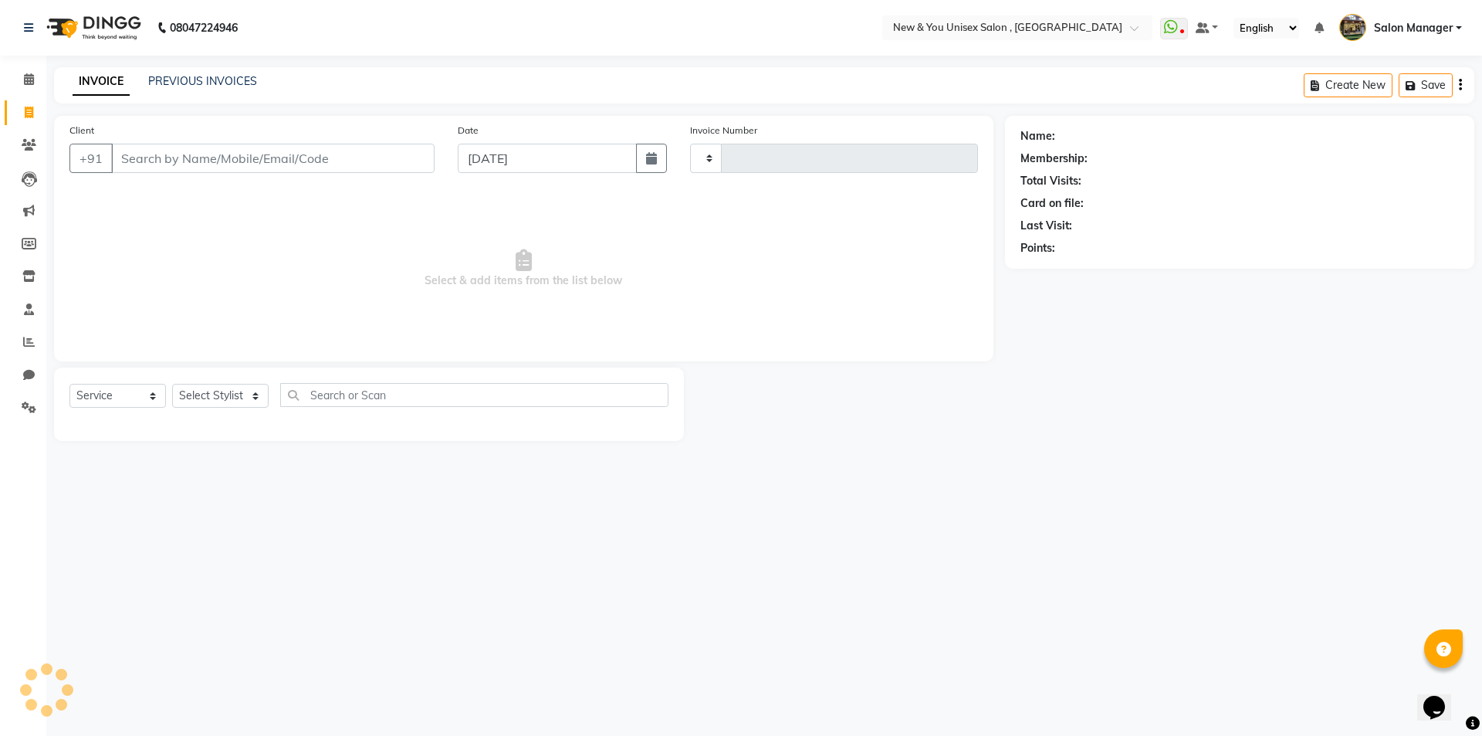
type input "1960"
select select "31"
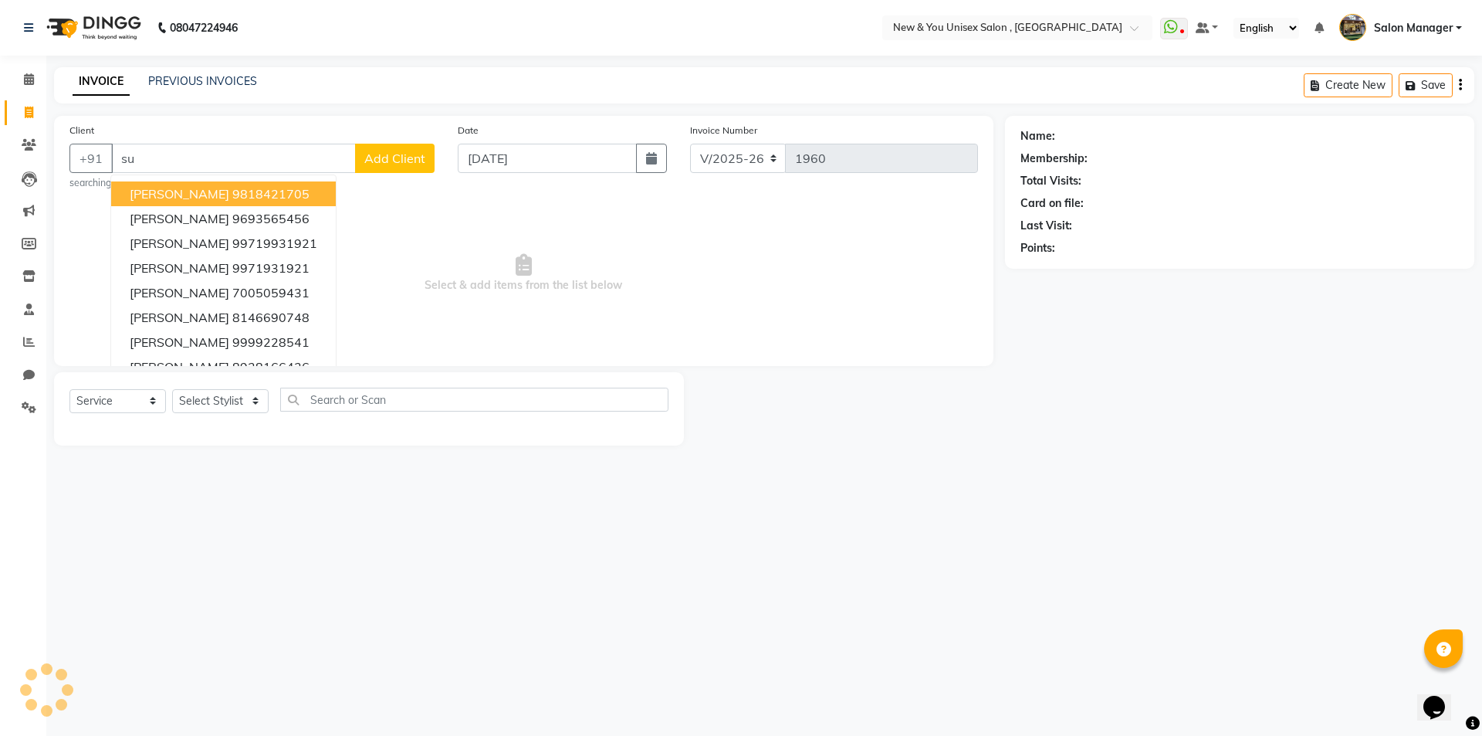
type input "s"
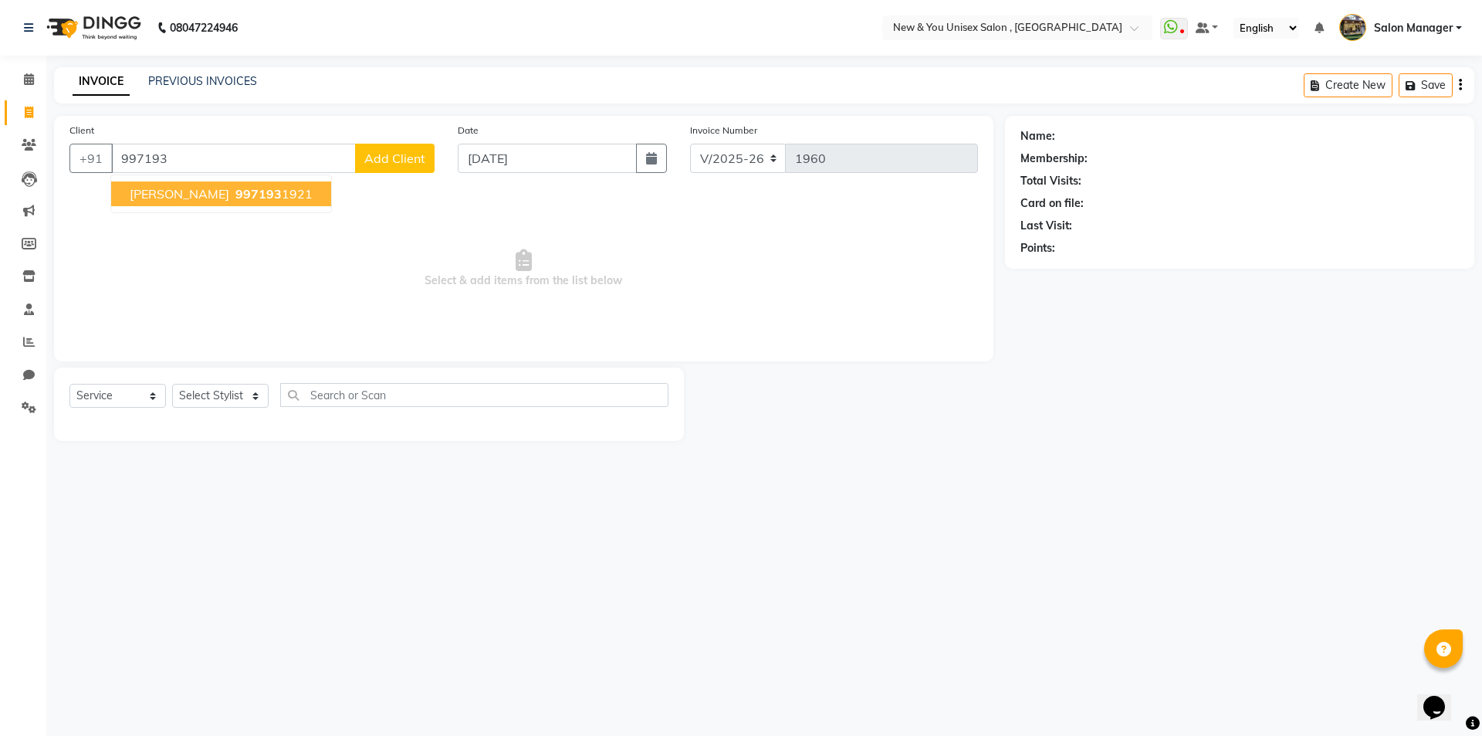
click at [235, 195] on span "997193" at bounding box center [258, 193] width 46 height 15
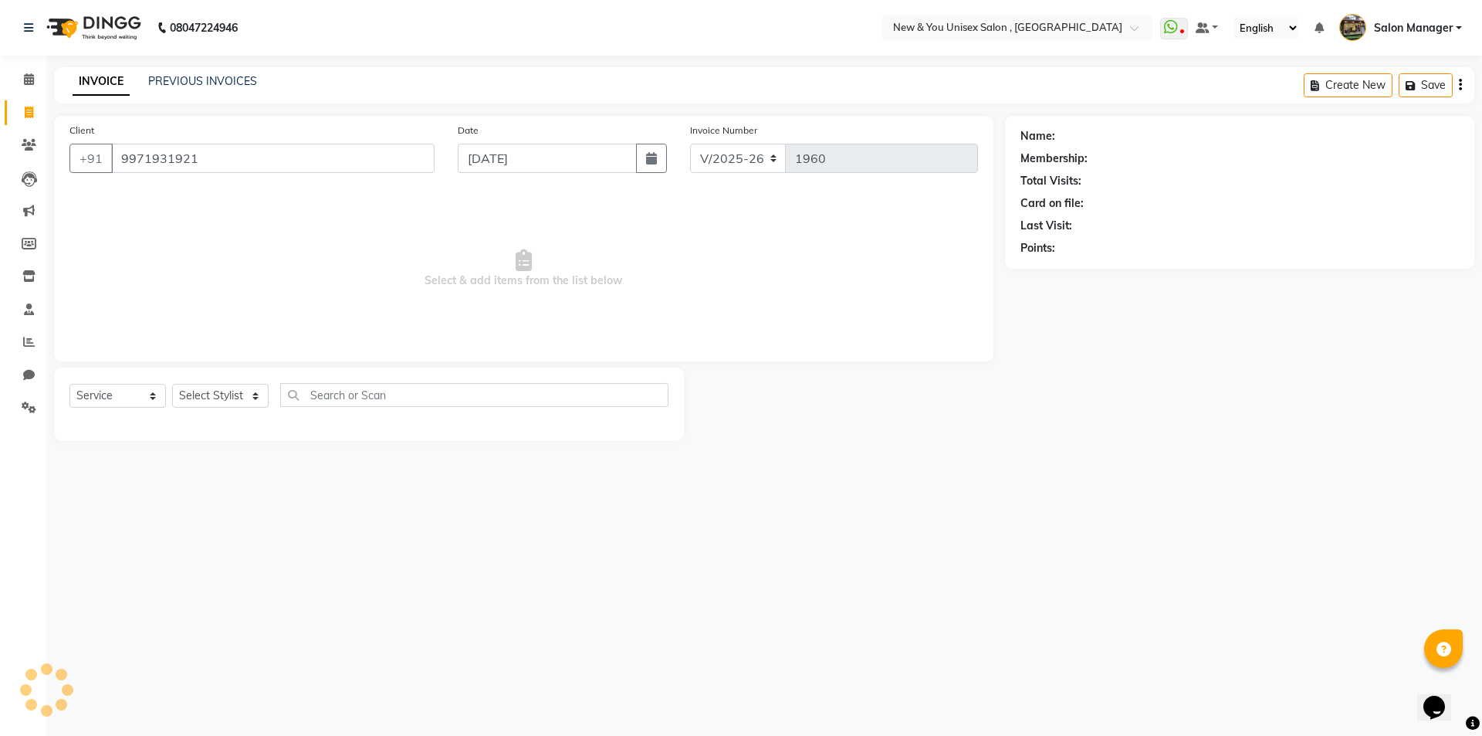
type input "9971931921"
click at [1064, 266] on icon "button" at bounding box center [1063, 270] width 11 height 11
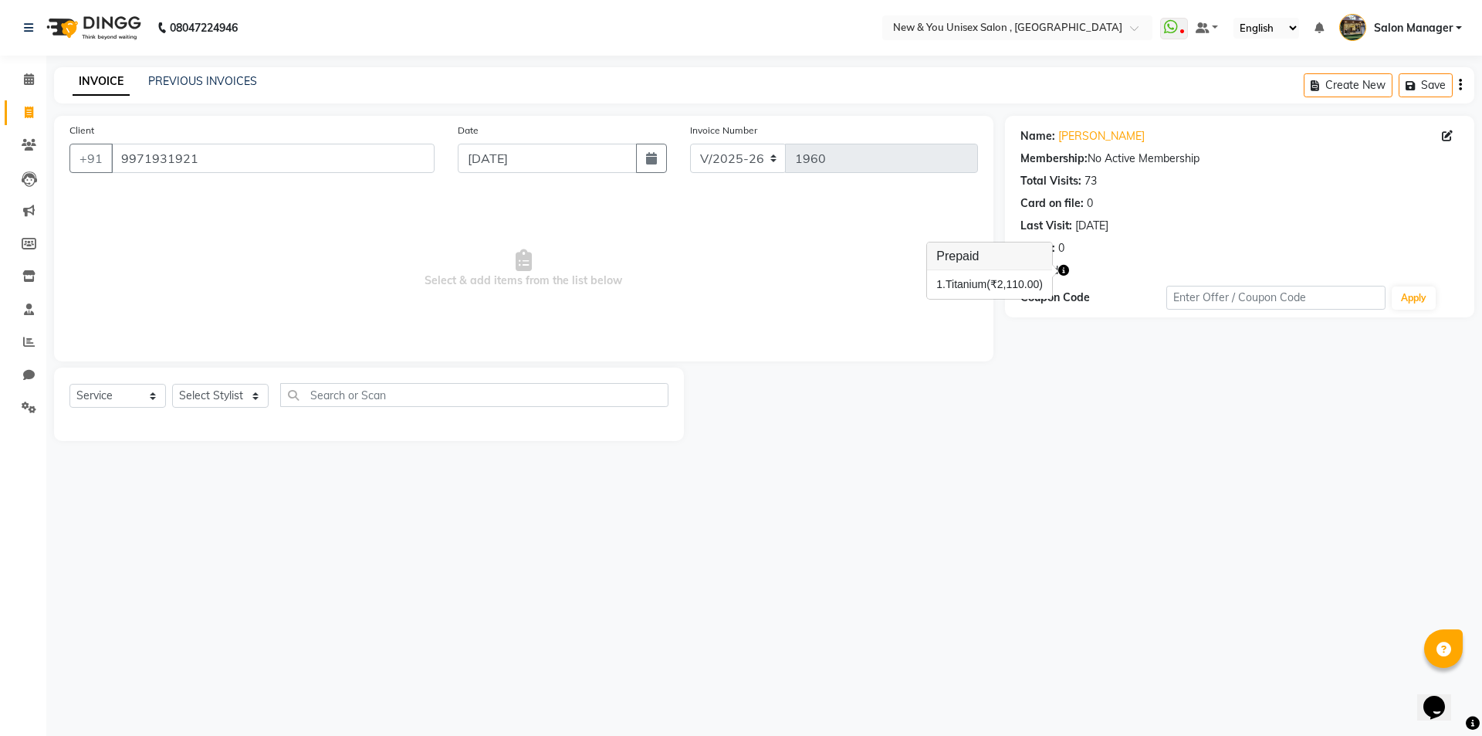
click at [1129, 463] on main "INVOICE PREVIOUS INVOICES Create New Save Client +91 9971931921 Date 04-09-2025…" at bounding box center [764, 265] width 1436 height 397
click at [1061, 267] on icon "button" at bounding box center [1063, 270] width 11 height 11
click at [29, 113] on icon at bounding box center [29, 113] width 8 height 12
select select "service"
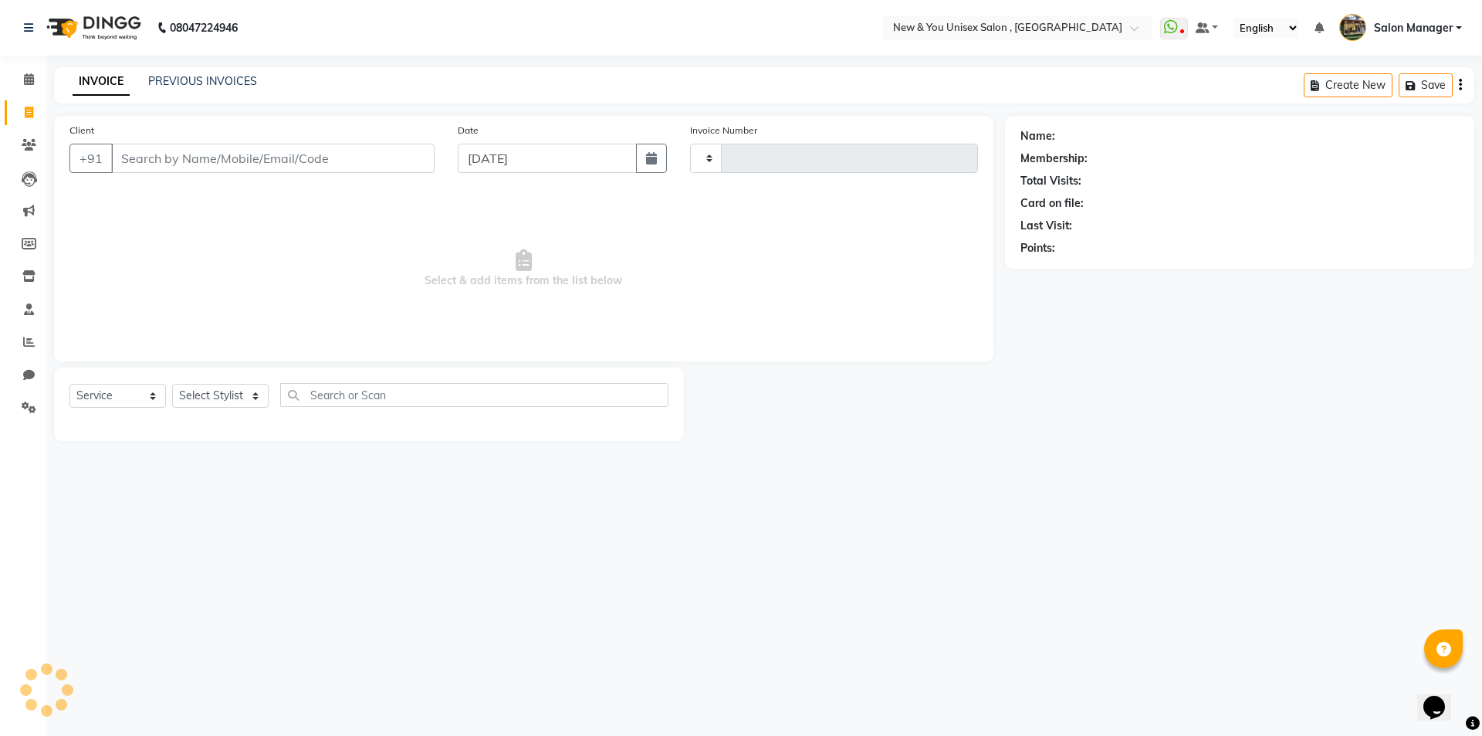
type input "1960"
select select "31"
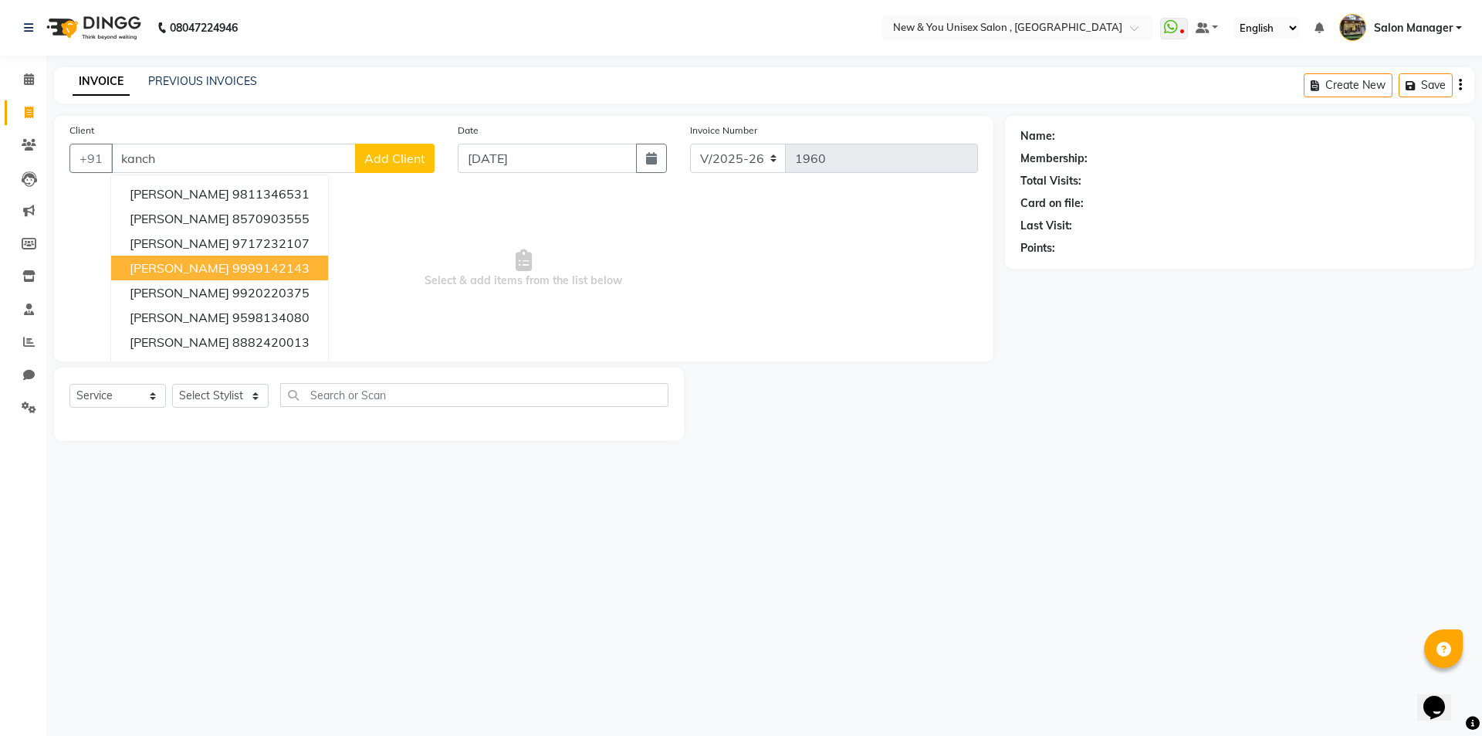
click at [229, 267] on span "Dhirendra Kanchan" at bounding box center [180, 267] width 100 height 15
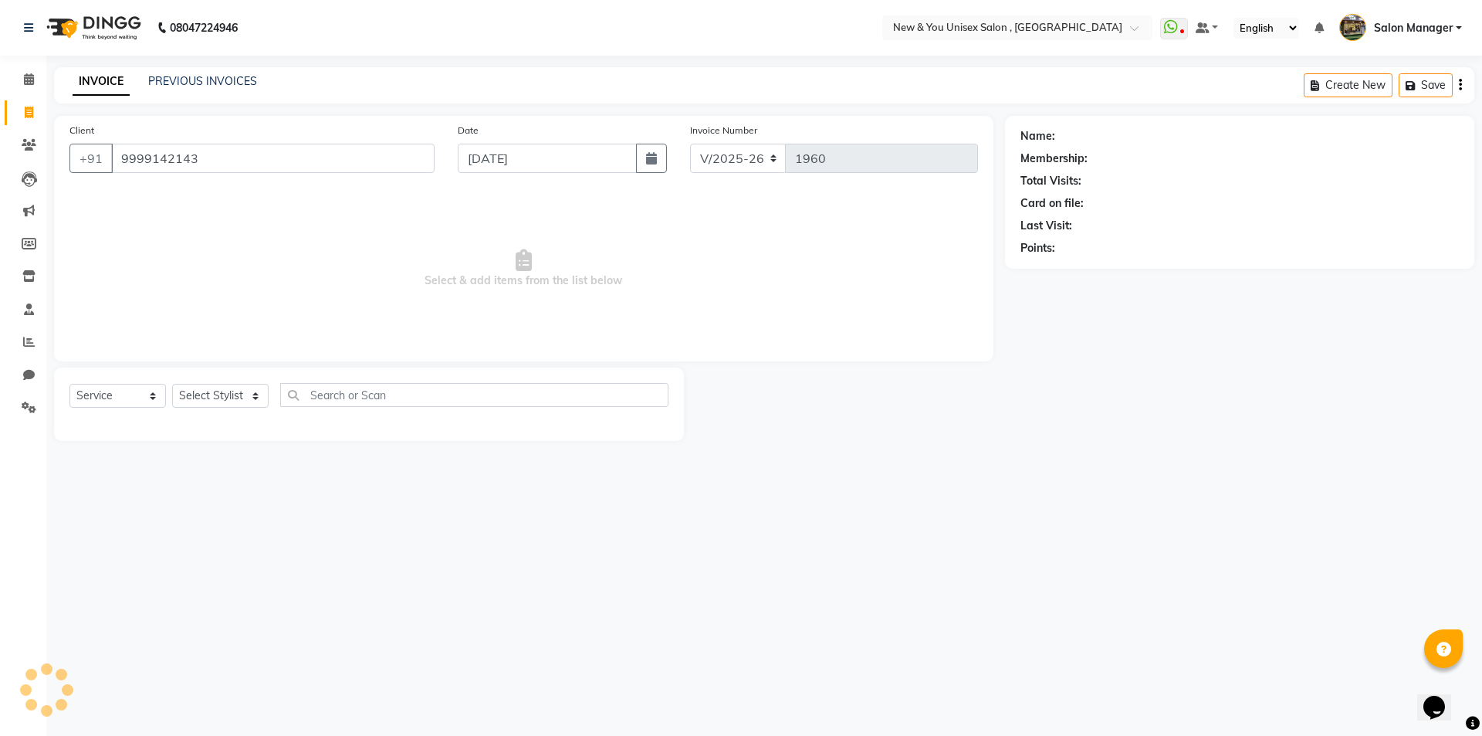
type input "9999142143"
click at [1065, 273] on icon "button" at bounding box center [1063, 270] width 11 height 11
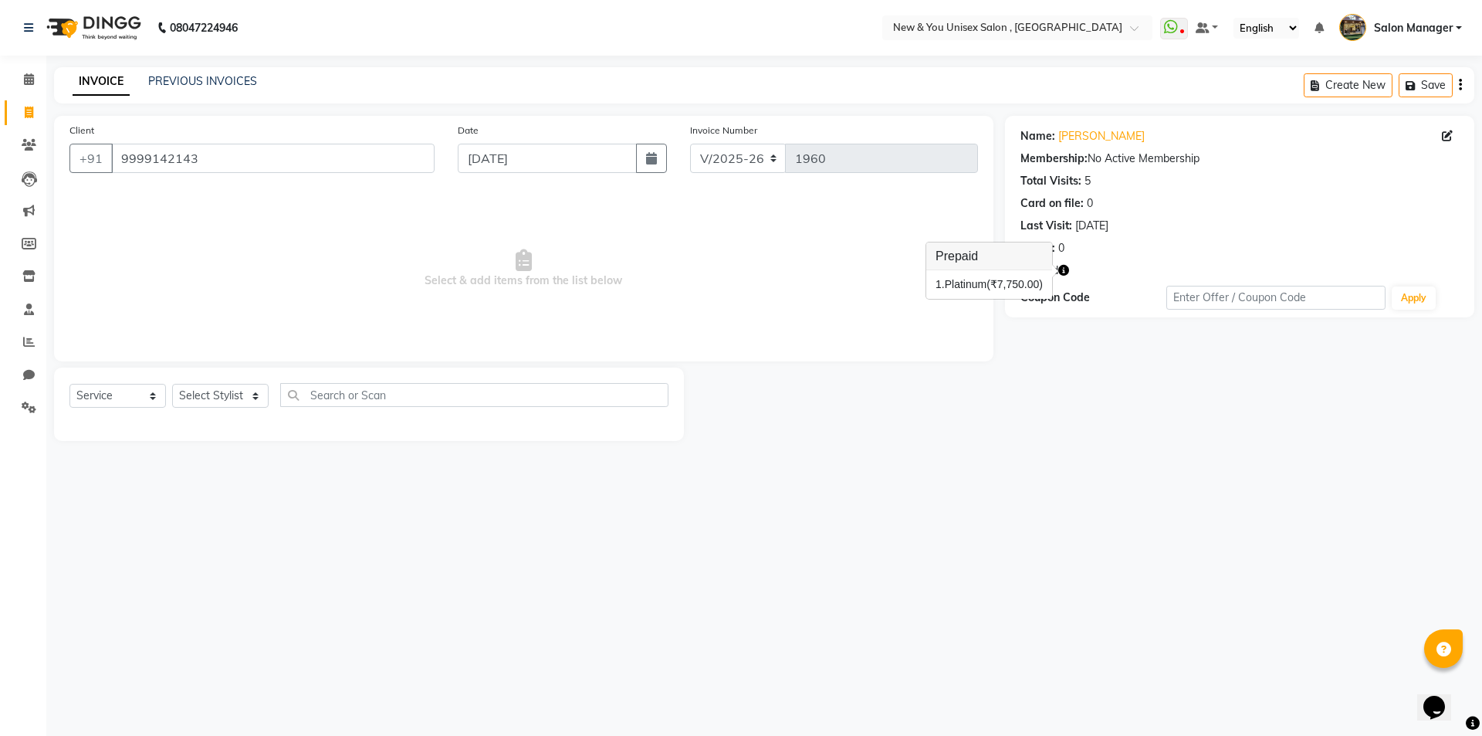
click at [847, 492] on div "08047224946 Select Location × New & You Unisex Salon , Gurugram WhatsApp Status…" at bounding box center [741, 368] width 1482 height 736
click at [35, 120] on span at bounding box center [28, 113] width 27 height 18
select select "service"
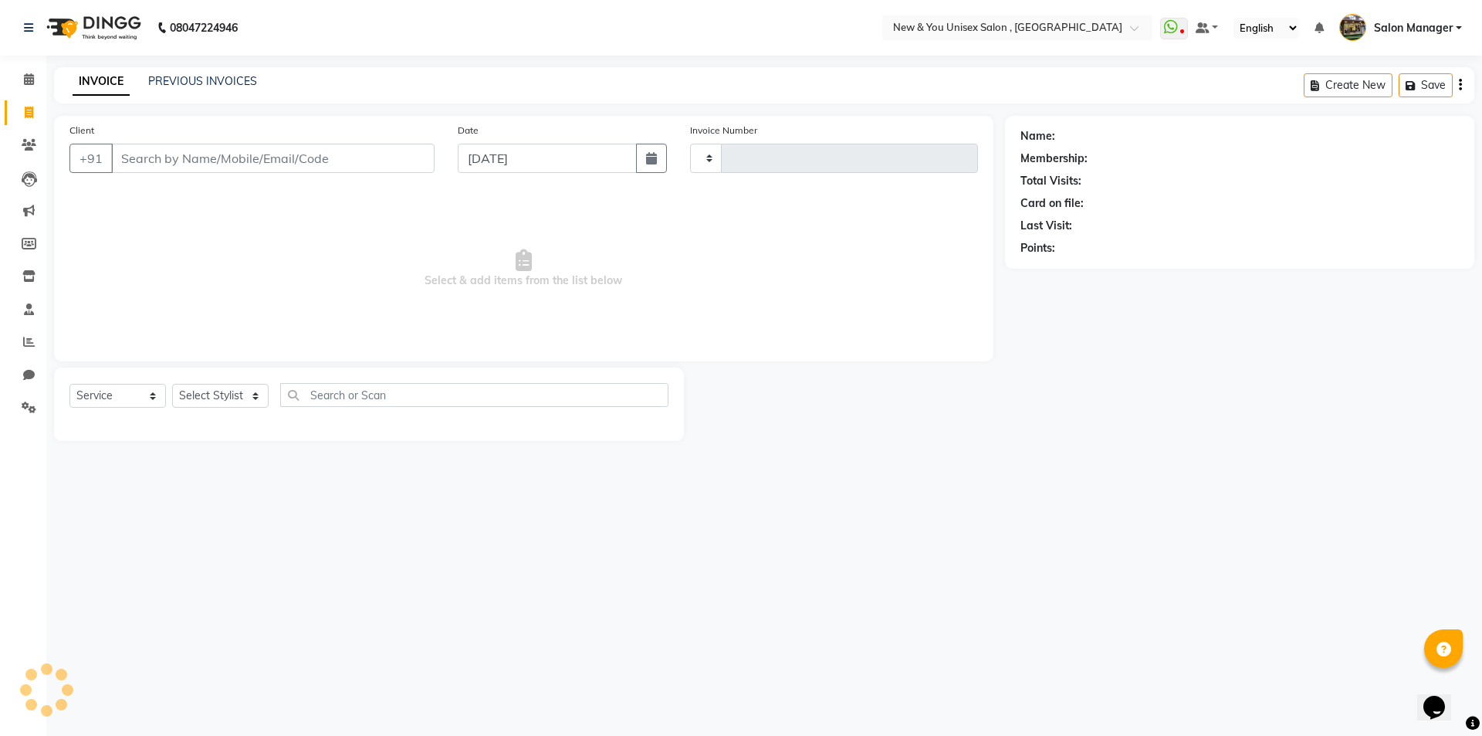
type input "1960"
select select "31"
click at [227, 391] on select "Select Stylist HEMANT Jyoti laxmi Neetu Salon Manager SANJAY shravan kumar Shya…" at bounding box center [220, 396] width 96 height 24
select select "70140"
click at [172, 384] on select "Select Stylist HEMANT Jyoti laxmi Neetu Salon Manager SANJAY shravan kumar Shya…" at bounding box center [220, 396] width 96 height 24
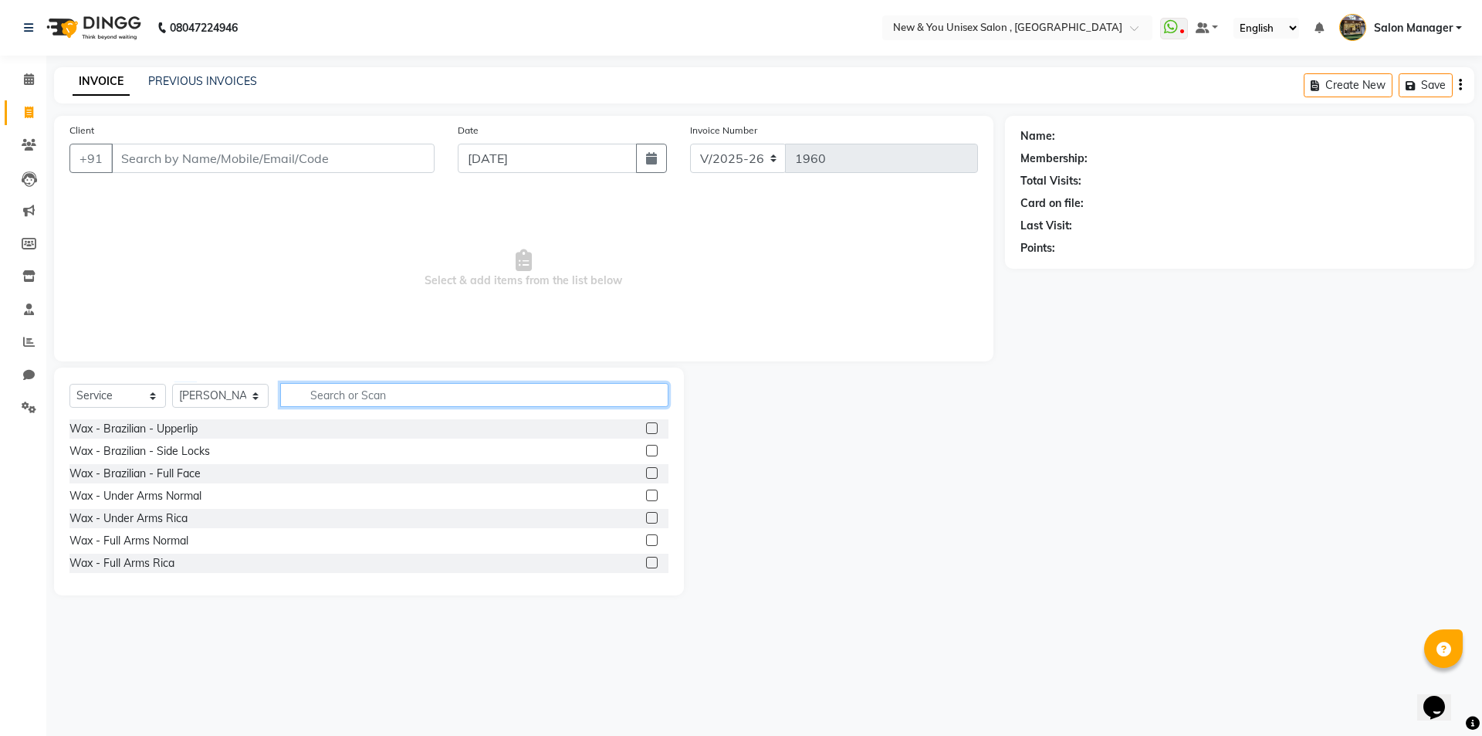
click at [341, 399] on input "text" at bounding box center [474, 395] width 388 height 24
type input "thr"
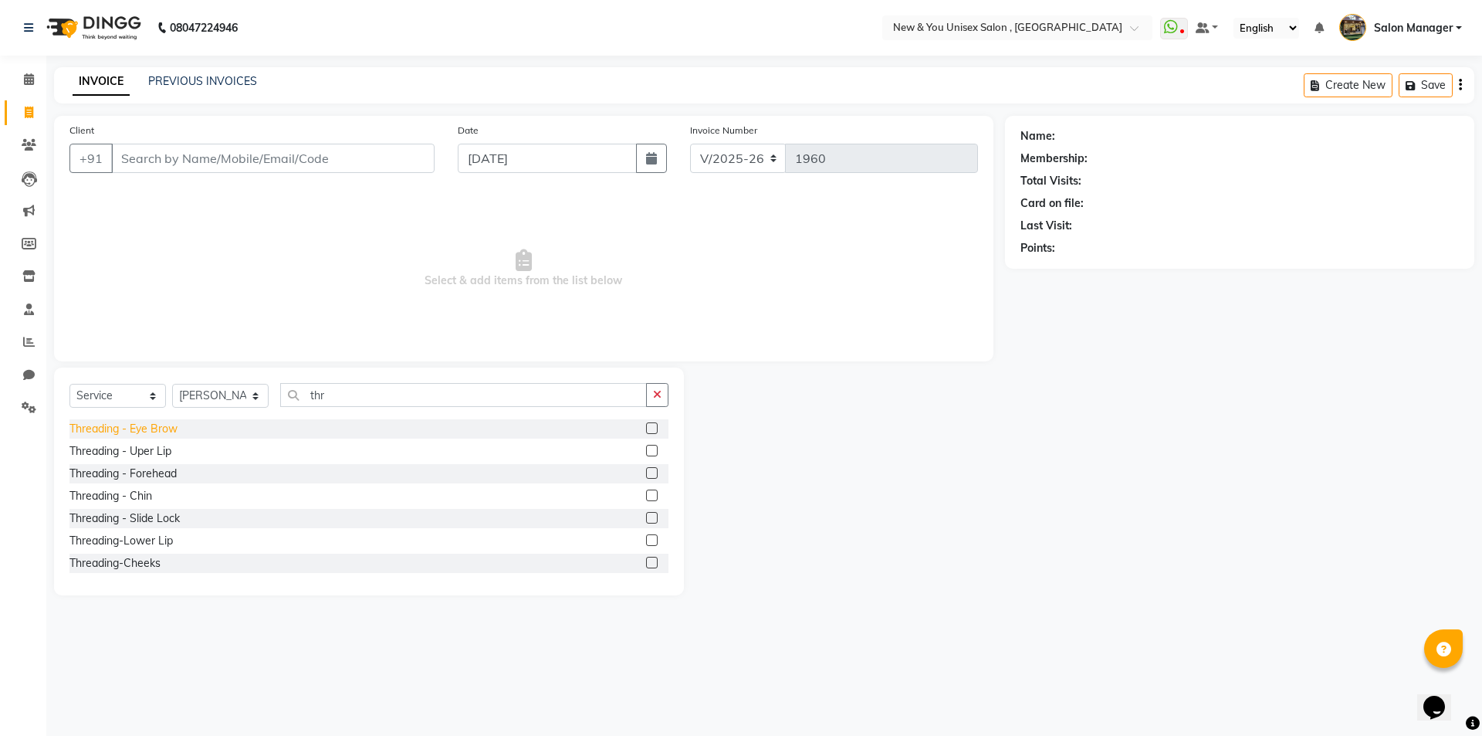
click at [148, 428] on div "Threading - Eye Brow" at bounding box center [123, 429] width 108 height 16
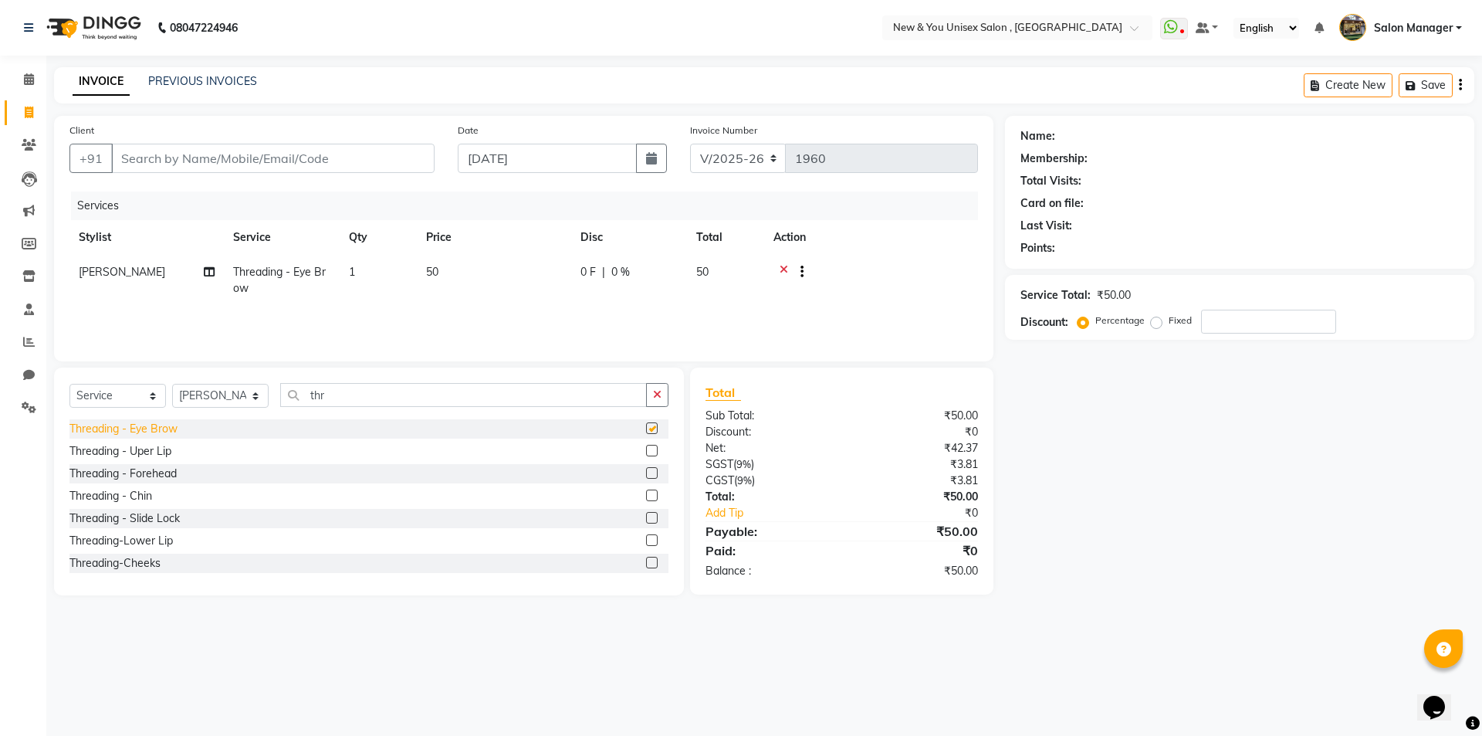
checkbox input "false"
click at [144, 455] on div "Threading - Uper Lip" at bounding box center [120, 451] width 102 height 16
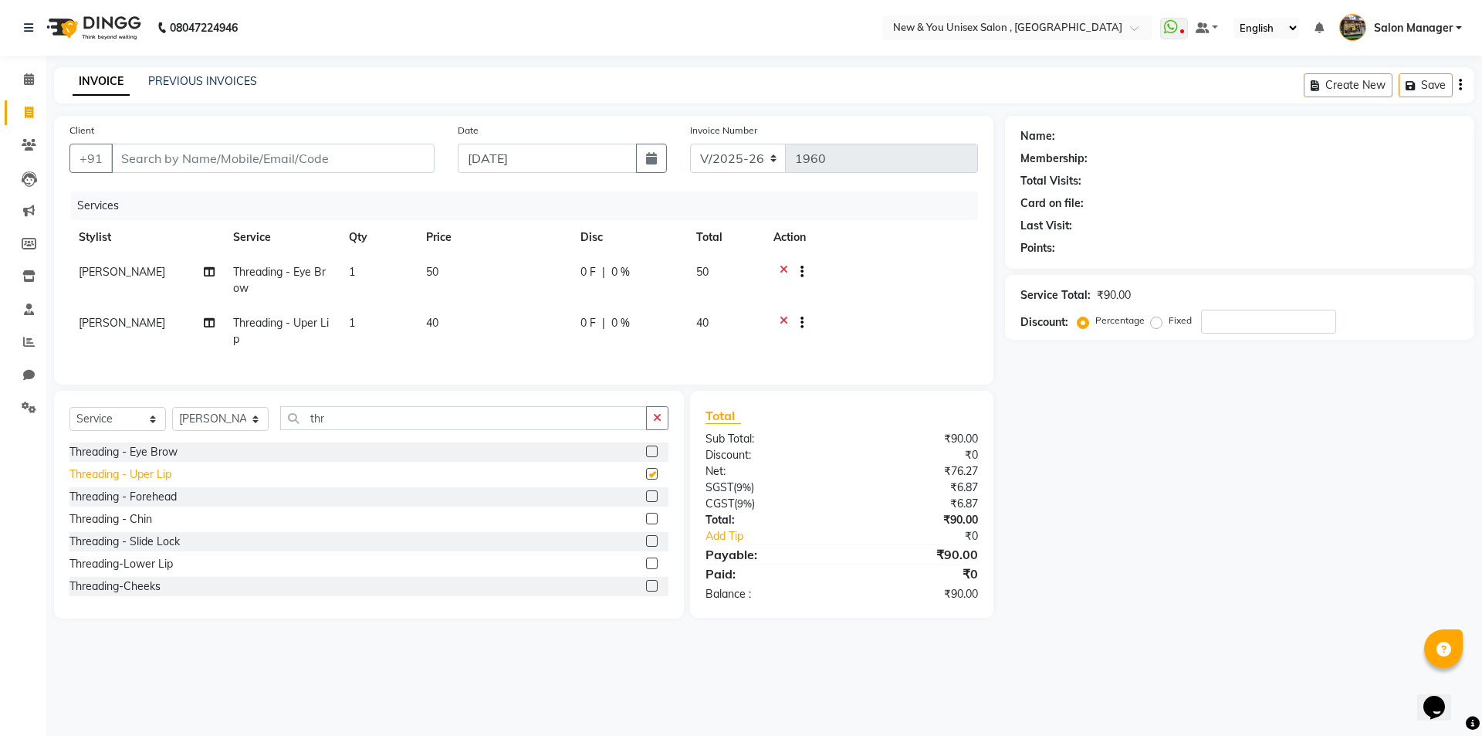
checkbox input "false"
click at [191, 157] on input "Client" at bounding box center [272, 158] width 323 height 29
click at [788, 320] on div at bounding box center [795, 324] width 15 height 19
click at [780, 325] on icon at bounding box center [784, 324] width 8 height 19
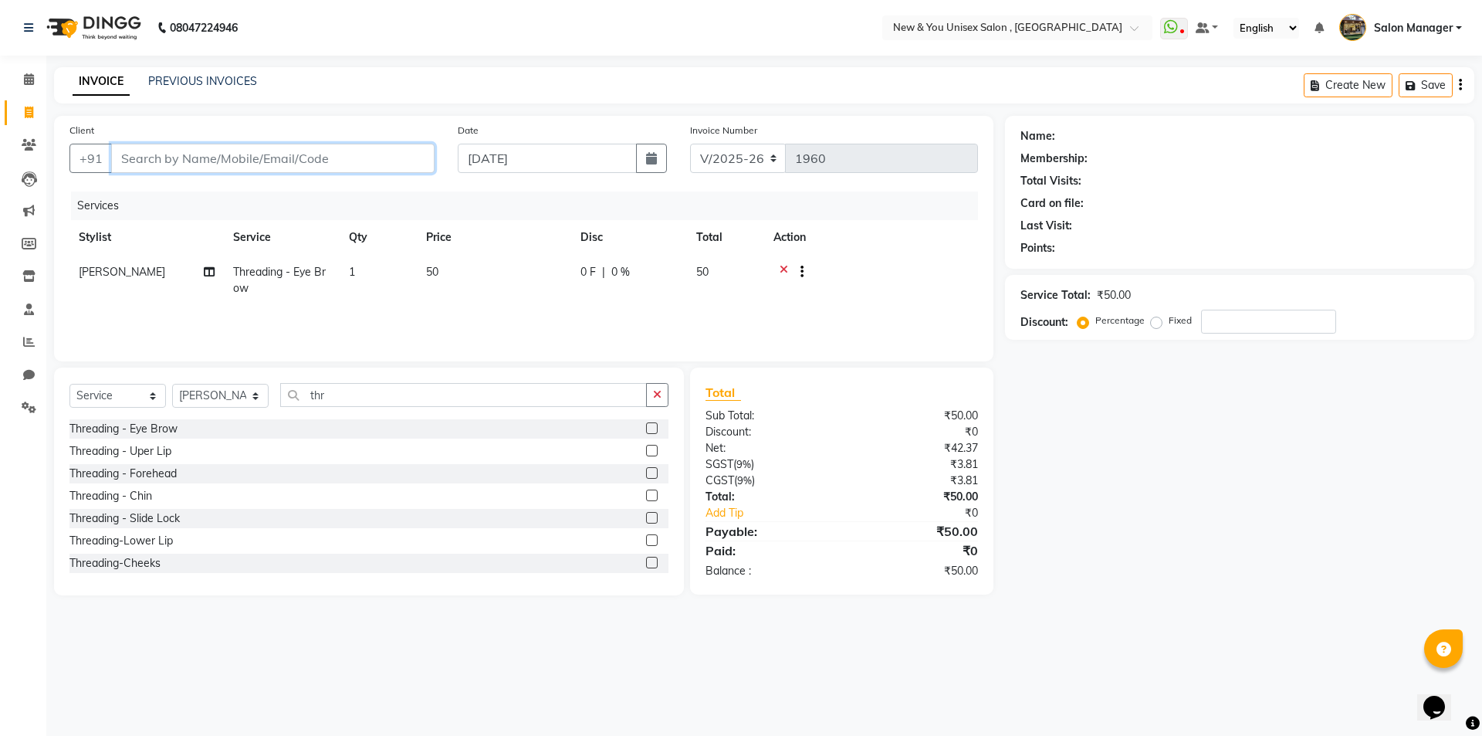
click at [171, 153] on input "Client" at bounding box center [272, 158] width 323 height 29
type input "8"
type input "0"
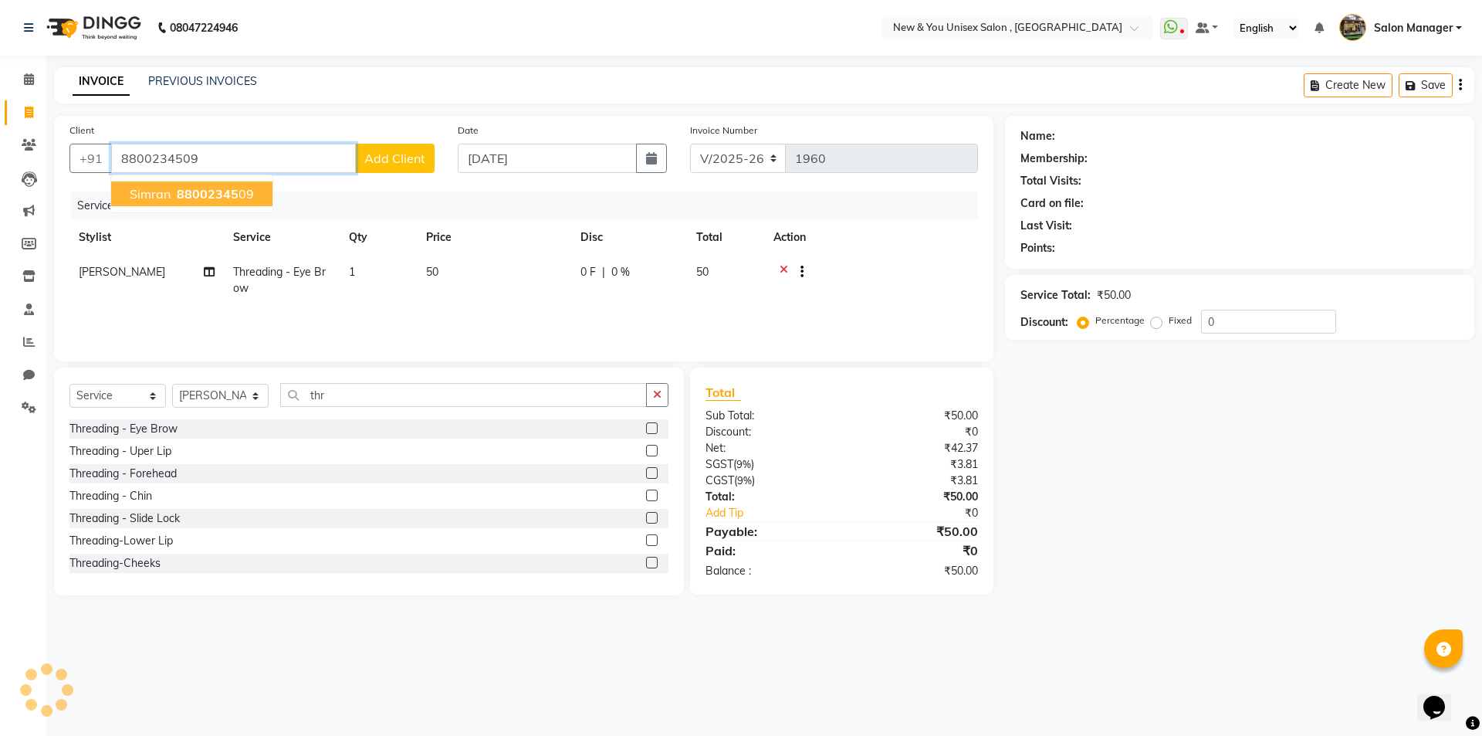
type input "8800234509"
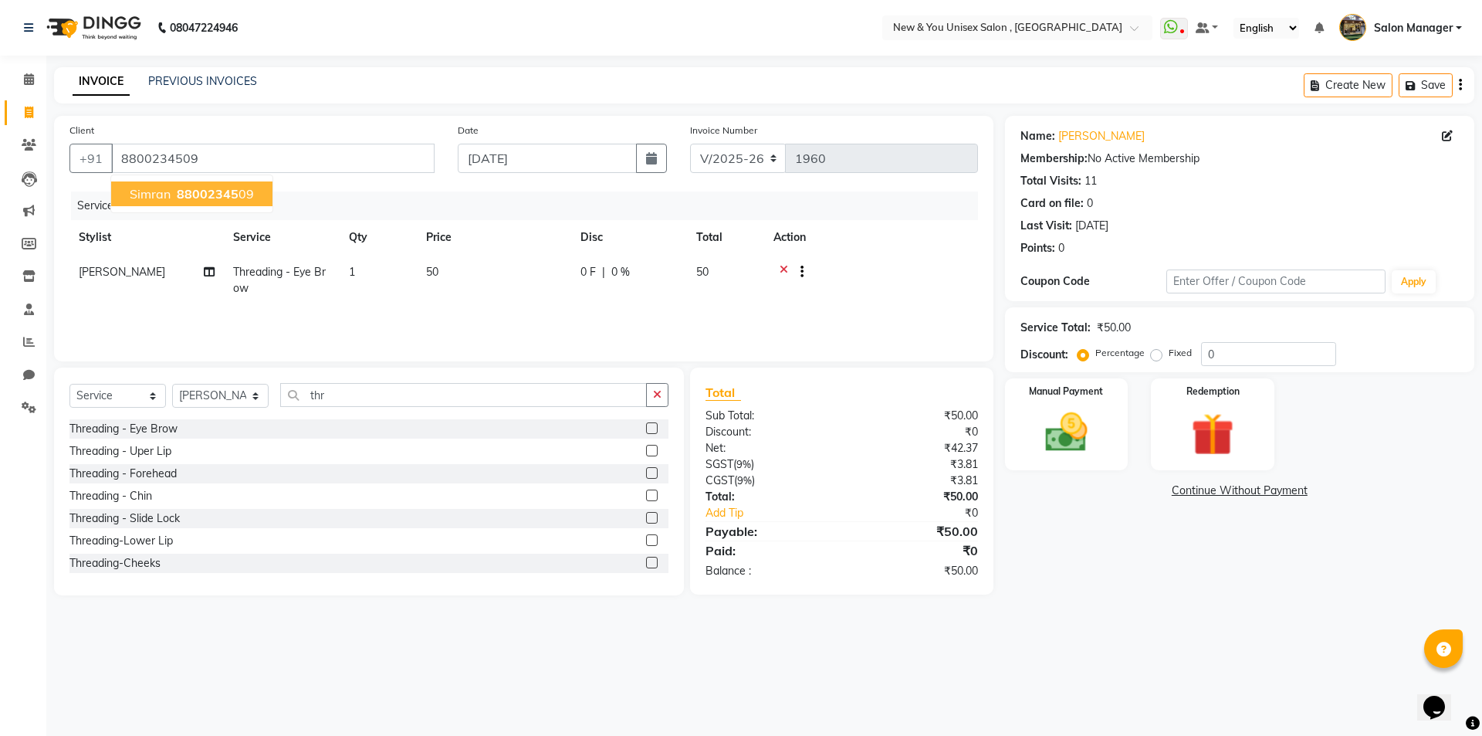
click at [188, 197] on span "88002345" at bounding box center [208, 193] width 62 height 15
click at [1074, 429] on img at bounding box center [1066, 432] width 72 height 51
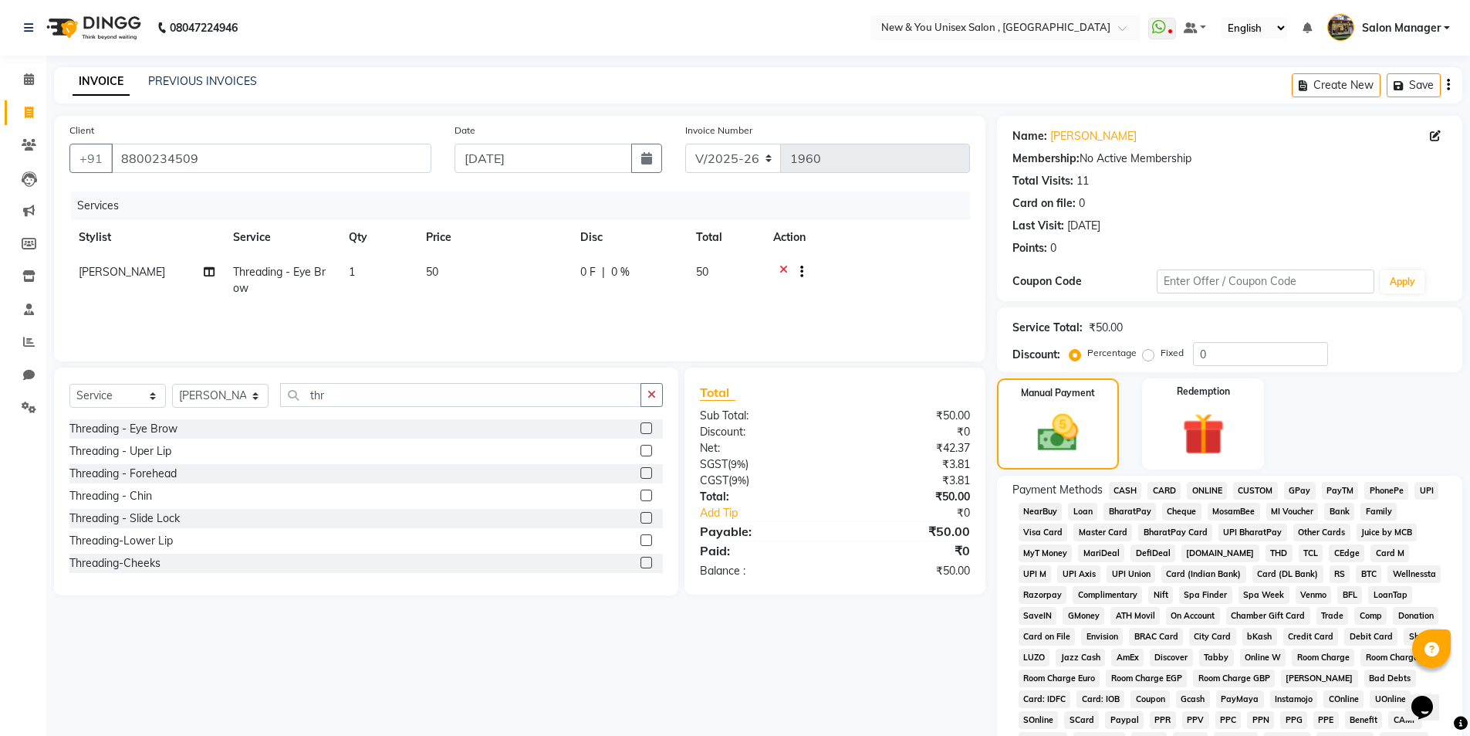
click at [1333, 483] on span "PayTM" at bounding box center [1340, 491] width 37 height 18
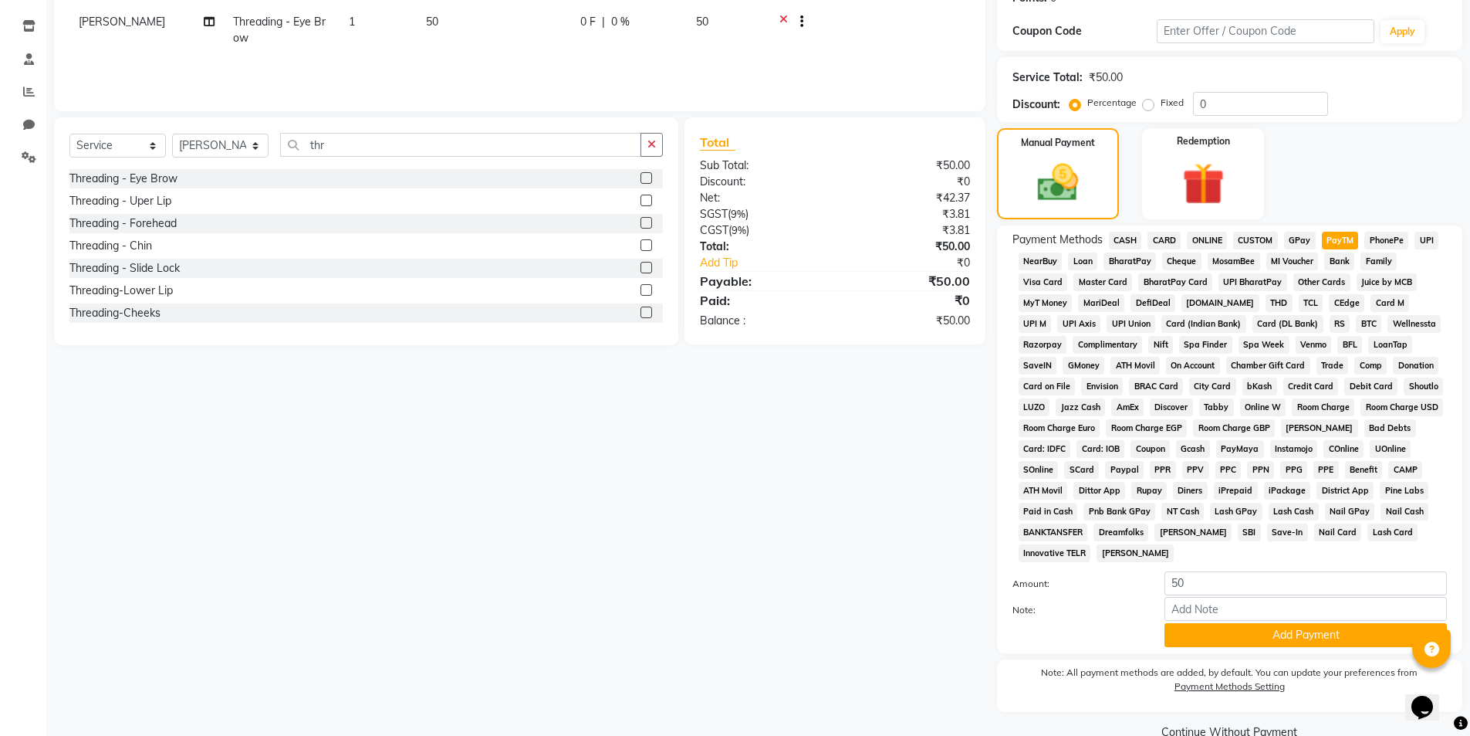
scroll to position [126, 0]
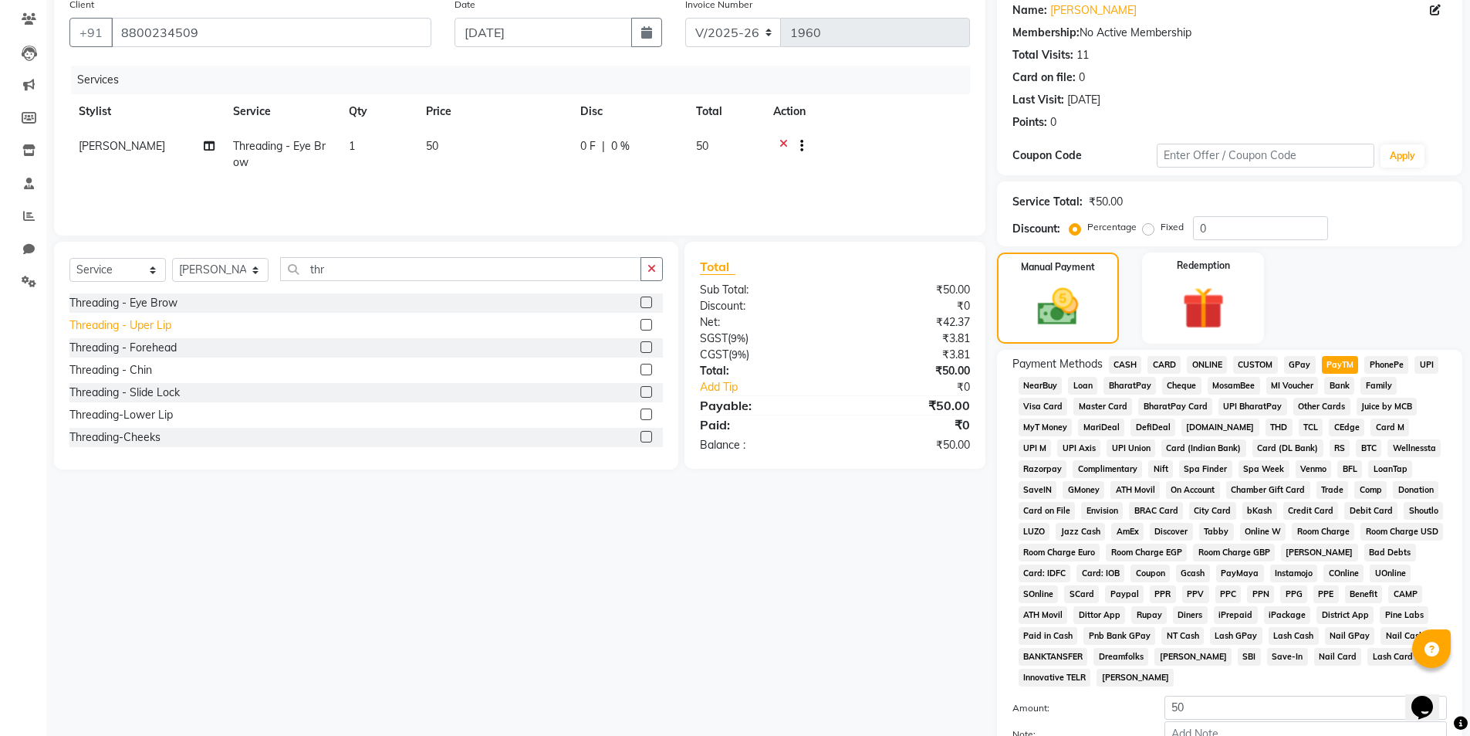
click at [150, 323] on div "Threading - Uper Lip" at bounding box center [120, 325] width 102 height 16
checkbox input "false"
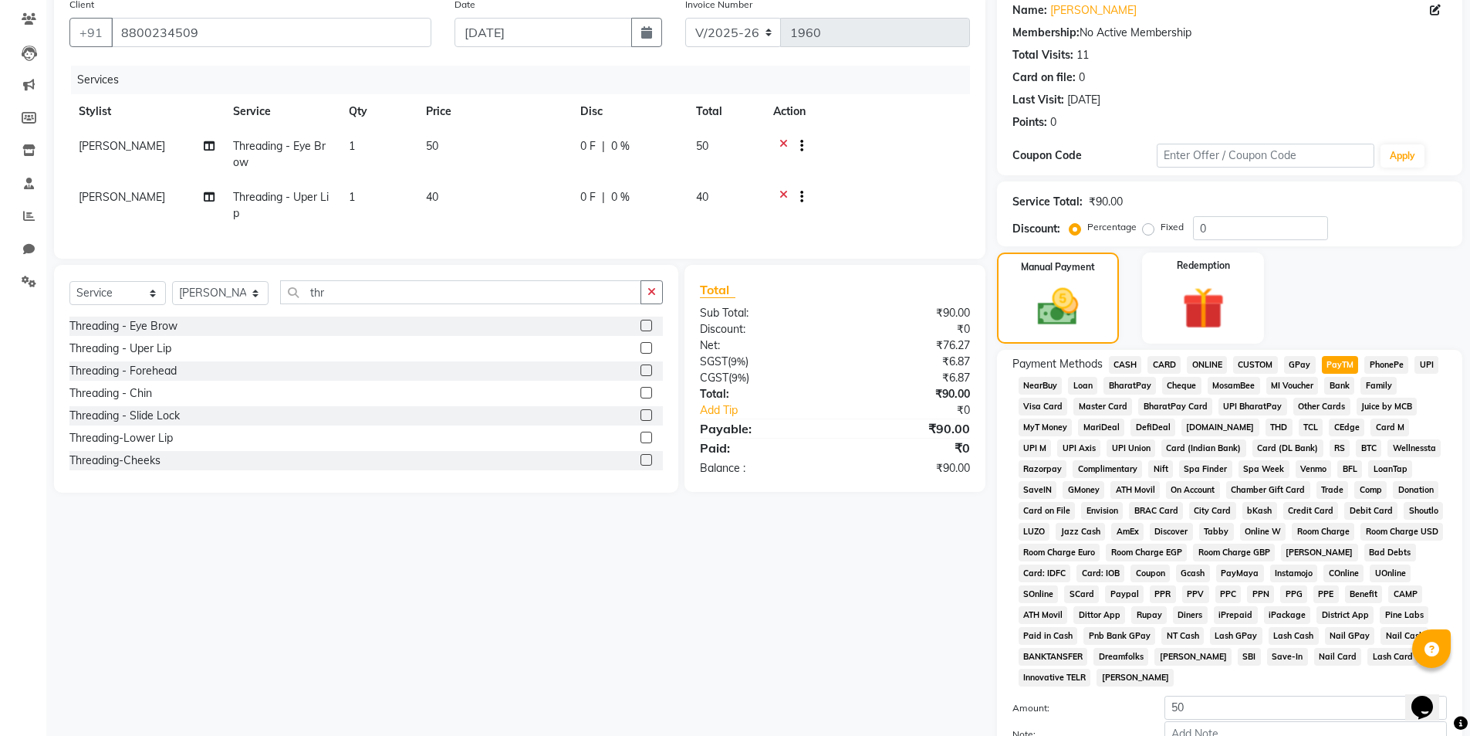
click at [1126, 366] on span "CASH" at bounding box center [1125, 365] width 33 height 18
type input "90"
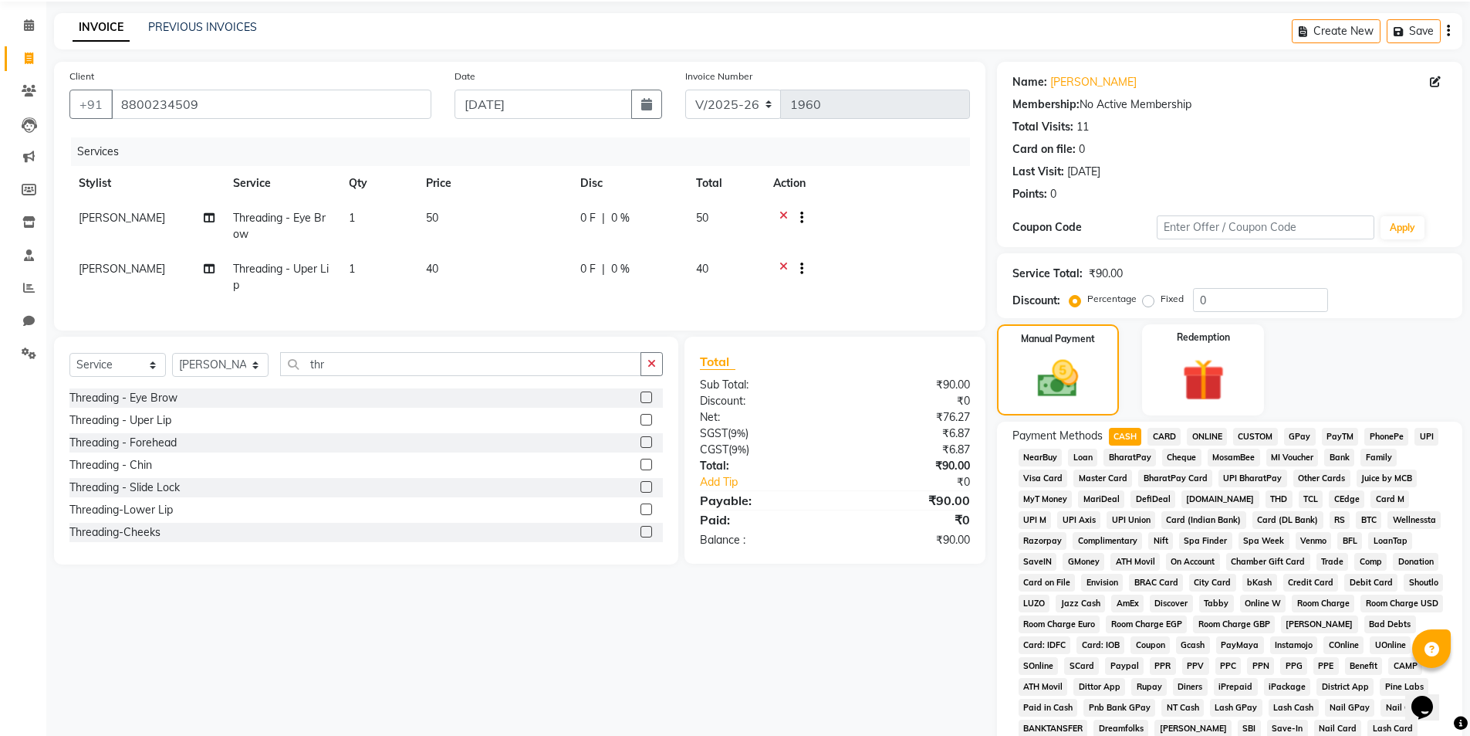
scroll to position [2, 0]
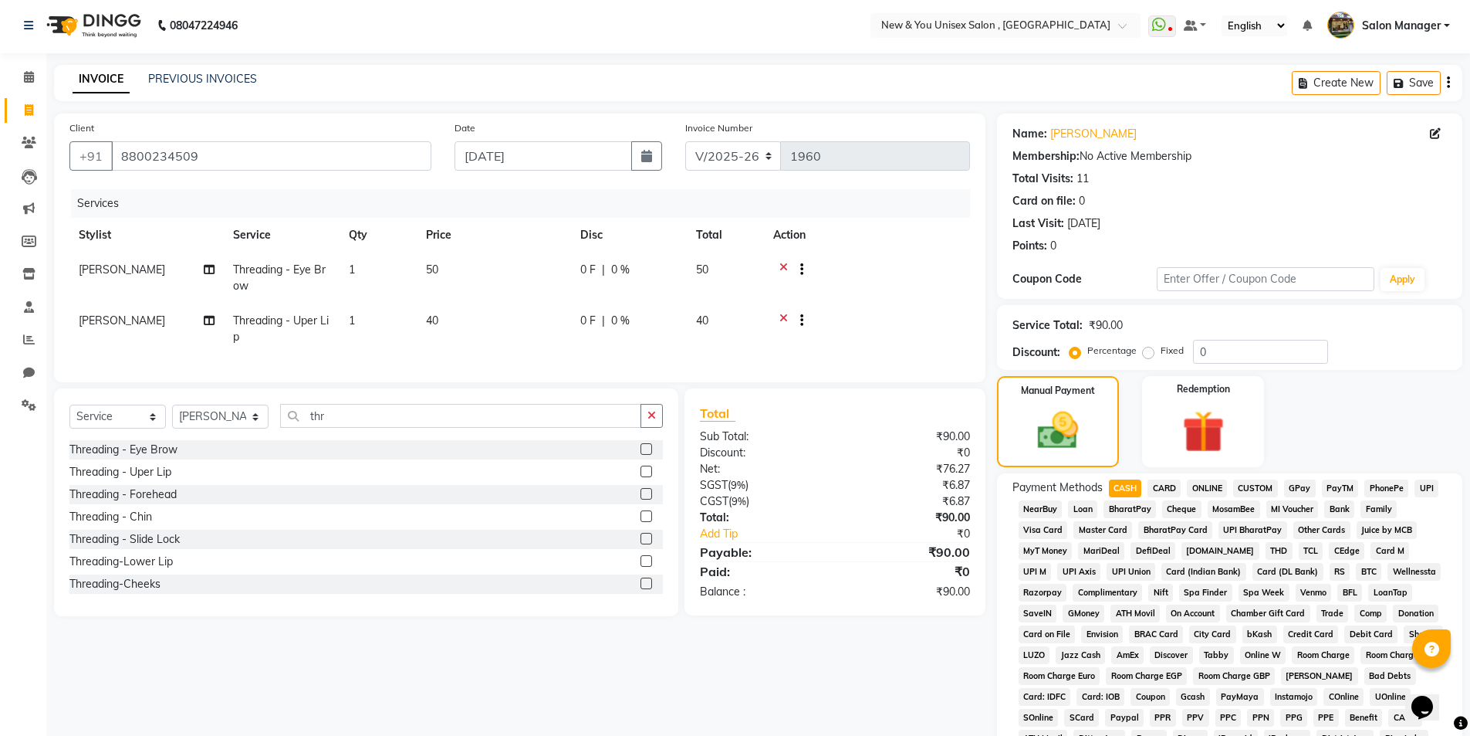
click at [1450, 83] on icon "button" at bounding box center [1448, 83] width 3 height 1
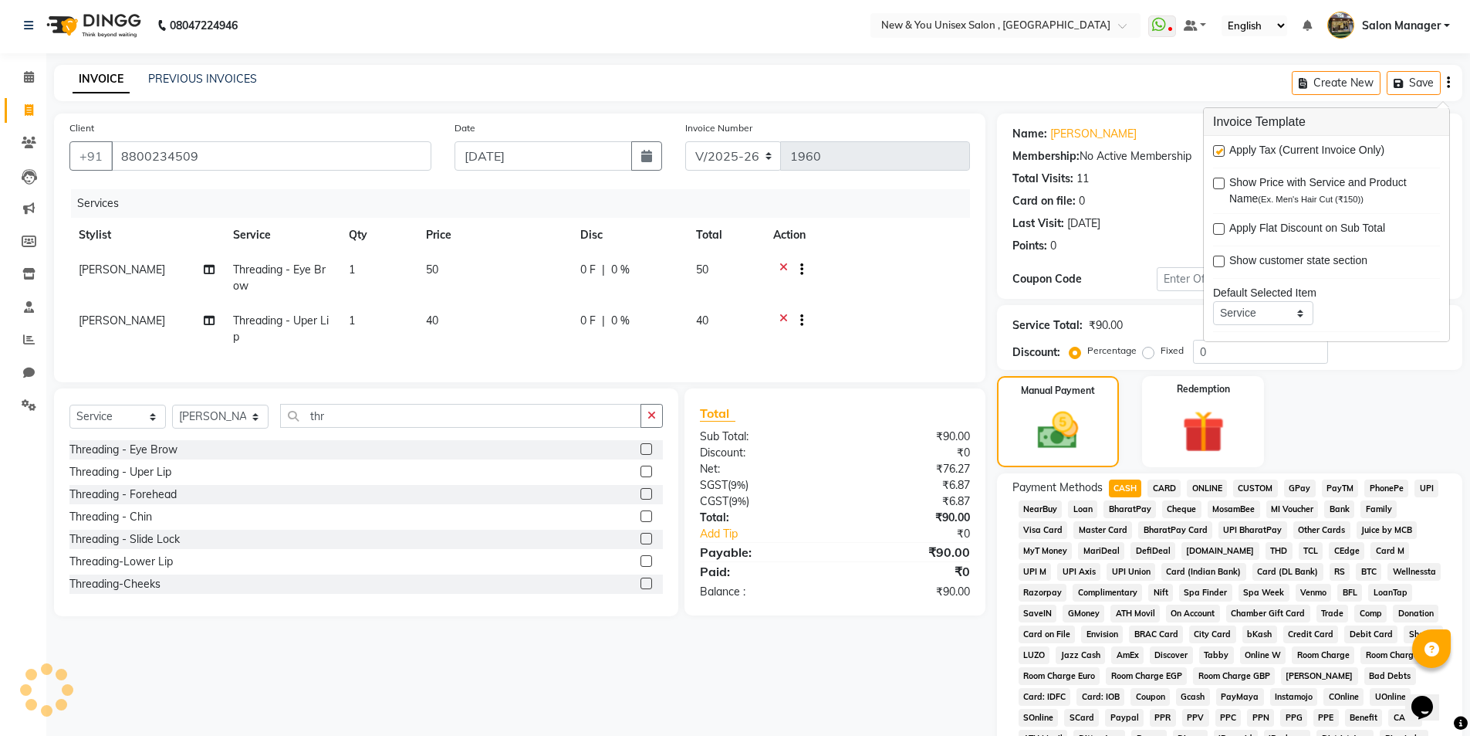
click at [1221, 147] on label at bounding box center [1219, 151] width 12 height 12
click at [1221, 147] on input "checkbox" at bounding box center [1218, 152] width 10 height 10
checkbox input "false"
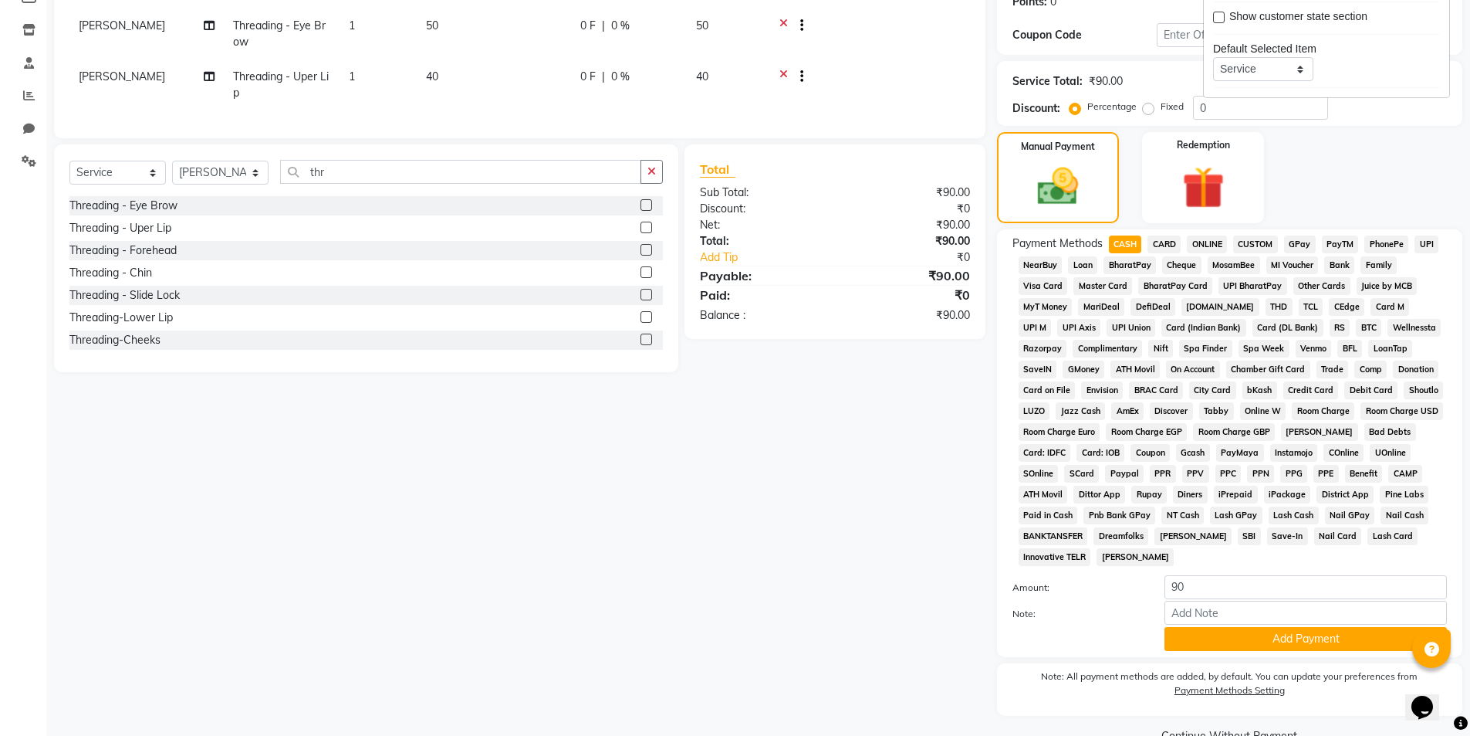
scroll to position [281, 0]
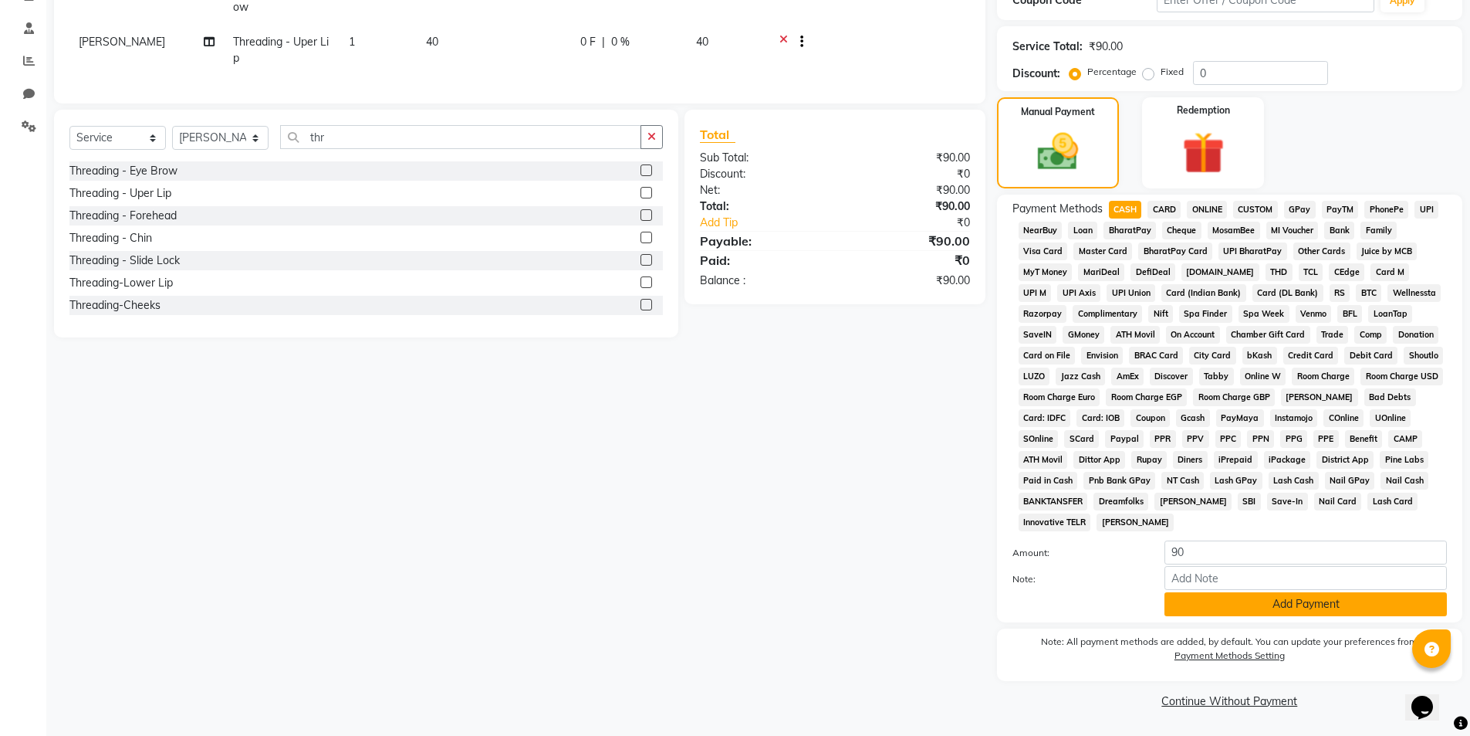
click at [1340, 610] on button "Add Payment" at bounding box center [1306, 604] width 283 height 24
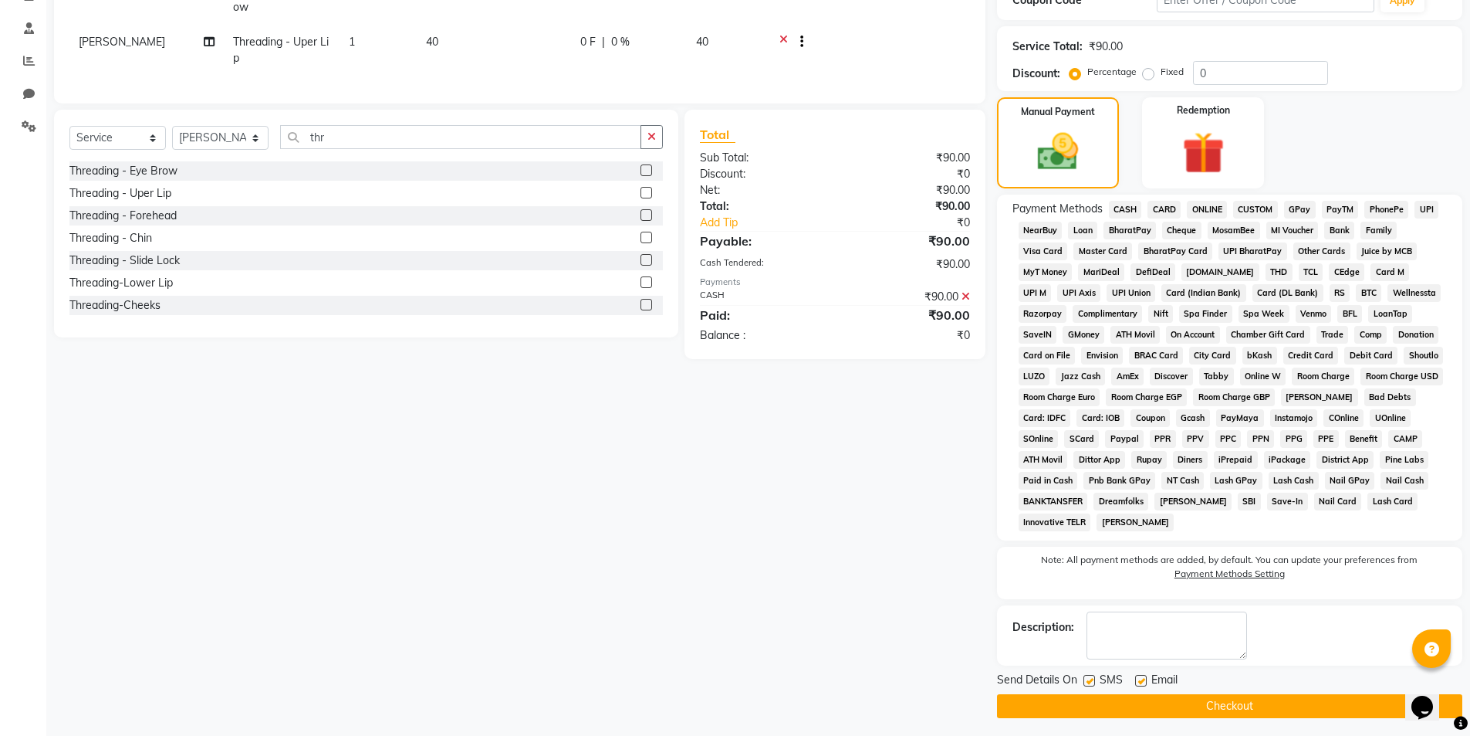
click at [1263, 712] on button "Checkout" at bounding box center [1229, 706] width 465 height 24
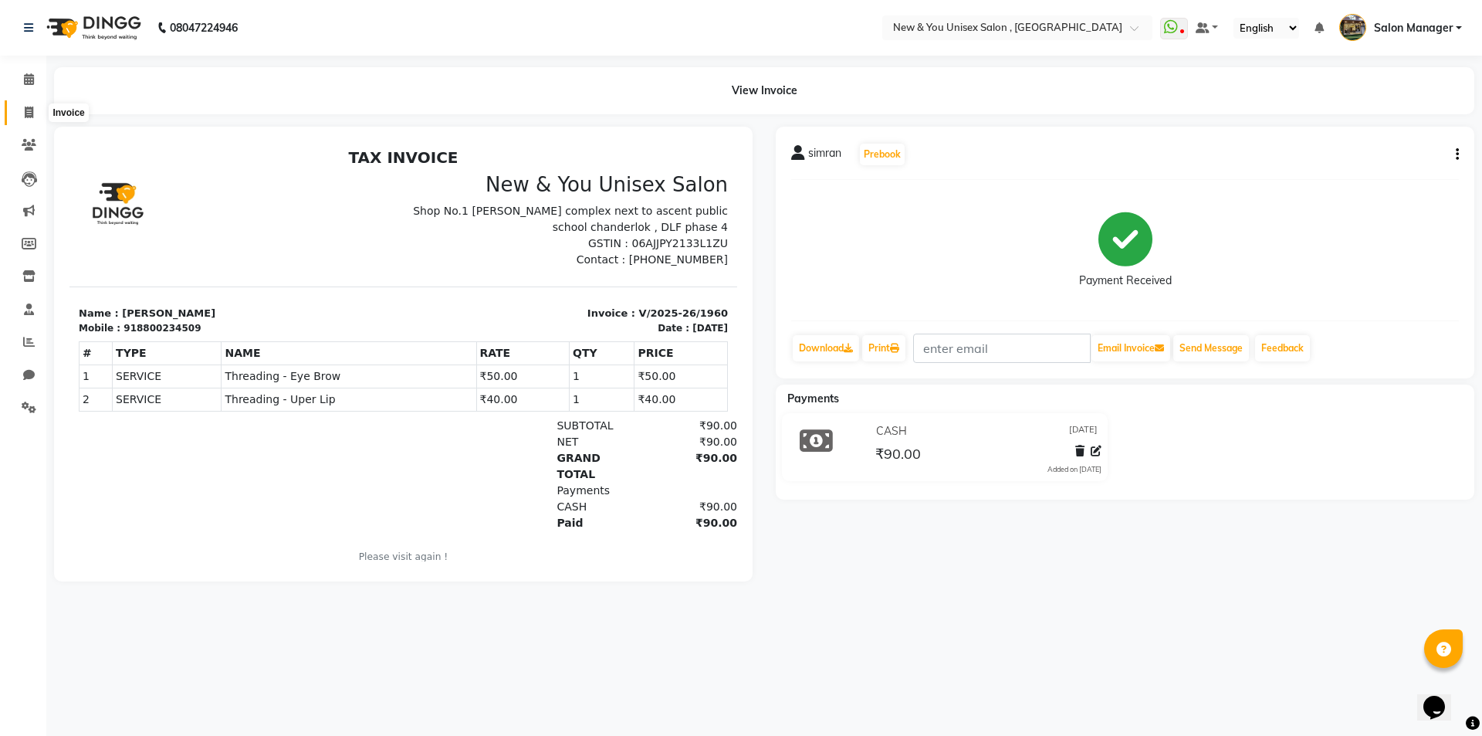
click at [22, 113] on span at bounding box center [28, 113] width 27 height 18
select select "service"
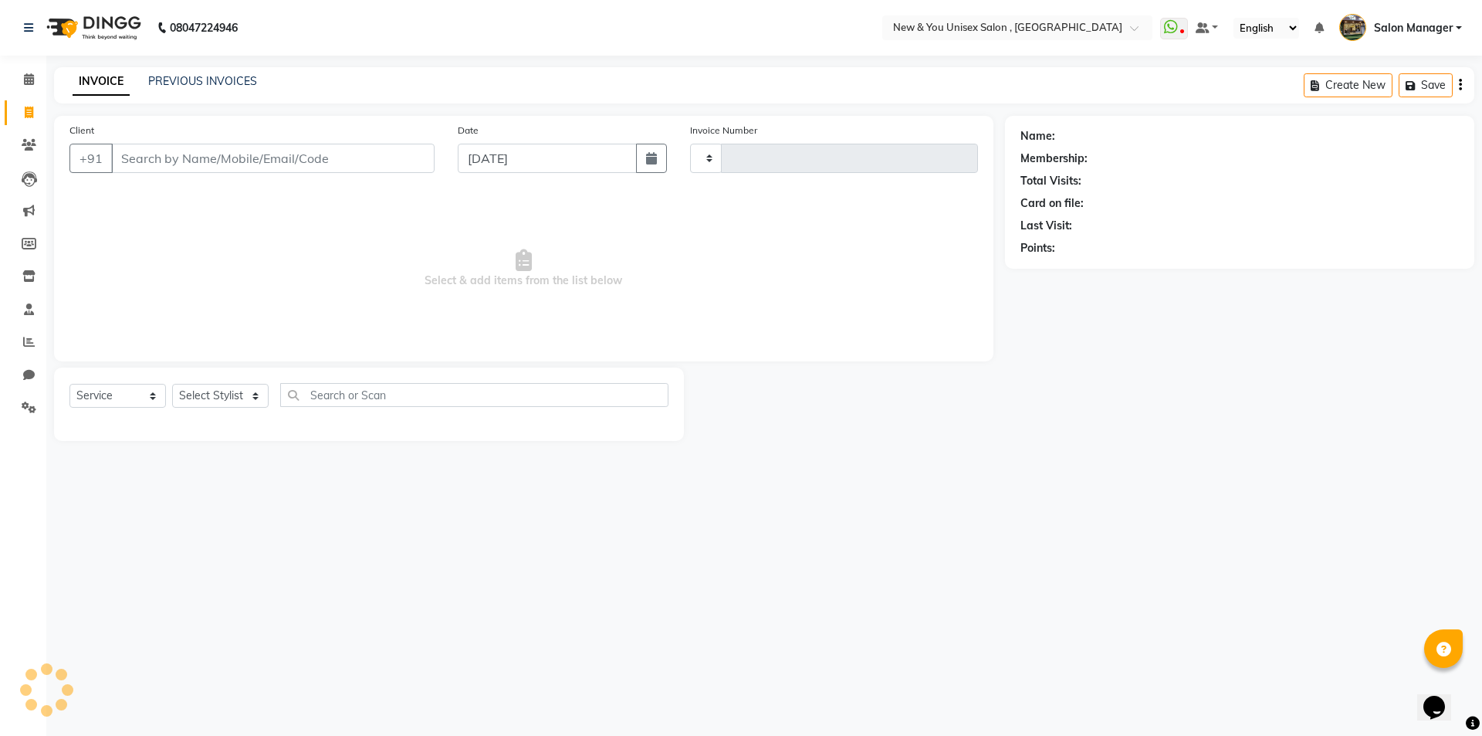
type input "1961"
select select "31"
click at [778, 46] on nav "08047224946 Select Location × New & You Unisex Salon , Gurugram WhatsApp Status…" at bounding box center [741, 28] width 1482 height 56
click at [29, 404] on icon at bounding box center [29, 407] width 15 height 12
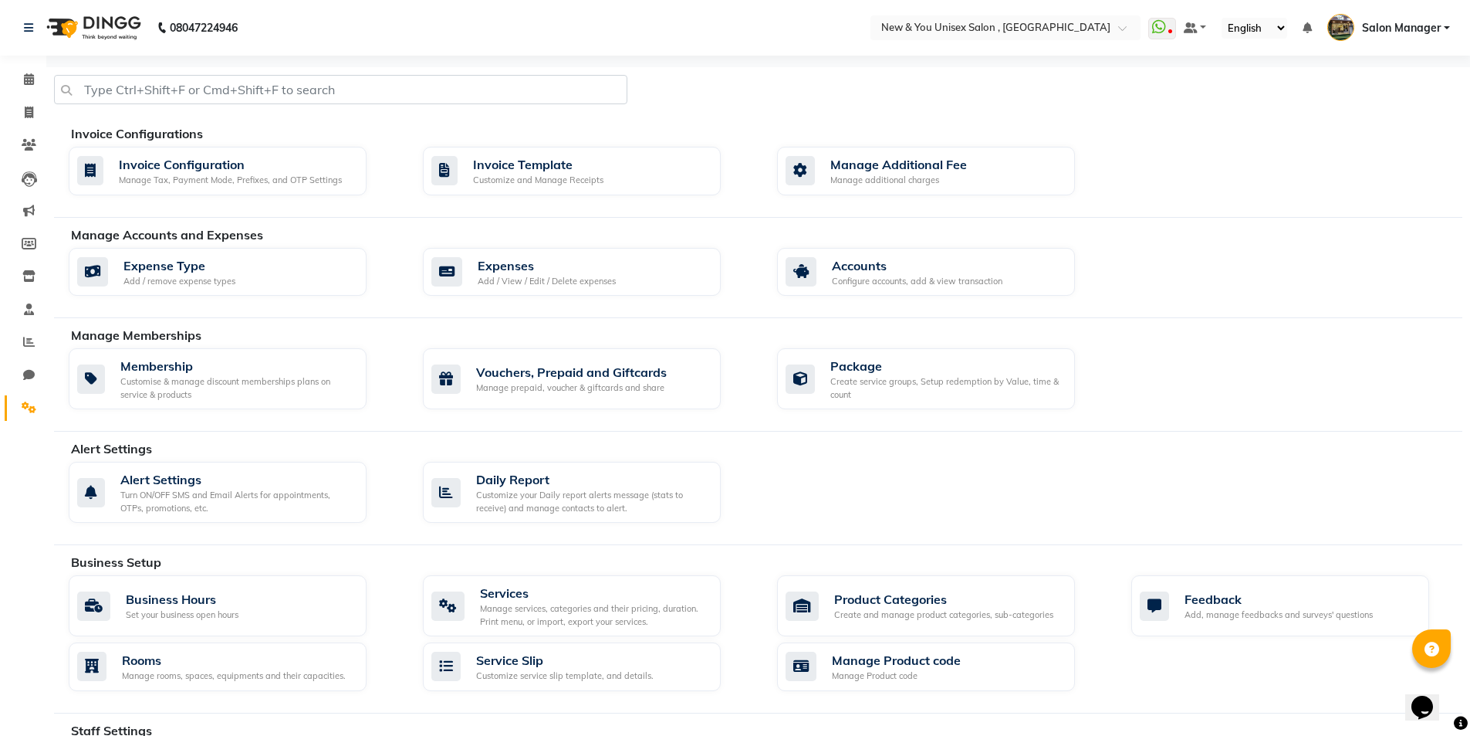
drag, startPoint x: 1470, startPoint y: 474, endPoint x: 1473, endPoint y: 511, distance: 37.2
click at [1470, 511] on html "08047224946 Select Location × New & You Unisex Salon , Gurugram WhatsApp Status…" at bounding box center [735, 368] width 1470 height 736
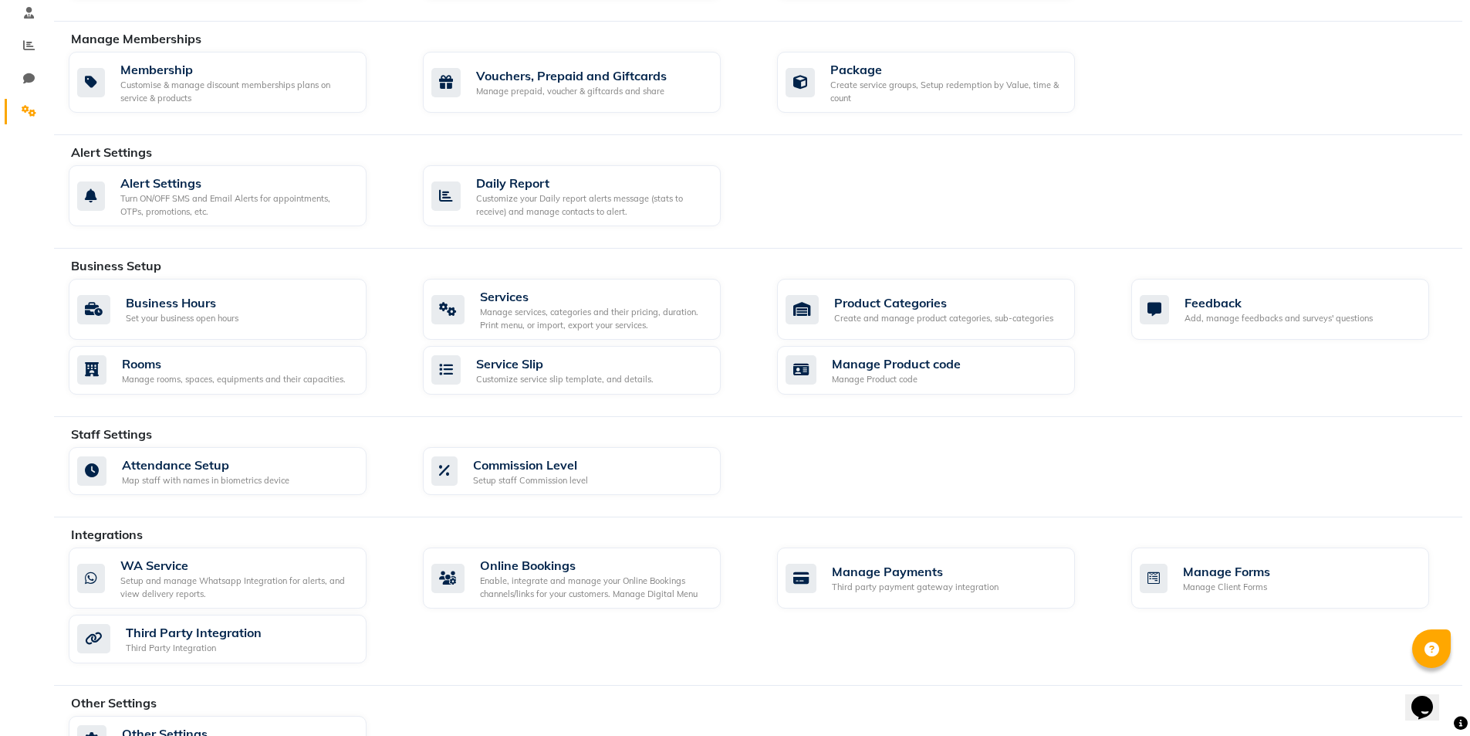
scroll to position [346, 0]
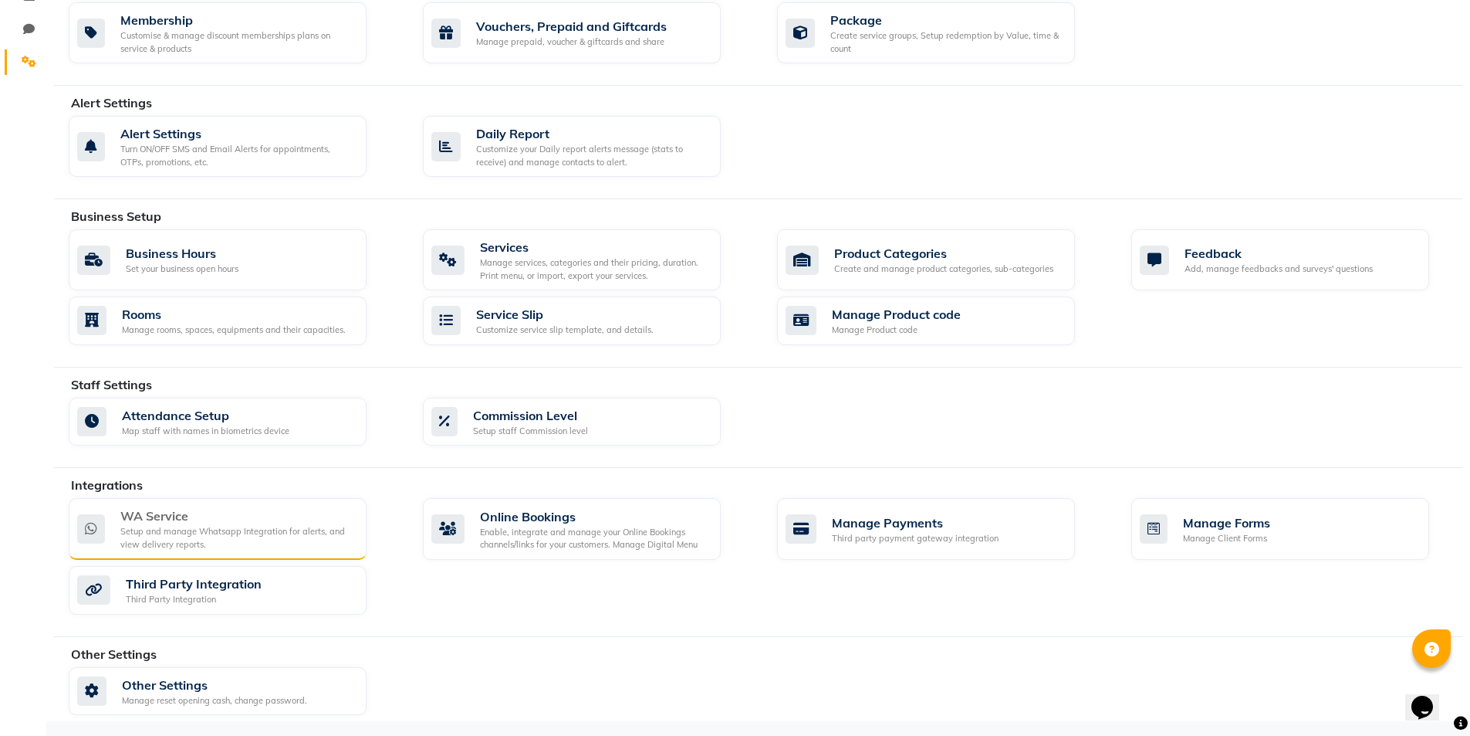
click at [201, 523] on div "WA Service" at bounding box center [237, 515] width 234 height 19
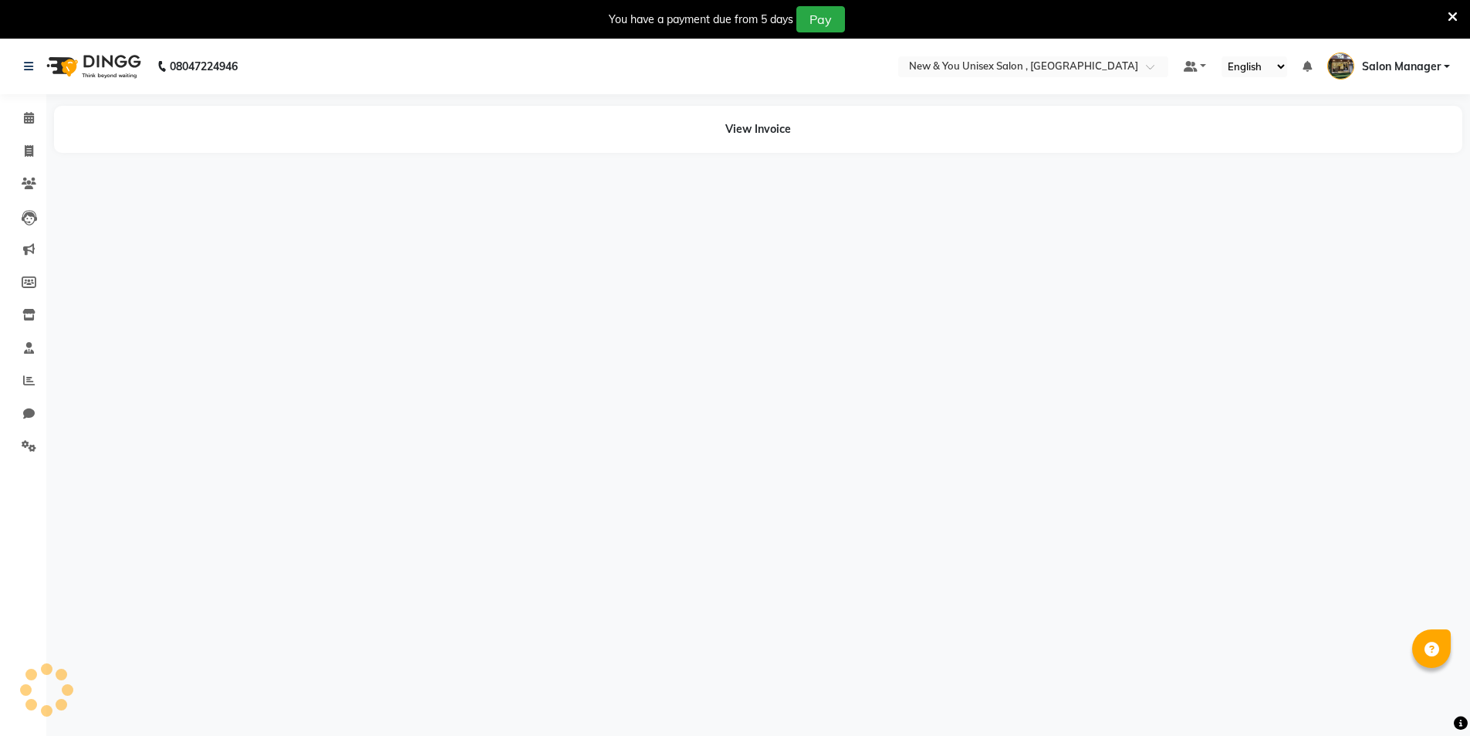
select select "en"
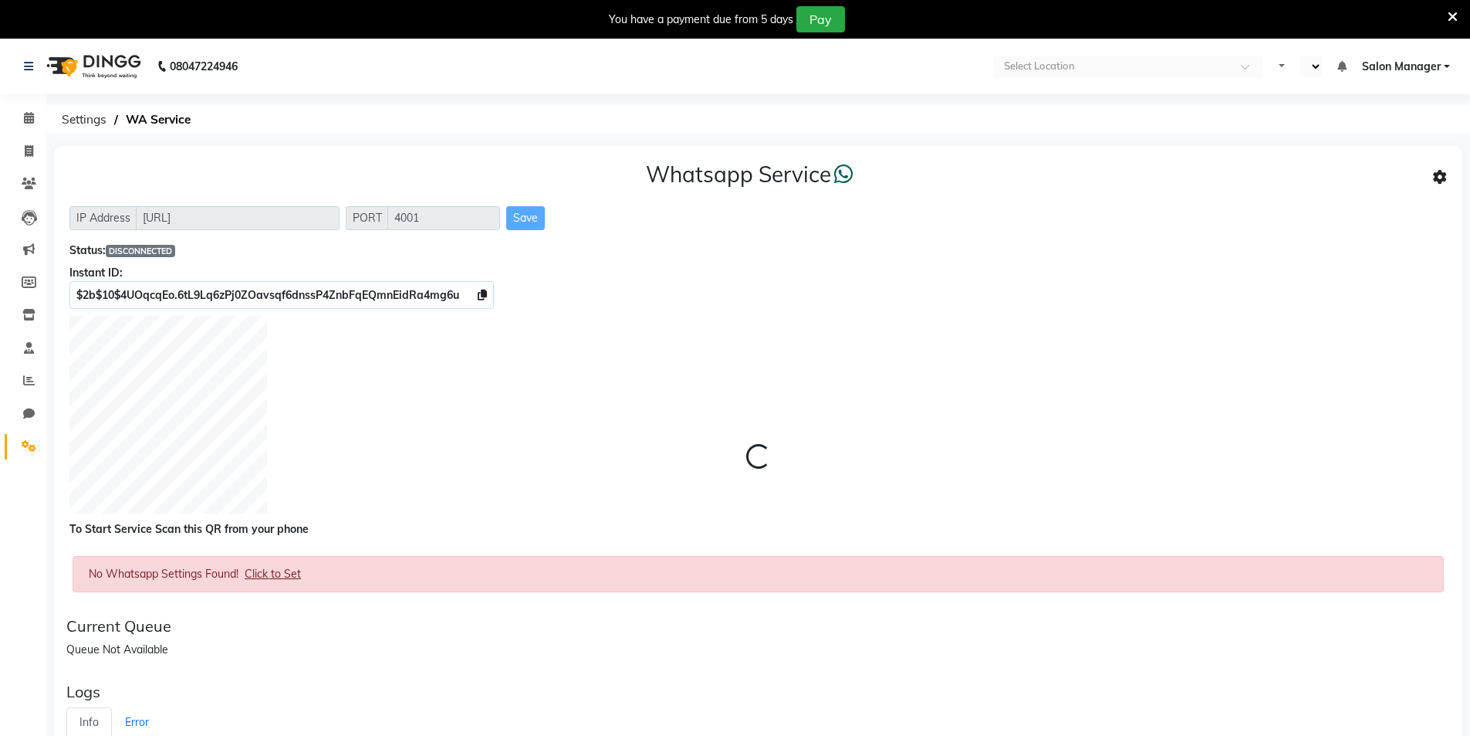
select select "en"
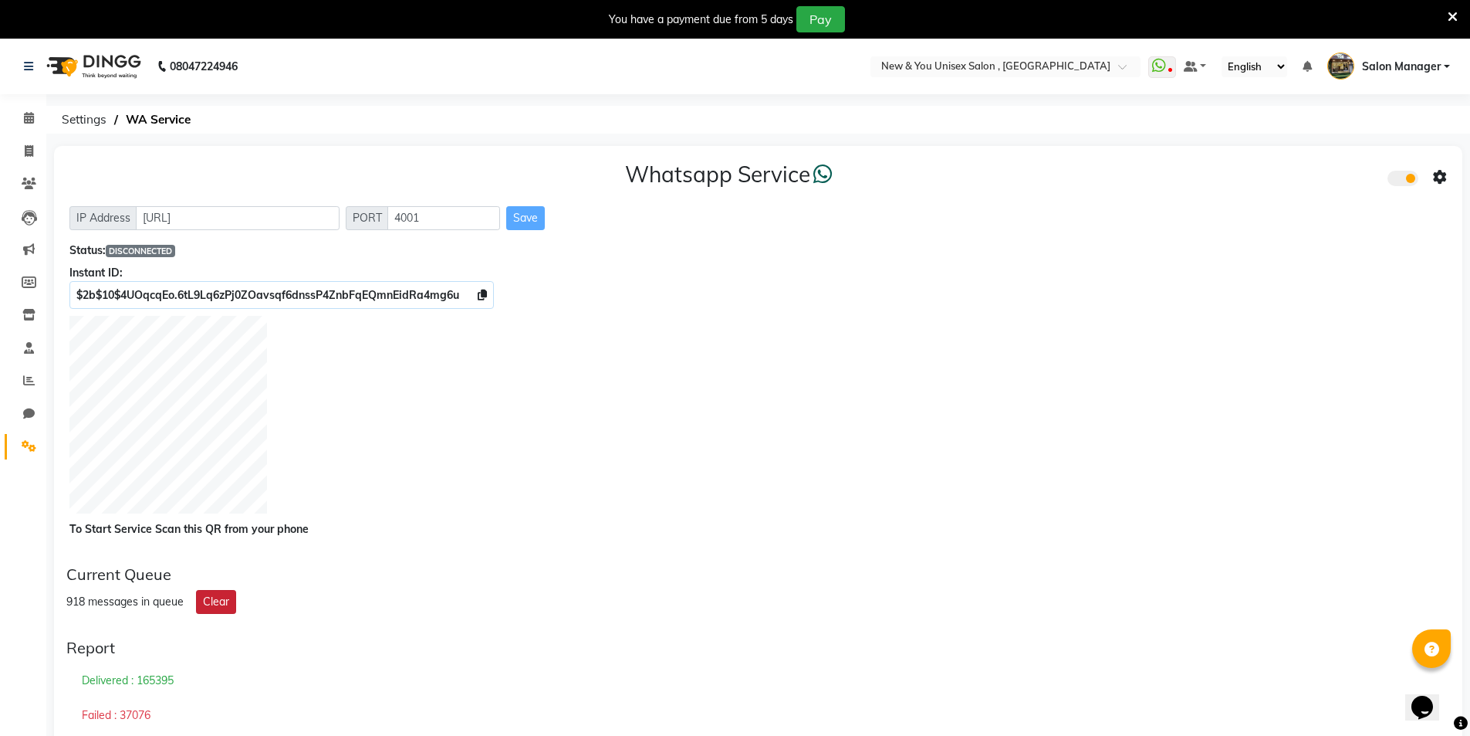
click at [225, 599] on button "Clear" at bounding box center [216, 602] width 40 height 24
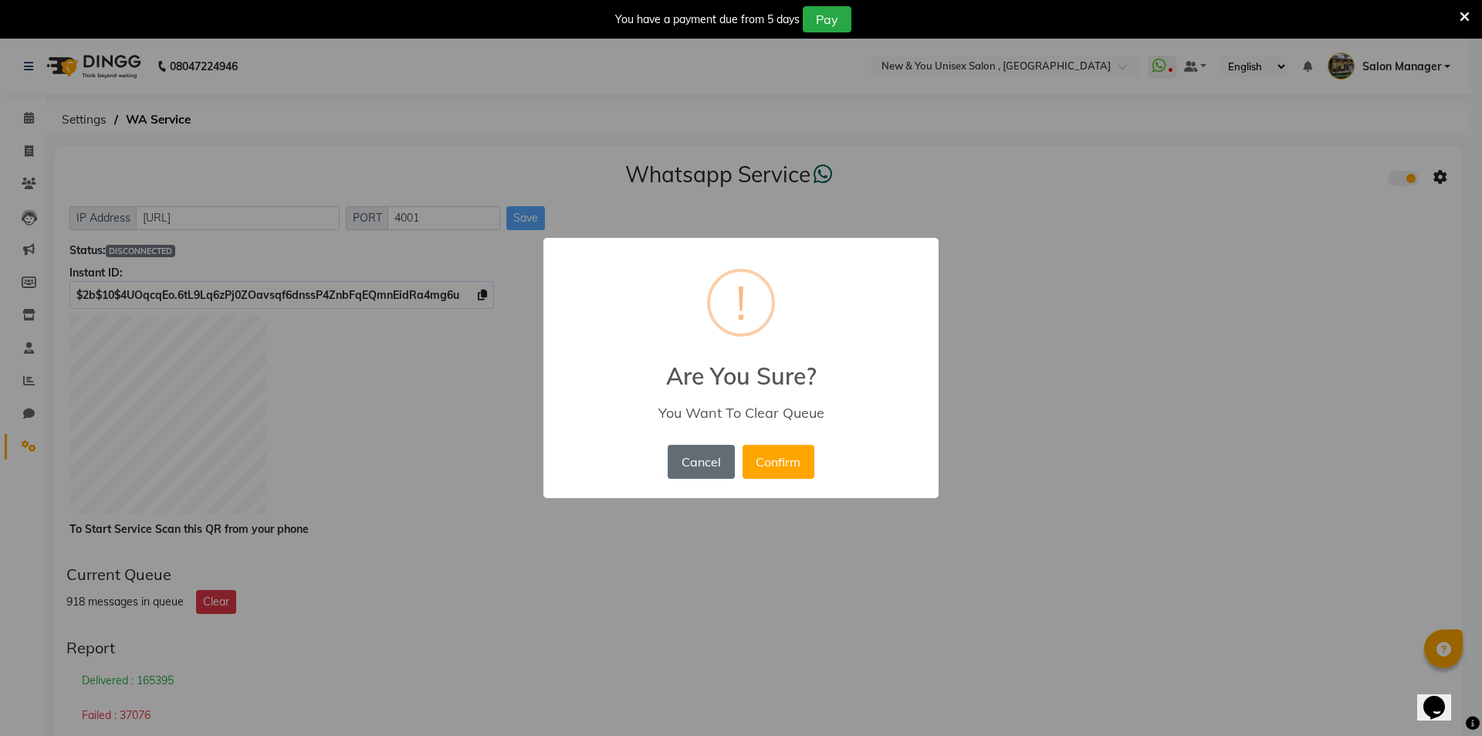
click at [709, 452] on button "Cancel" at bounding box center [701, 462] width 66 height 34
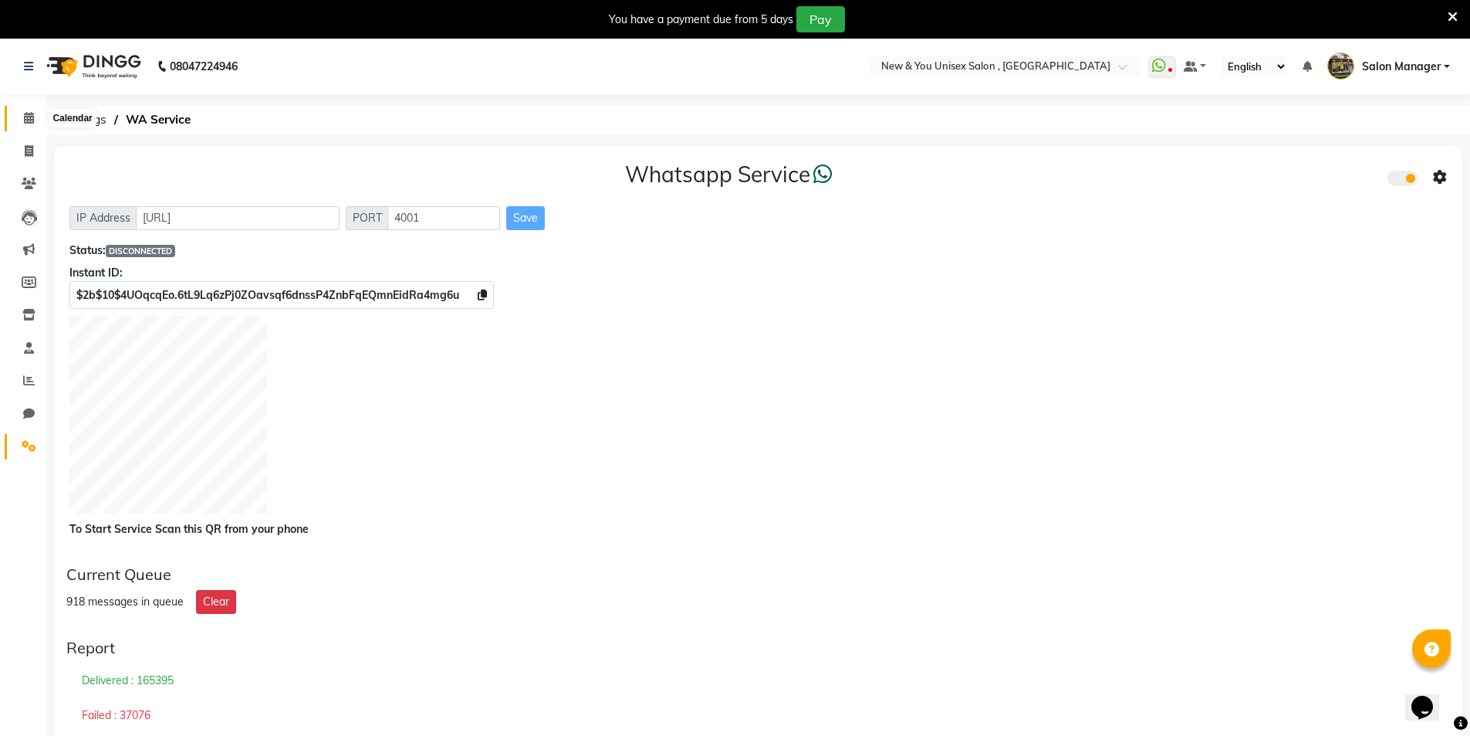
click at [32, 127] on span at bounding box center [28, 119] width 27 height 18
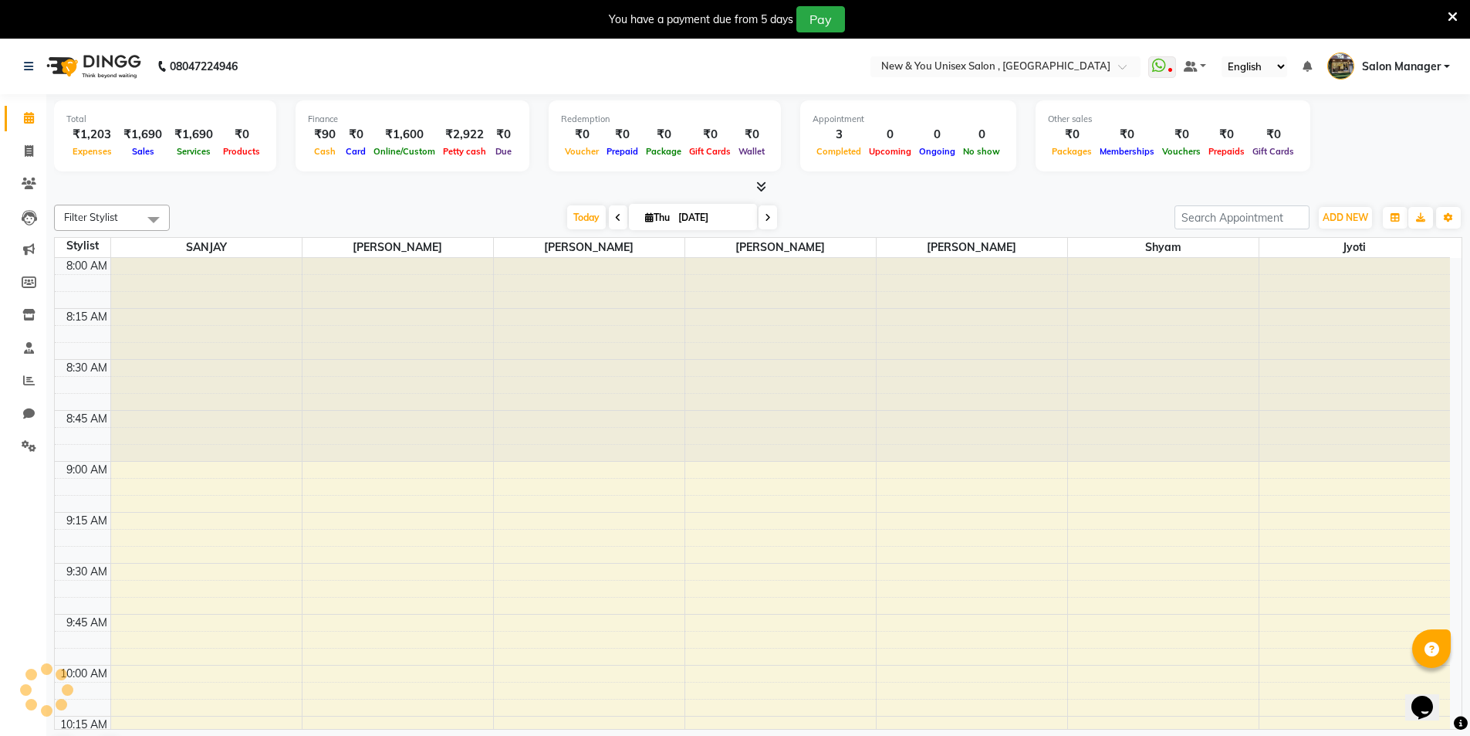
scroll to position [1835, 0]
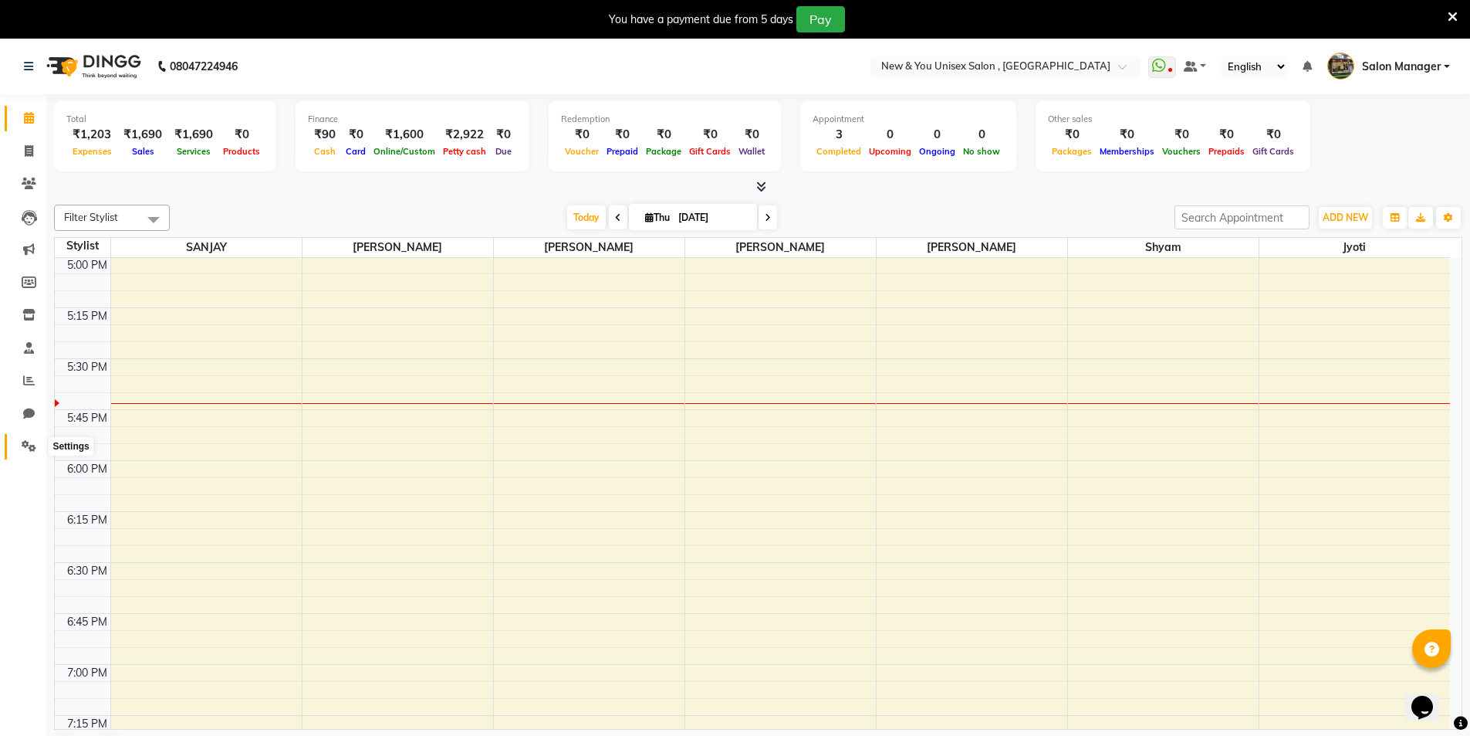
click at [20, 441] on span at bounding box center [28, 447] width 27 height 18
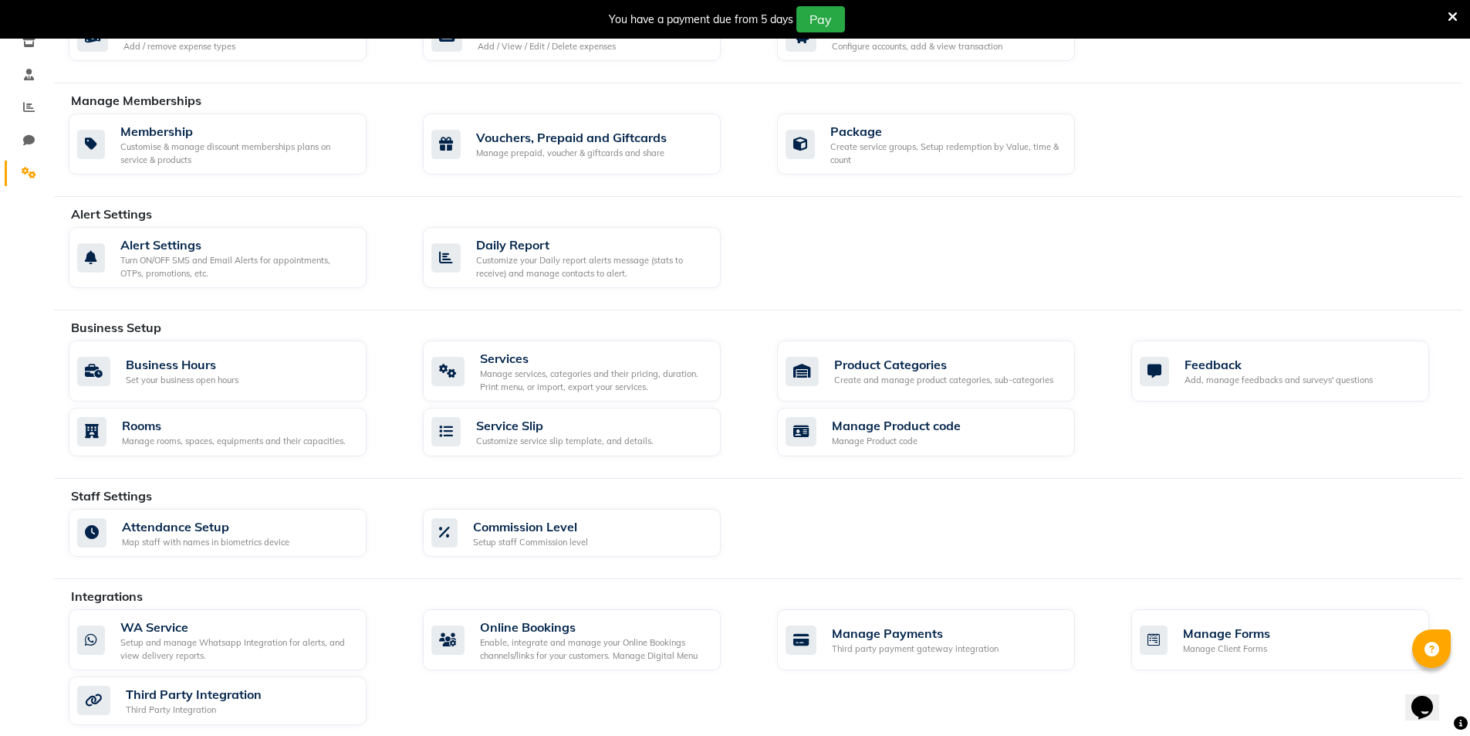
scroll to position [275, 0]
click at [233, 652] on div "Setup and manage Whatsapp Integration for alerts, and view delivery reports." at bounding box center [237, 646] width 234 height 25
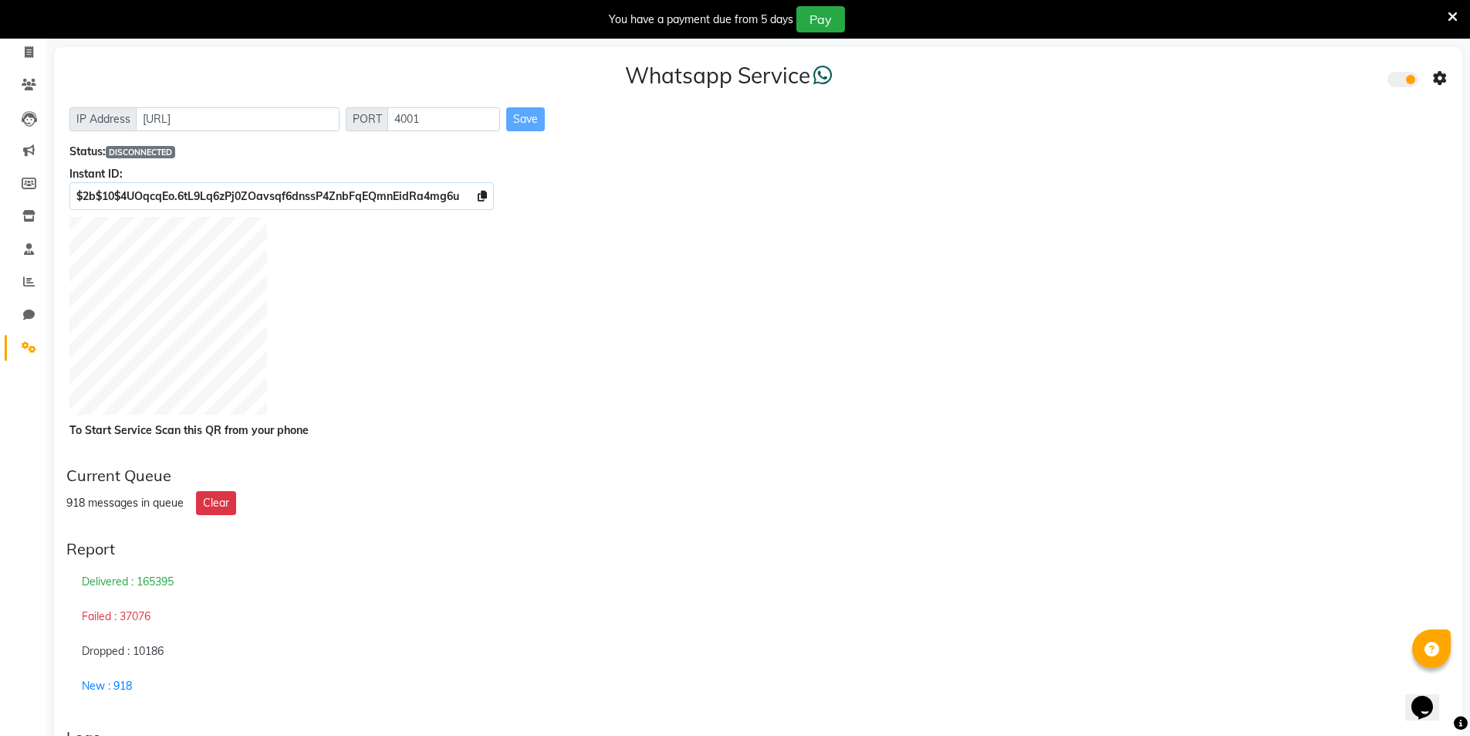
scroll to position [37, 0]
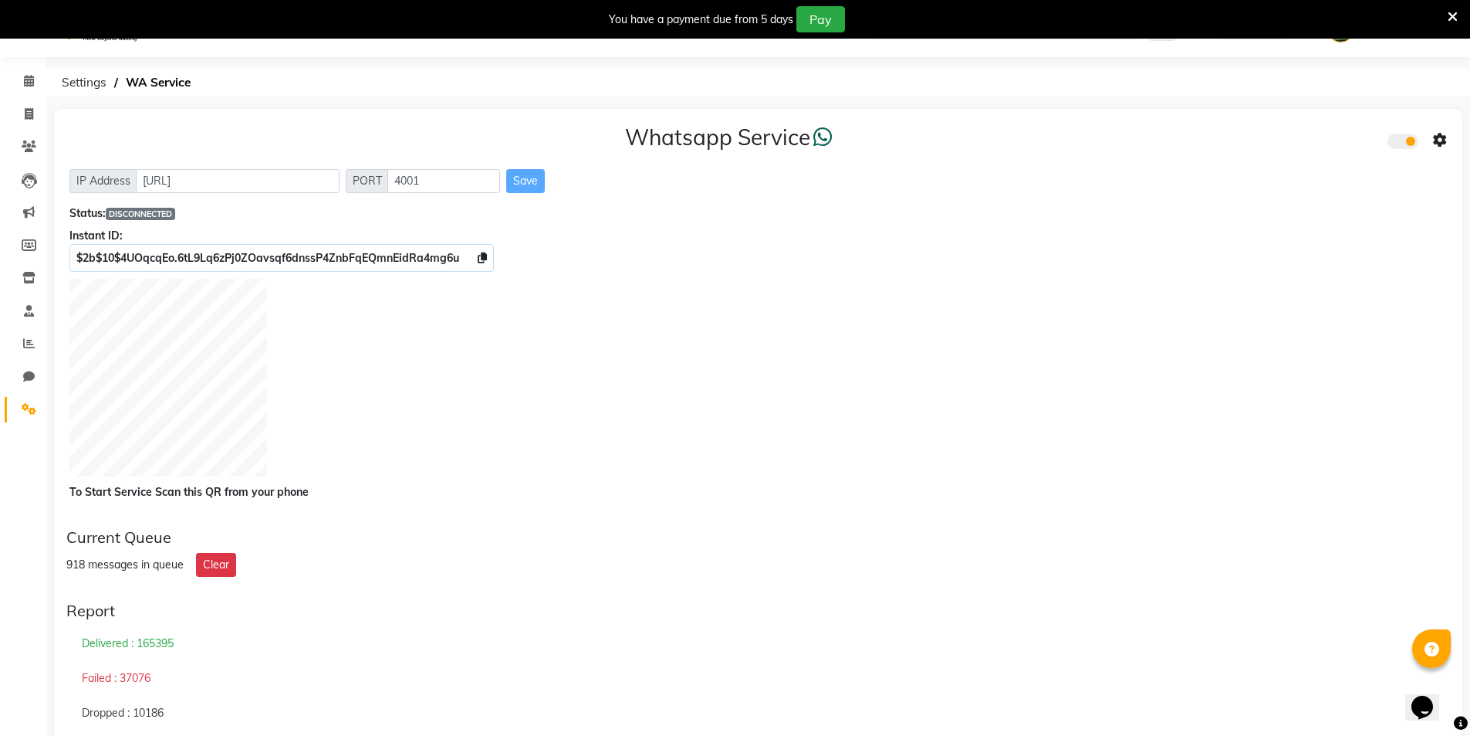
click at [1458, 10] on div "You have a payment due from 5 days Pay" at bounding box center [735, 19] width 1470 height 39
click at [1455, 17] on icon at bounding box center [1453, 17] width 10 height 14
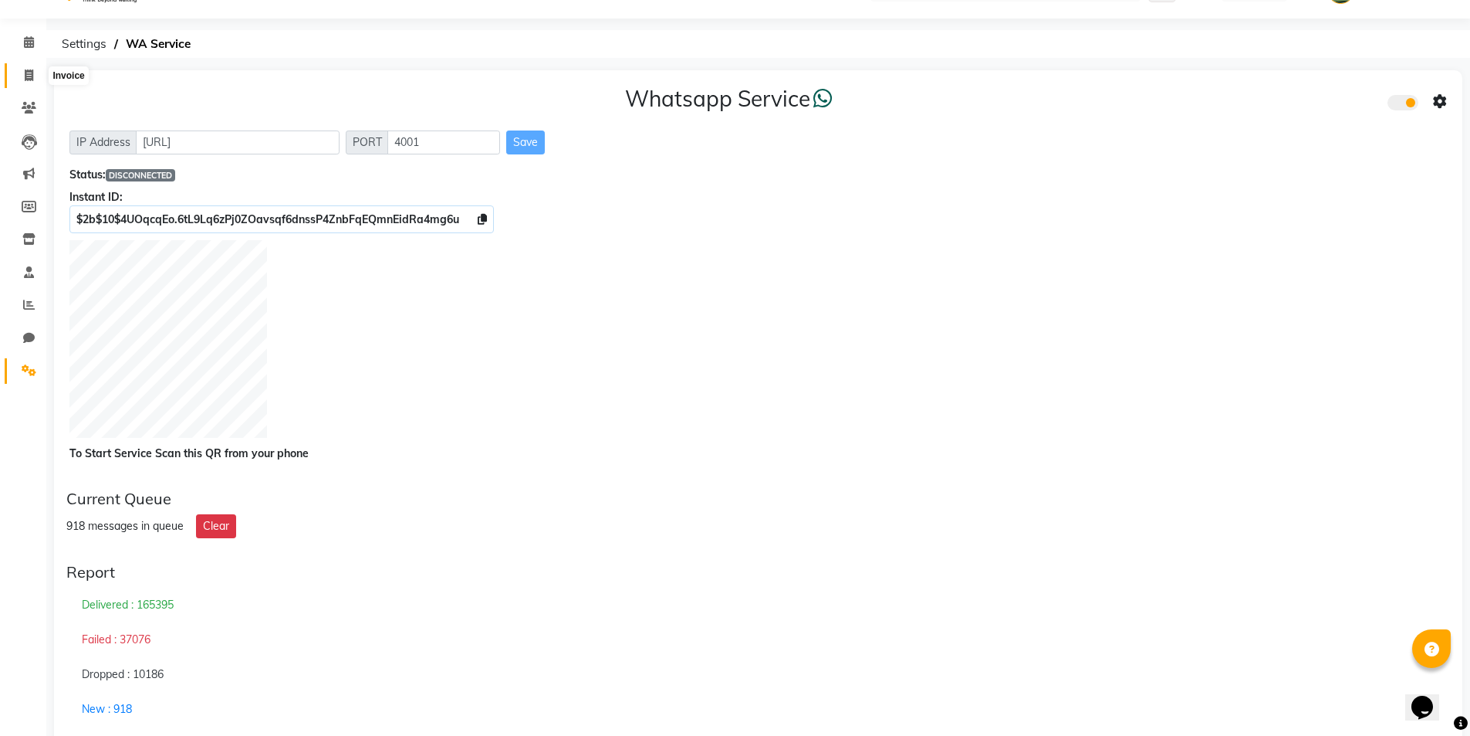
click at [31, 82] on span at bounding box center [28, 76] width 27 height 18
select select "service"
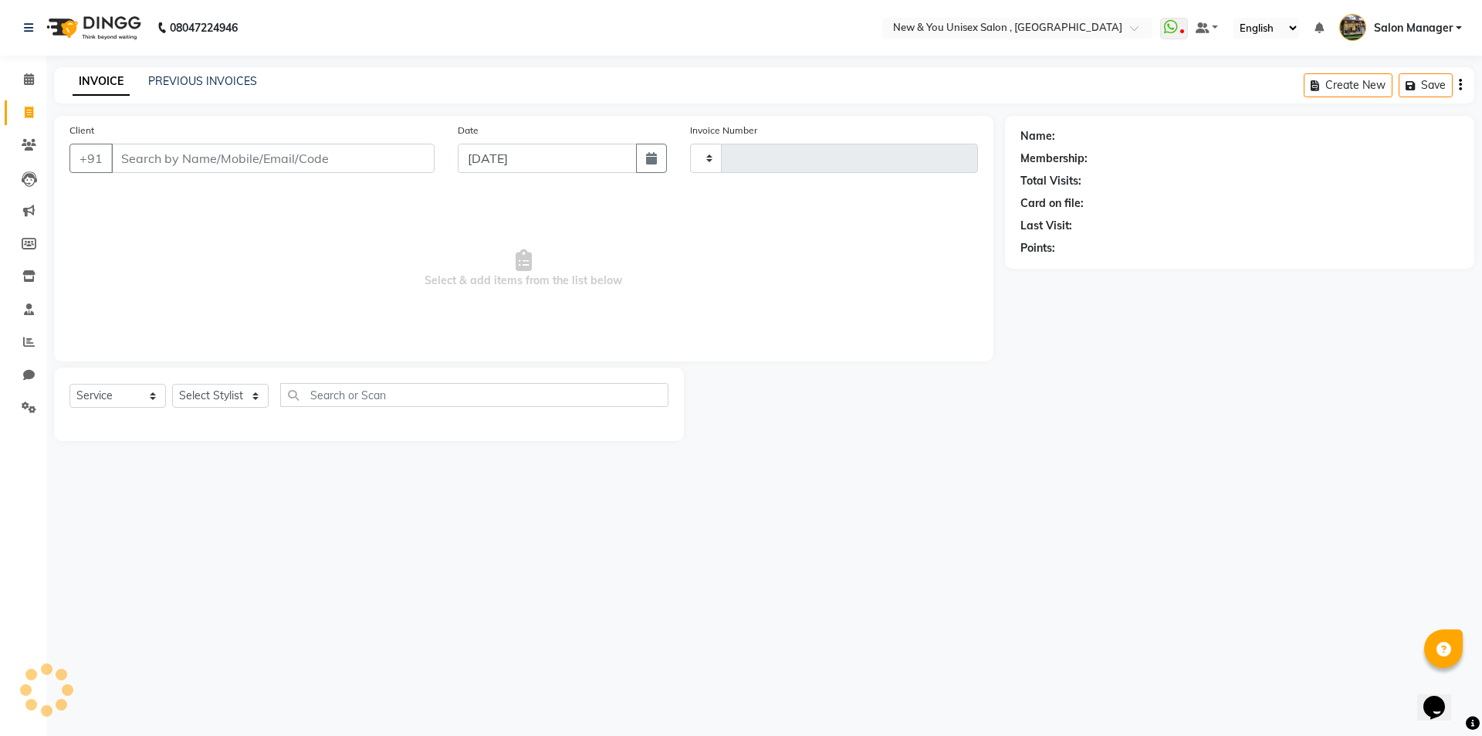
type input "1961"
select select "31"
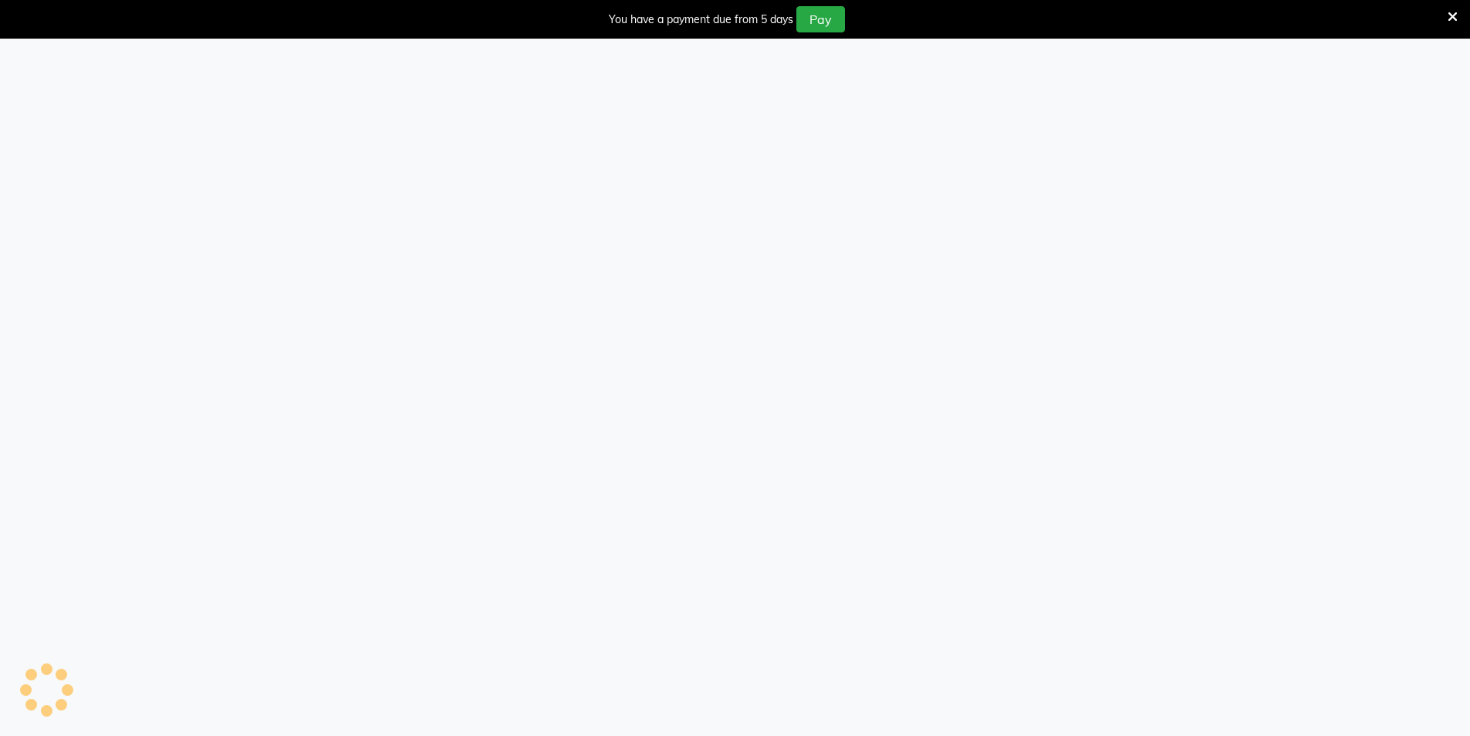
select select "31"
select select "service"
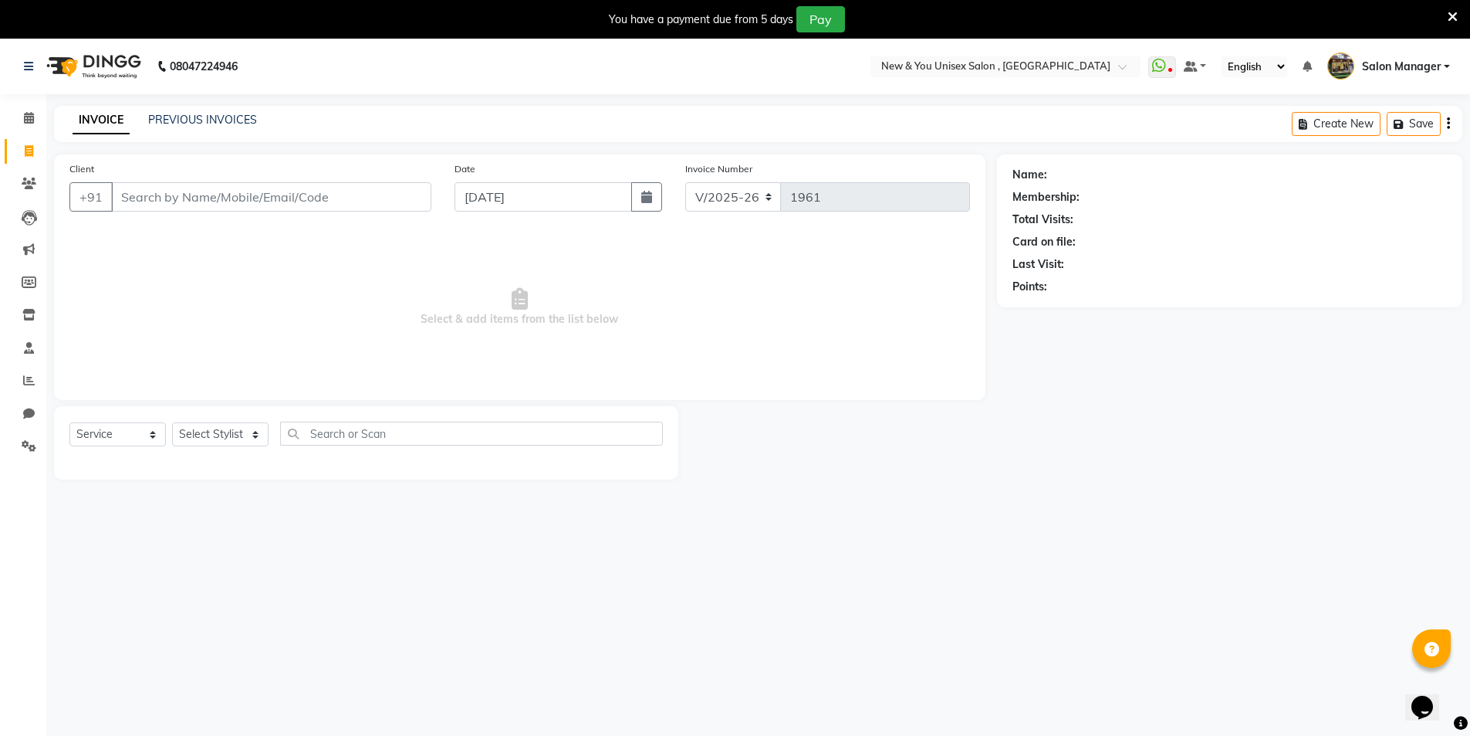
click at [1461, 16] on div "You have a payment due from 5 days Pay" at bounding box center [735, 19] width 1470 height 39
click at [1450, 16] on icon at bounding box center [1453, 17] width 10 height 14
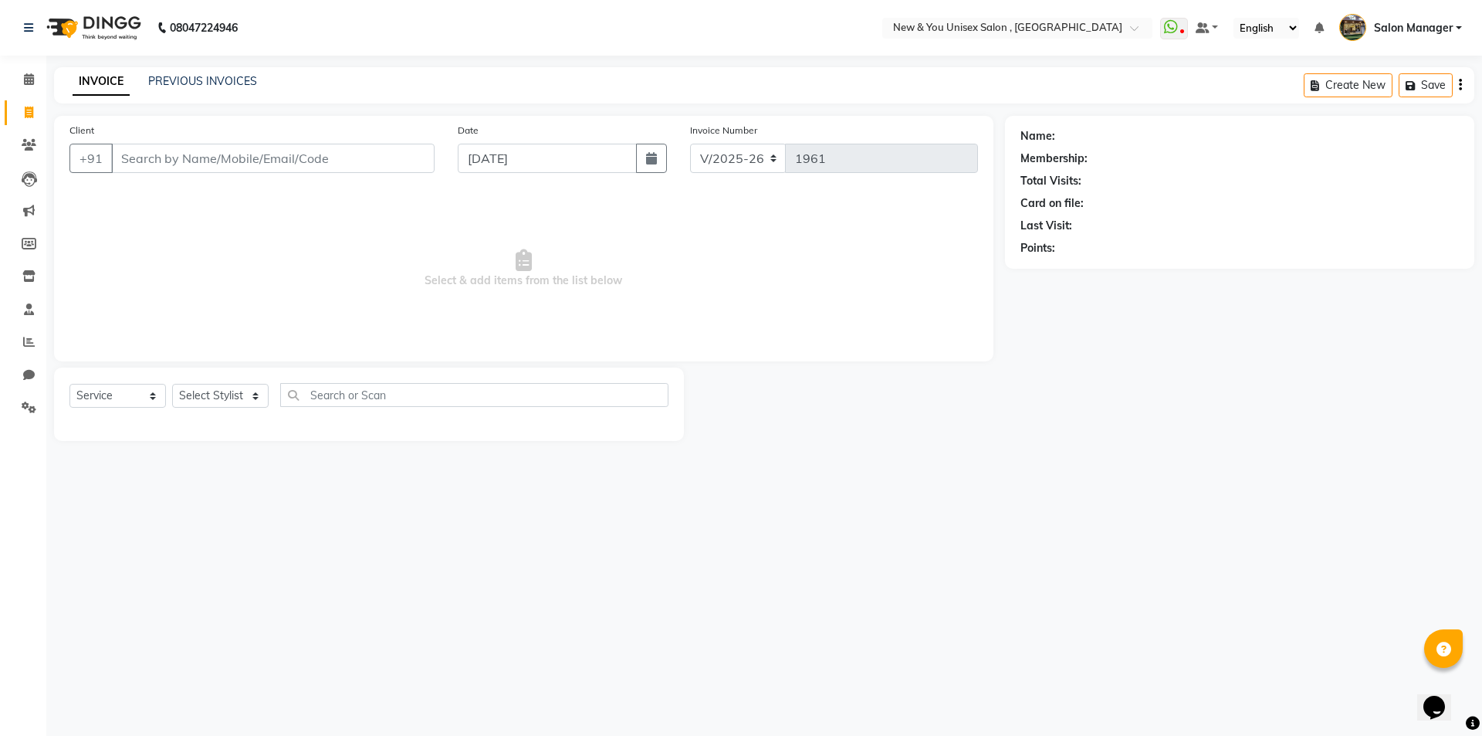
click at [1057, 512] on div "08047224946 Select Location × New & You Unisex Salon , Gurugram WhatsApp Status…" at bounding box center [741, 368] width 1482 height 736
click at [27, 405] on icon at bounding box center [29, 407] width 15 height 12
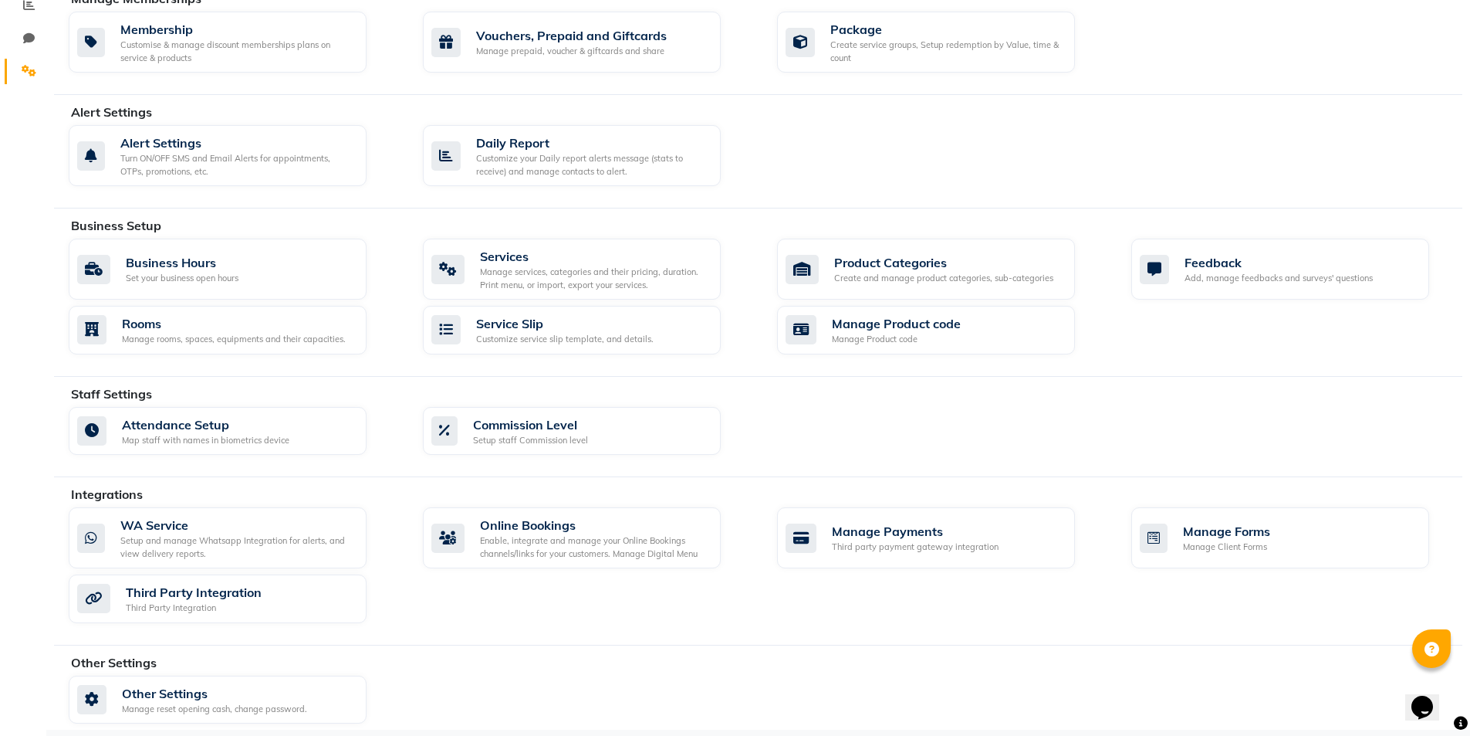
scroll to position [346, 0]
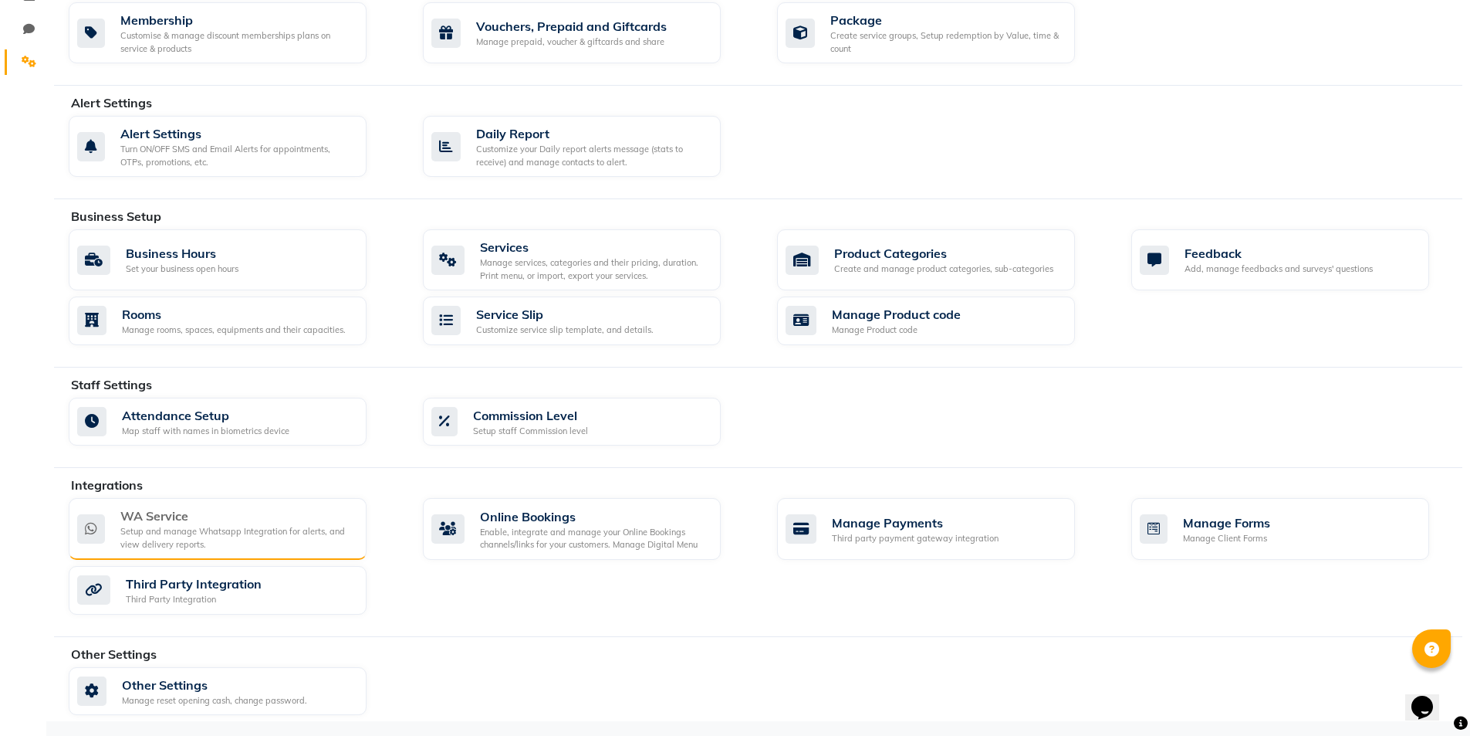
click at [189, 533] on div "Setup and manage Whatsapp Integration for alerts, and view delivery reports." at bounding box center [237, 537] width 234 height 25
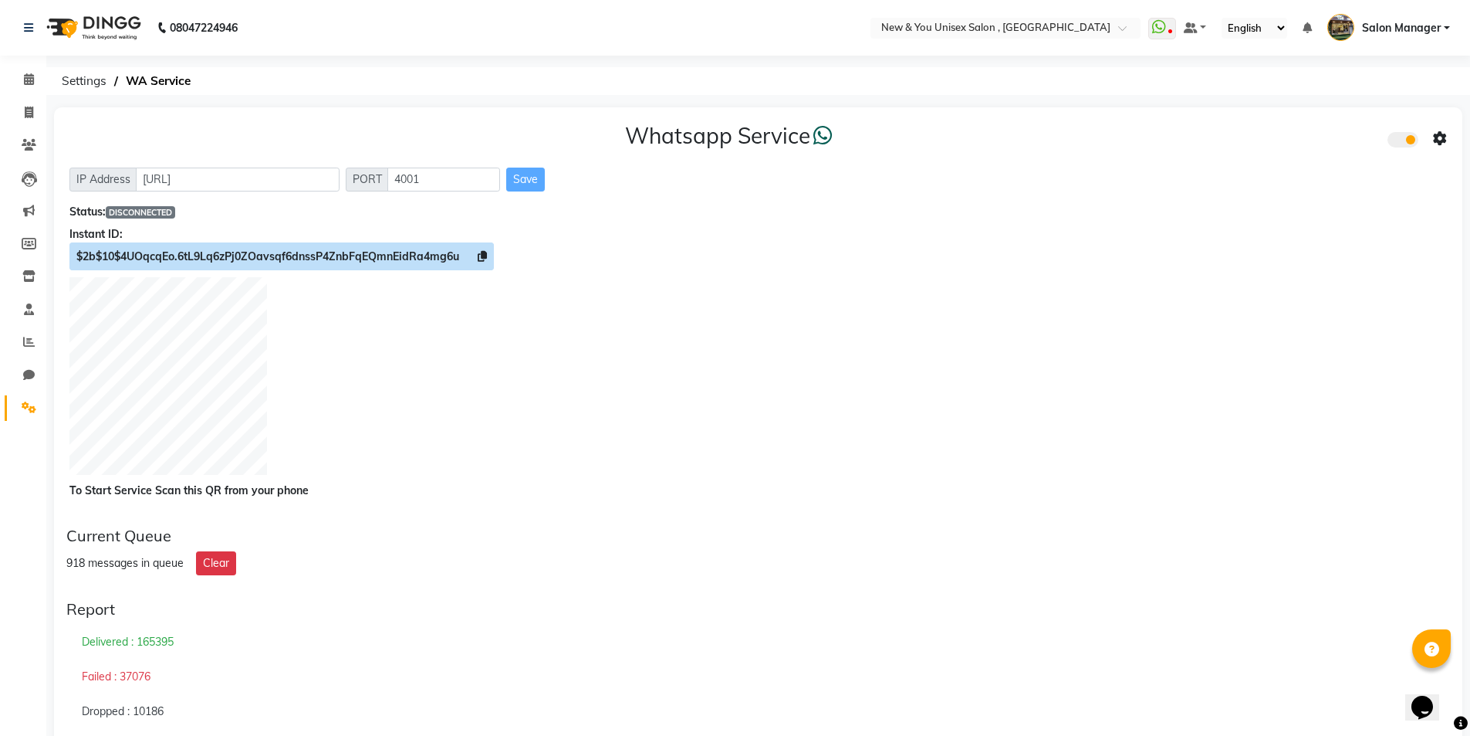
click at [475, 259] on span "$2b$10$4UOqcqEo.6tL9Lq6zPj0ZOavsqf6dnssP4ZnbFqEQmnEidRa4mg6u" at bounding box center [281, 256] width 425 height 28
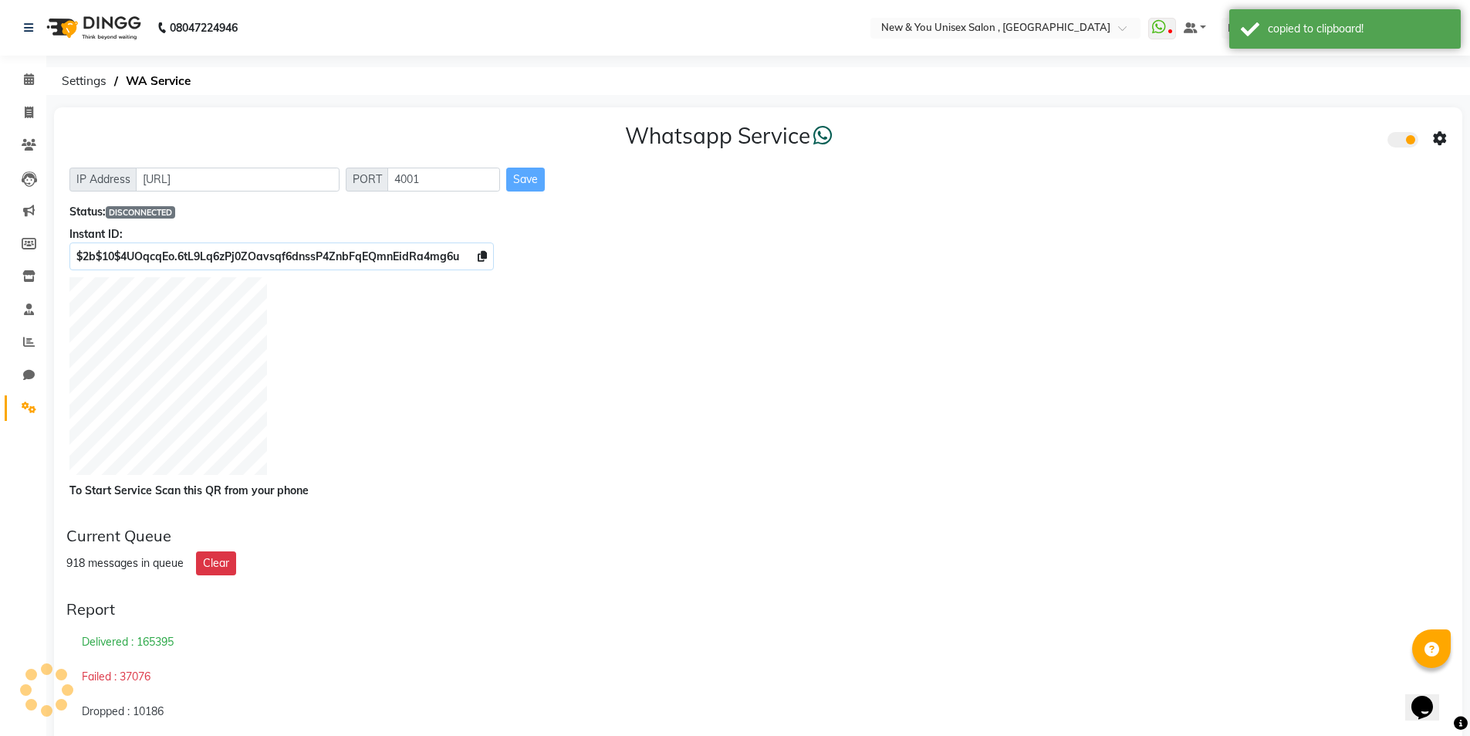
click at [770, 259] on div "$2b$10$4UOqcqEo.6tL9Lq6zPj0ZOavsqf6dnssP4ZnbFqEQmnEidRa4mg6u" at bounding box center [758, 257] width 1378 height 16
click at [1012, 337] on div at bounding box center [758, 378] width 1378 height 202
click at [151, 213] on span "DISCONNECTED" at bounding box center [140, 212] width 69 height 12
click at [156, 209] on span "DISCONNECTED" at bounding box center [140, 212] width 69 height 12
click at [435, 502] on div "Whatsapp Service IP Address http://localhost PORT 4001 Save Status: DISCONNECTE…" at bounding box center [758, 310] width 1409 height 407
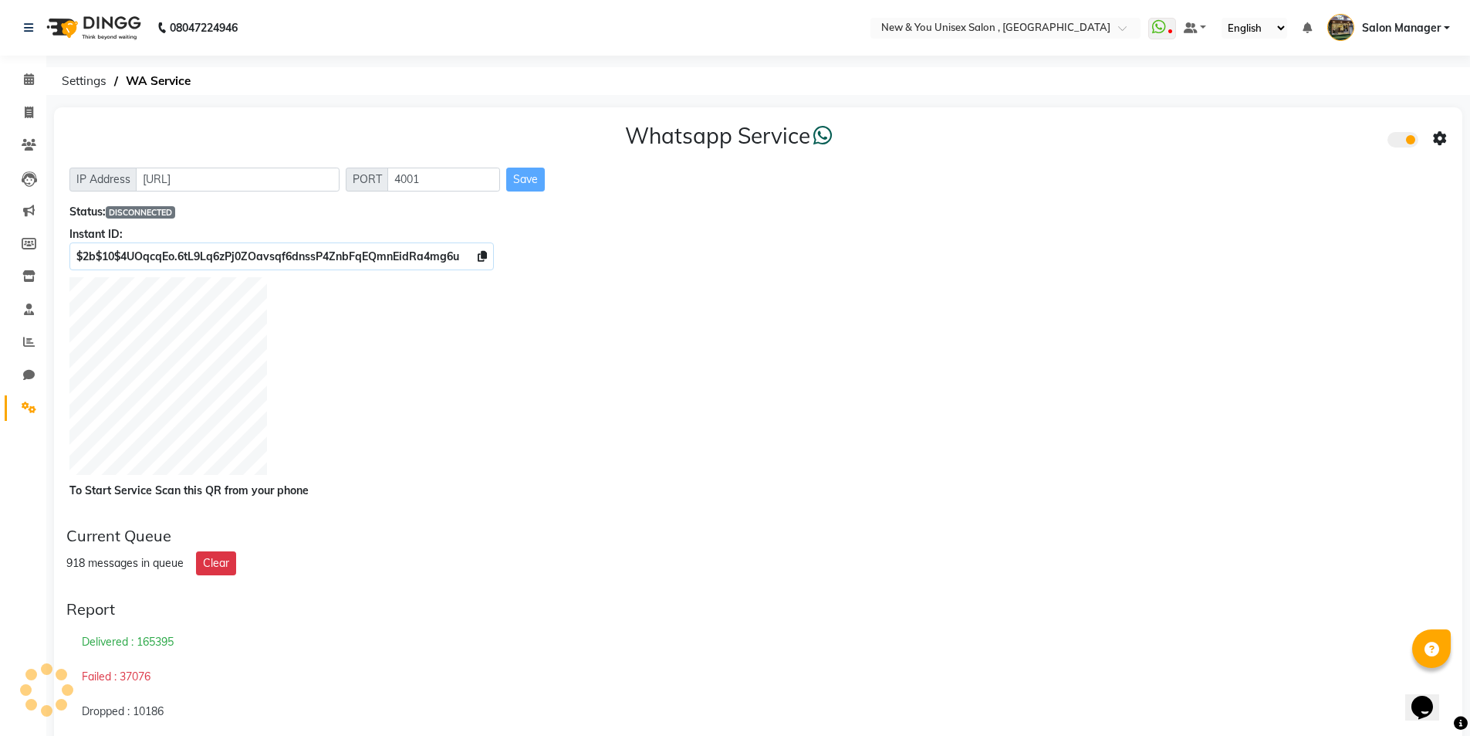
click at [116, 567] on div "918 messages in queue" at bounding box center [124, 563] width 117 height 16
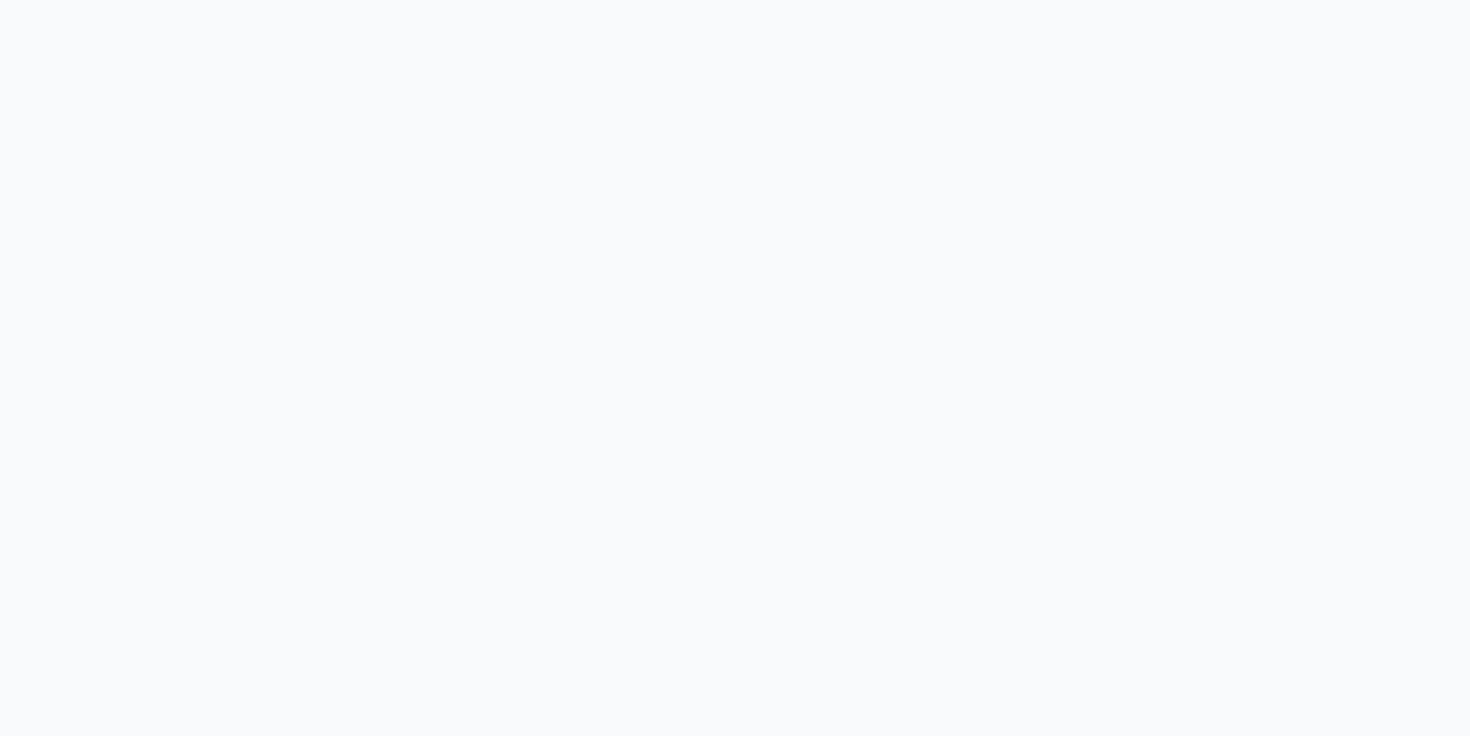
select select "service"
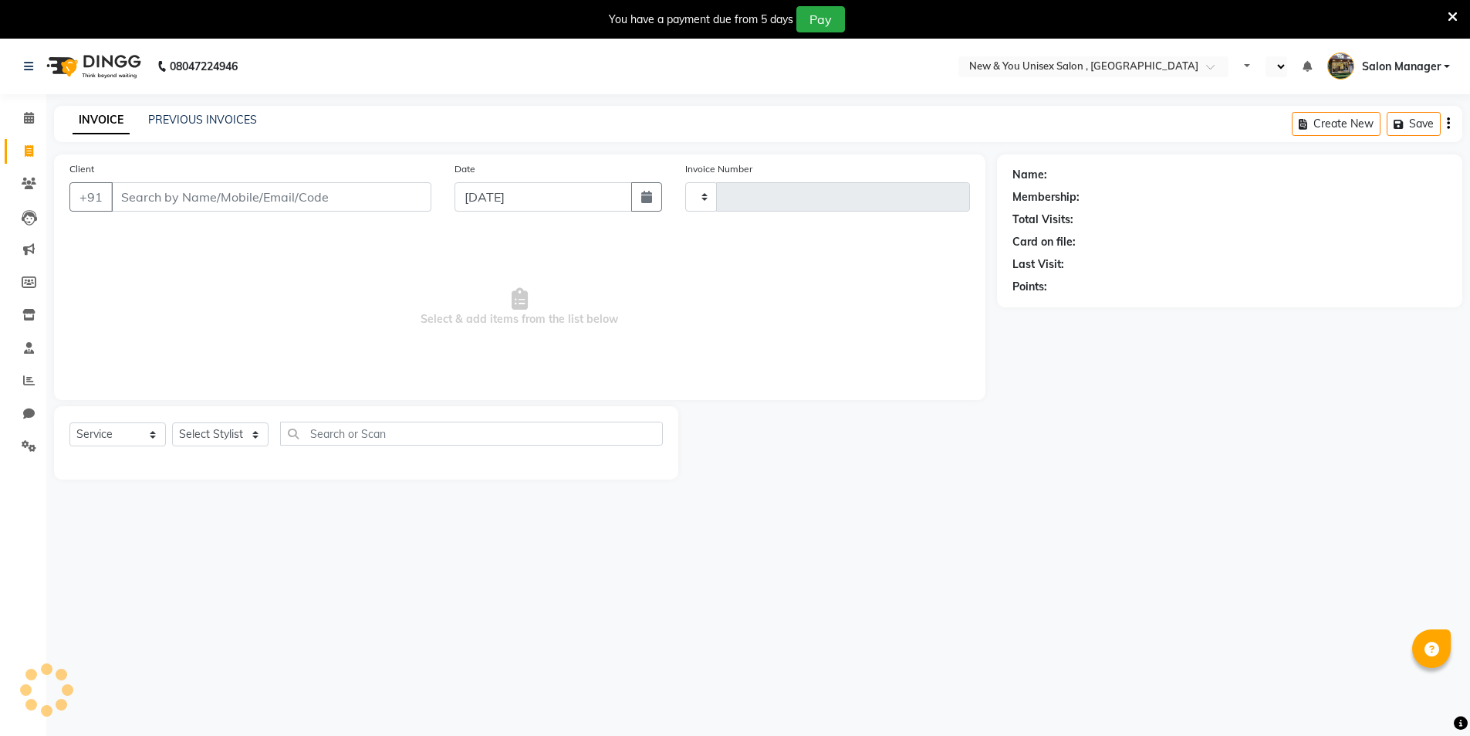
select select "en"
type input "1961"
select select "31"
click at [22, 448] on icon at bounding box center [29, 446] width 15 height 12
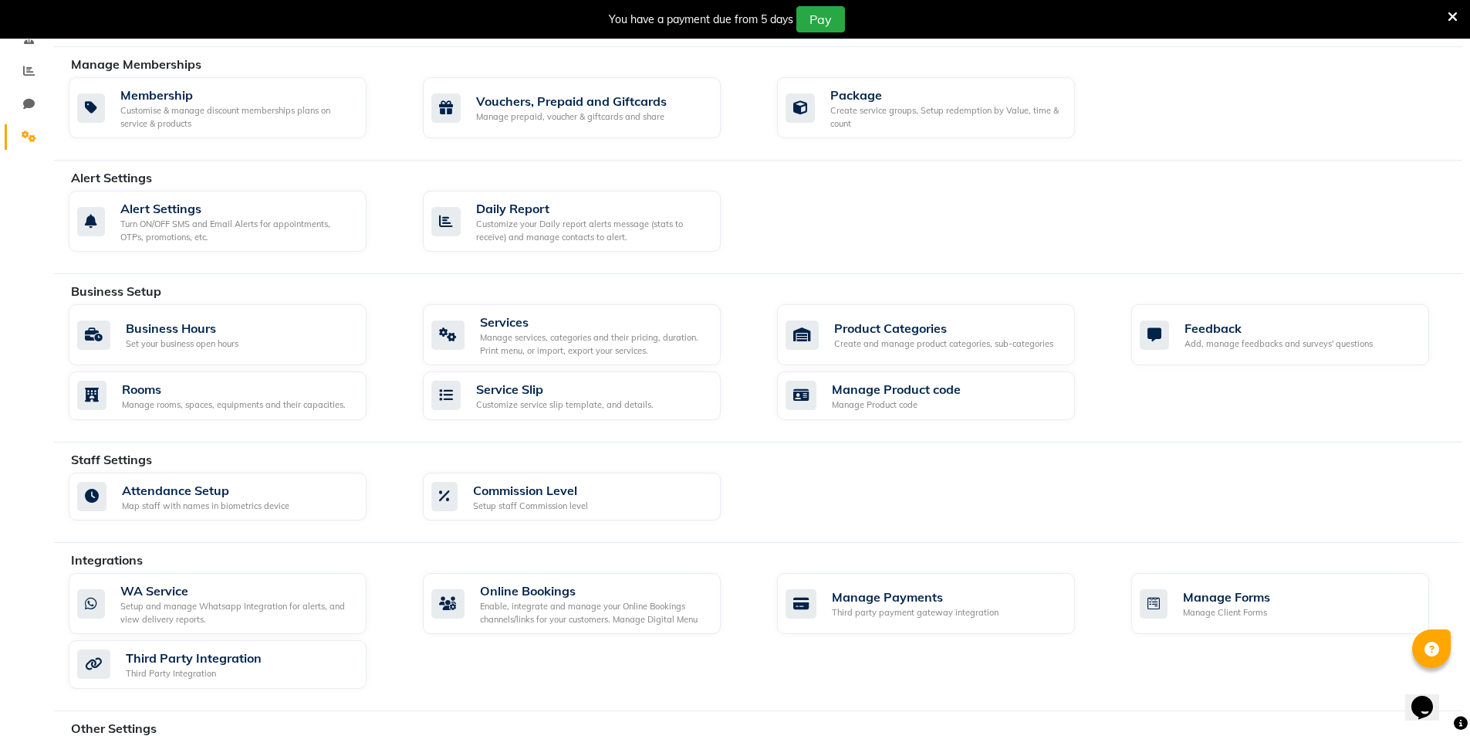
scroll to position [384, 0]
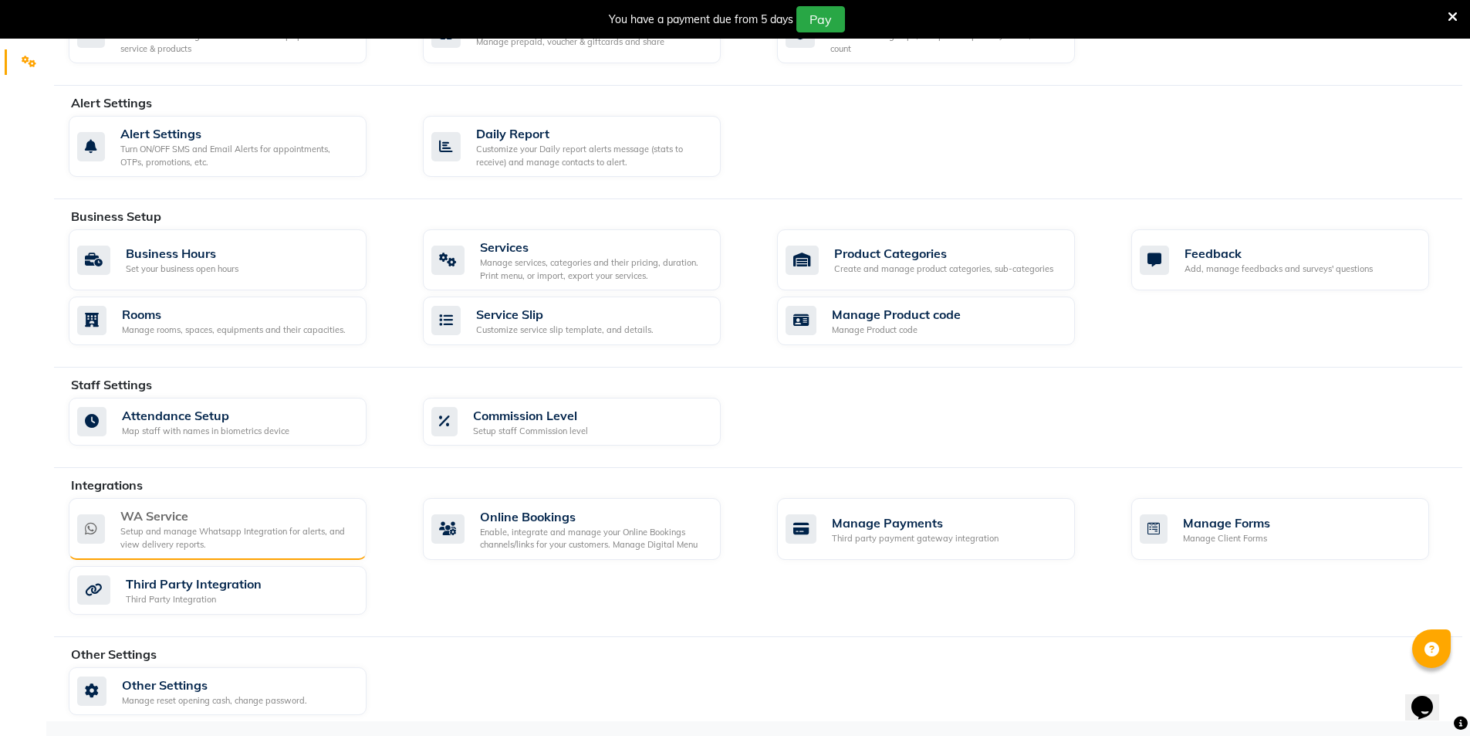
click at [207, 508] on div "WA Service" at bounding box center [237, 515] width 234 height 19
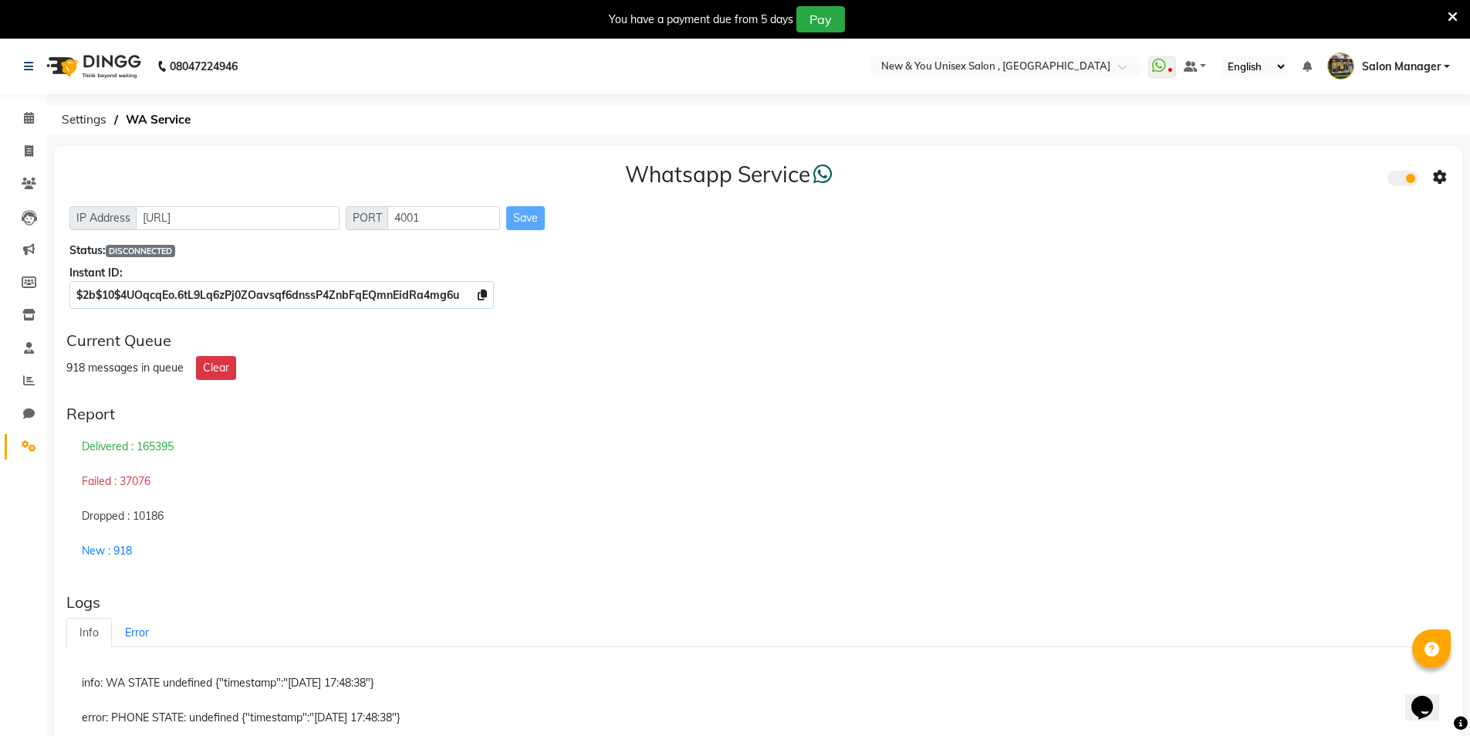
click at [93, 605] on div "Logs" at bounding box center [758, 602] width 1384 height 19
click at [134, 622] on link "Error" at bounding box center [137, 632] width 50 height 30
click at [101, 638] on link "Info" at bounding box center [89, 632] width 46 height 30
click at [224, 375] on button "Clear" at bounding box center [216, 368] width 40 height 24
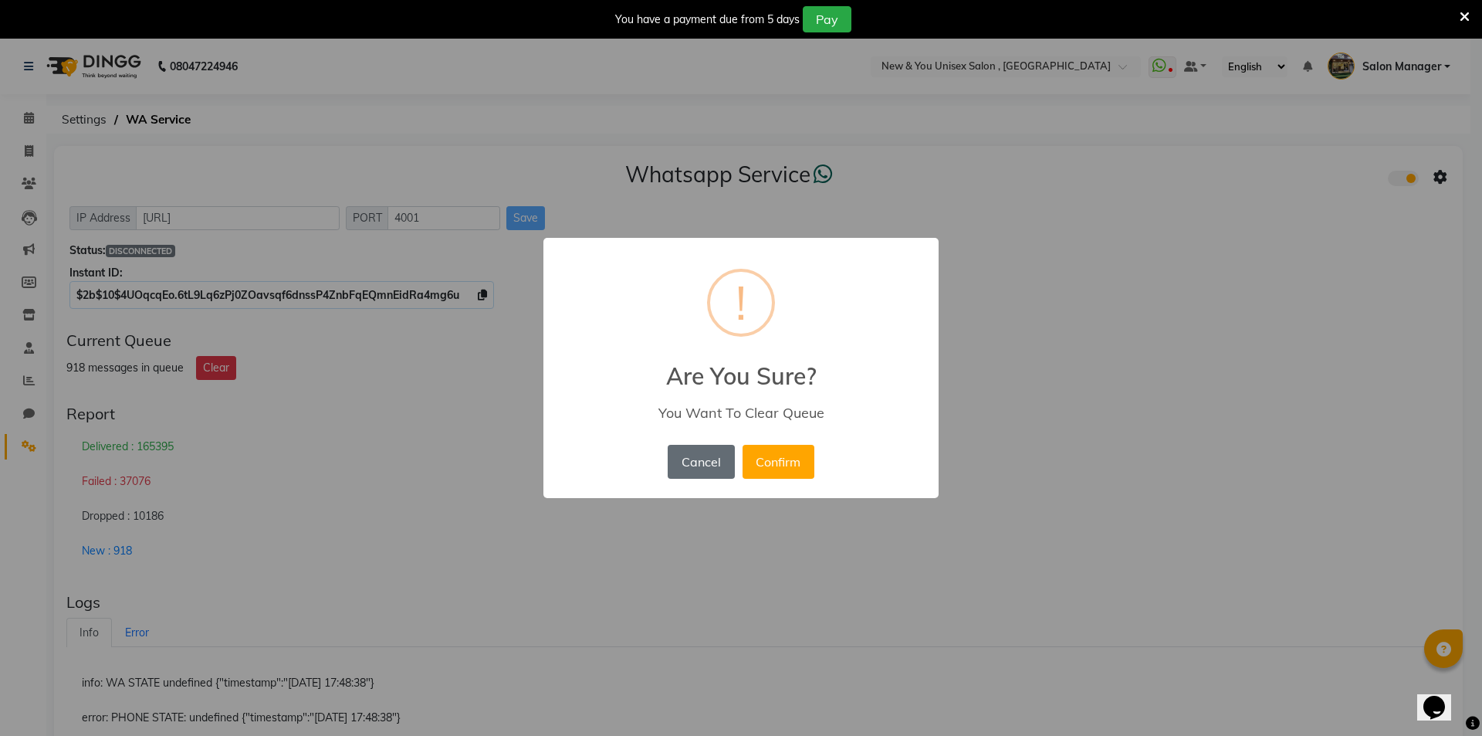
click at [699, 452] on button "Cancel" at bounding box center [701, 462] width 66 height 34
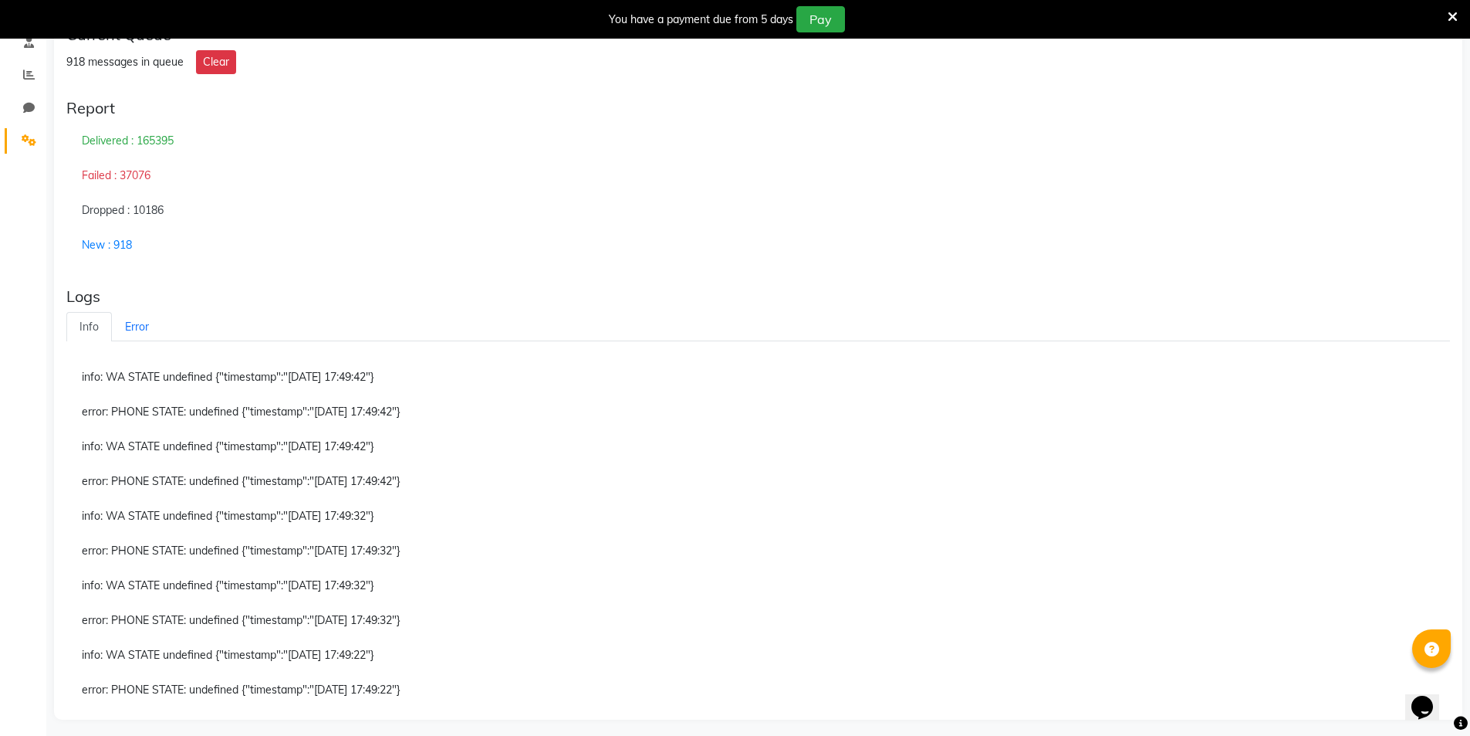
scroll to position [313, 0]
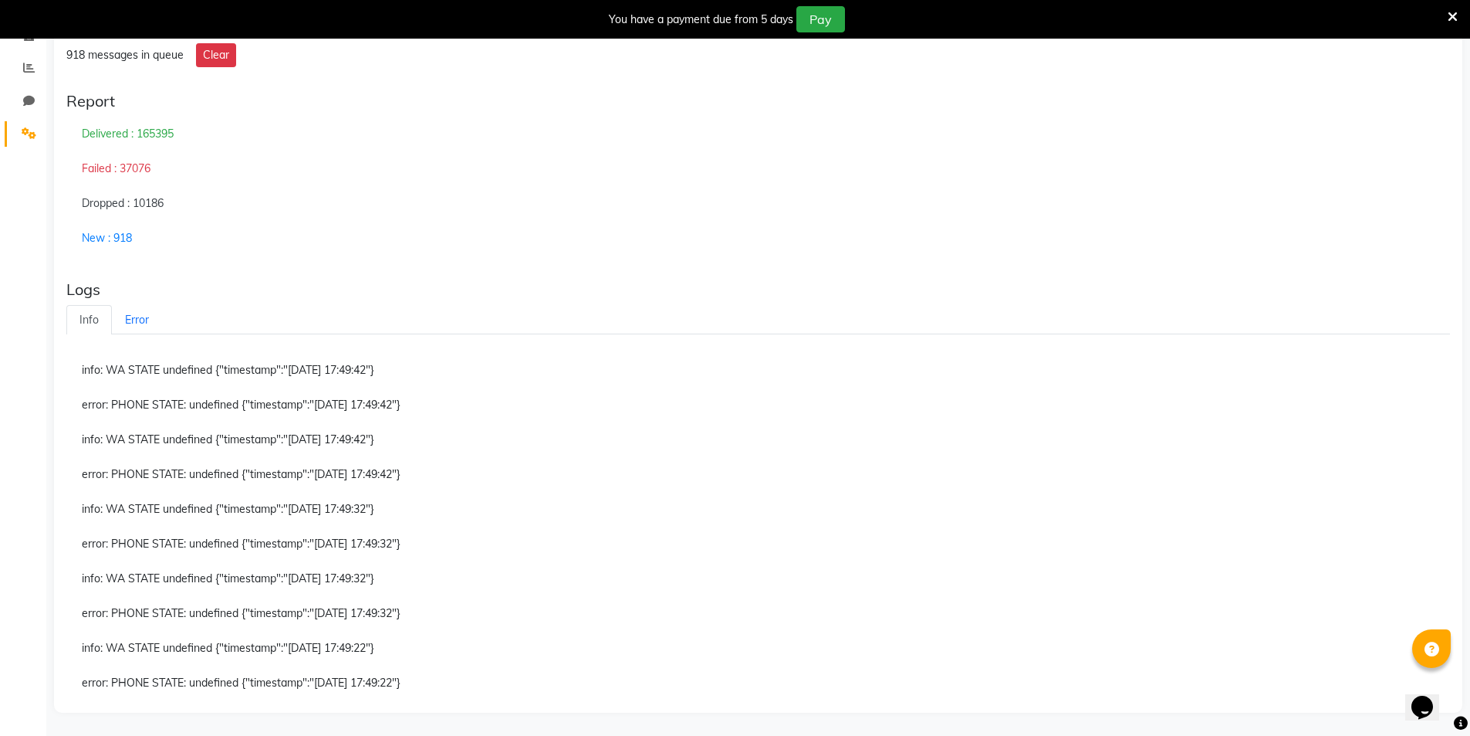
click at [1461, 15] on div "You have a payment due from 5 days Pay" at bounding box center [735, 19] width 1470 height 39
click at [1449, 15] on icon at bounding box center [1453, 17] width 10 height 14
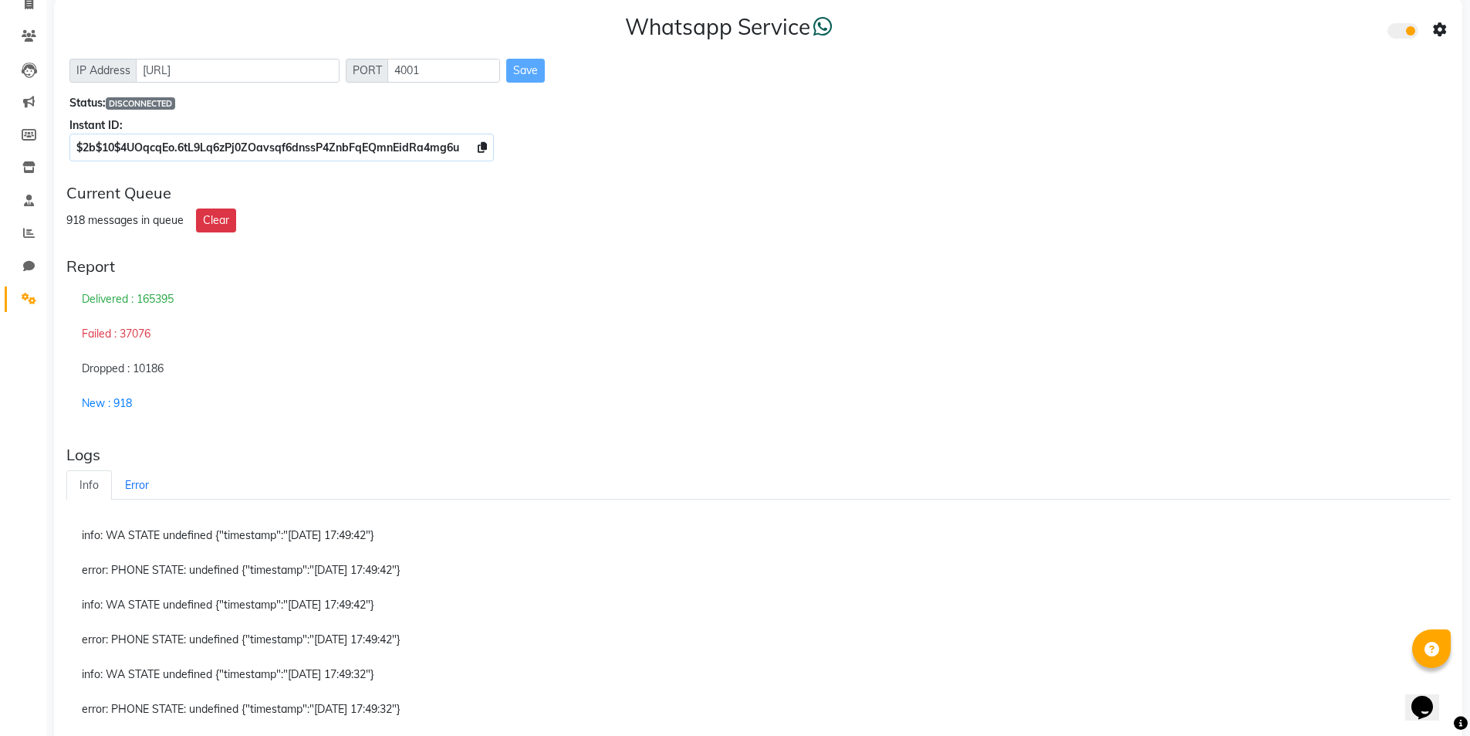
scroll to position [0, 0]
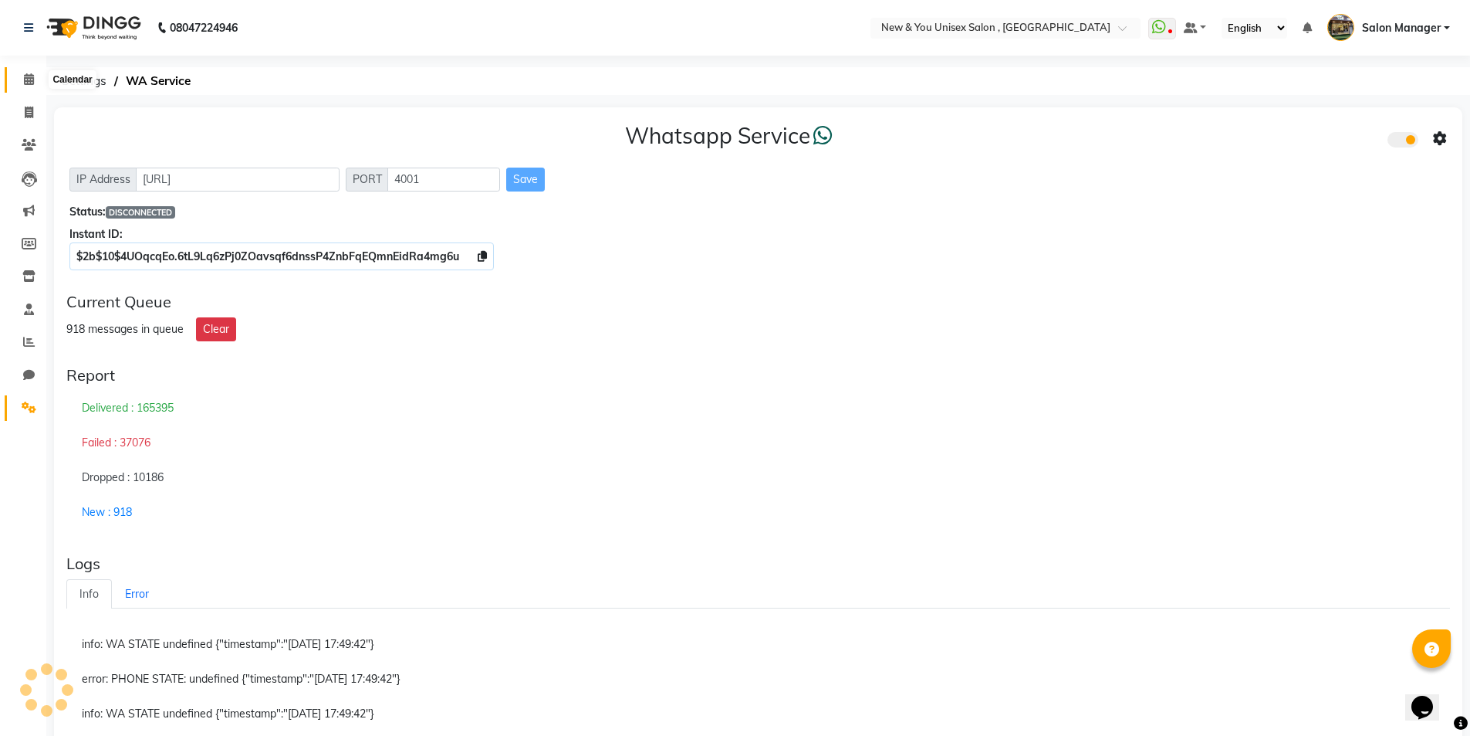
click at [19, 87] on span at bounding box center [28, 80] width 27 height 18
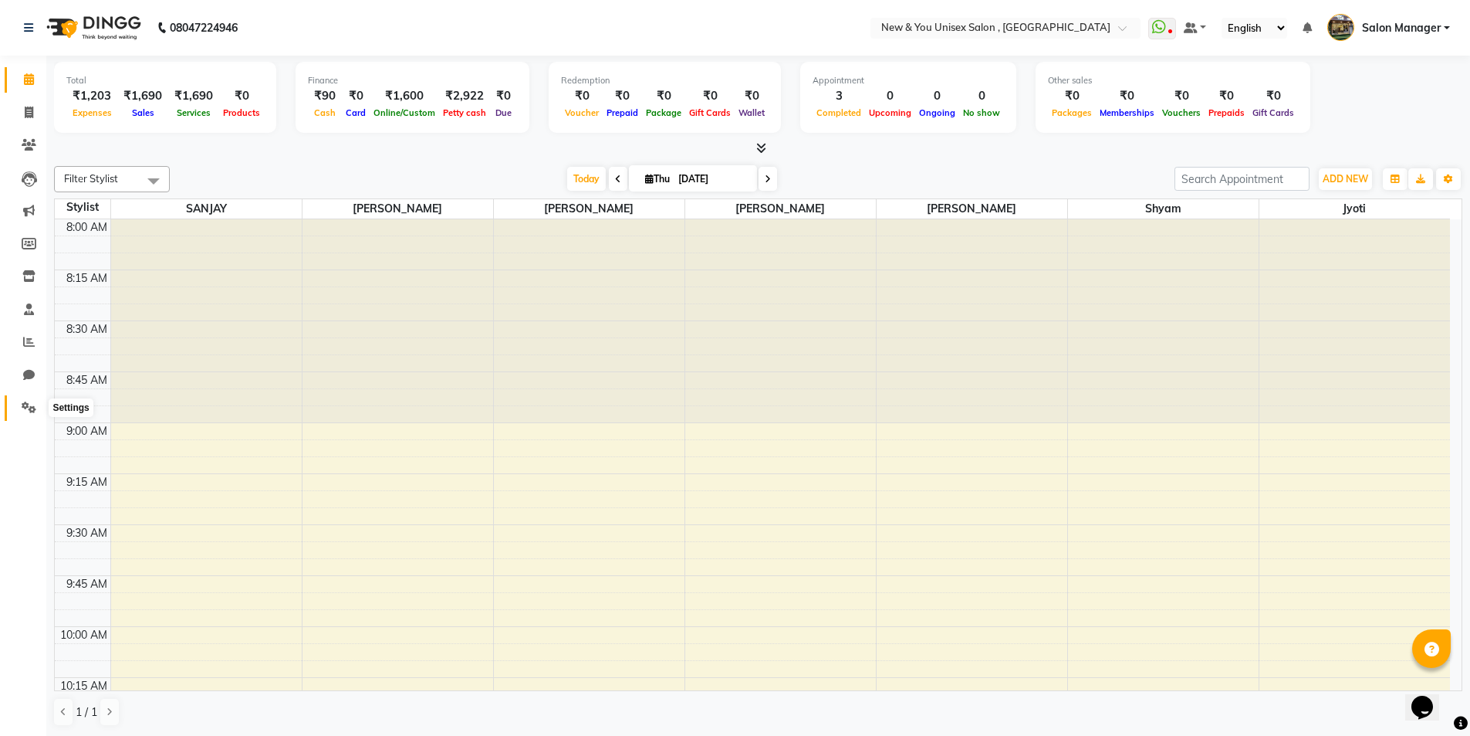
click at [34, 406] on icon at bounding box center [29, 407] width 15 height 12
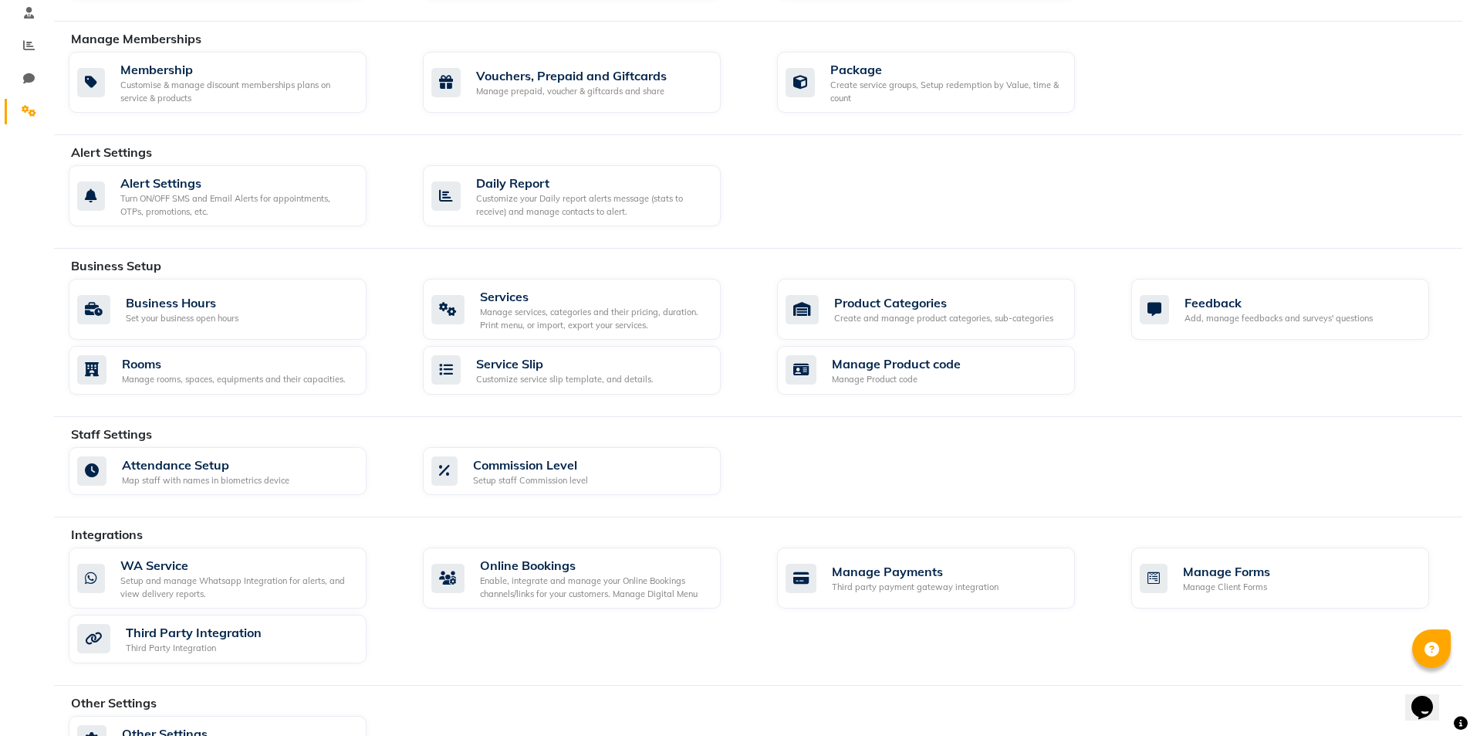
scroll to position [346, 0]
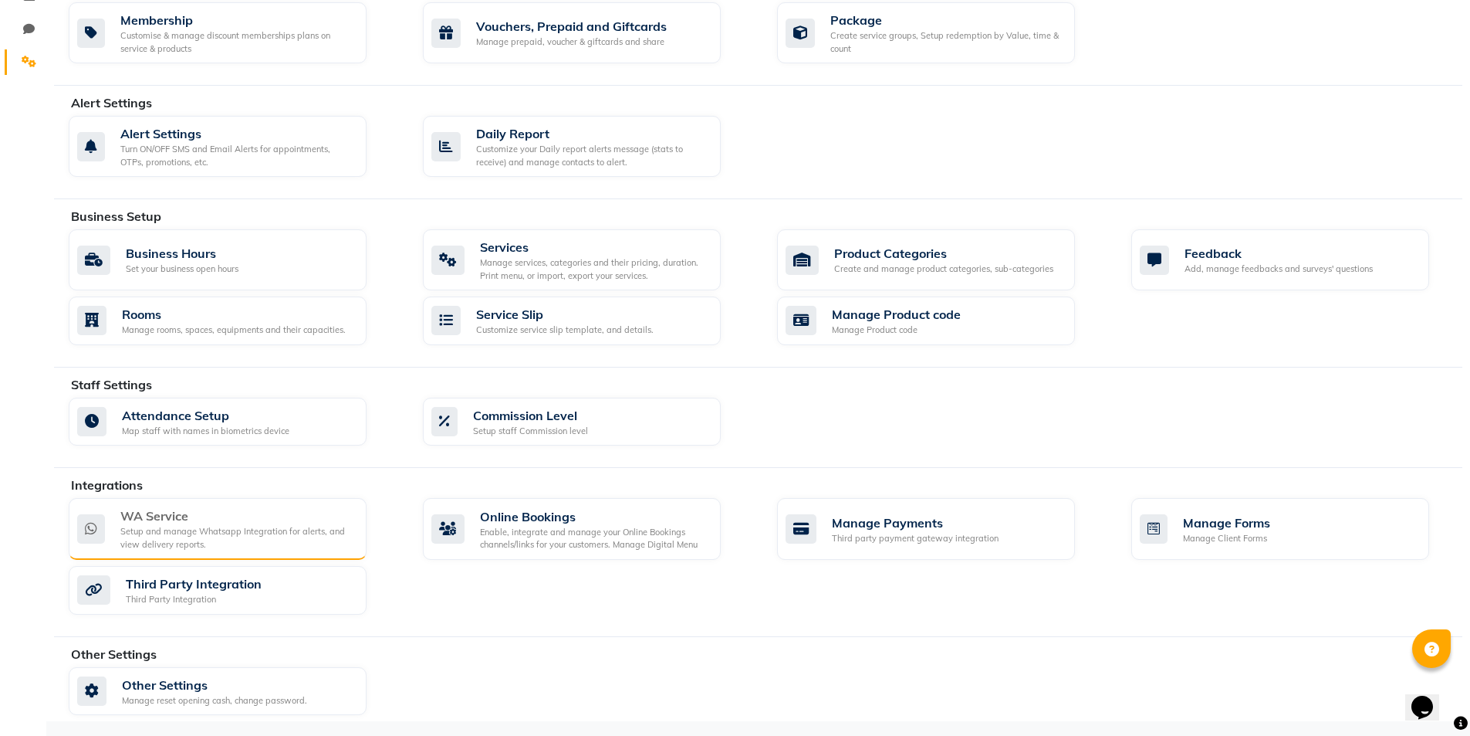
click at [246, 536] on div "Setup and manage Whatsapp Integration for alerts, and view delivery reports." at bounding box center [237, 537] width 234 height 25
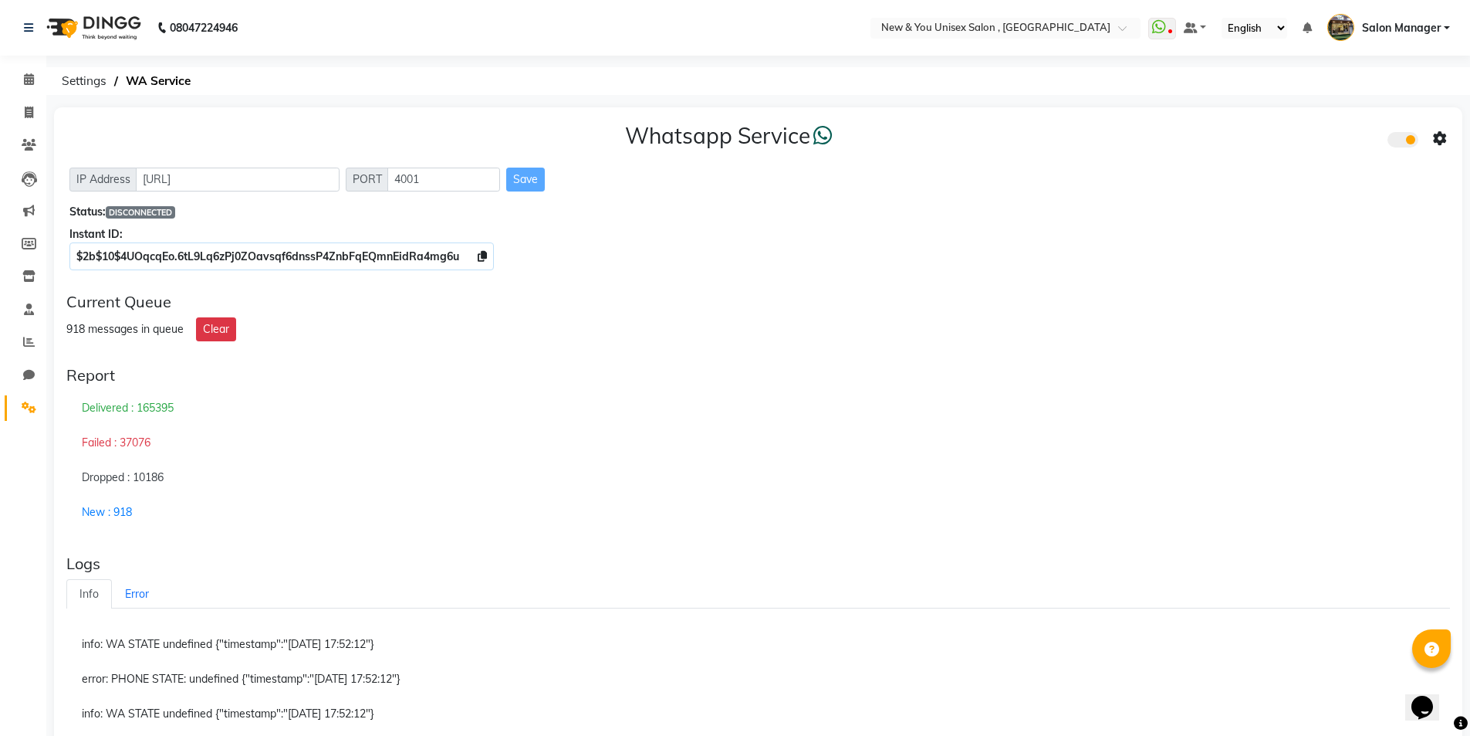
click at [126, 405] on div "Delivered : 165395" at bounding box center [758, 409] width 1384 height 36
click at [90, 516] on div "New : 918" at bounding box center [758, 512] width 1384 height 35
click at [829, 137] on icon at bounding box center [823, 136] width 19 height 22
click at [692, 151] on div "Whatsapp Service" at bounding box center [758, 139] width 1378 height 32
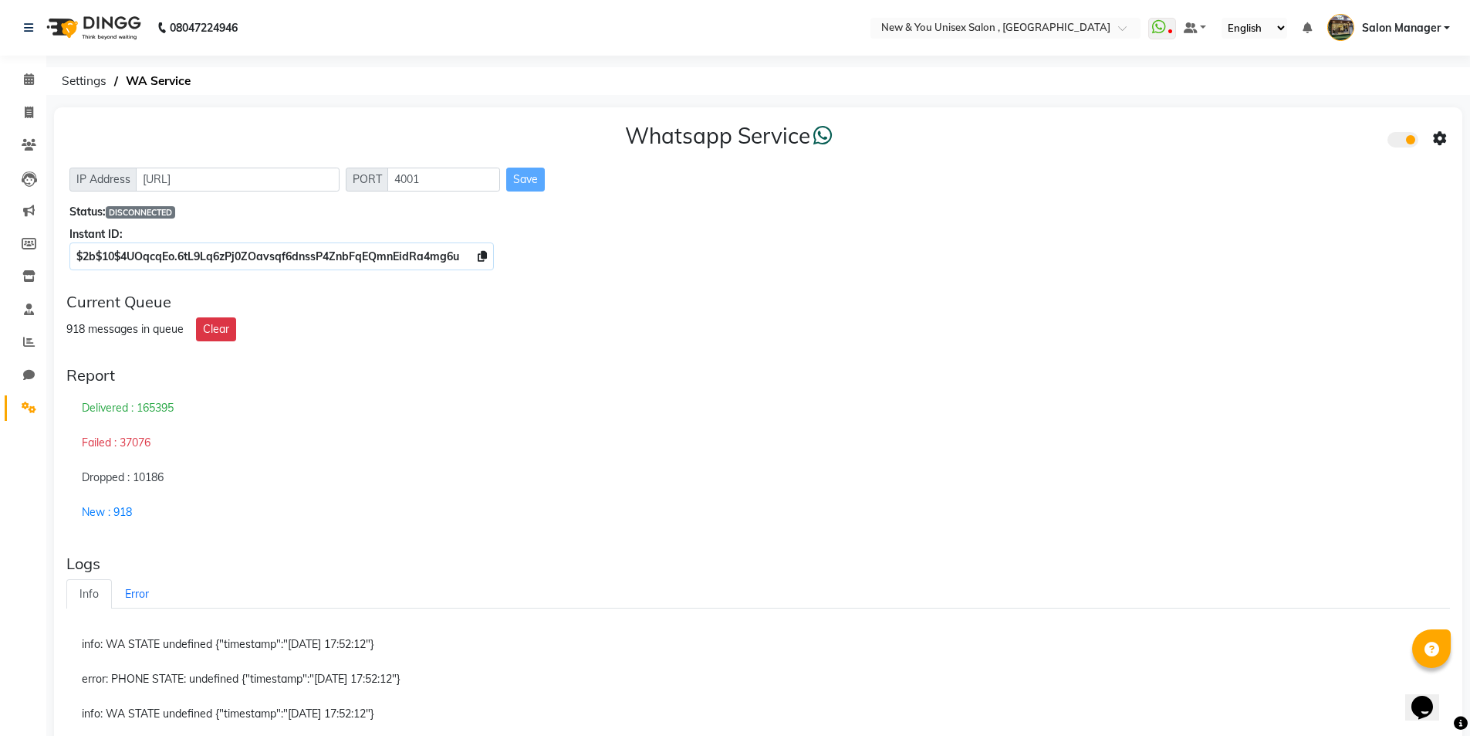
click at [692, 144] on h3 "Whatsapp Service" at bounding box center [729, 136] width 208 height 26
click at [698, 142] on h3 "Whatsapp Service" at bounding box center [729, 136] width 208 height 26
click at [702, 141] on h3 "Whatsapp Service" at bounding box center [729, 136] width 208 height 26
click at [713, 141] on h3 "Whatsapp Service" at bounding box center [729, 136] width 208 height 26
click at [714, 140] on h3 "Whatsapp Service" at bounding box center [729, 136] width 208 height 26
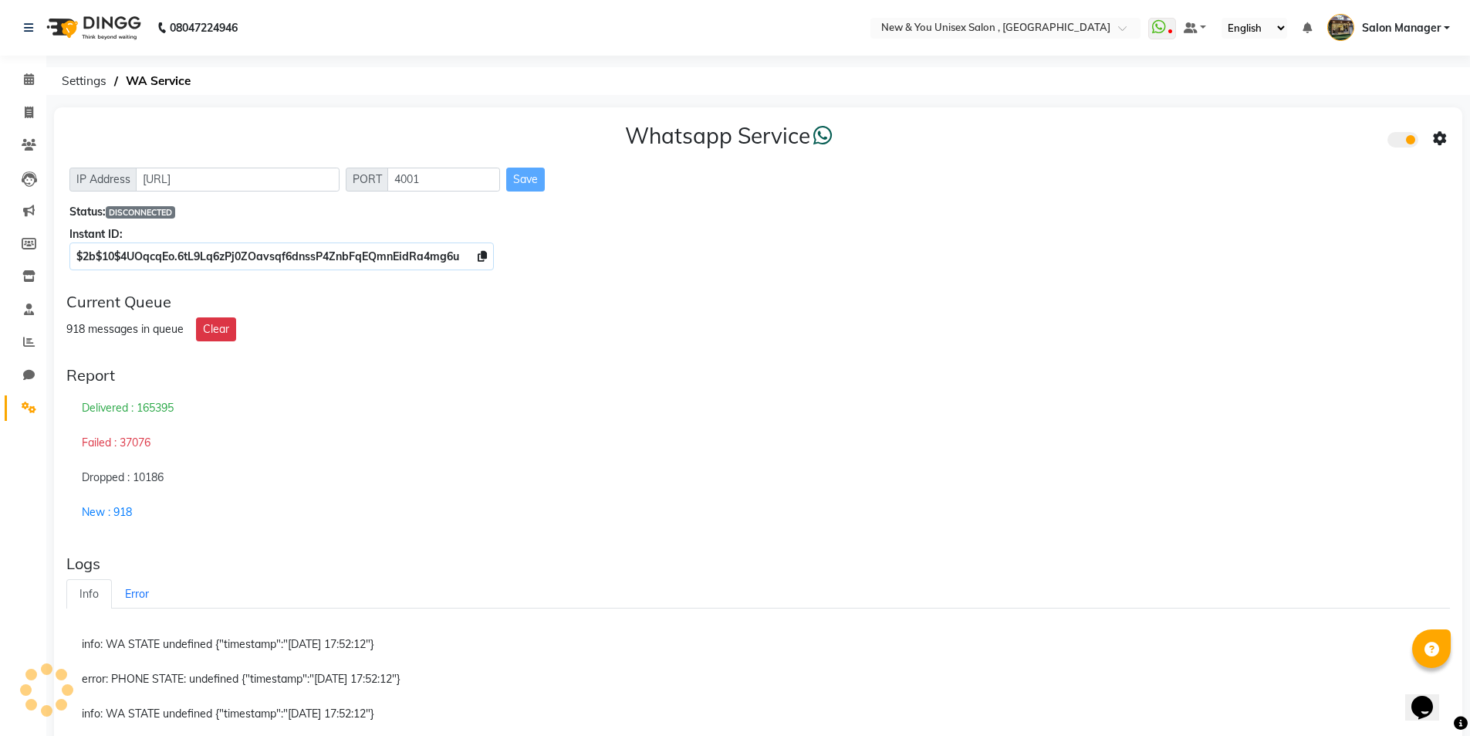
click at [807, 136] on h3 "Whatsapp Service" at bounding box center [729, 136] width 208 height 26
click at [810, 137] on h3 "Whatsapp Service" at bounding box center [729, 136] width 208 height 26
click at [1449, 140] on div "Whatsapp Service IP Address [URL] PORT 4001 Save Status: DISCONNECTED Instant I…" at bounding box center [758, 193] width 1409 height 173
click at [1439, 135] on icon at bounding box center [1440, 139] width 14 height 14
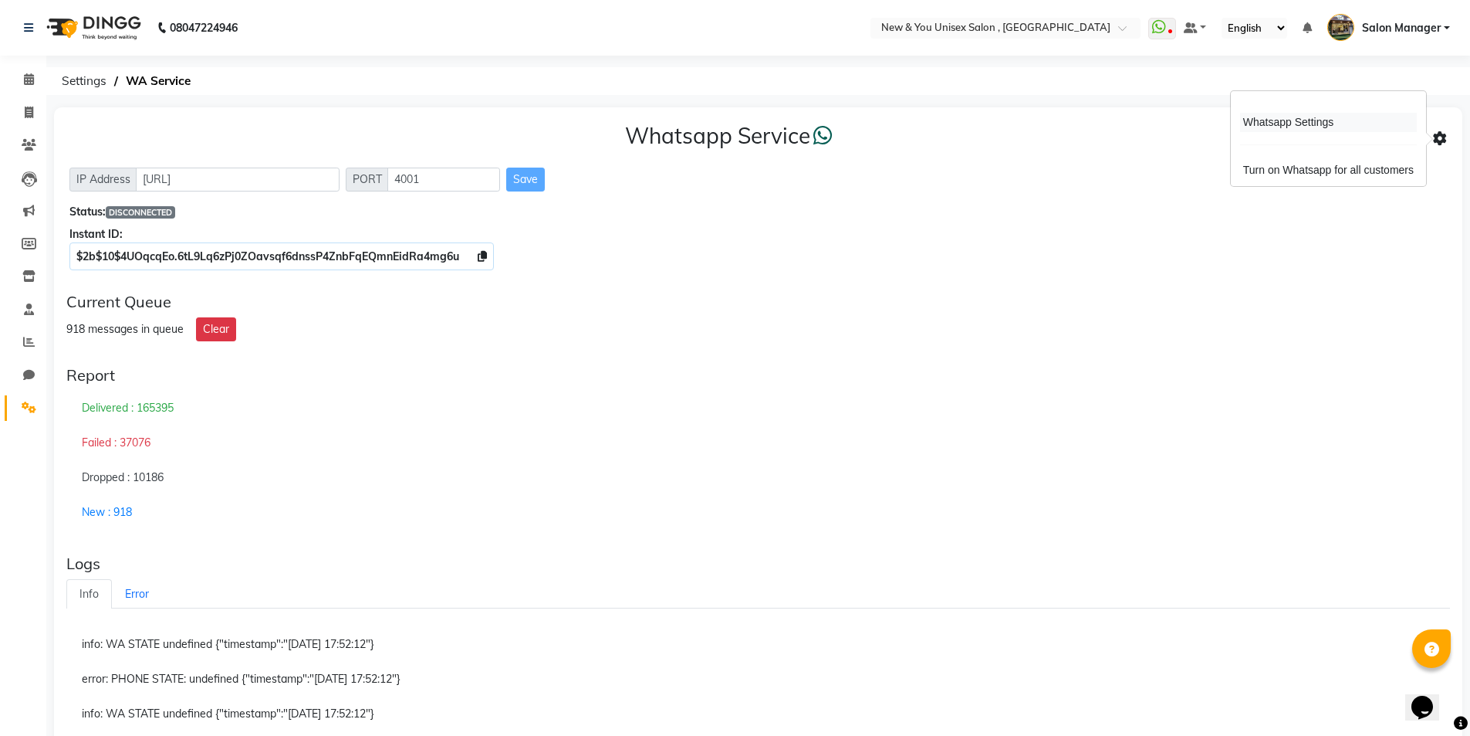
click at [1280, 129] on div "Whatsapp Settings" at bounding box center [1328, 122] width 177 height 19
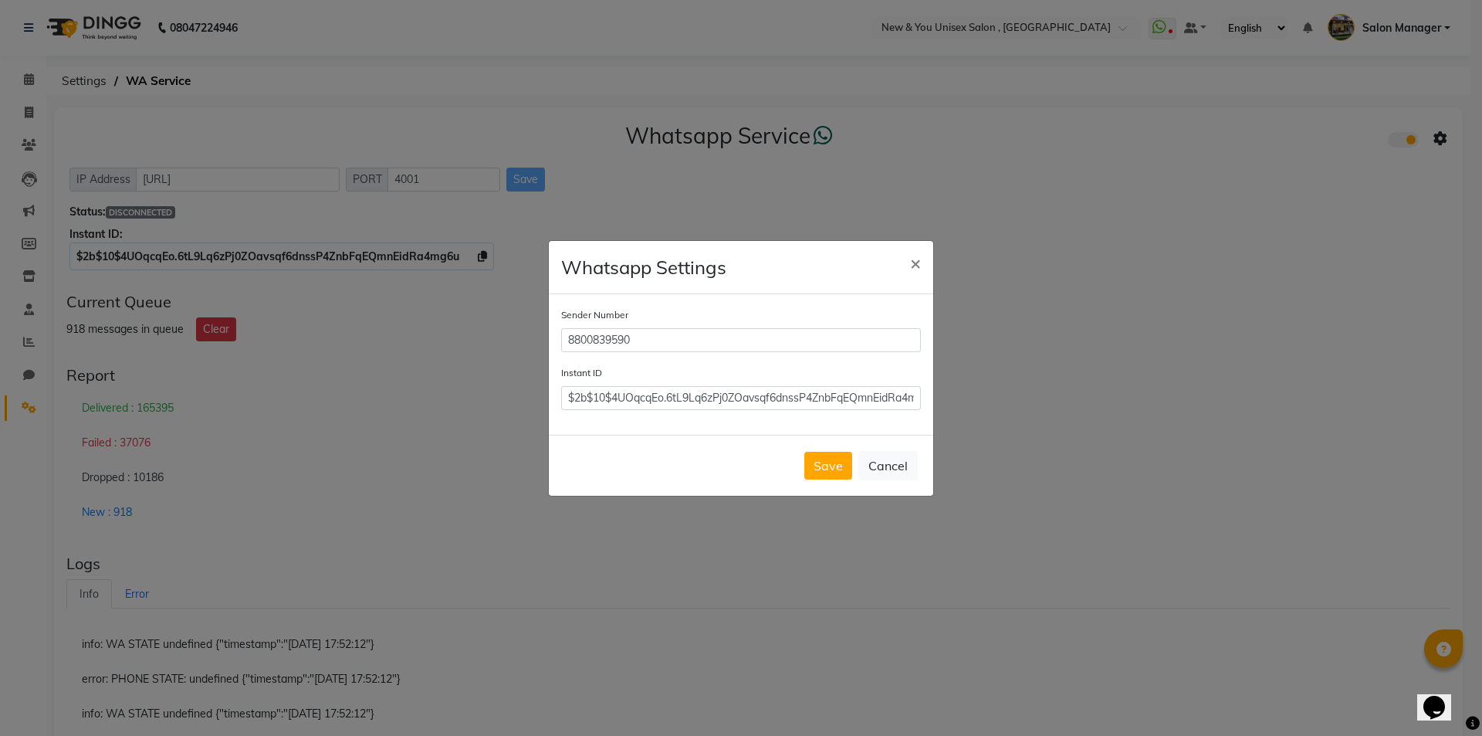
click at [1250, 283] on ngb-modal-window "Whatsapp Settings × Sender Number 8800839590 Instant ID $2b$10$4UOqcqEo.6tL9Lq6…" at bounding box center [741, 368] width 1482 height 736
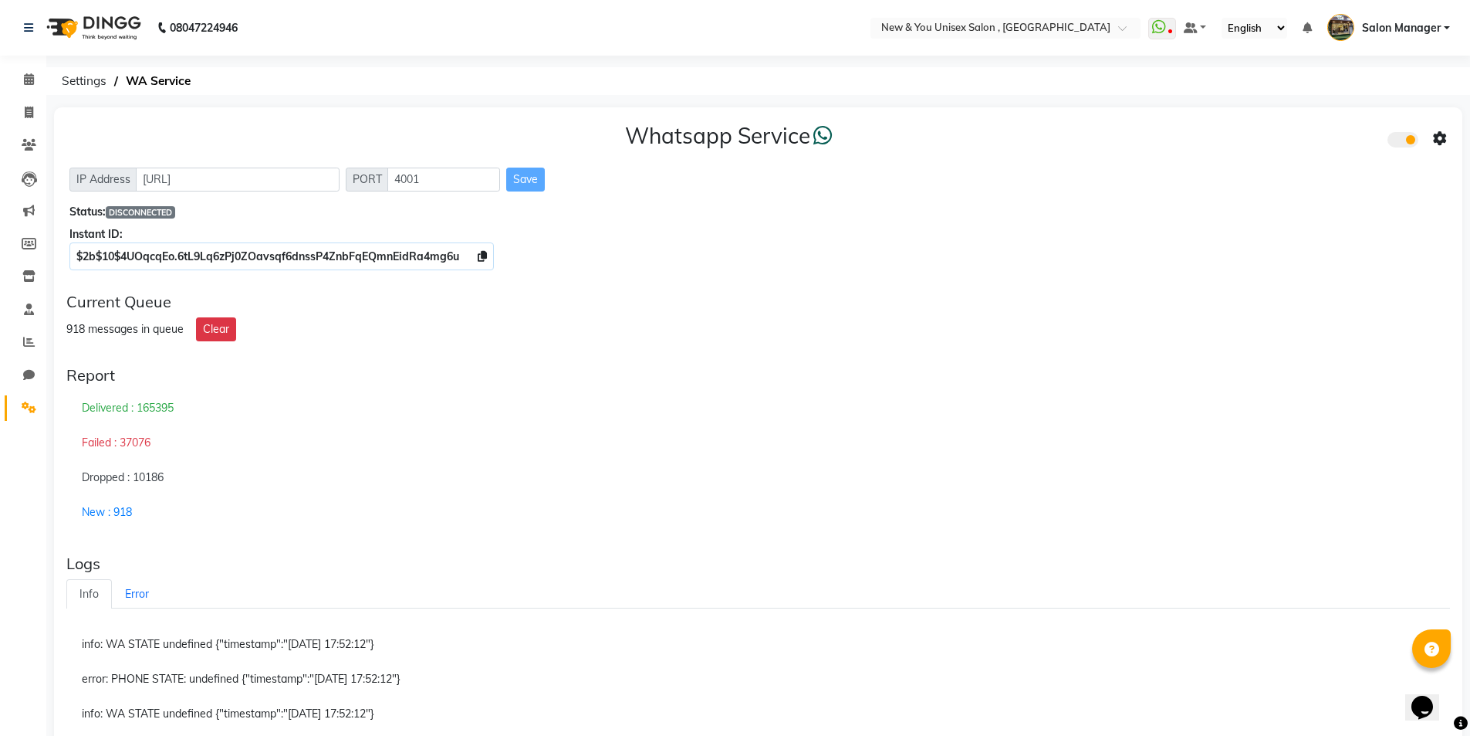
click at [1443, 137] on icon at bounding box center [1440, 139] width 14 height 14
click at [1372, 178] on div "Turn on Whatsapp for all customers" at bounding box center [1328, 170] width 177 height 19
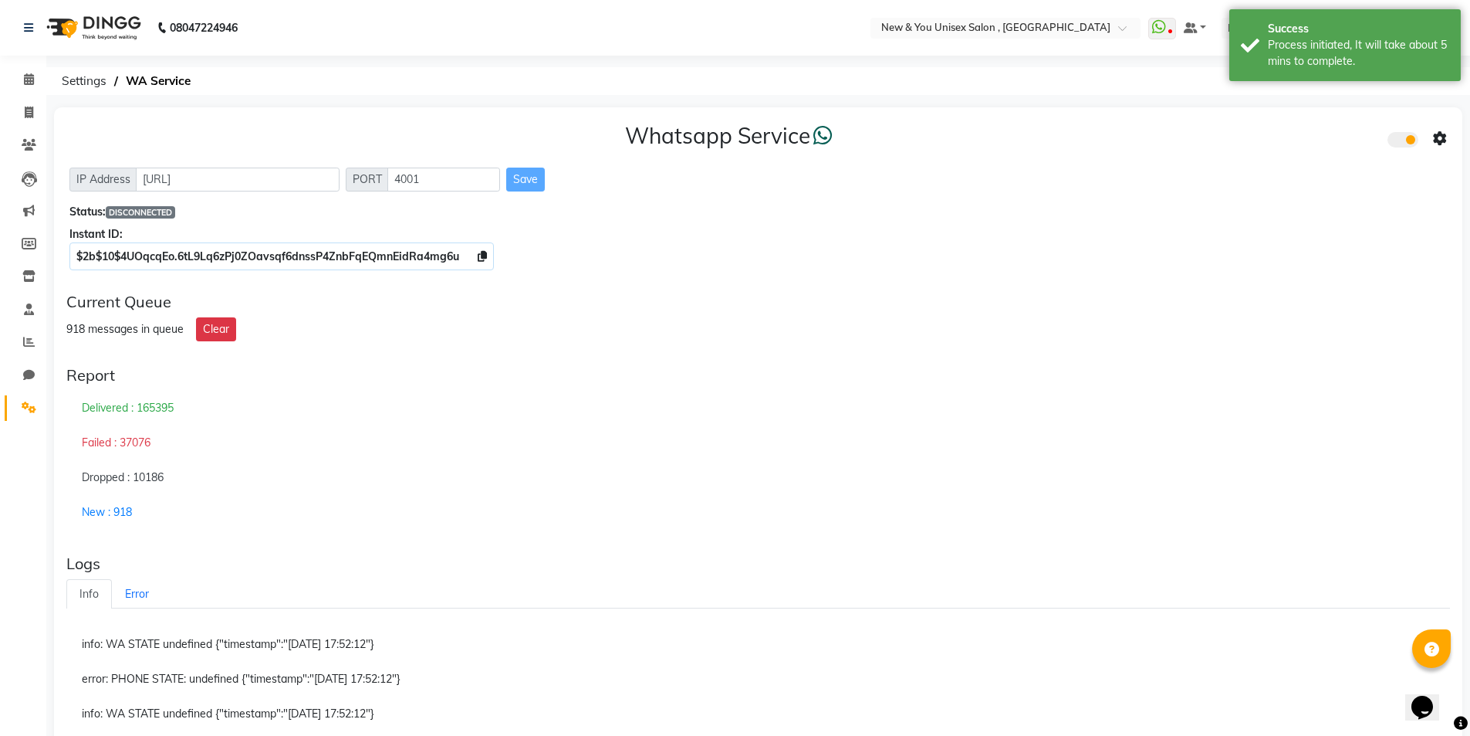
click at [1438, 149] on span at bounding box center [1440, 138] width 14 height 21
click at [1072, 299] on div "Current Queue" at bounding box center [758, 302] width 1384 height 19
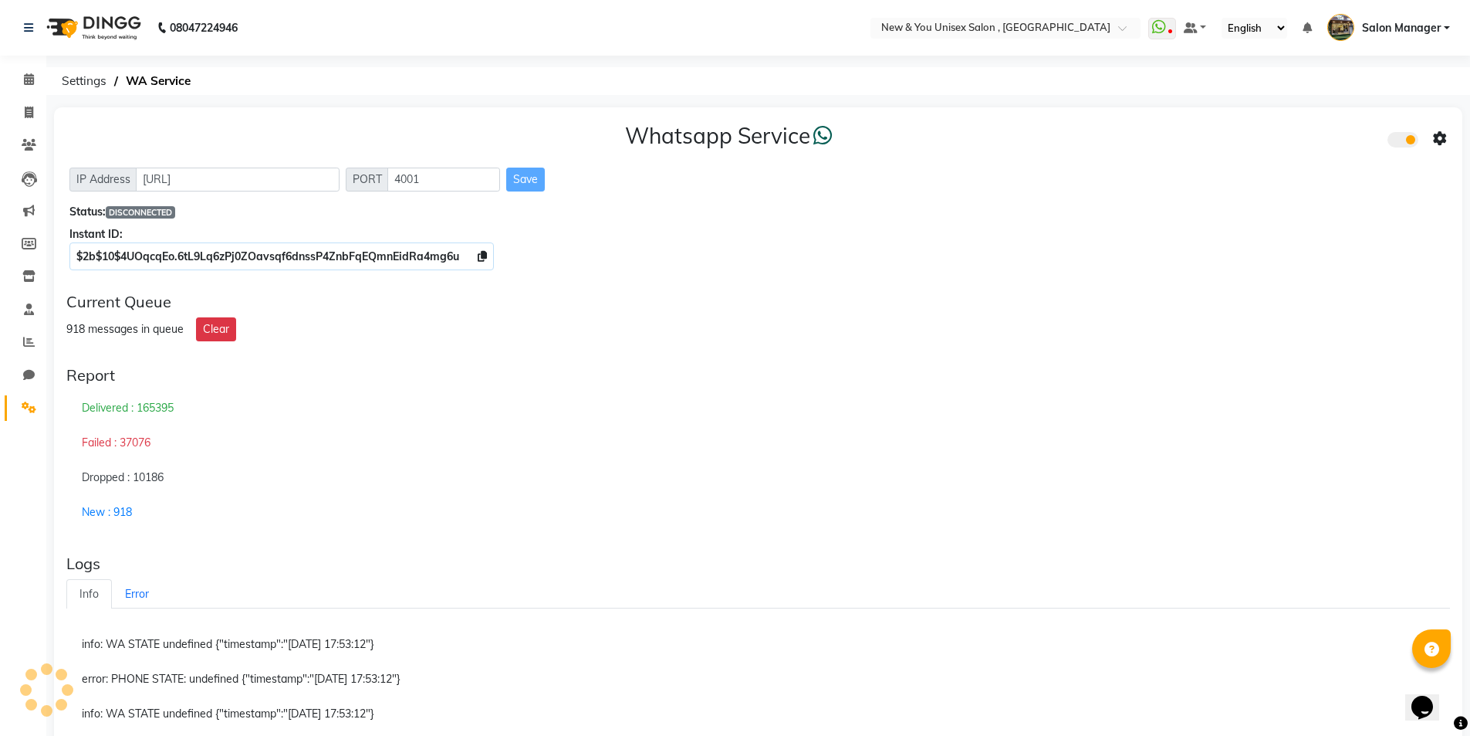
click at [144, 218] on span "DISCONNECTED" at bounding box center [140, 212] width 69 height 12
click at [147, 211] on span "DISCONNECTED" at bounding box center [140, 212] width 69 height 12
click at [144, 596] on link "Error" at bounding box center [137, 594] width 50 height 30
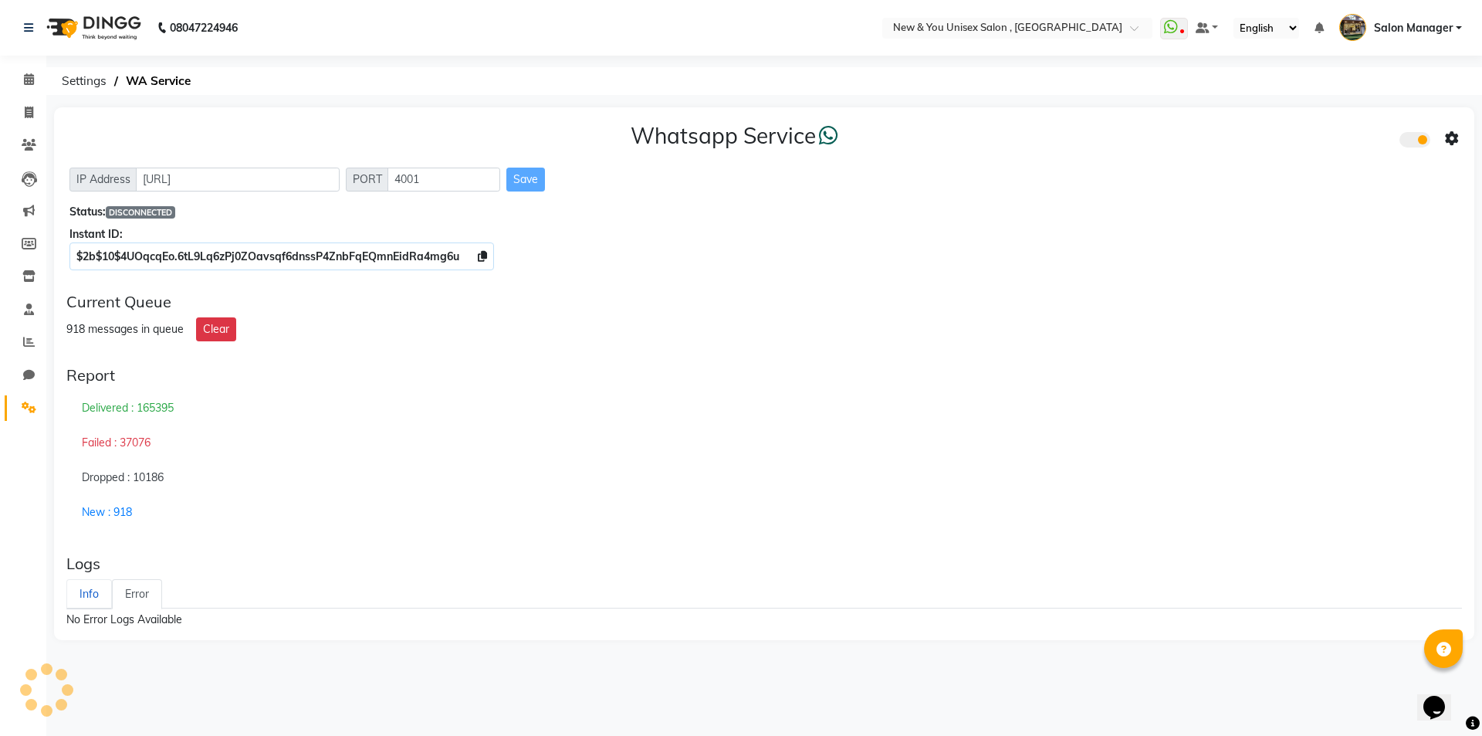
click at [99, 598] on link "Info" at bounding box center [89, 594] width 46 height 30
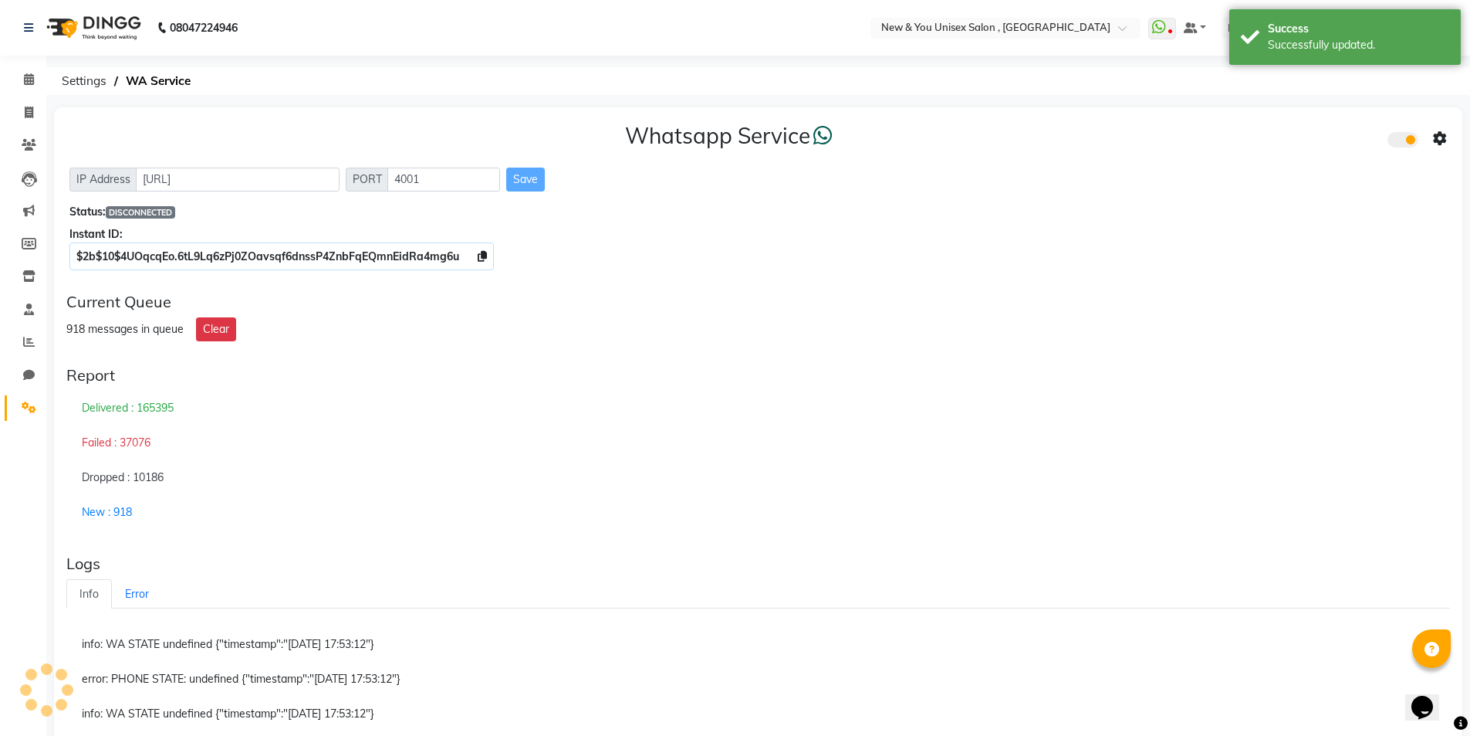
click at [1395, 134] on span at bounding box center [1403, 139] width 31 height 15
click at [1399, 142] on input "checkbox" at bounding box center [1399, 142] width 0 height 0
click at [1396, 137] on span at bounding box center [1403, 139] width 31 height 15
click at [1399, 142] on input "checkbox" at bounding box center [1399, 142] width 0 height 0
click at [1397, 137] on span at bounding box center [1403, 139] width 31 height 15
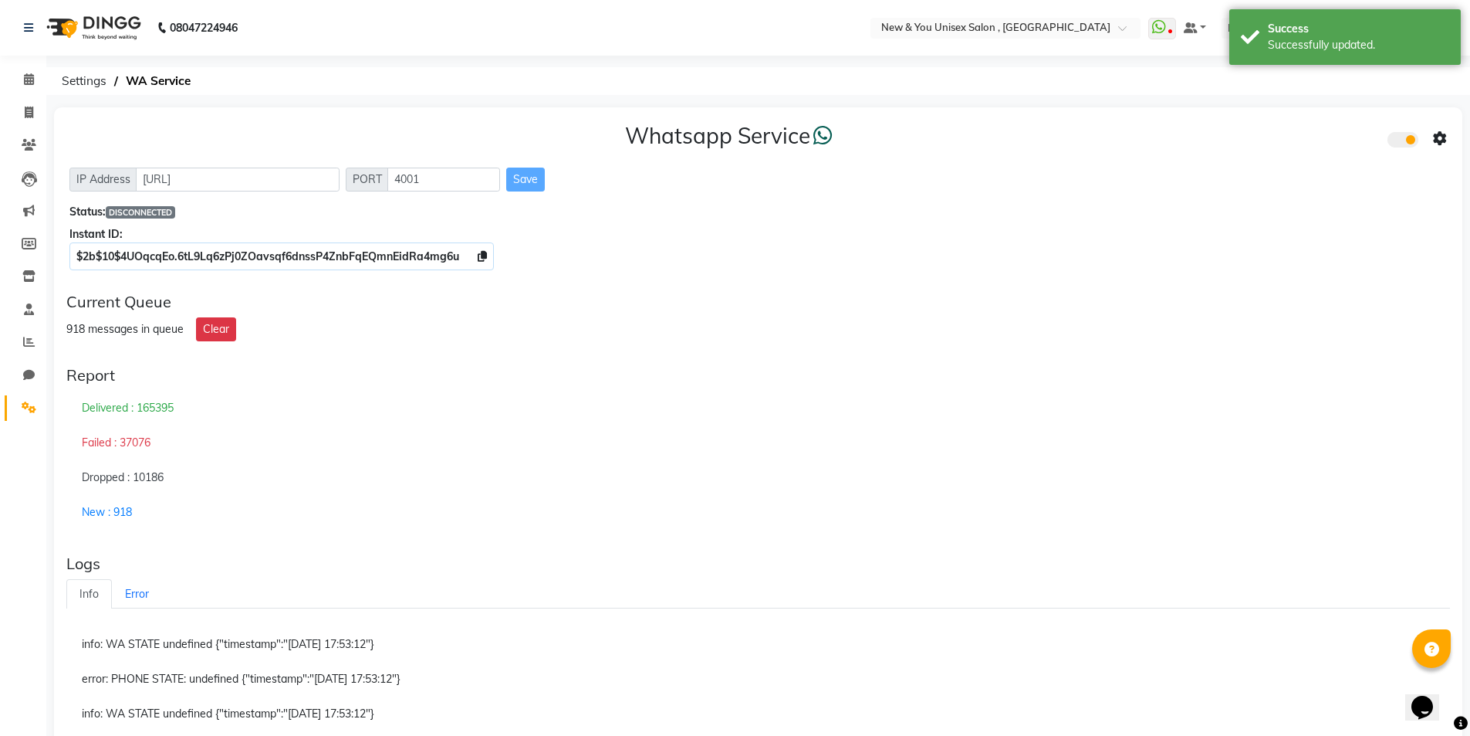
click at [1399, 142] on input "checkbox" at bounding box center [1399, 142] width 0 height 0
click at [1397, 137] on span at bounding box center [1403, 139] width 31 height 15
click at [1399, 142] on input "checkbox" at bounding box center [1399, 142] width 0 height 0
click at [1443, 137] on icon at bounding box center [1440, 139] width 14 height 14
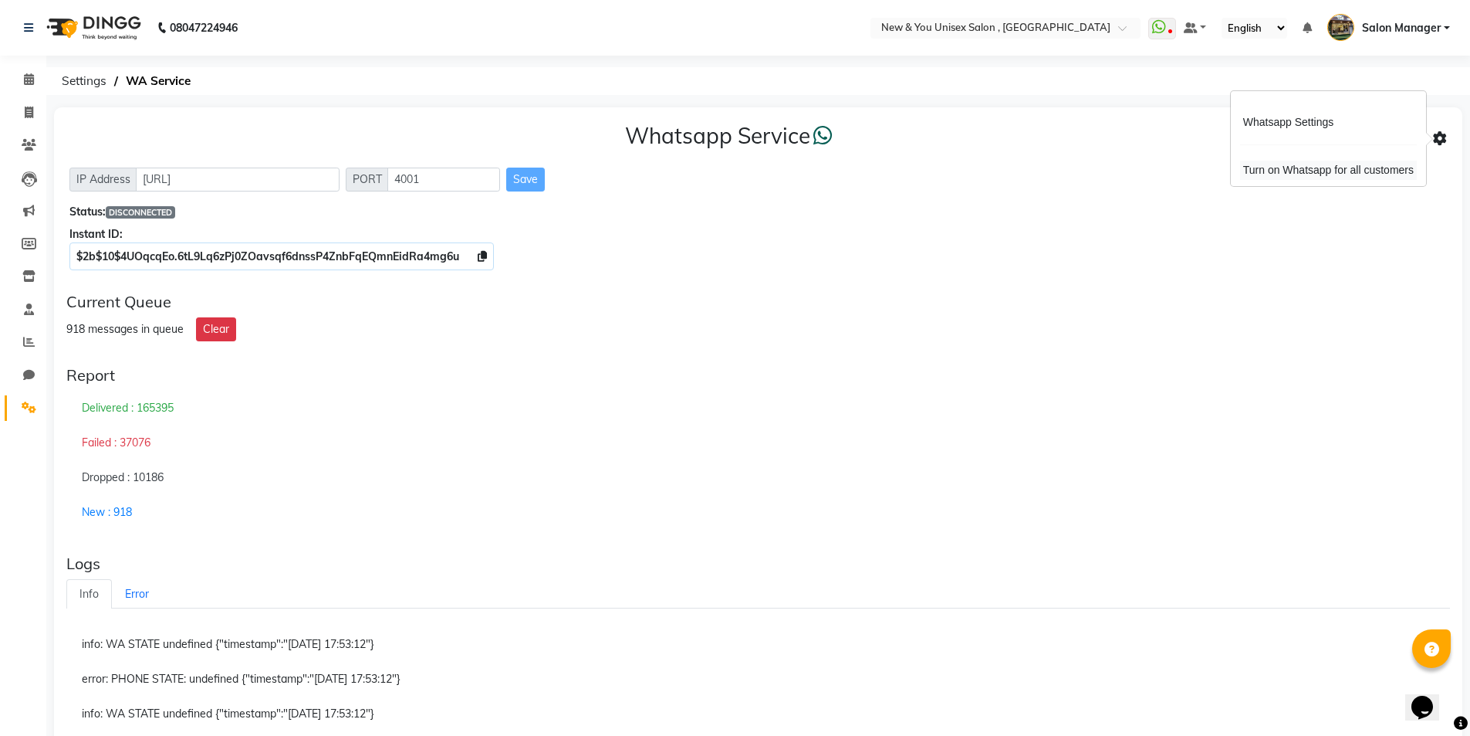
click at [1401, 173] on div "Turn on Whatsapp for all customers" at bounding box center [1328, 170] width 177 height 19
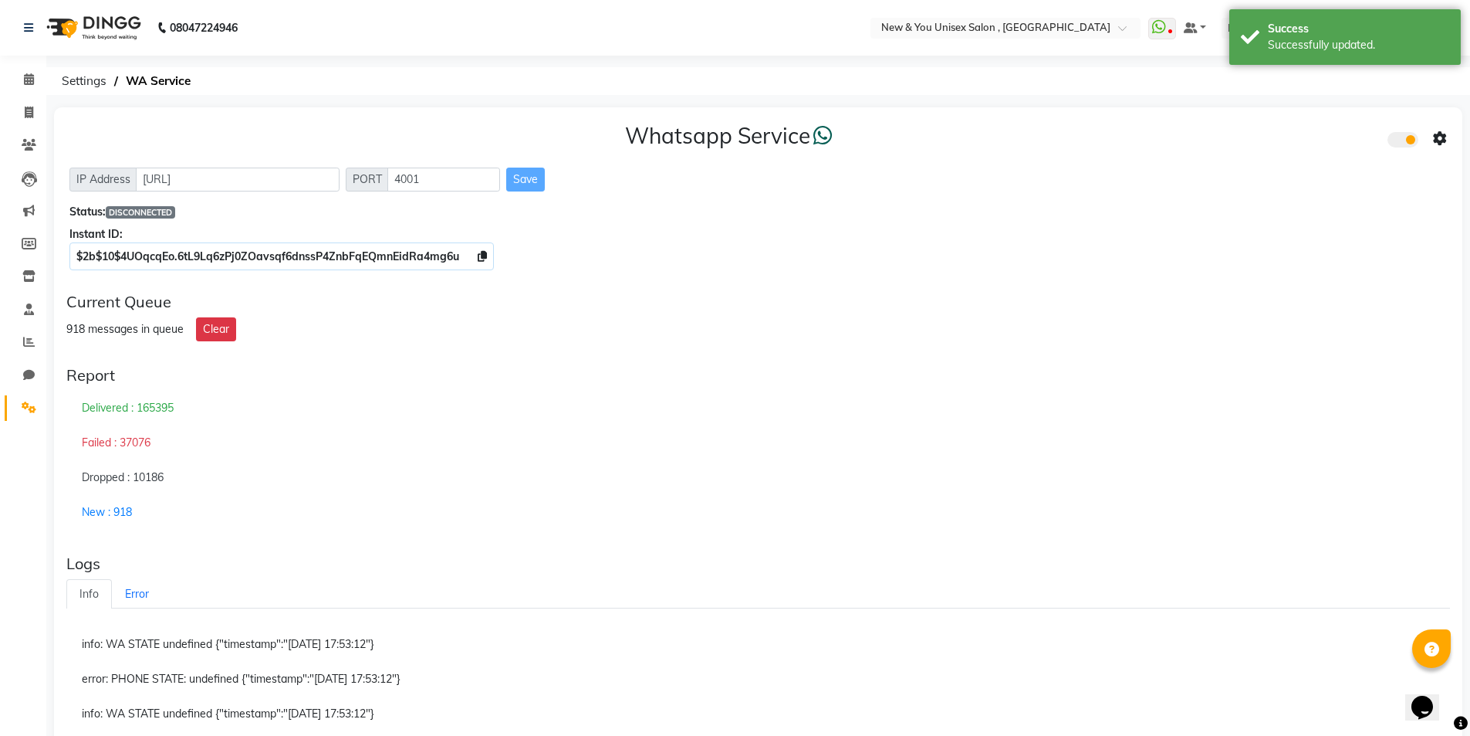
click at [1246, 239] on div "Instant ID:" at bounding box center [758, 234] width 1378 height 16
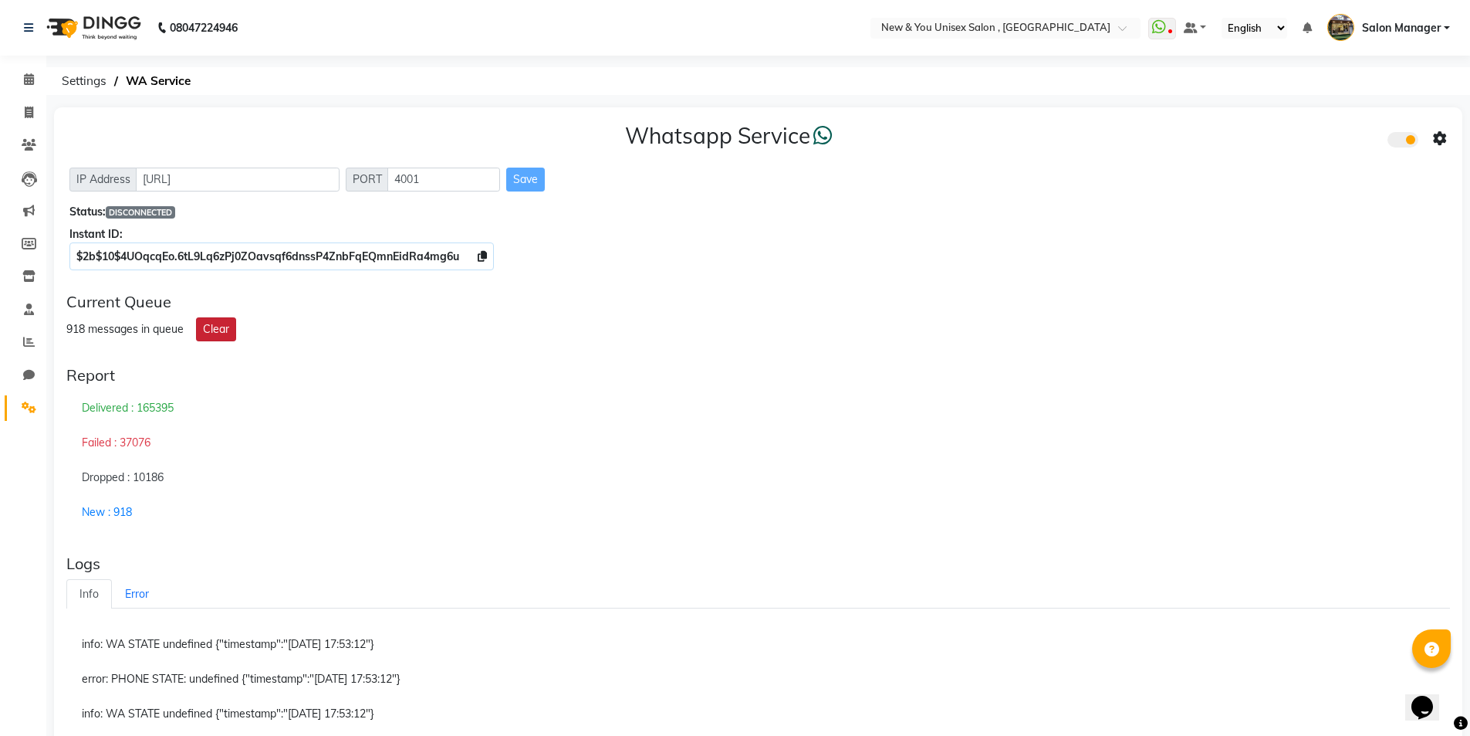
click at [211, 326] on button "Clear" at bounding box center [216, 329] width 40 height 24
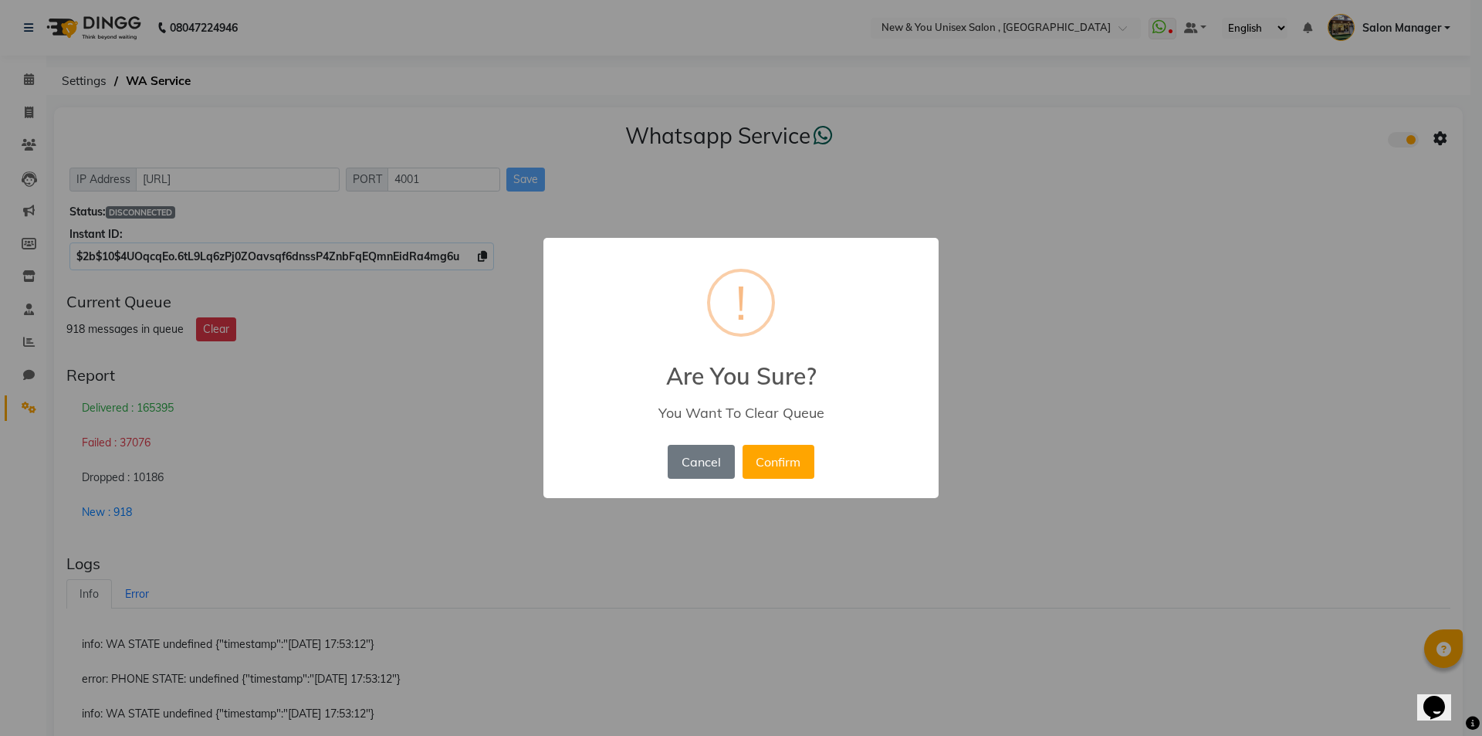
click at [278, 435] on div "× ! Are You Sure? You Want To Clear Queue Cancel No Confirm" at bounding box center [741, 368] width 1482 height 736
click at [710, 472] on button "Cancel" at bounding box center [701, 462] width 66 height 34
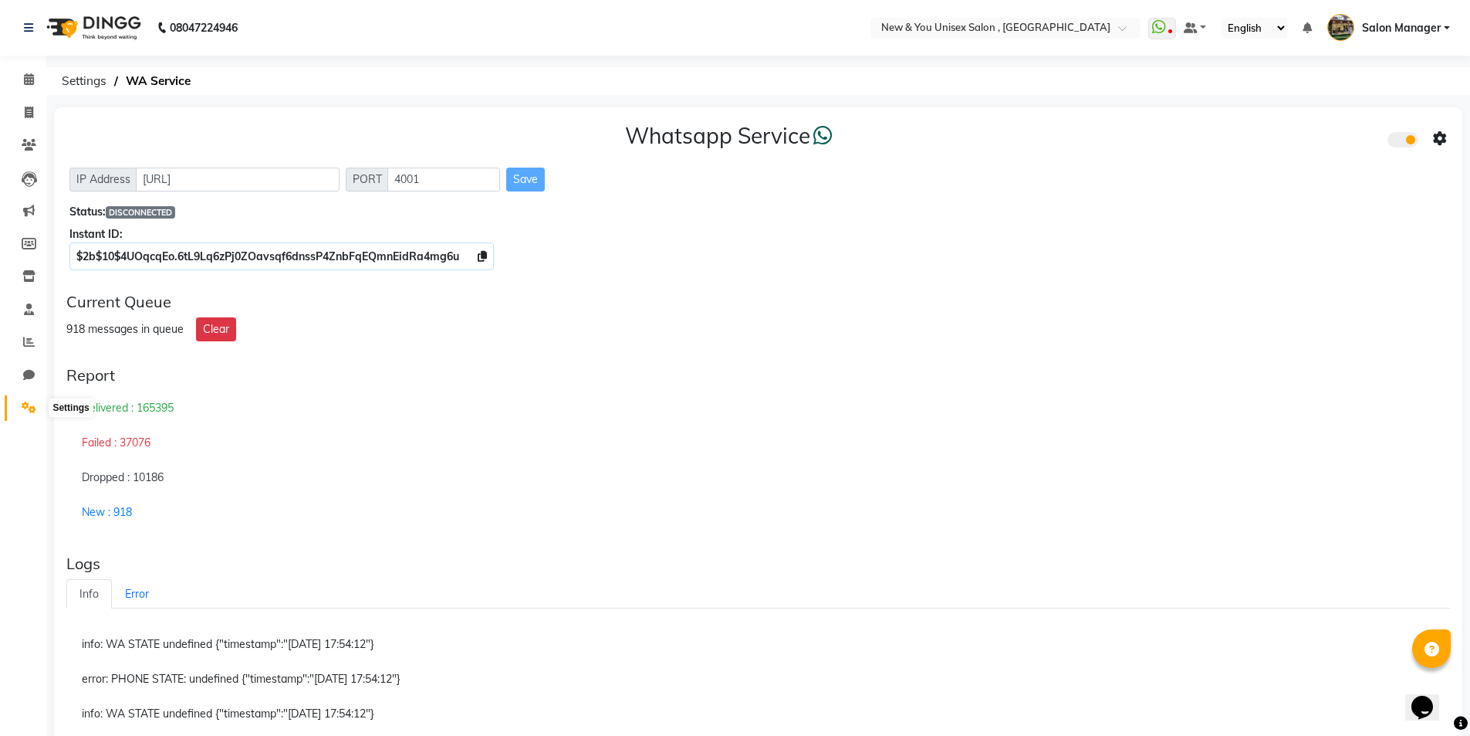
click at [26, 412] on icon at bounding box center [29, 407] width 15 height 12
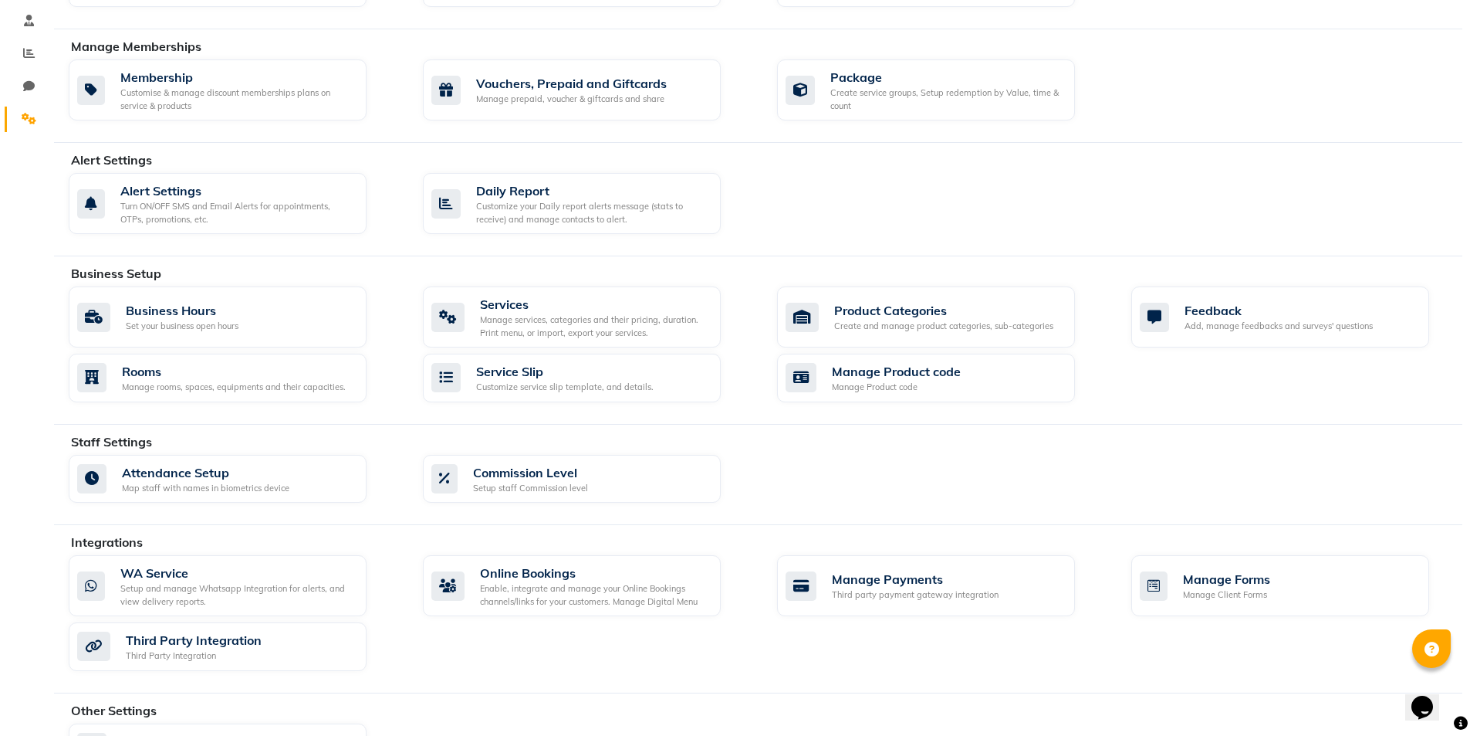
scroll to position [346, 0]
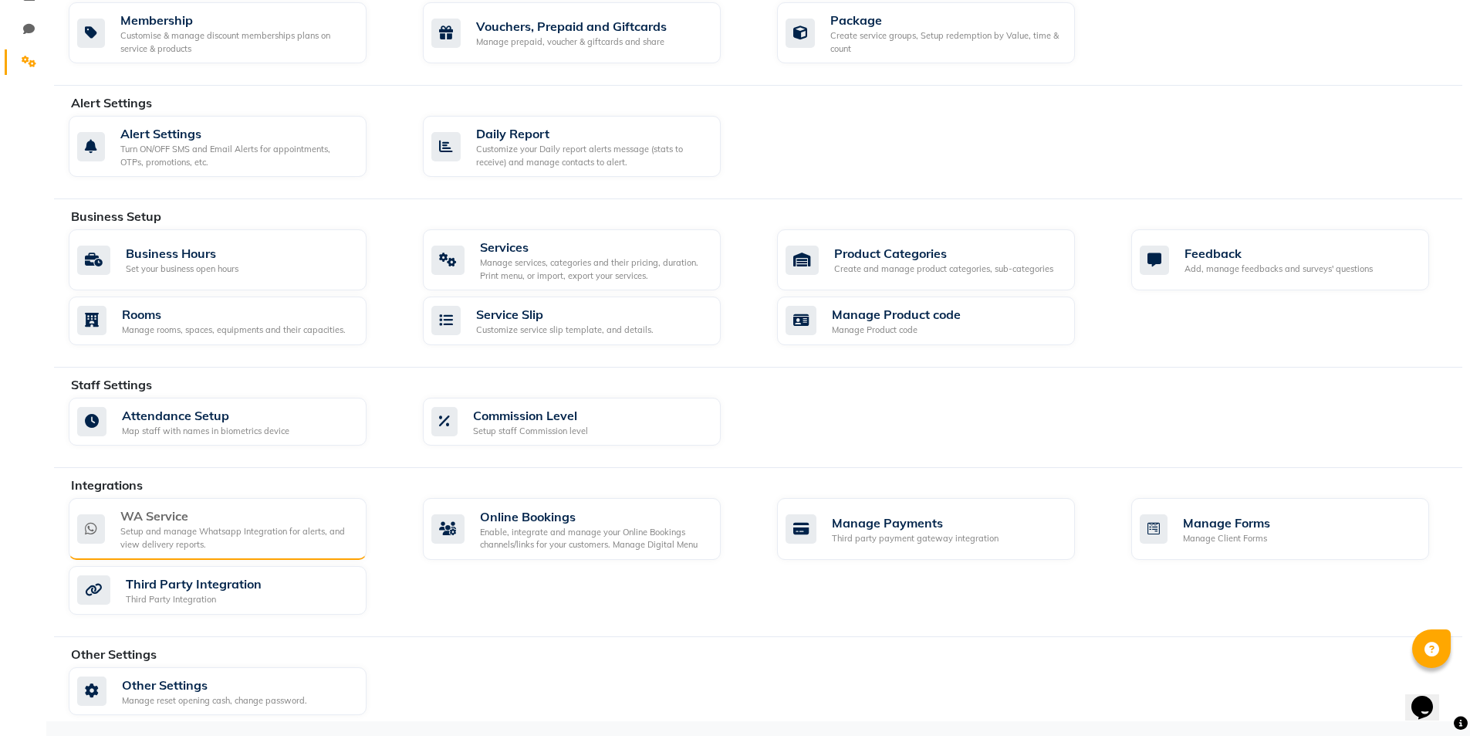
click at [93, 530] on icon at bounding box center [91, 528] width 28 height 29
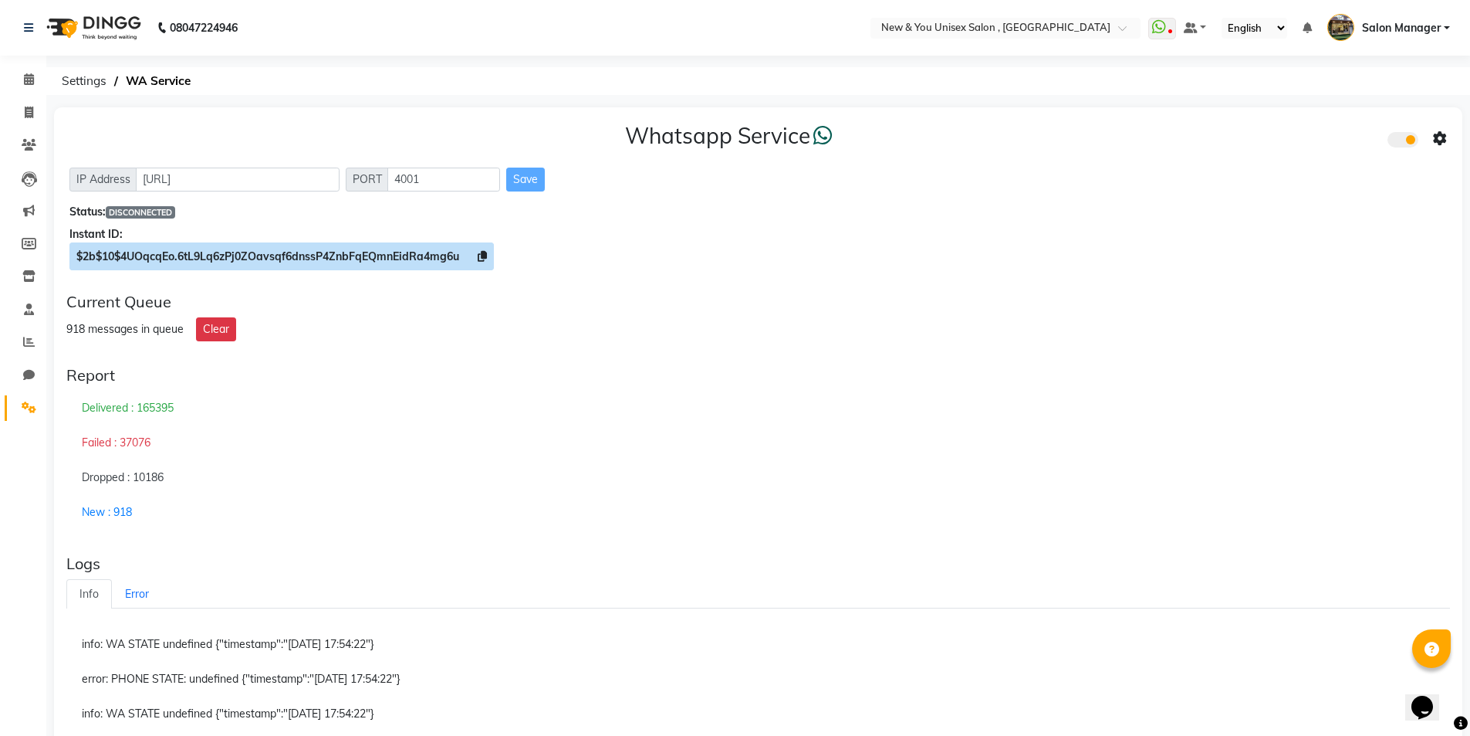
click at [281, 266] on span "$2b$10$4UOqcqEo.6tL9Lq6zPj0ZOavsqf6dnssP4ZnbFqEQmnEidRa4mg6u" at bounding box center [281, 256] width 425 height 28
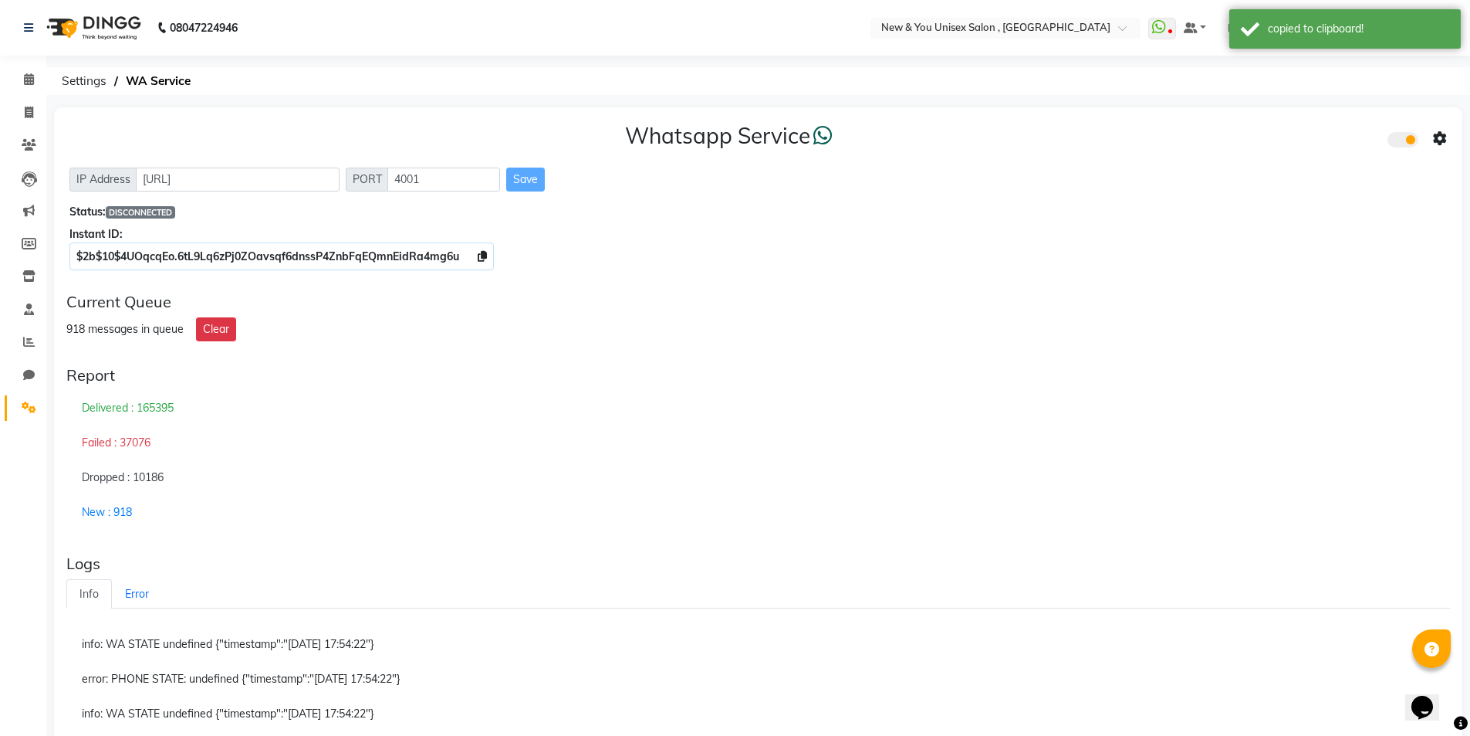
drag, startPoint x: 281, startPoint y: 266, endPoint x: 788, endPoint y: 379, distance: 519.7
click at [788, 379] on div "Report" at bounding box center [758, 375] width 1384 height 19
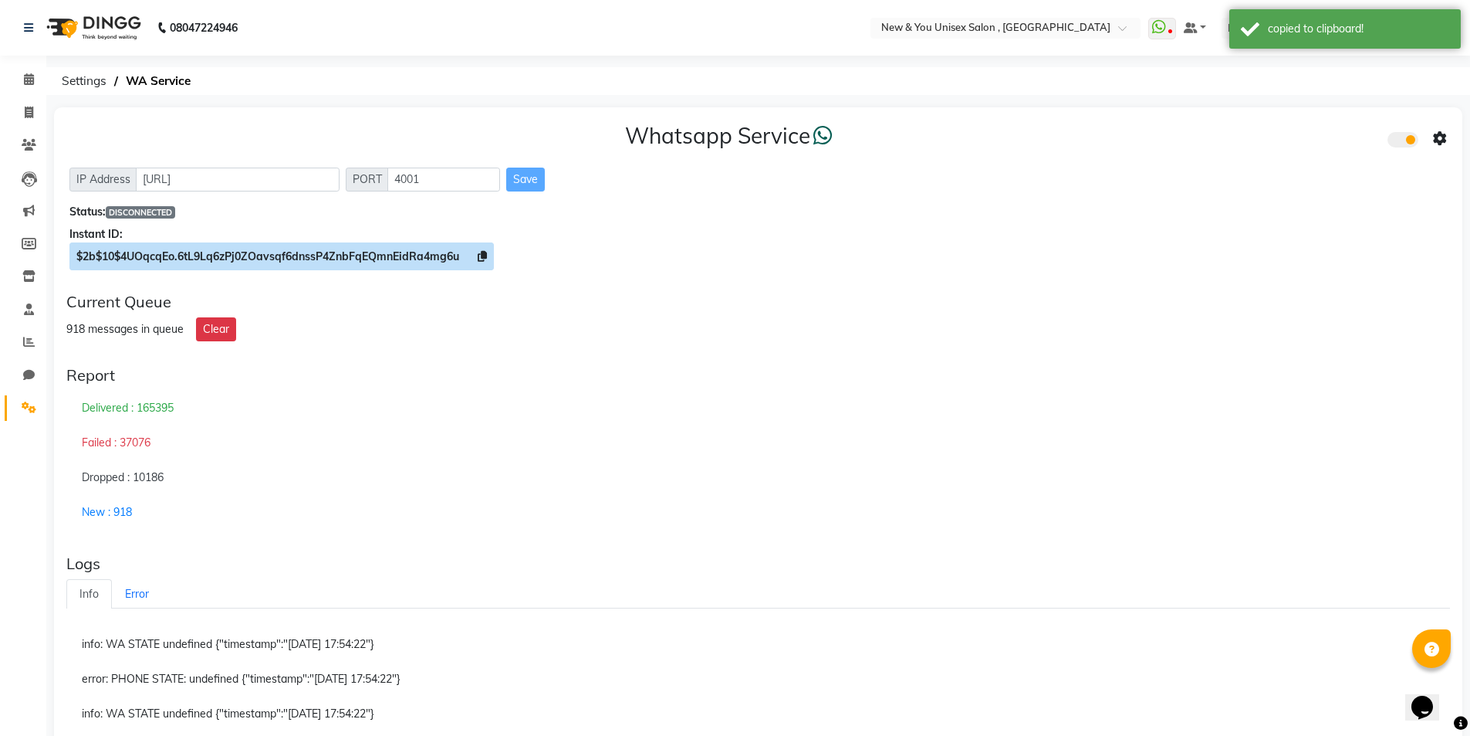
click at [342, 250] on span "$2b$10$4UOqcqEo.6tL9Lq6zPj0ZOavsqf6dnssP4ZnbFqEQmnEidRa4mg6u" at bounding box center [267, 256] width 383 height 14
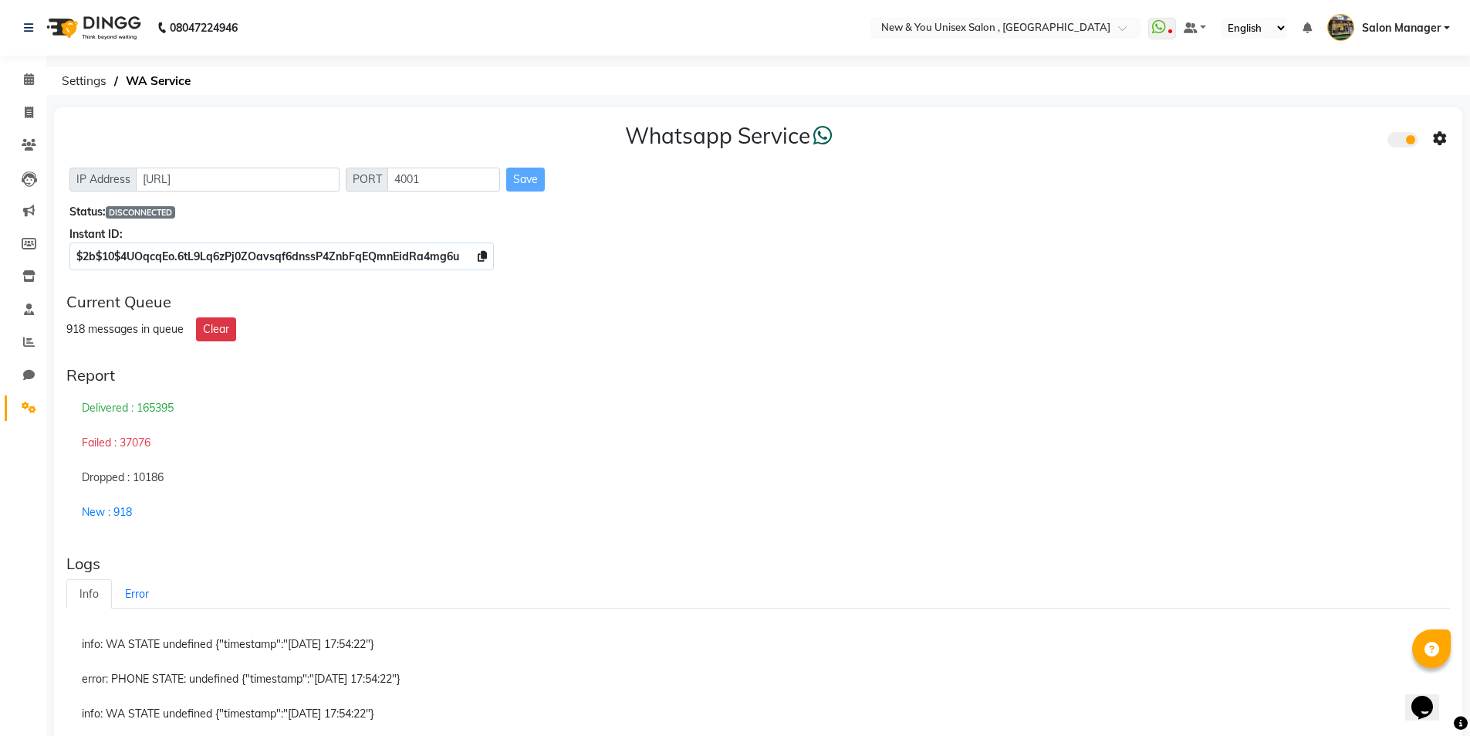
click at [1251, 387] on div "Report Delivered : 165395 Failed : 37076 Dropped : 10186 New : 918" at bounding box center [758, 448] width 1396 height 176
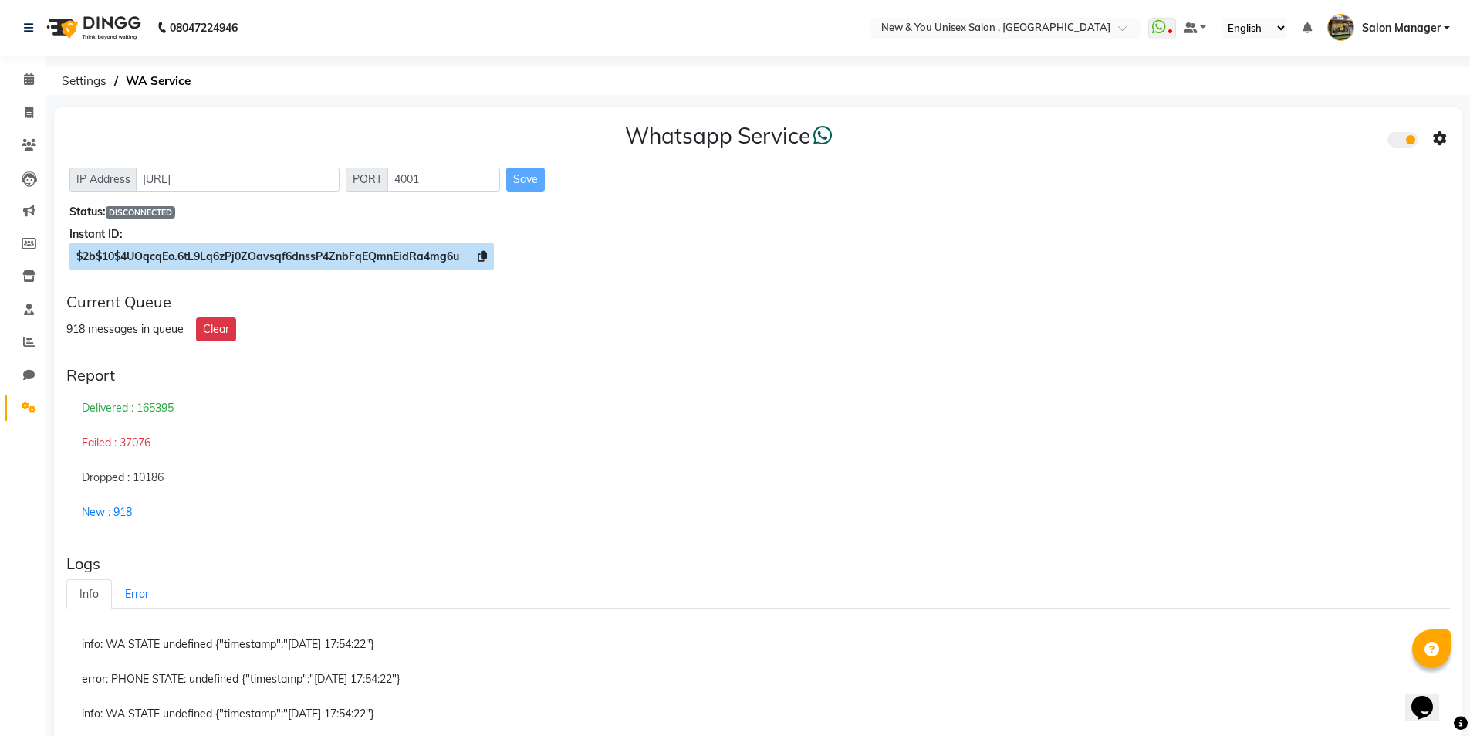
click at [252, 260] on span "$2b$10$4UOqcqEo.6tL9Lq6zPj0ZOavsqf6dnssP4ZnbFqEQmnEidRa4mg6u" at bounding box center [267, 256] width 383 height 14
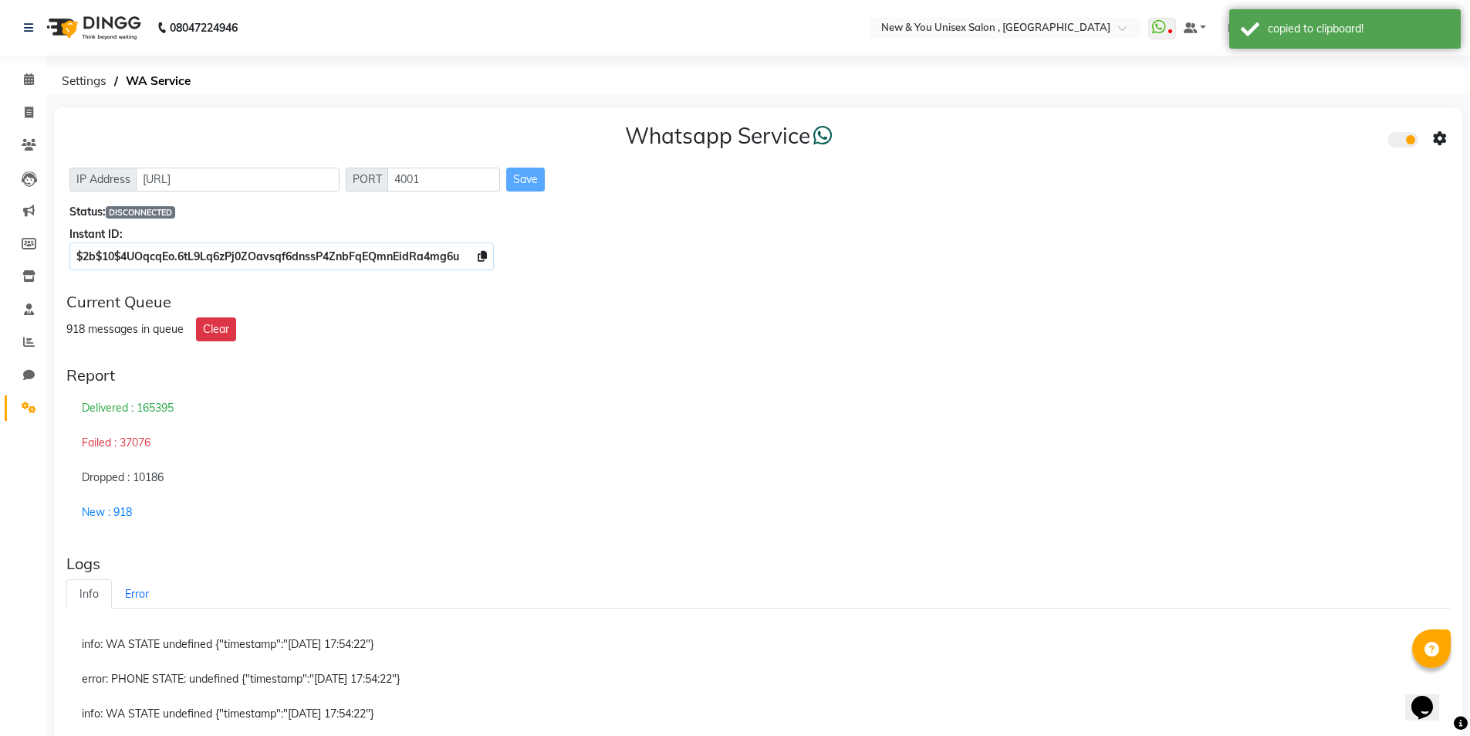
click at [438, 434] on div "Delivered : 165395 Failed : 37076 Dropped : 10186 New : 918" at bounding box center [758, 460] width 1384 height 139
click at [719, 129] on h3 "Whatsapp Service" at bounding box center [729, 136] width 208 height 26
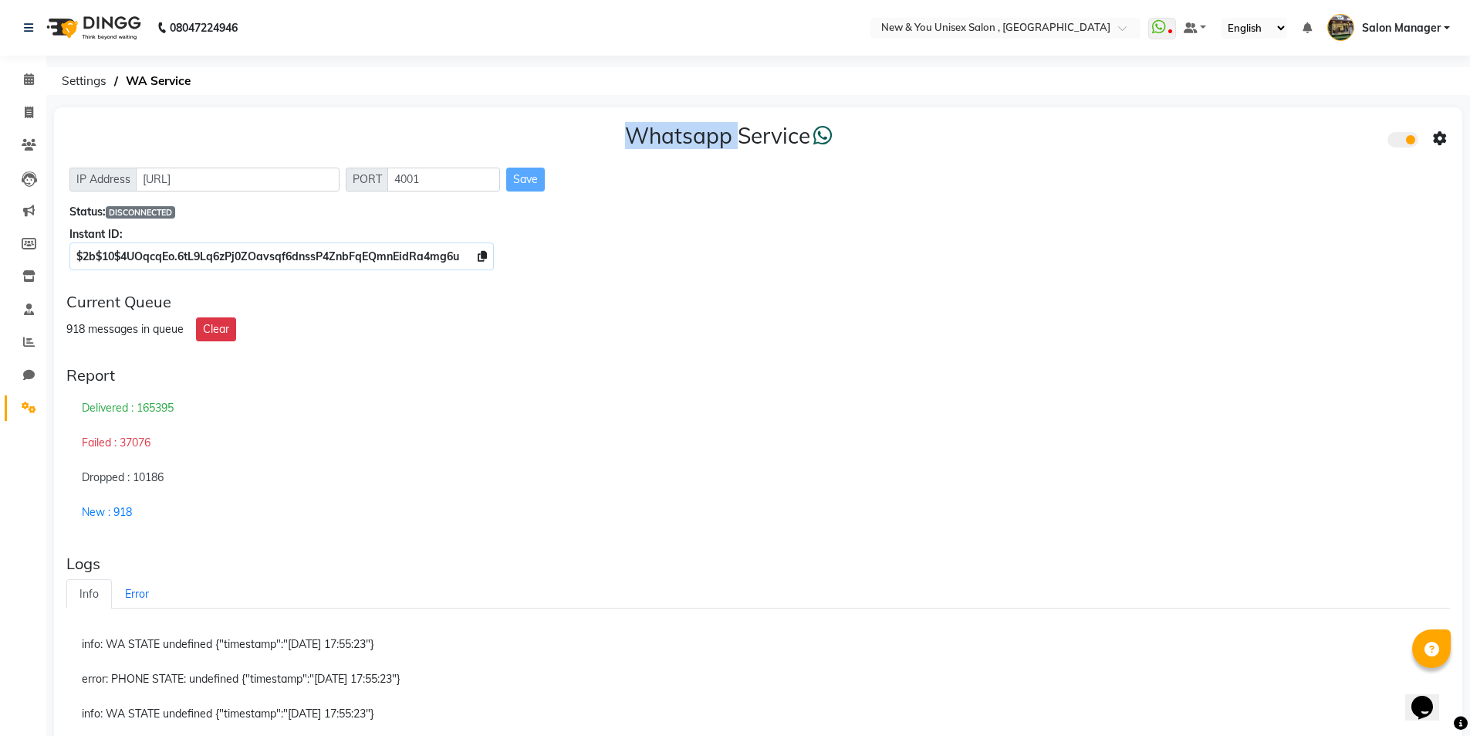
click at [719, 129] on h3 "Whatsapp Service" at bounding box center [729, 136] width 208 height 26
click at [833, 143] on icon at bounding box center [823, 136] width 19 height 22
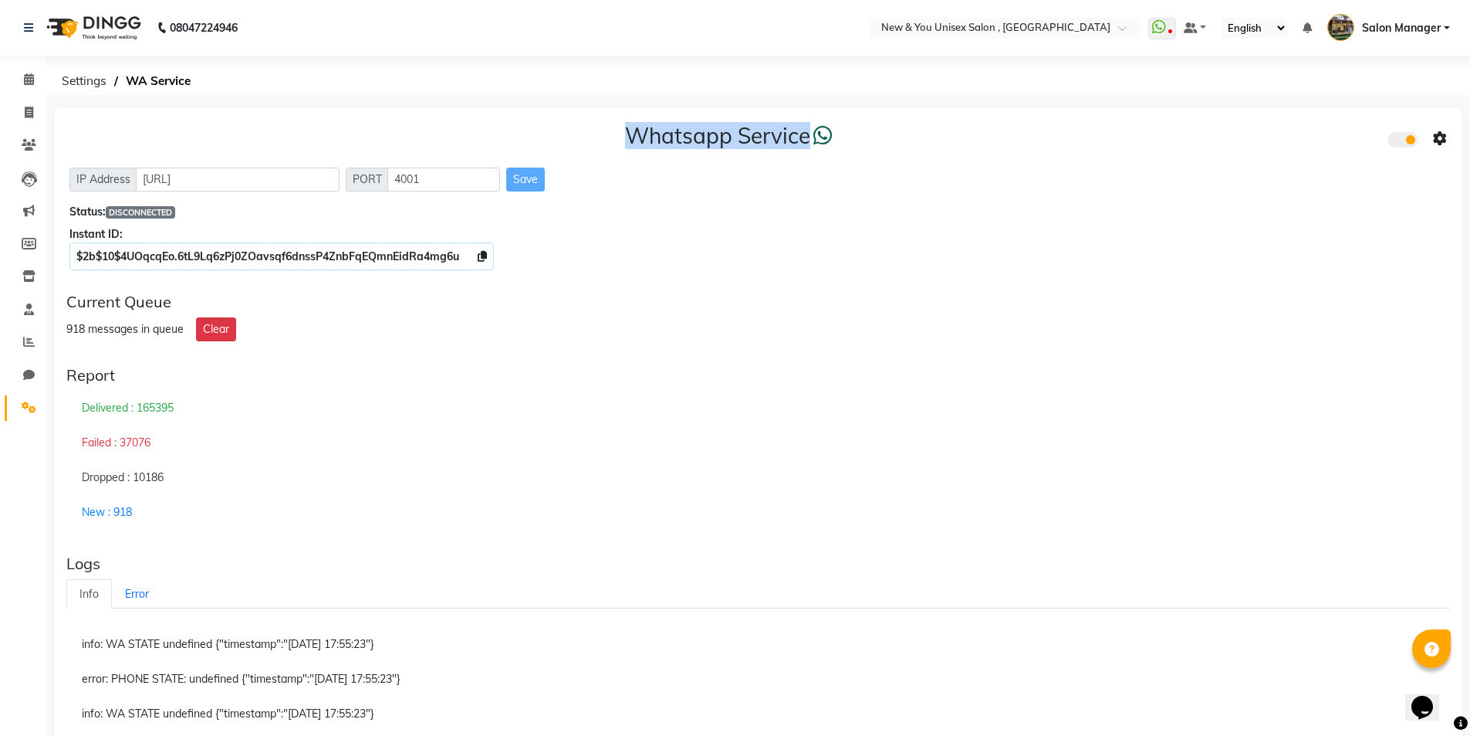
click at [833, 143] on icon at bounding box center [823, 136] width 19 height 22
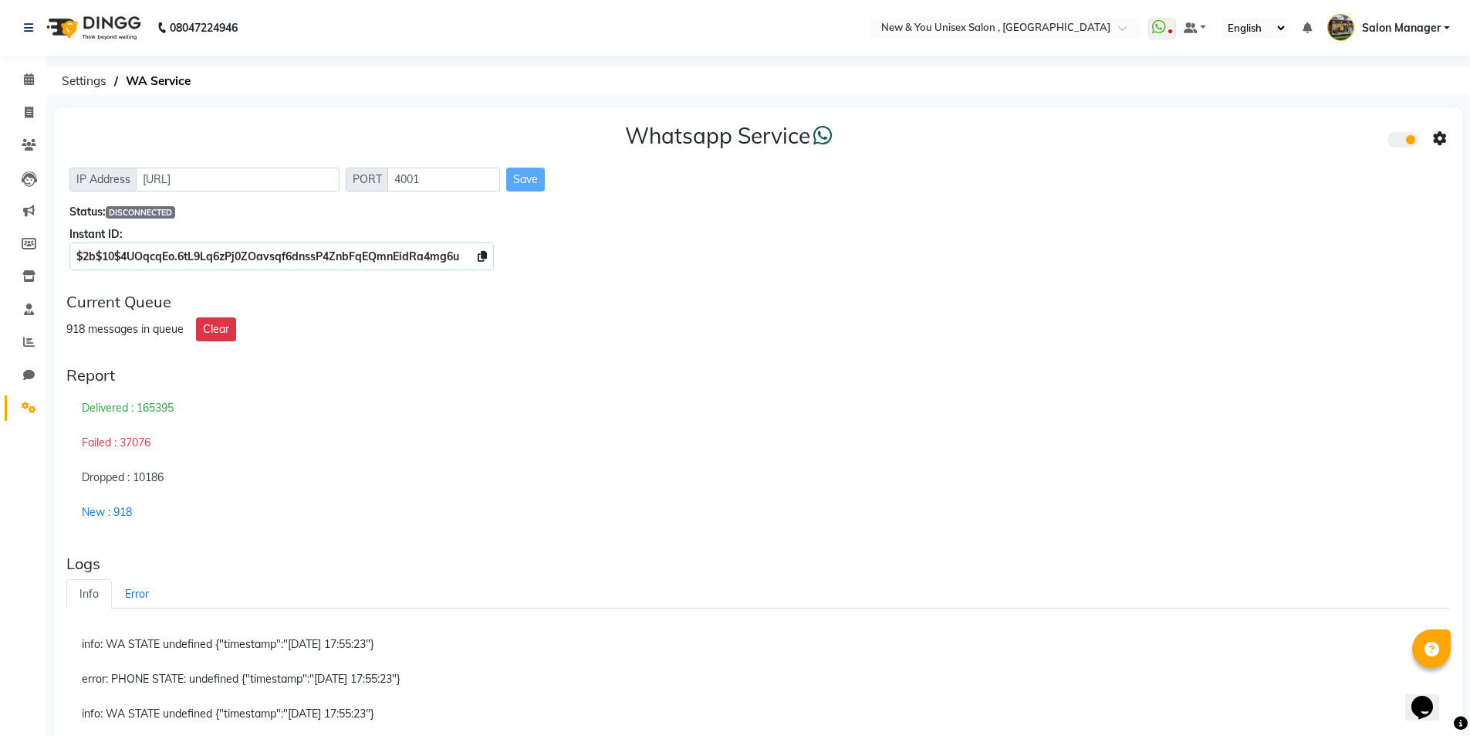
click at [86, 570] on div "Logs" at bounding box center [758, 563] width 1384 height 19
click at [87, 597] on link "Info" at bounding box center [89, 594] width 46 height 30
click at [1432, 141] on div at bounding box center [1417, 138] width 59 height 21
click at [29, 408] on icon at bounding box center [29, 407] width 15 height 12
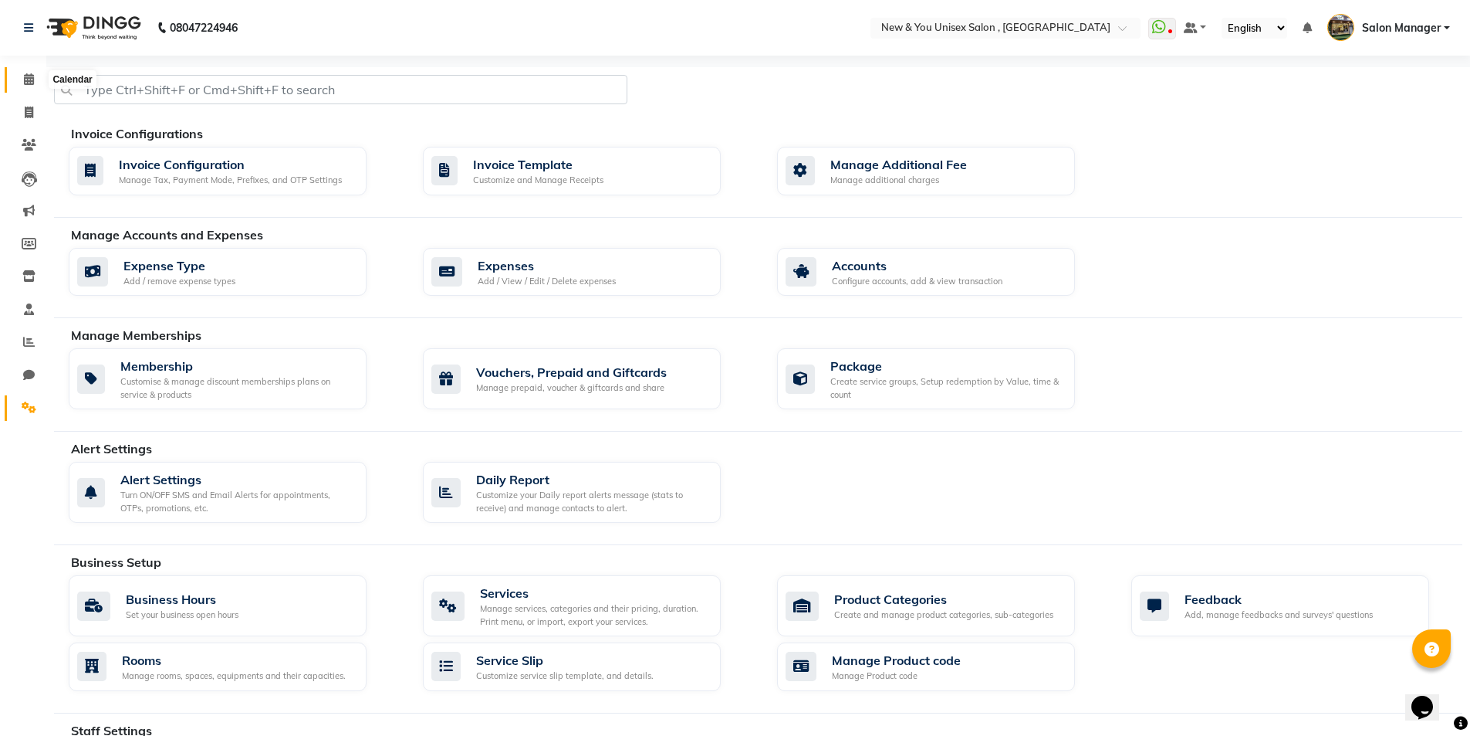
click at [29, 88] on span at bounding box center [28, 80] width 27 height 18
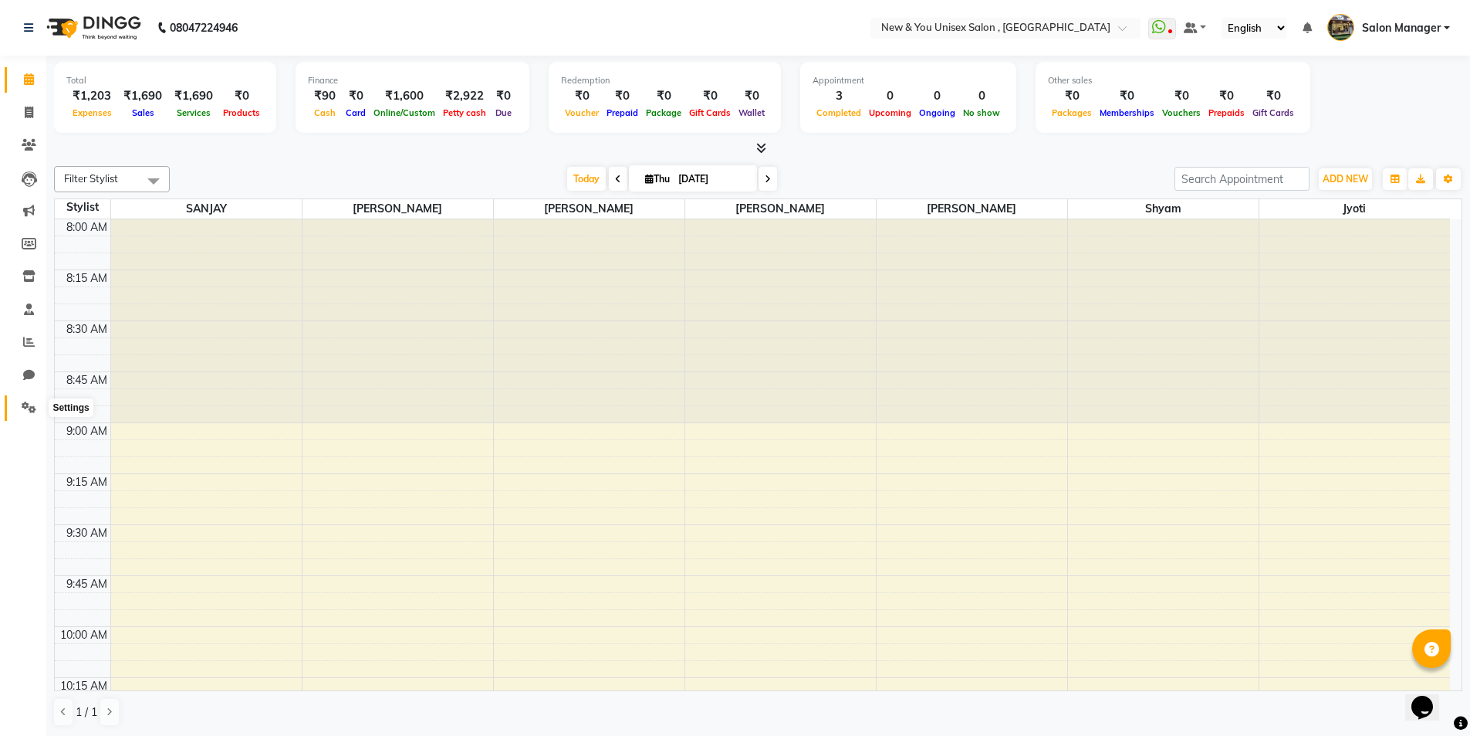
click at [19, 411] on span at bounding box center [28, 408] width 27 height 18
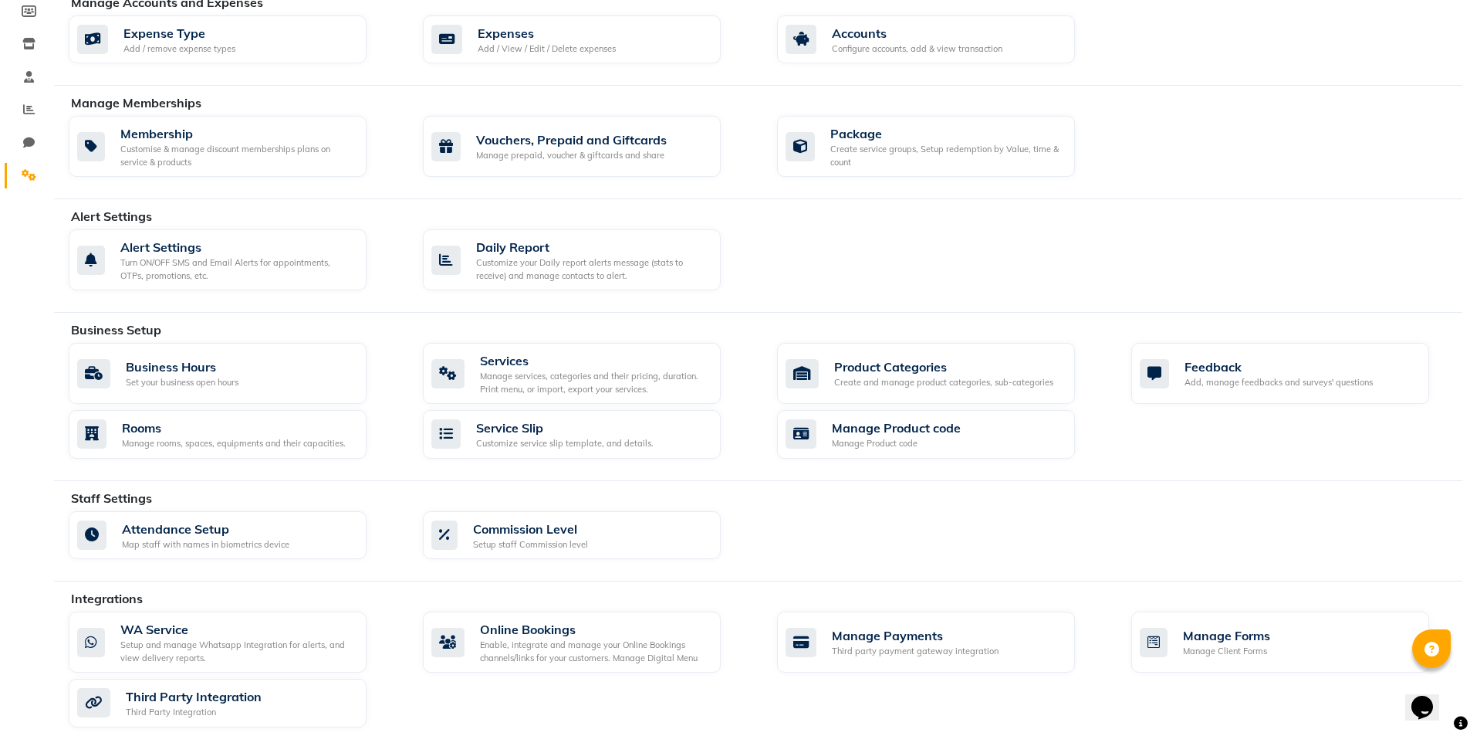
scroll to position [346, 0]
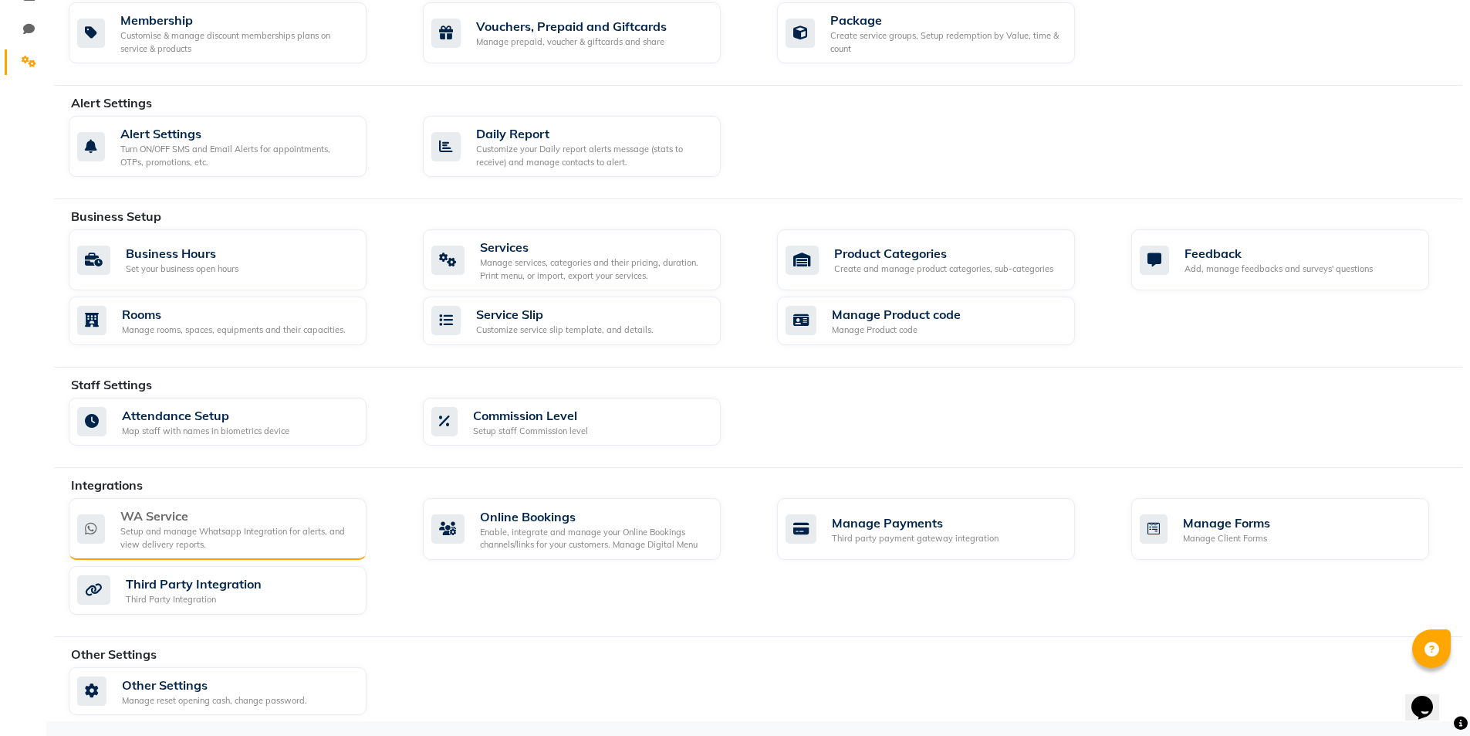
click at [243, 519] on div "WA Service" at bounding box center [237, 515] width 234 height 19
